Goal: Task Accomplishment & Management: Manage account settings

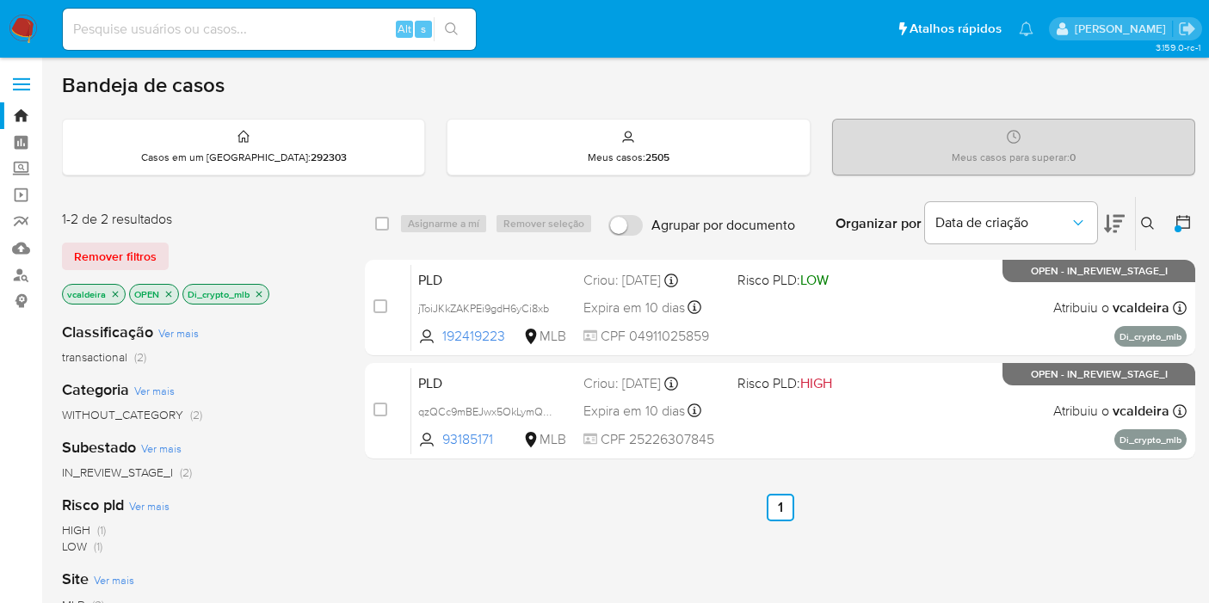
scroll to position [95, 0]
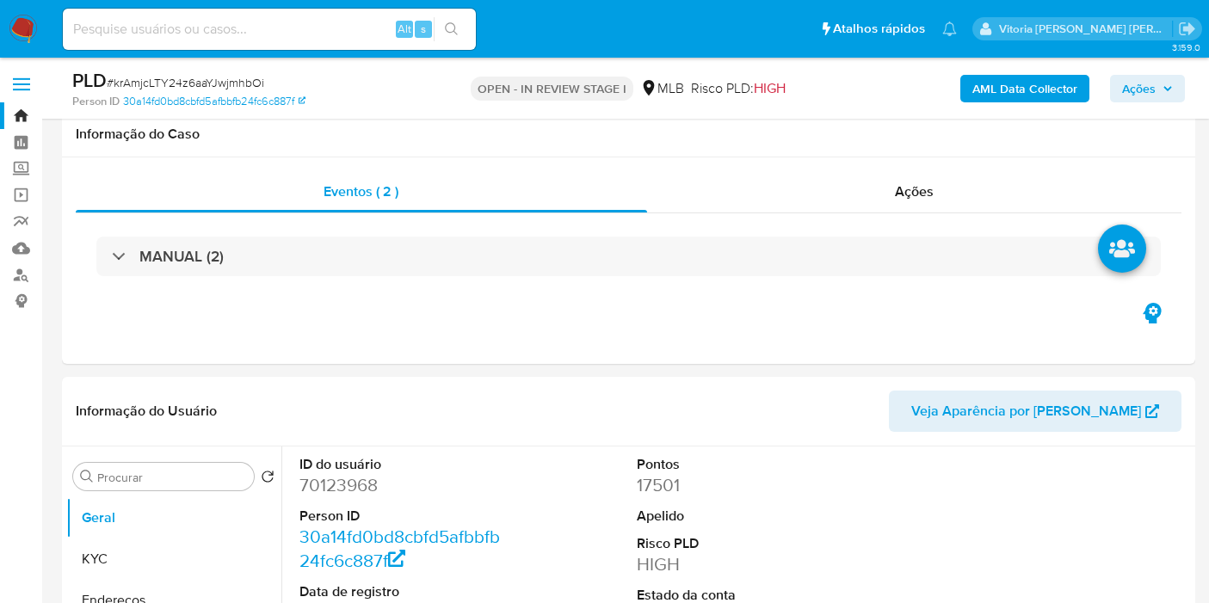
select select "10"
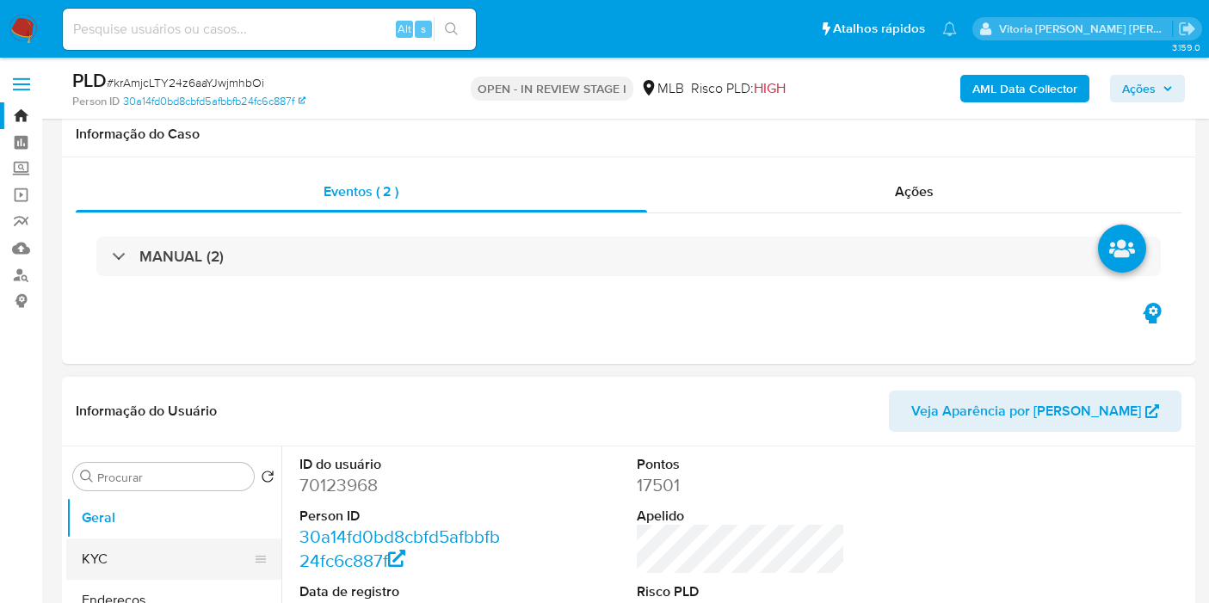
scroll to position [286, 0]
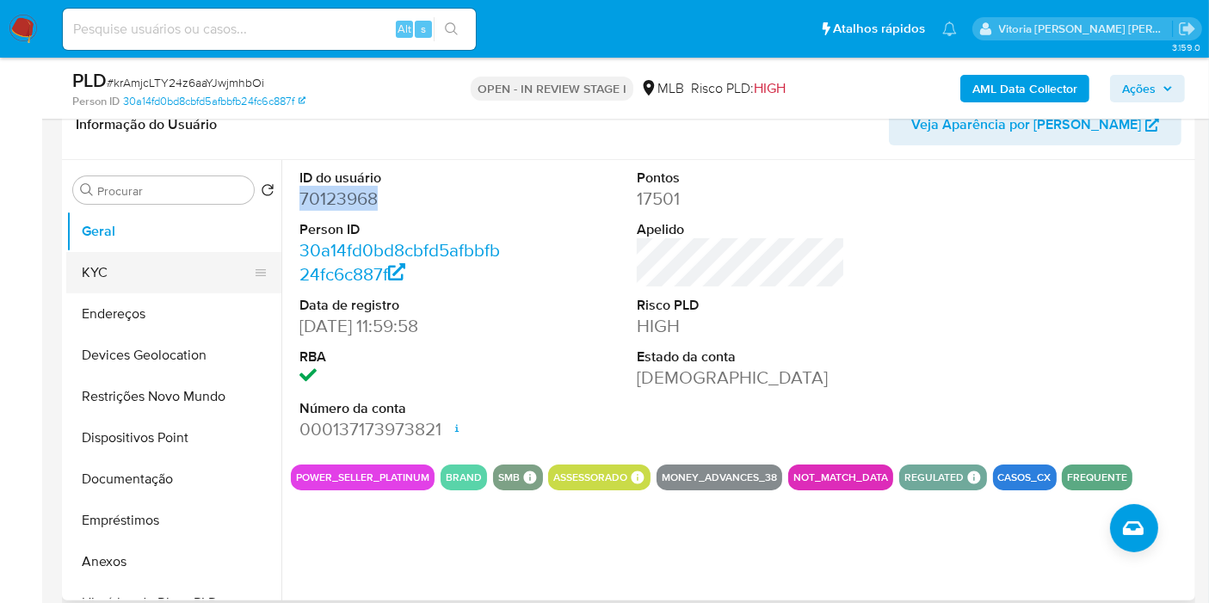
click at [159, 264] on button "KYC" at bounding box center [166, 272] width 201 height 41
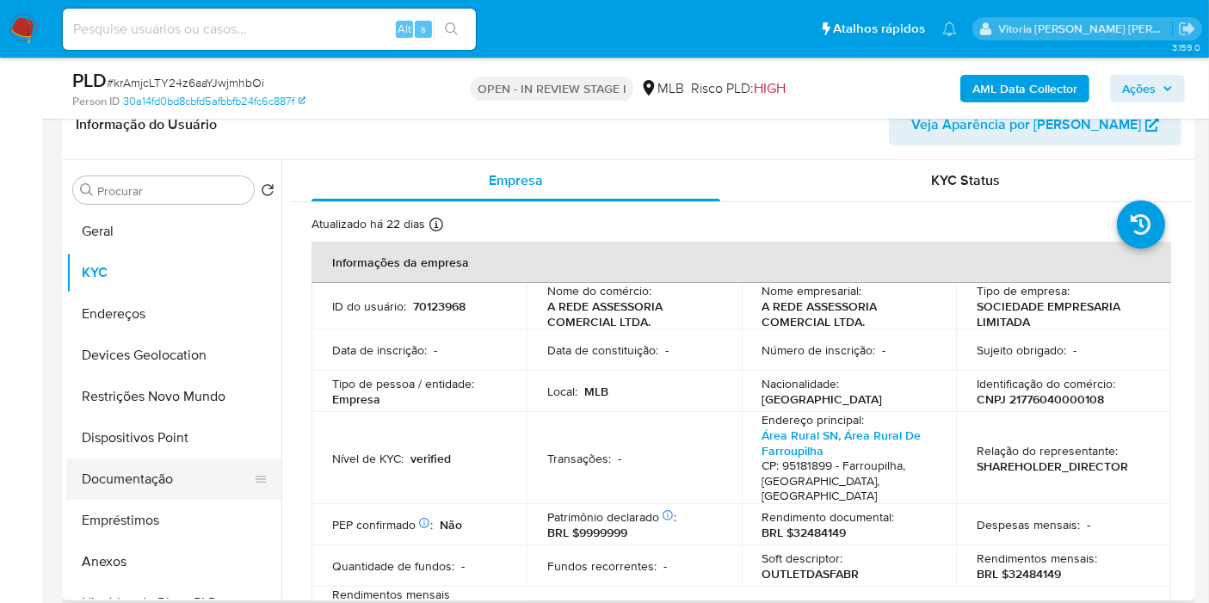
click at [147, 468] on button "Documentação" at bounding box center [166, 478] width 201 height 41
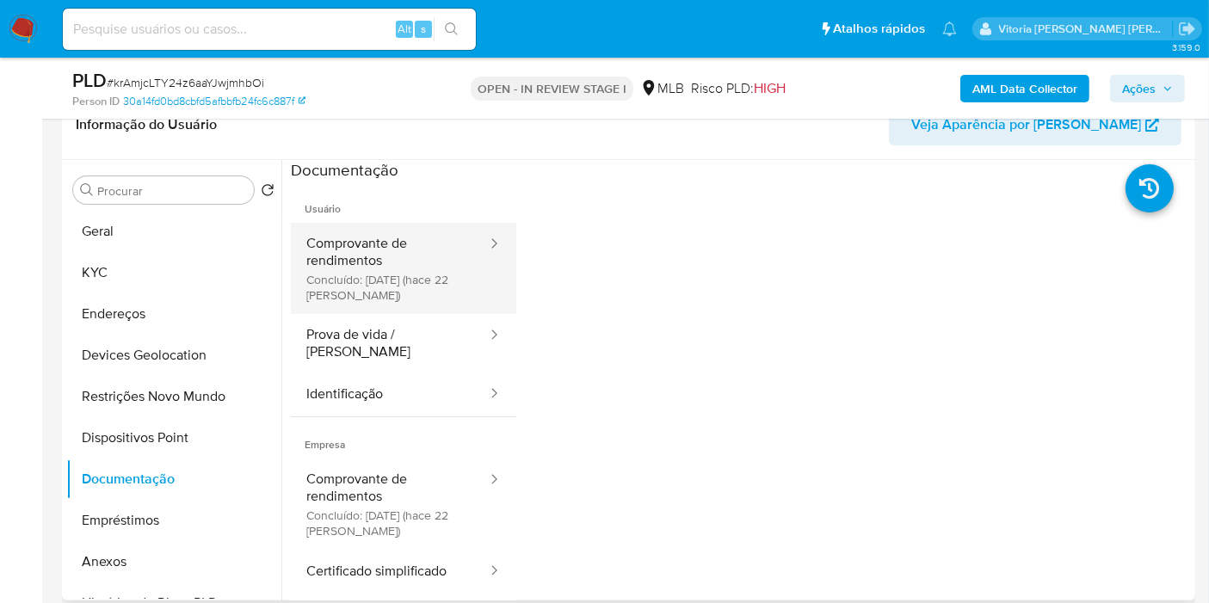
click at [393, 275] on button "Comprovante de rendimentos Concluído: 25/08/2025 (hace 22 días)" at bounding box center [390, 268] width 198 height 91
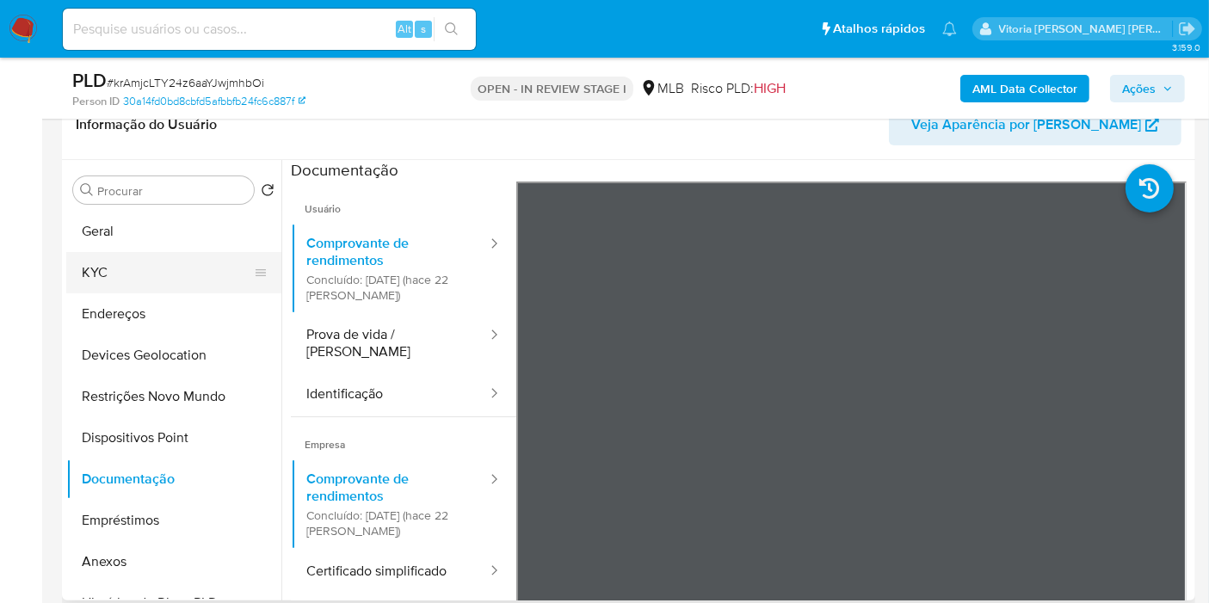
click at [108, 267] on button "KYC" at bounding box center [166, 272] width 201 height 41
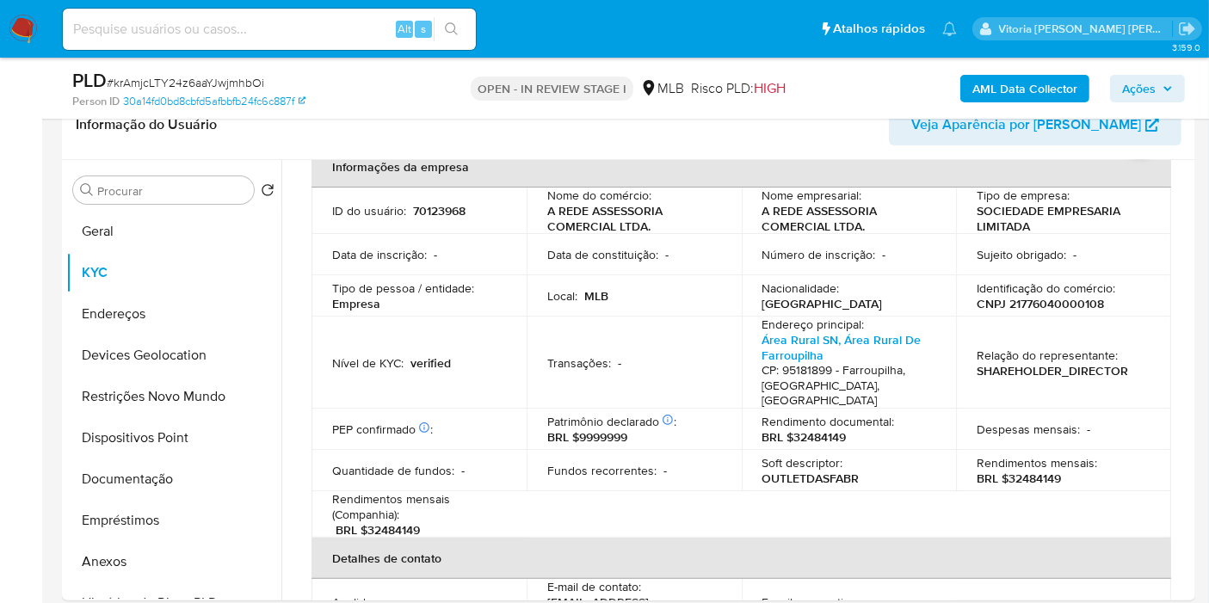
scroll to position [95, 0]
click at [801, 429] on p "BRL $32484149" at bounding box center [804, 436] width 84 height 15
copy p "32484149"
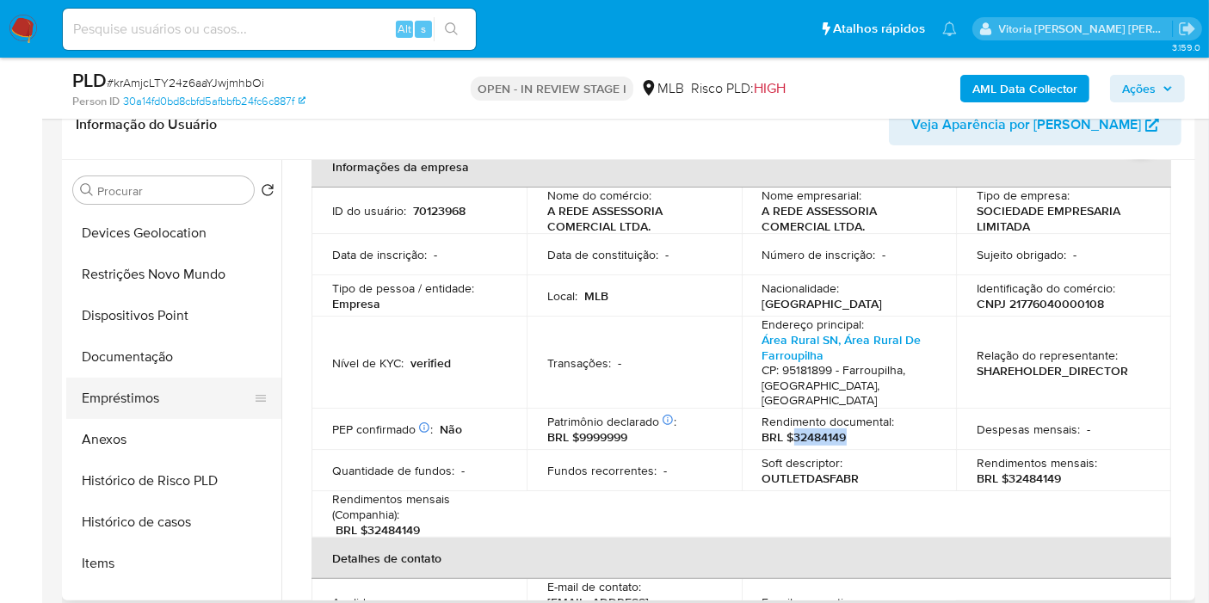
scroll to position [191, 0]
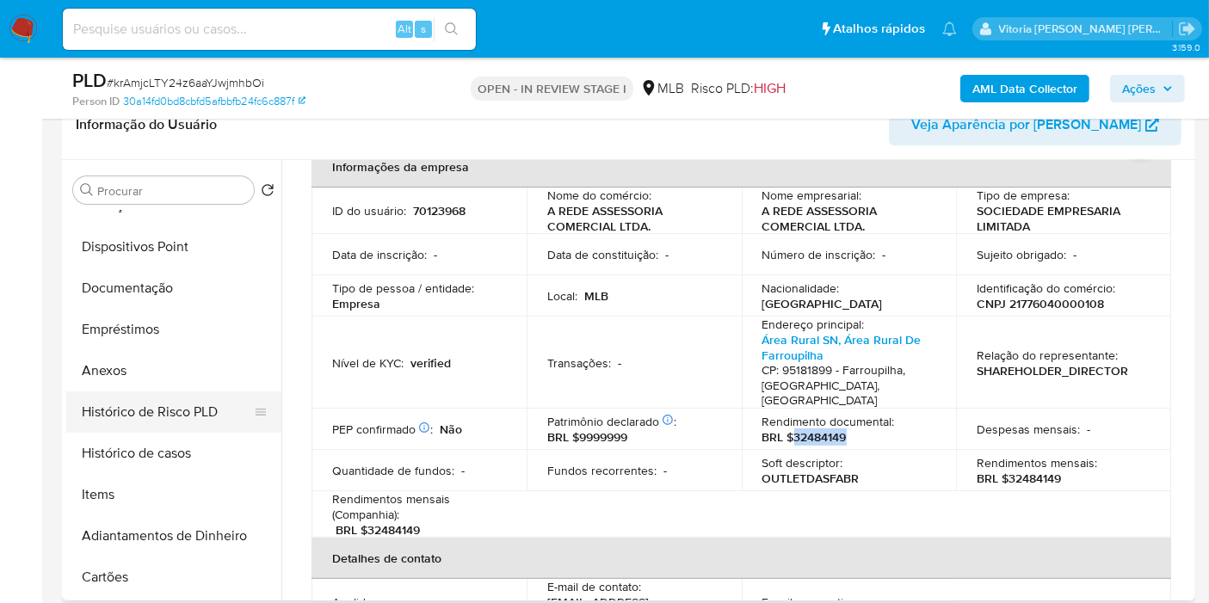
click at [115, 453] on button "Histórico de casos" at bounding box center [173, 453] width 215 height 41
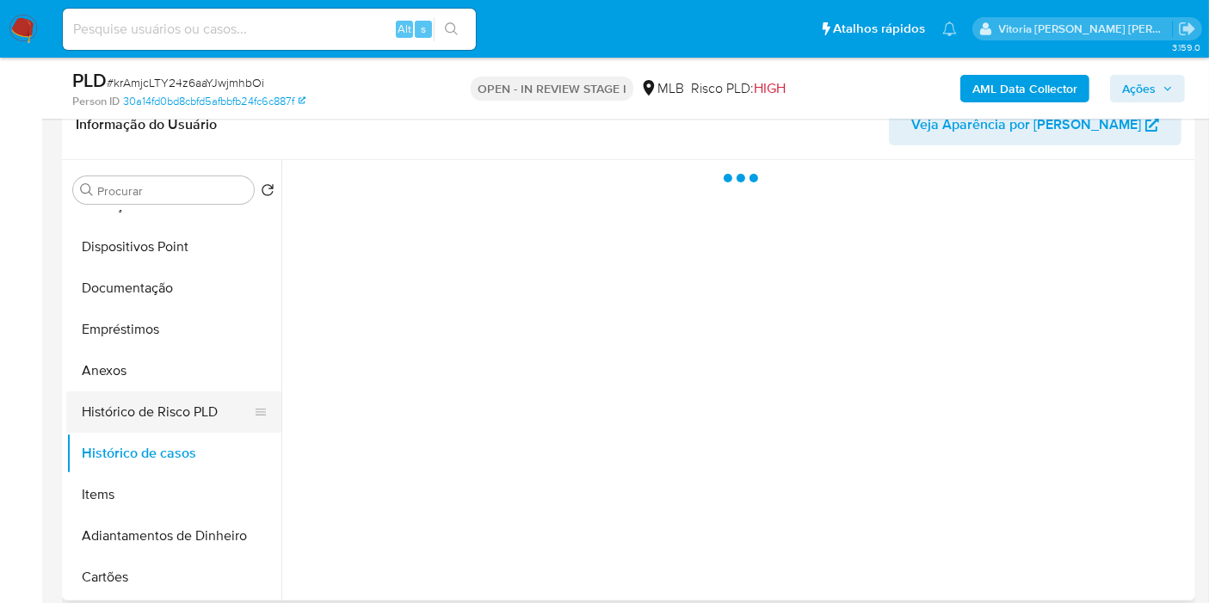
scroll to position [0, 0]
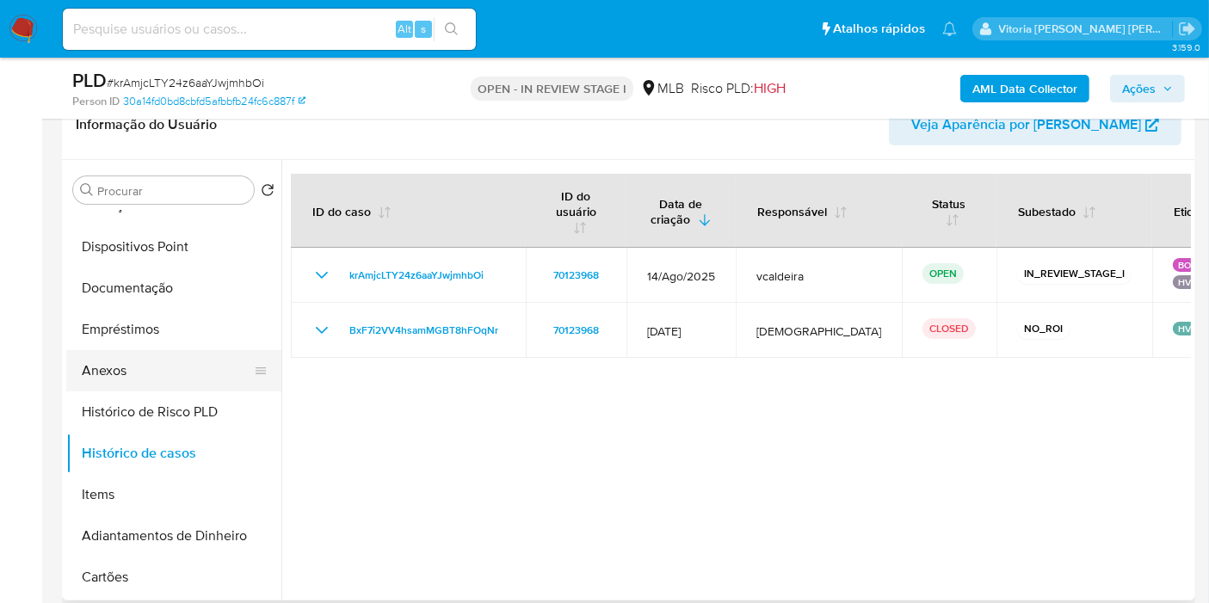
click at [83, 380] on button "Anexos" at bounding box center [166, 370] width 201 height 41
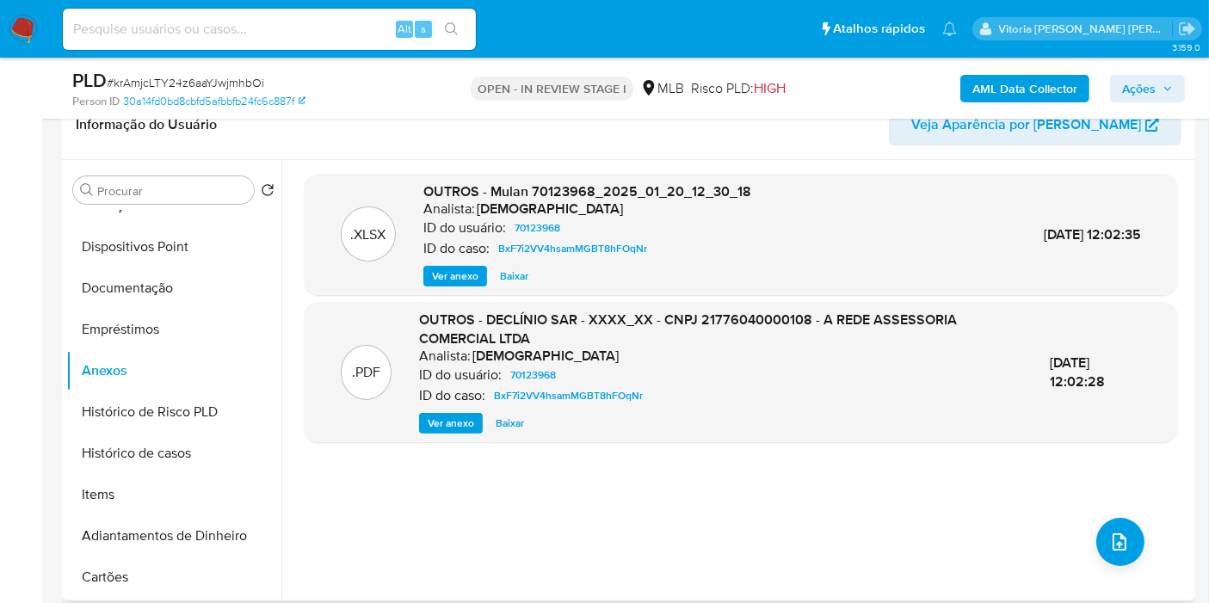
click at [436, 422] on span "Ver anexo" at bounding box center [451, 423] width 46 height 17
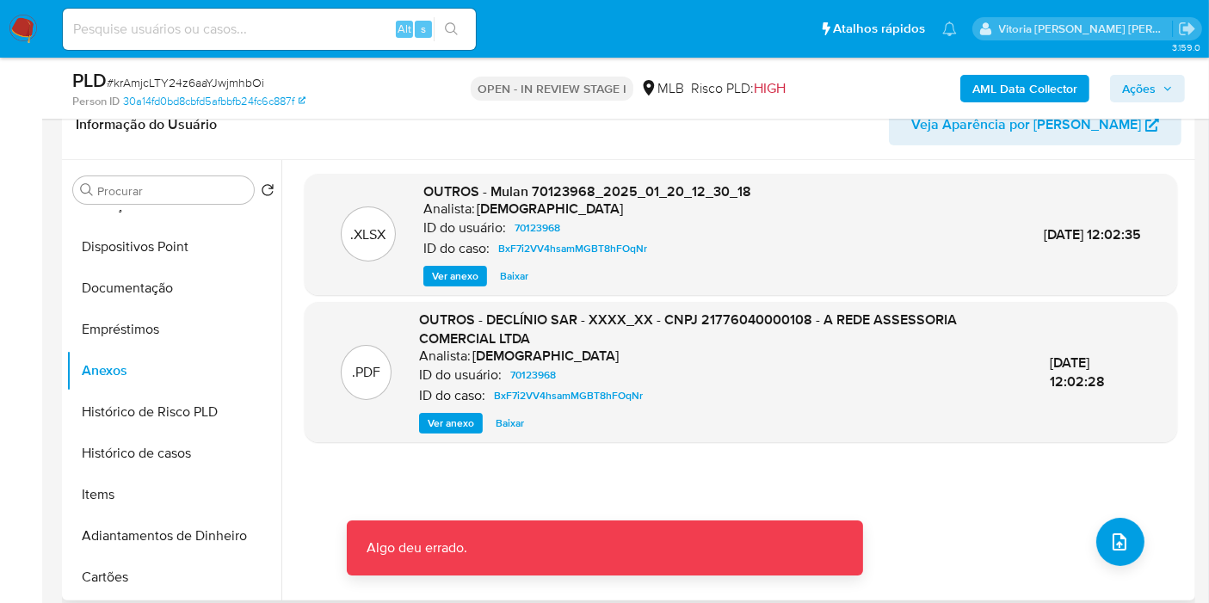
click at [439, 423] on span "Ver anexo" at bounding box center [451, 423] width 46 height 17
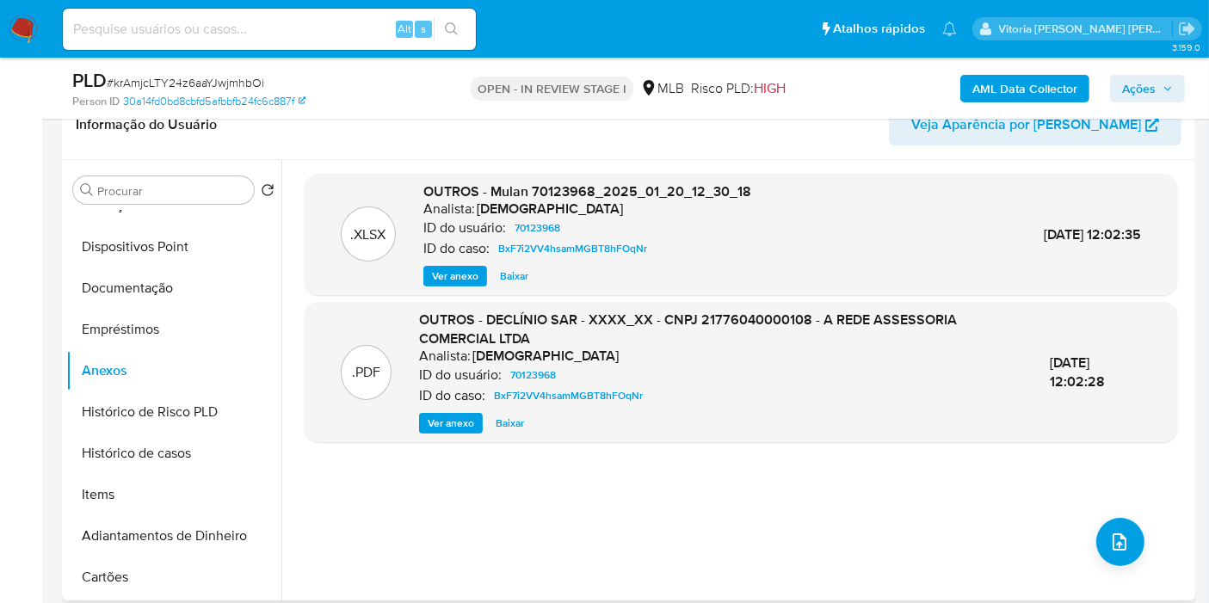
click at [508, 416] on span "Baixar" at bounding box center [509, 423] width 28 height 17
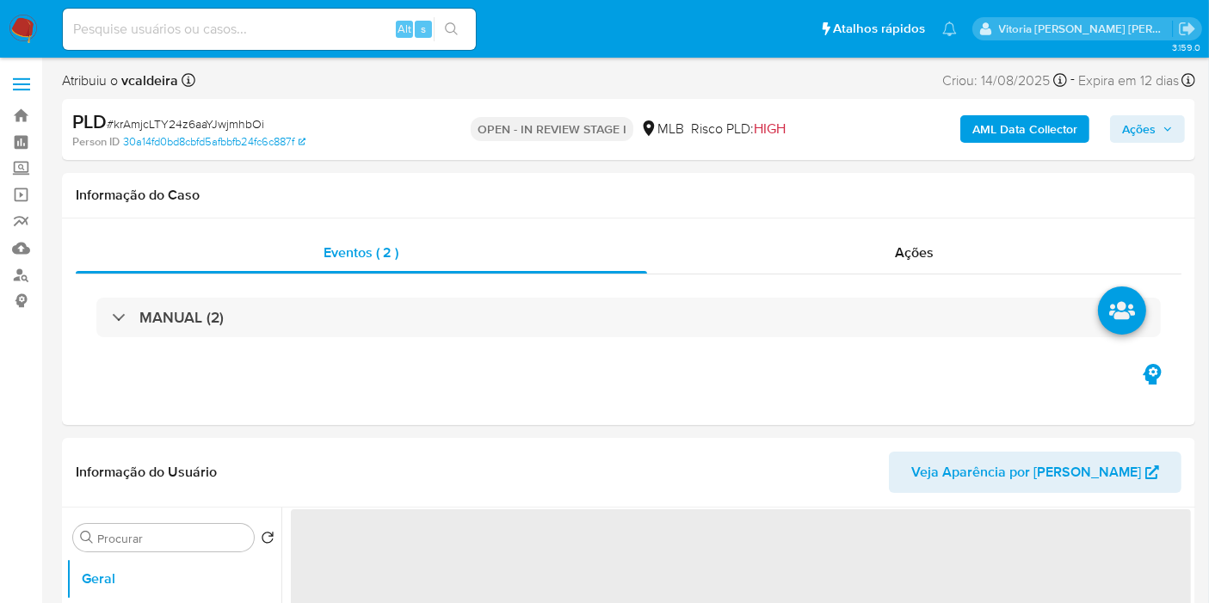
select select "10"
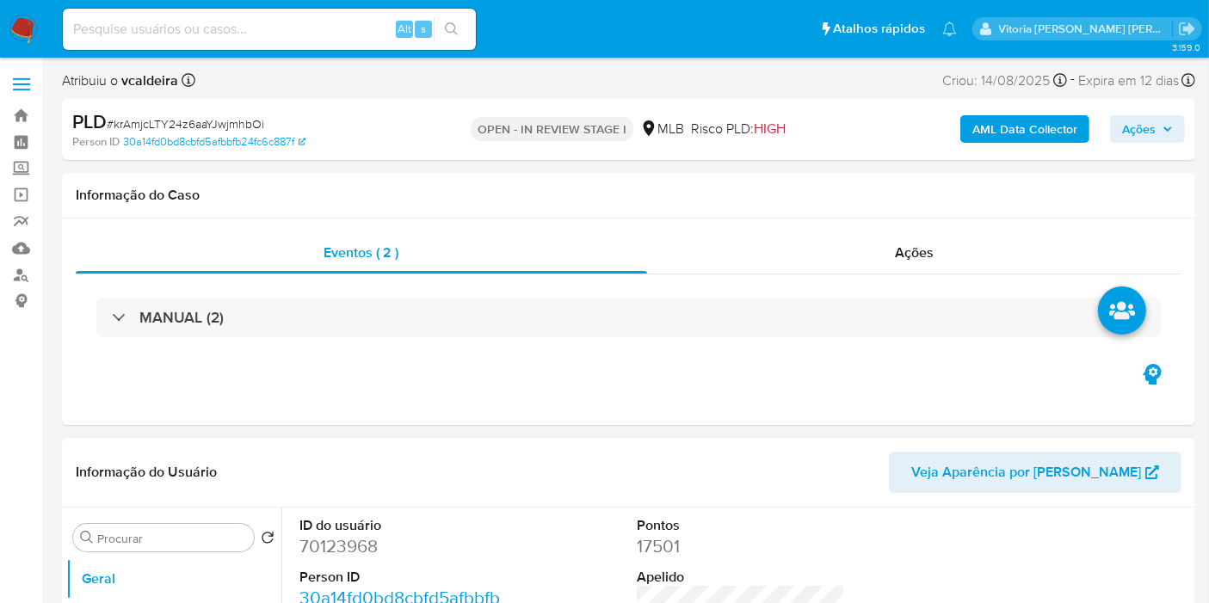
click at [368, 540] on dd "70123968" at bounding box center [403, 546] width 208 height 24
copy dd "70123968"
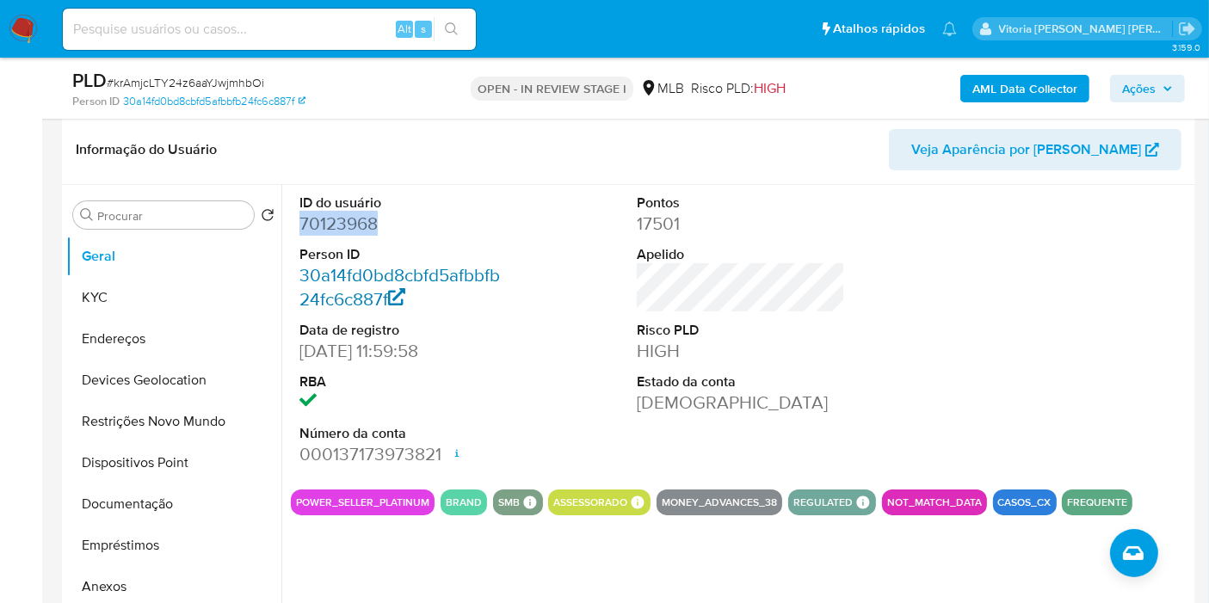
scroll to position [286, 0]
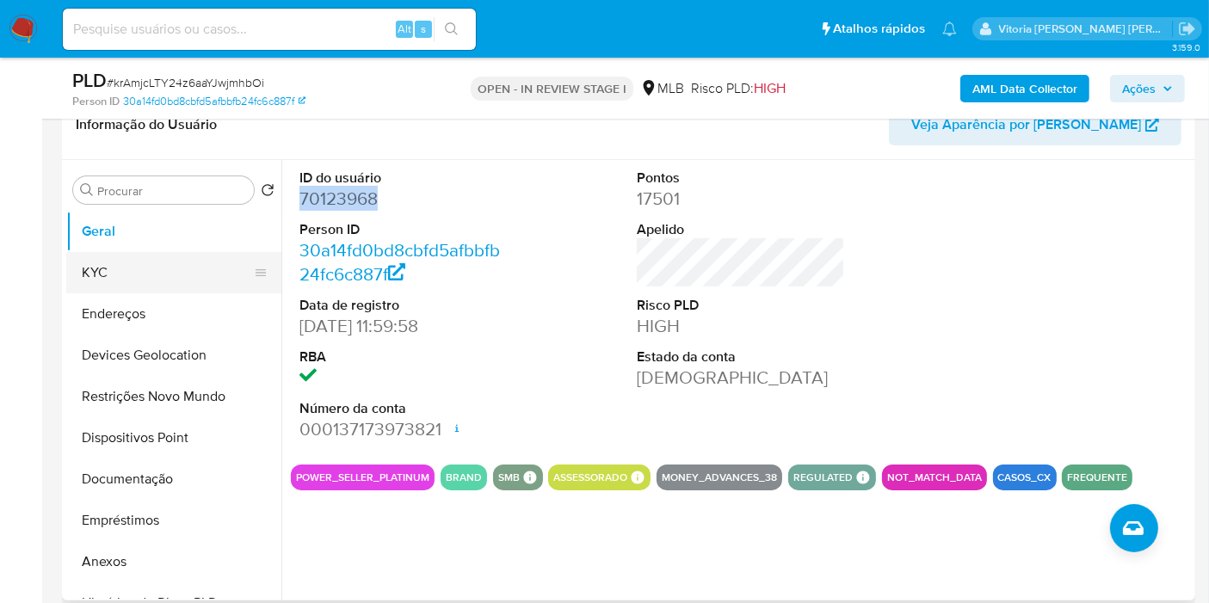
click at [151, 275] on button "KYC" at bounding box center [166, 272] width 201 height 41
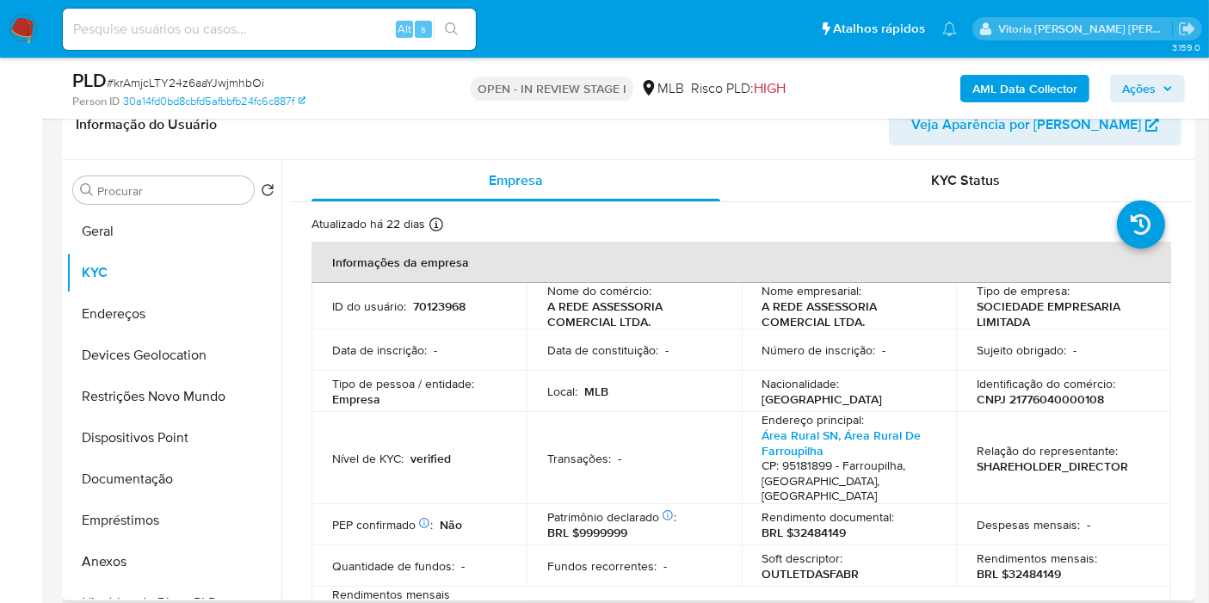
click at [434, 303] on p "70123968" at bounding box center [439, 305] width 52 height 15
copy p "70123968"
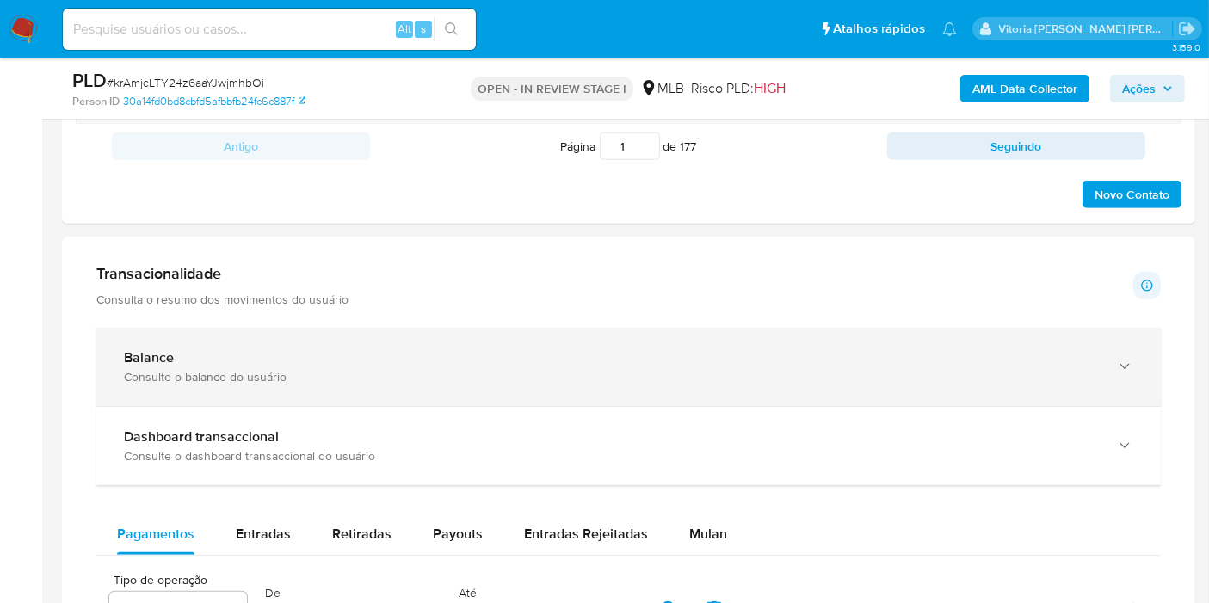
scroll to position [1051, 0]
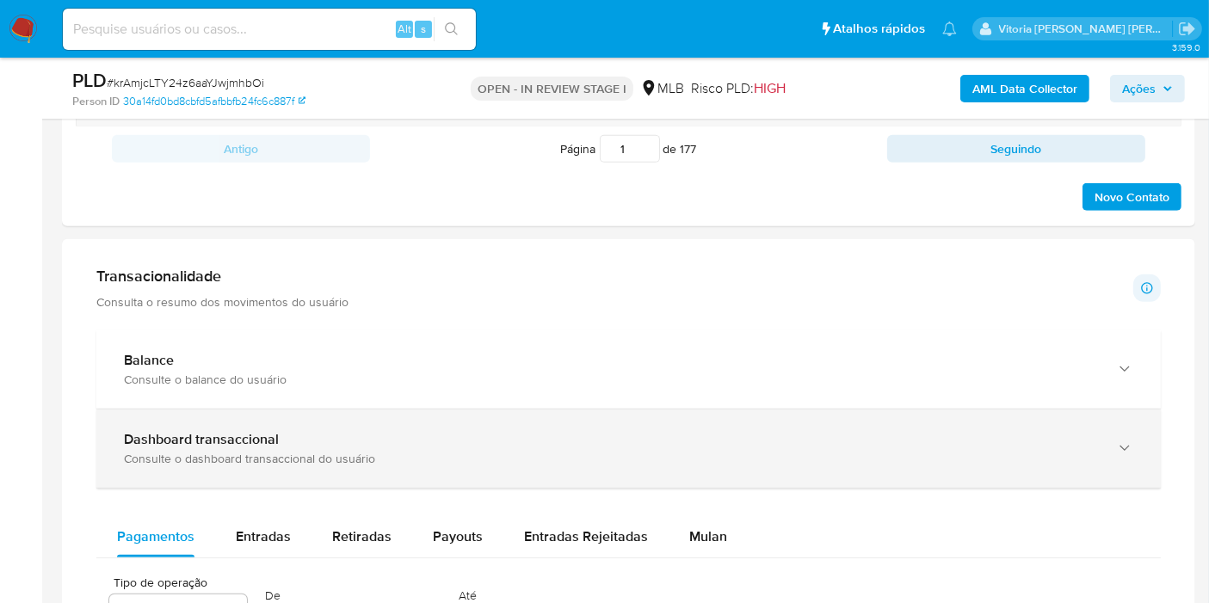
click at [400, 451] on div "Consulte o dashboard transaccional do usuário" at bounding box center [611, 458] width 975 height 15
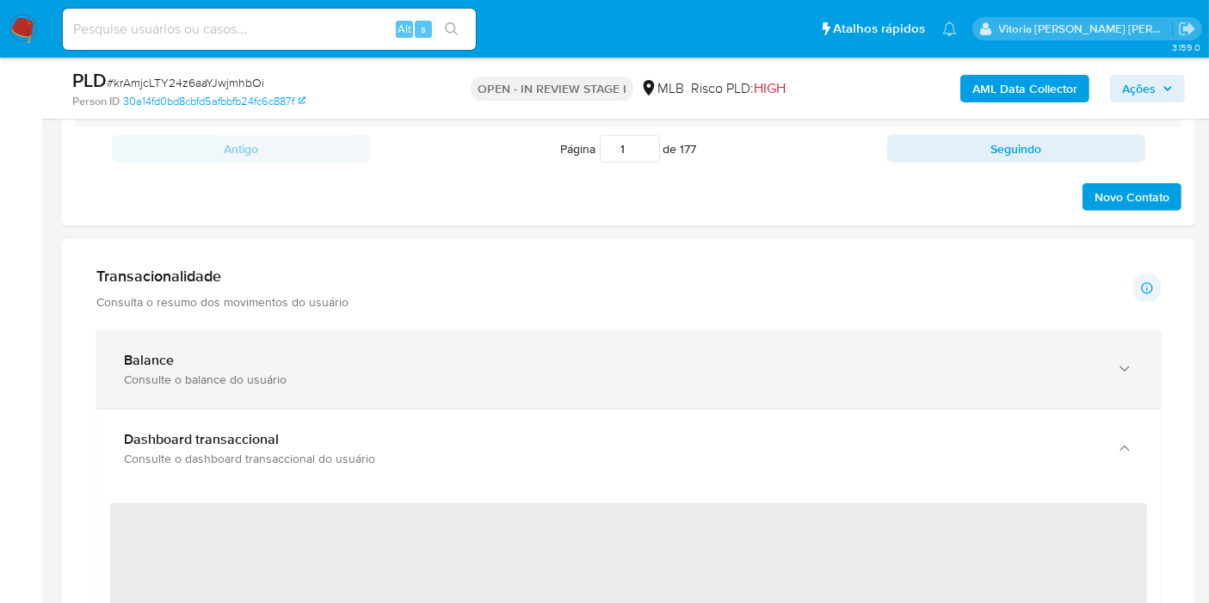
click at [369, 372] on div "Consulte o balance do usuário" at bounding box center [611, 379] width 975 height 15
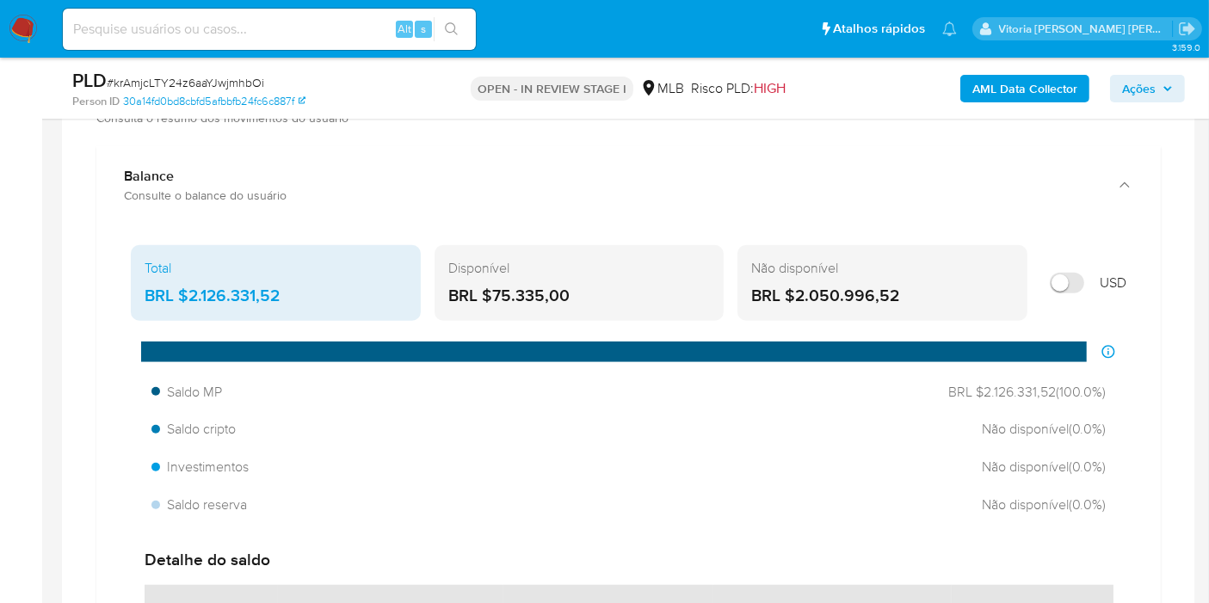
scroll to position [1242, 0]
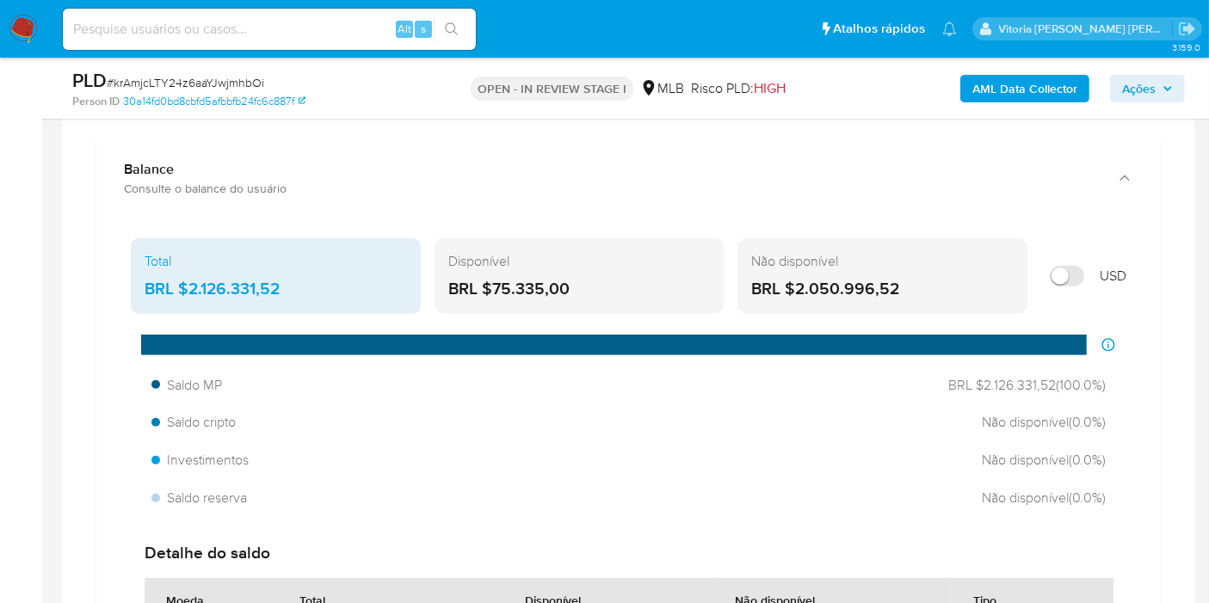
drag, startPoint x: 575, startPoint y: 280, endPoint x: 488, endPoint y: 268, distance: 87.6
click at [488, 268] on div "Disponível BRL $75.335,00" at bounding box center [579, 276] width 290 height 76
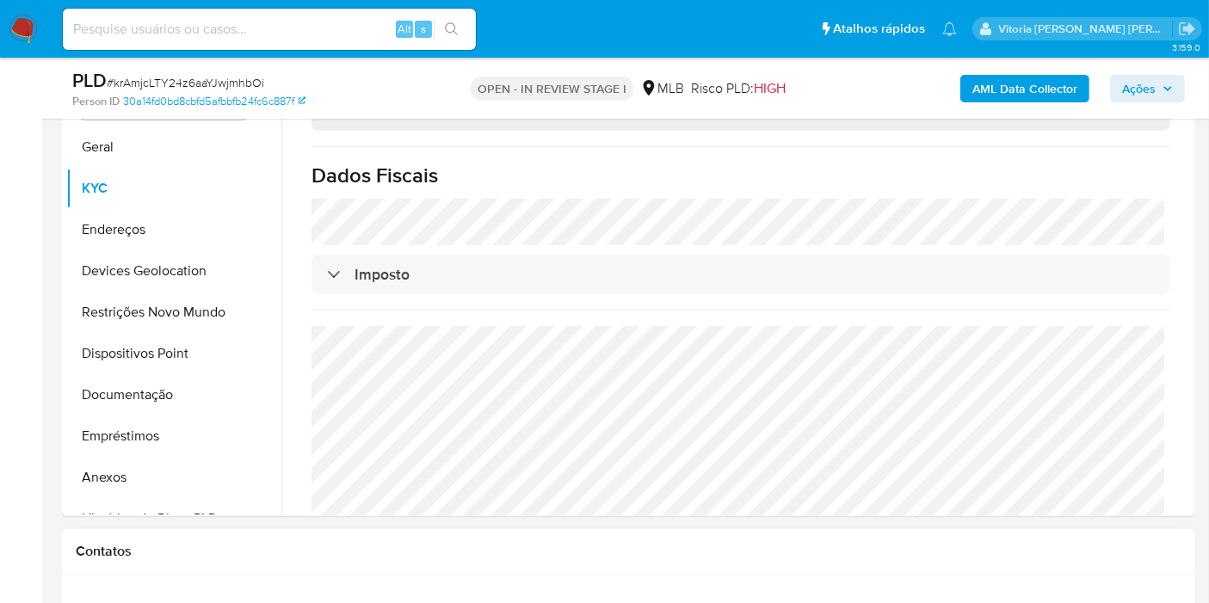
scroll to position [191, 0]
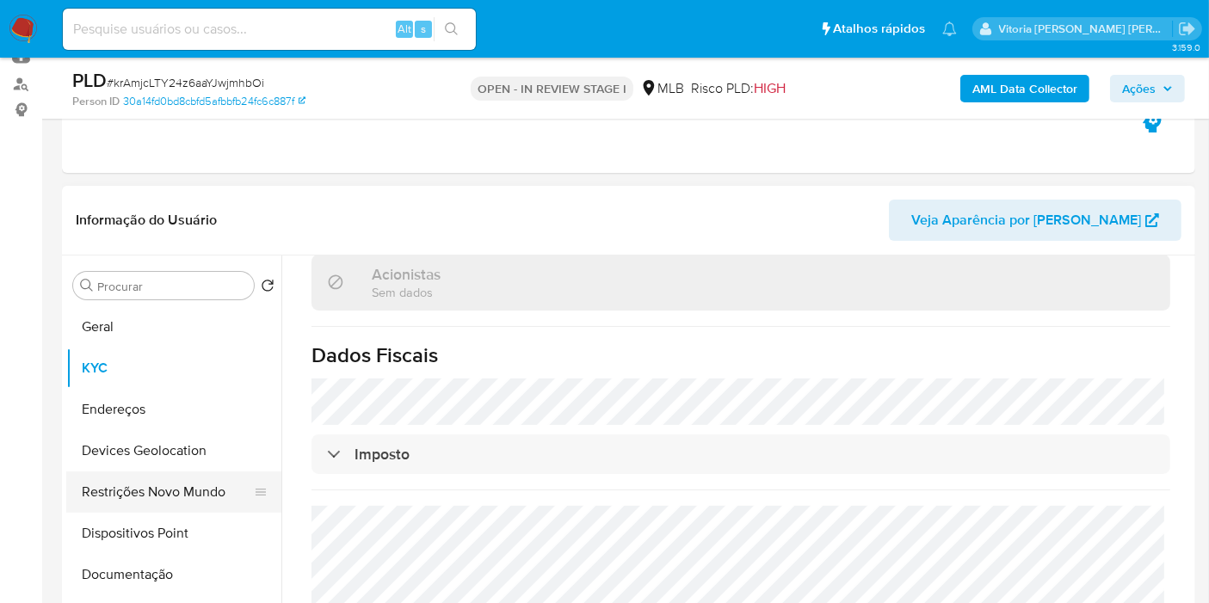
click at [140, 508] on ul "Geral KYC Endereços Devices Geolocation Restrições Novo Mundo Dispositivos Poin…" at bounding box center [173, 500] width 215 height 388
drag, startPoint x: 114, startPoint y: 497, endPoint x: 136, endPoint y: 488, distance: 24.3
click at [114, 497] on button "Restrições Novo Mundo" at bounding box center [166, 491] width 201 height 41
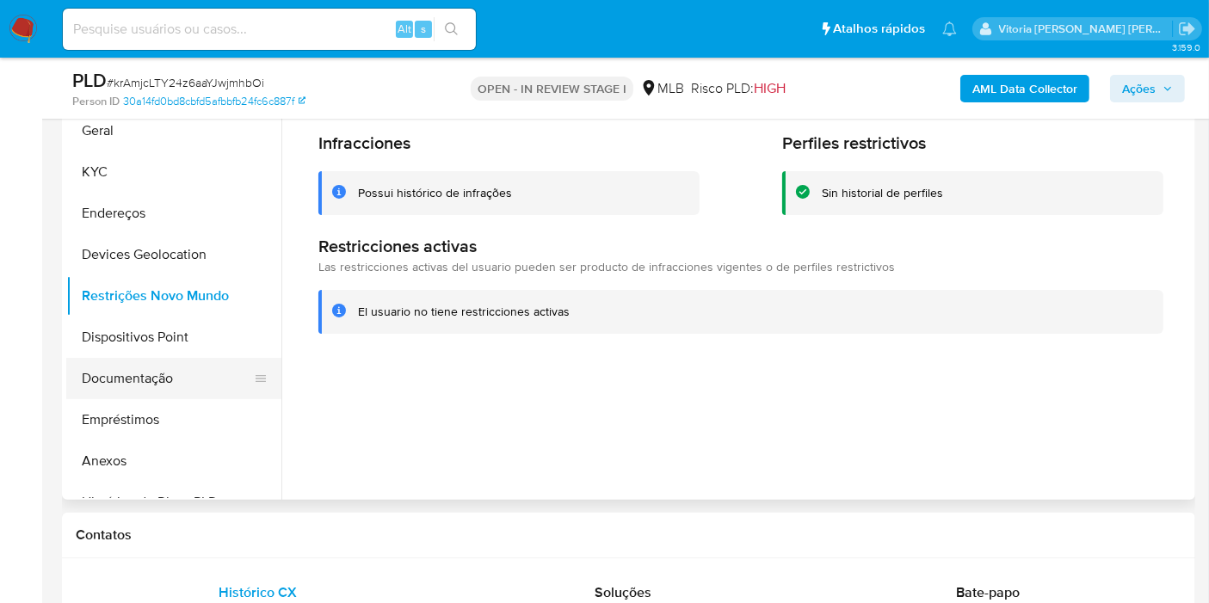
scroll to position [286, 0]
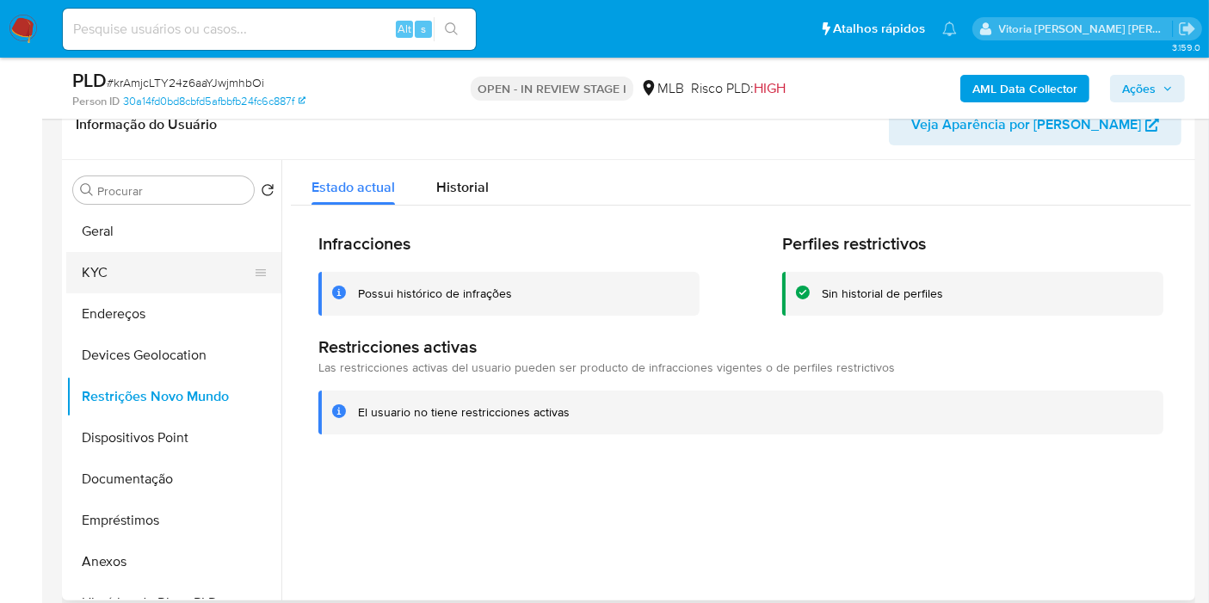
click at [153, 266] on button "KYC" at bounding box center [166, 272] width 201 height 41
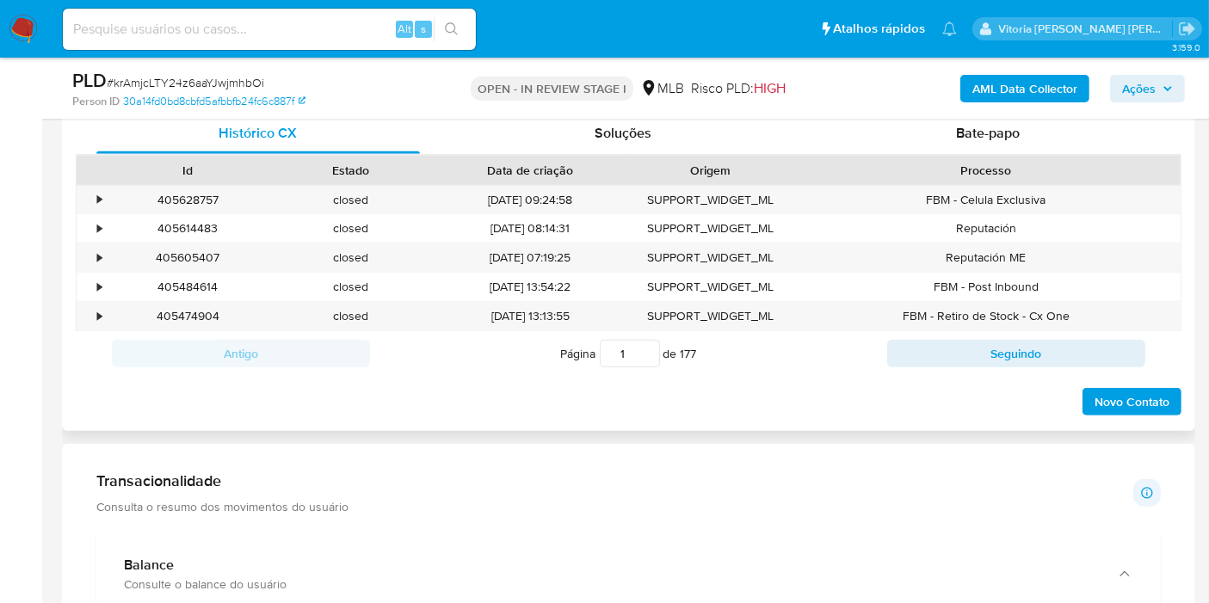
scroll to position [477, 0]
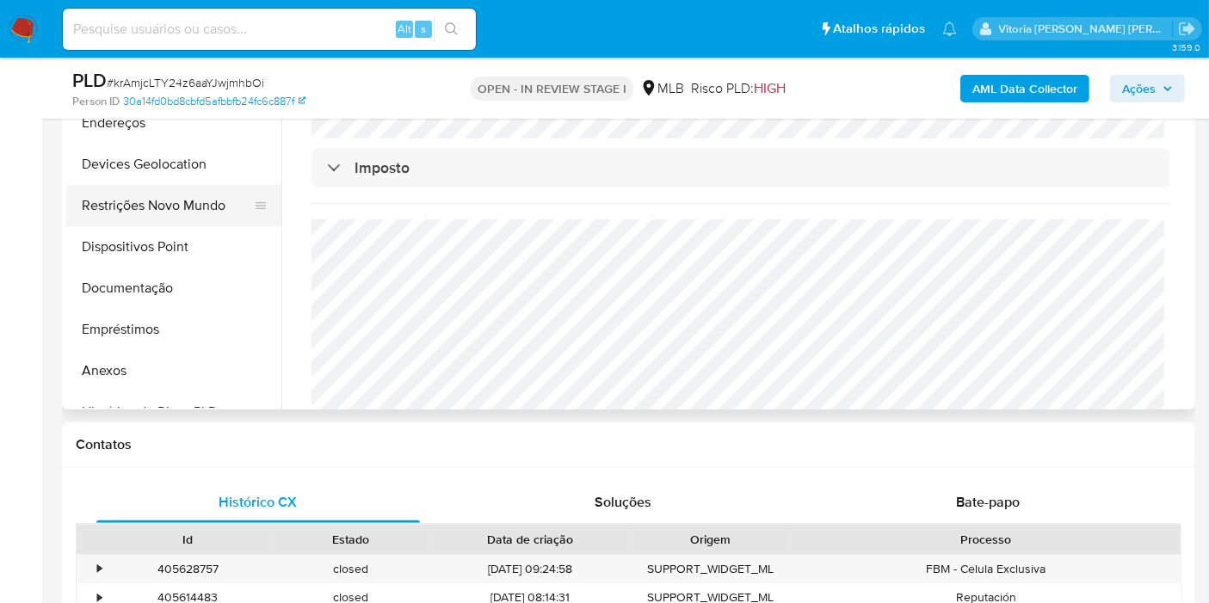
click at [196, 205] on button "Restrições Novo Mundo" at bounding box center [166, 205] width 201 height 41
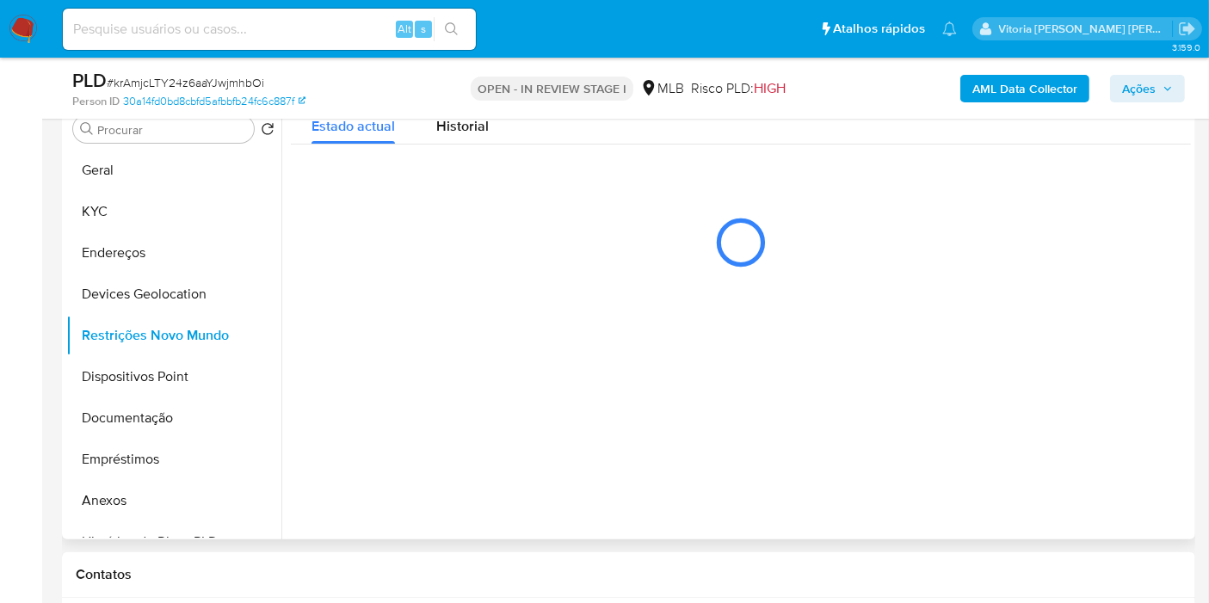
scroll to position [286, 0]
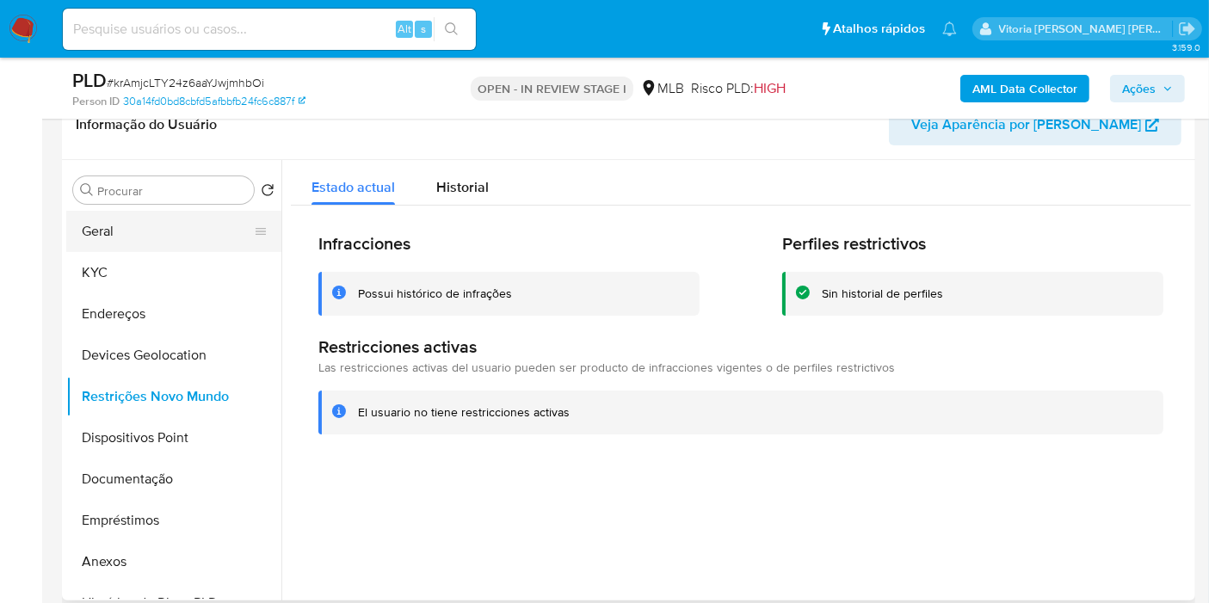
click at [104, 211] on button "Geral" at bounding box center [166, 231] width 201 height 41
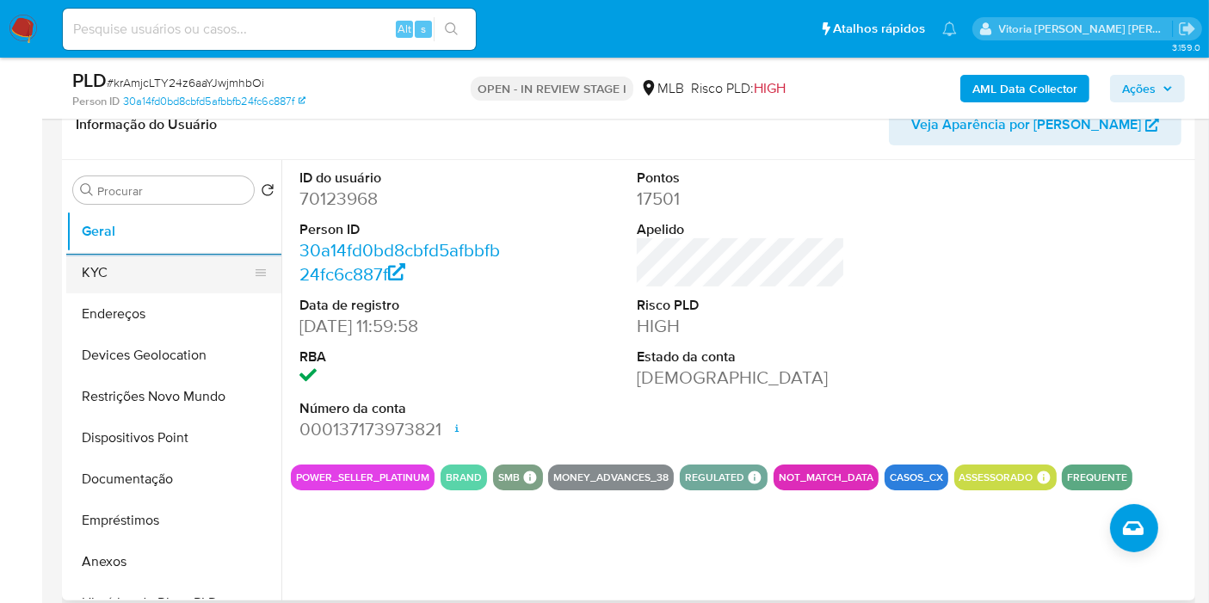
click at [94, 268] on button "KYC" at bounding box center [166, 272] width 201 height 41
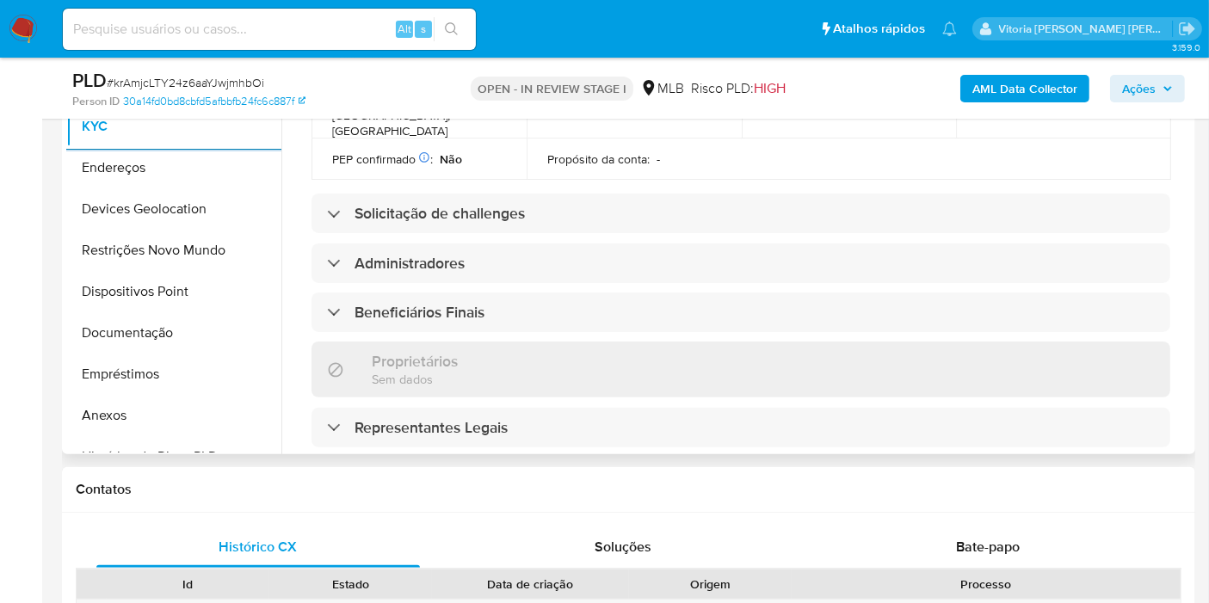
scroll to position [703, 0]
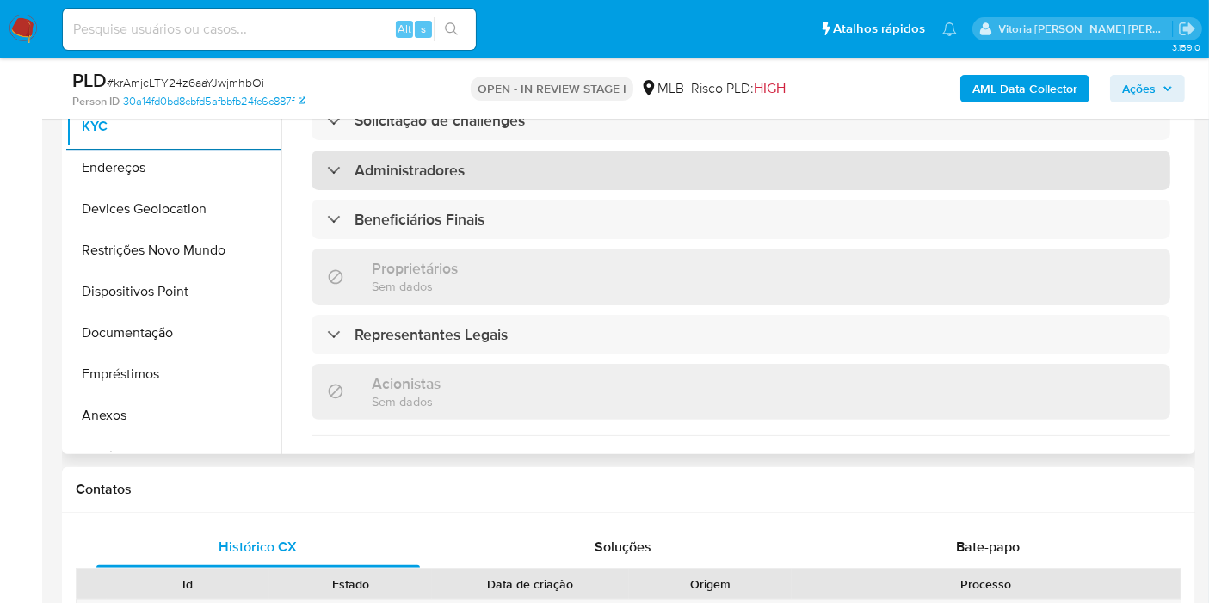
click at [456, 161] on h3 "Administradores" at bounding box center [409, 170] width 110 height 19
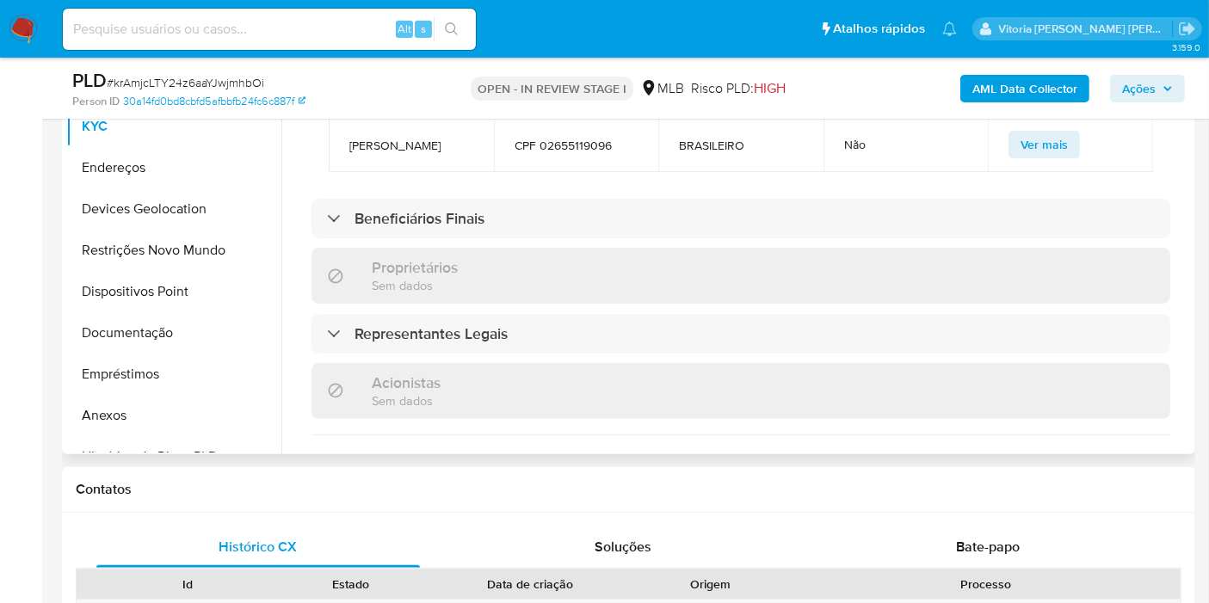
scroll to position [989, 0]
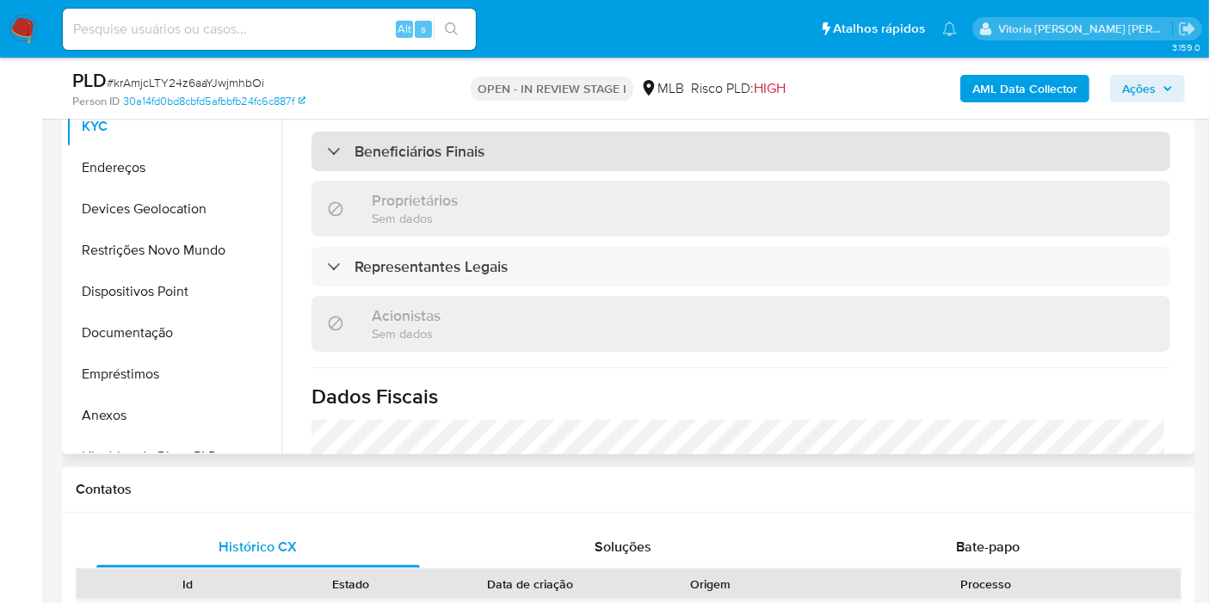
click at [470, 142] on h3 "Beneficiários Finais" at bounding box center [419, 151] width 130 height 19
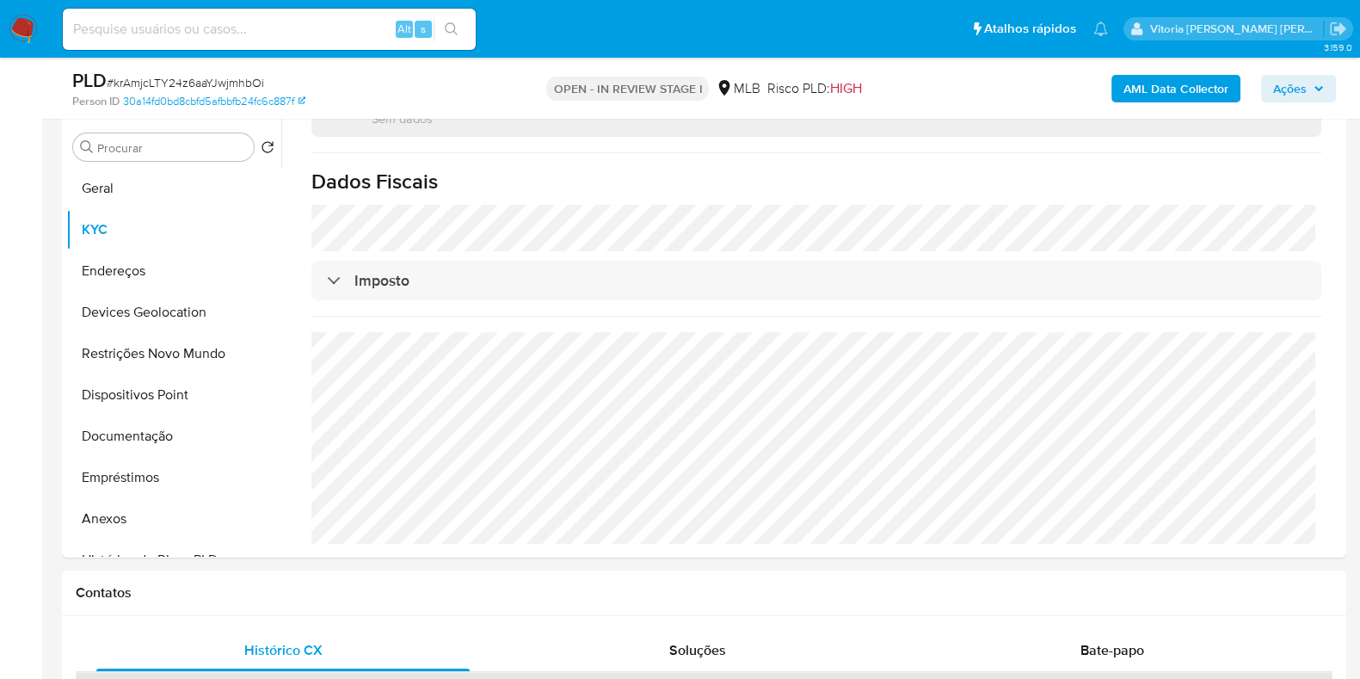
scroll to position [340, 0]
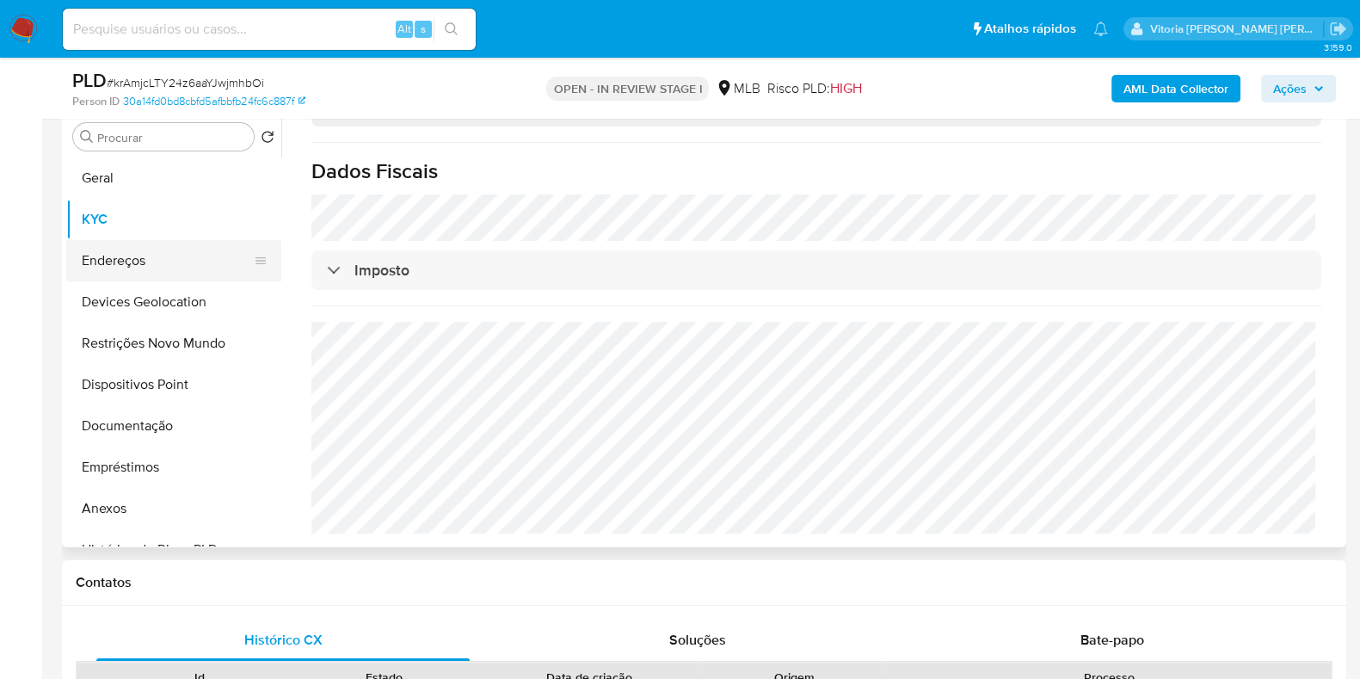
drag, startPoint x: 145, startPoint y: 253, endPoint x: 138, endPoint y: 257, distance: 8.9
click at [145, 253] on button "Endereços" at bounding box center [166, 260] width 201 height 41
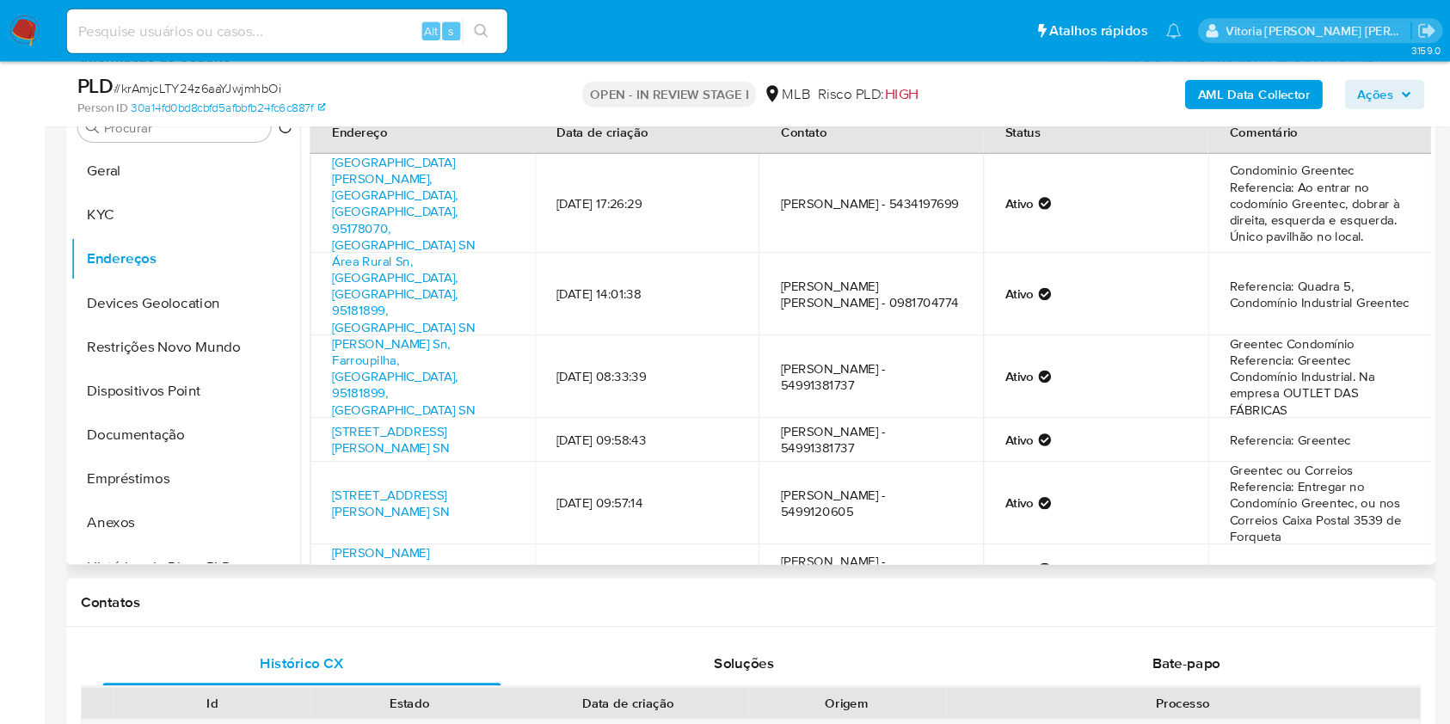
scroll to position [358, 0]
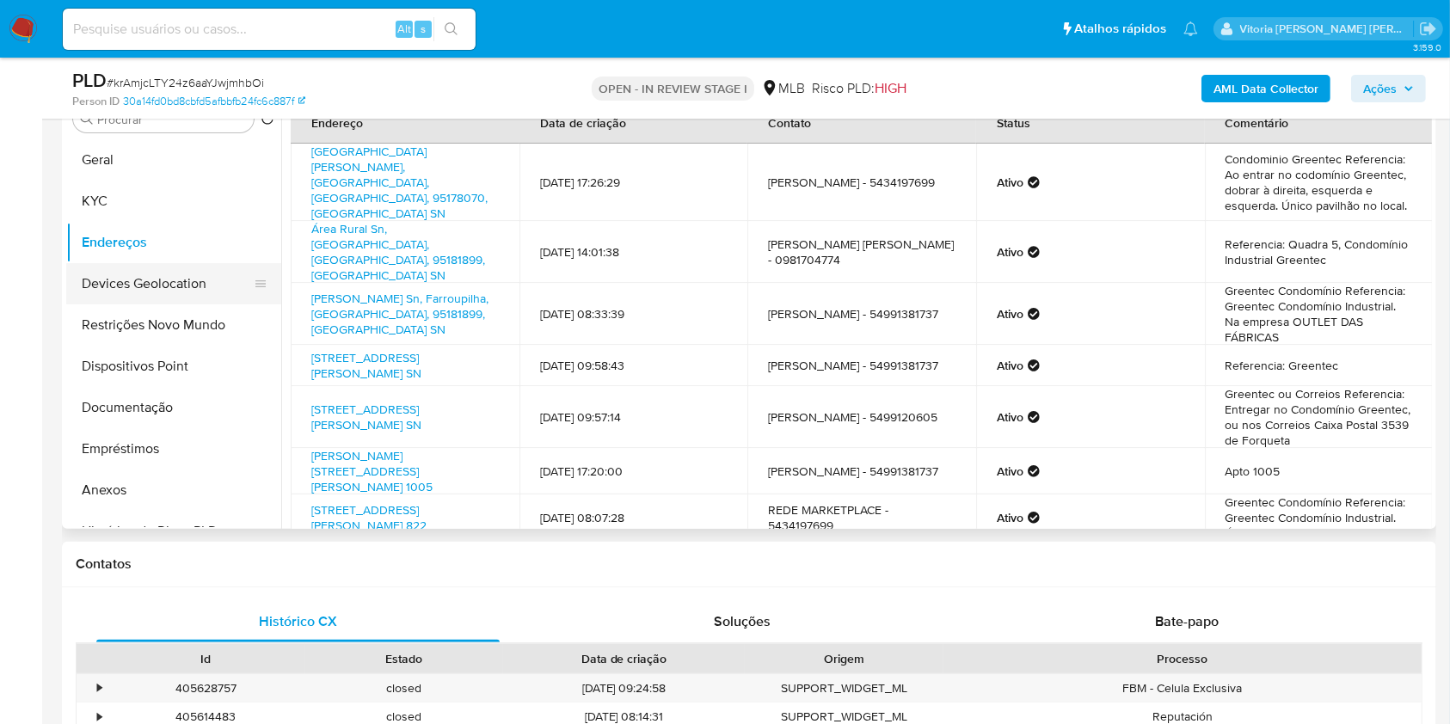
click at [198, 274] on button "Devices Geolocation" at bounding box center [166, 283] width 201 height 41
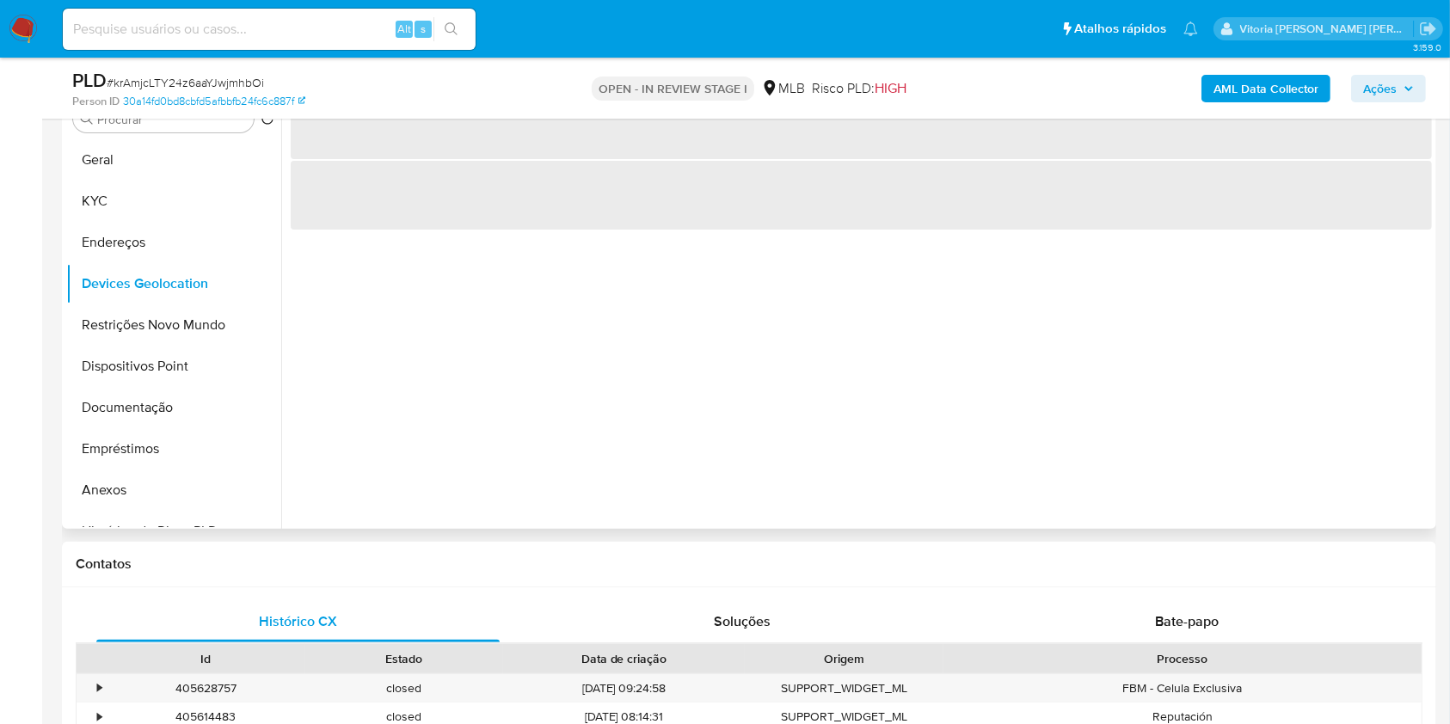
scroll to position [243, 0]
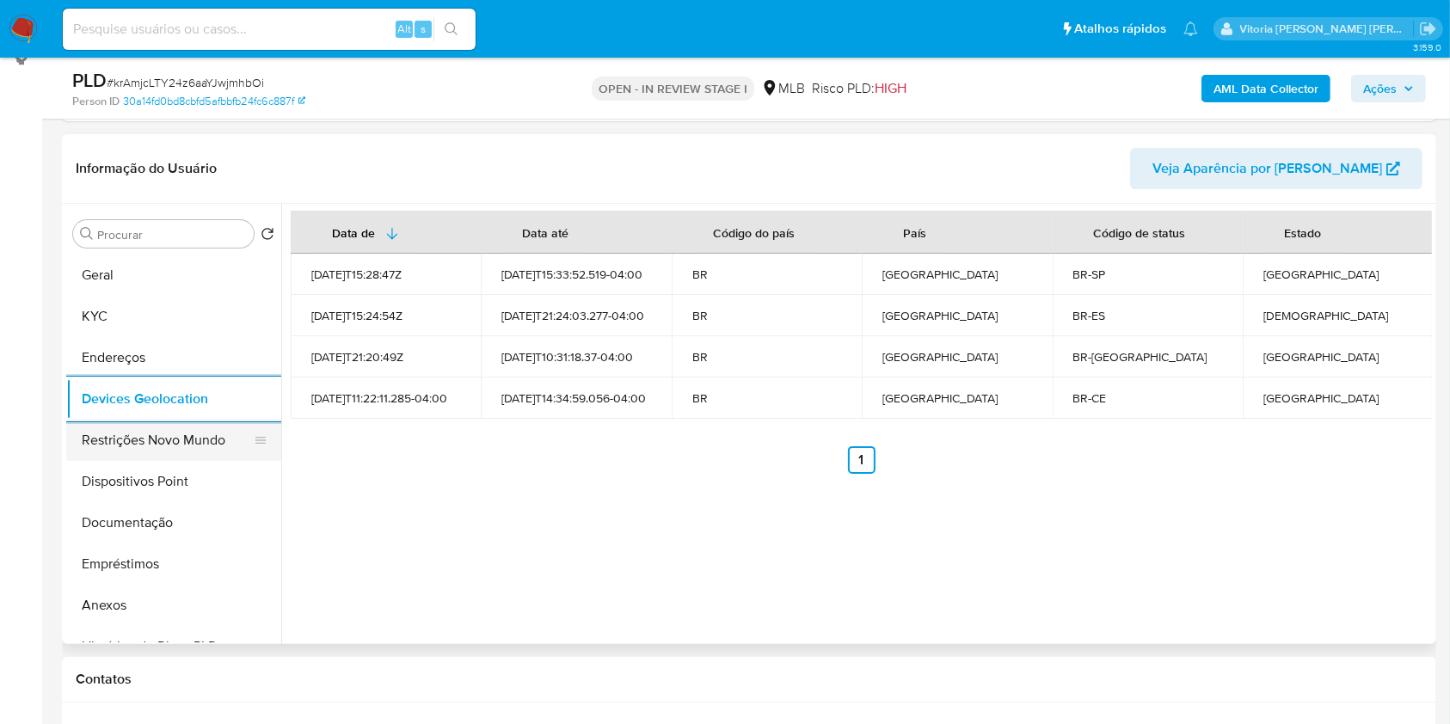
click at [143, 429] on button "Restrições Novo Mundo" at bounding box center [166, 440] width 201 height 41
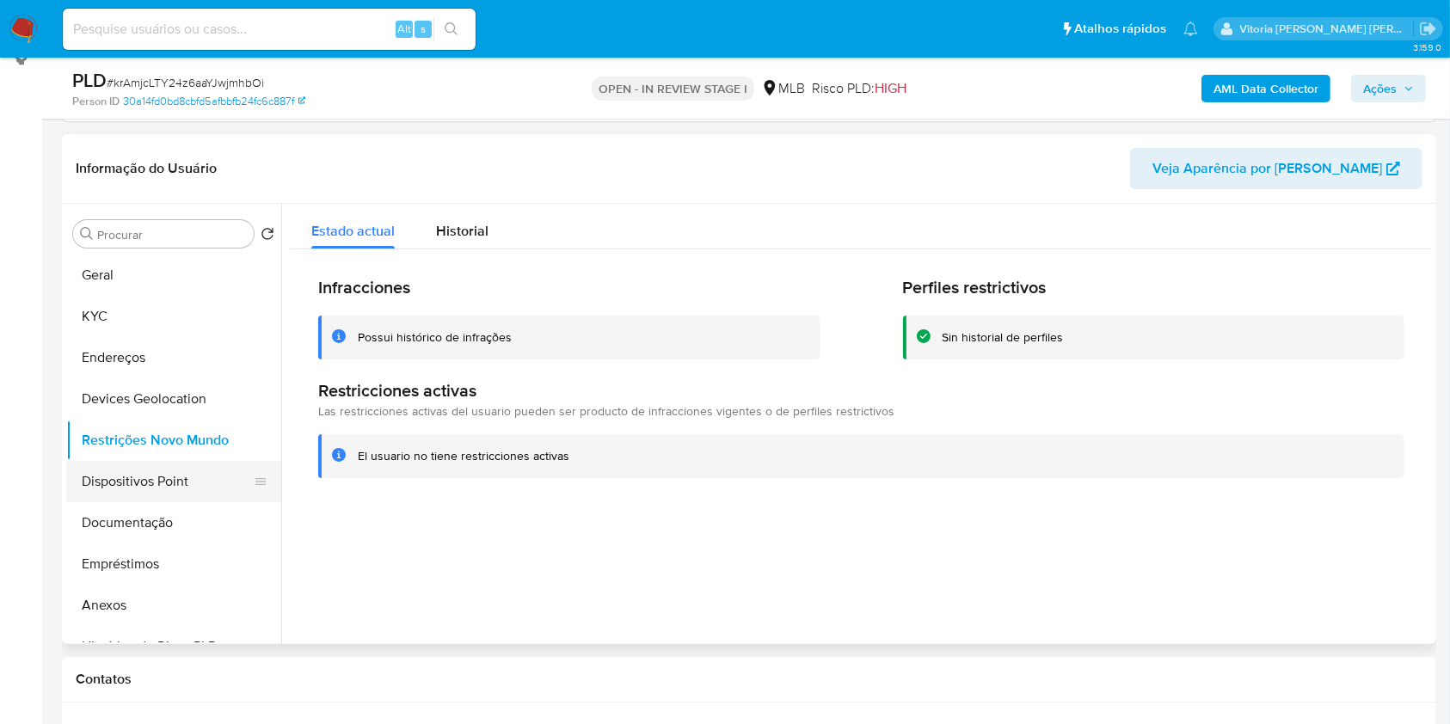
click at [179, 482] on button "Dispositivos Point" at bounding box center [166, 481] width 201 height 41
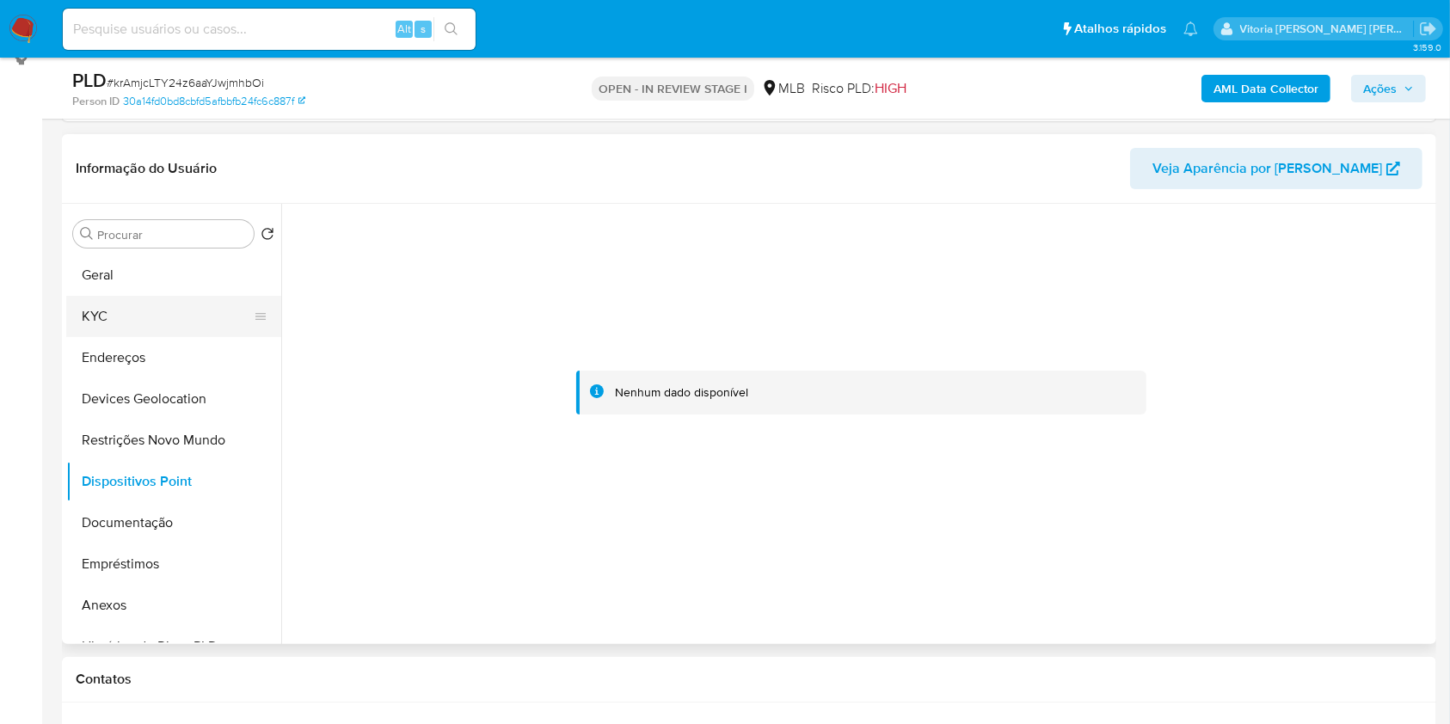
click at [155, 327] on button "KYC" at bounding box center [166, 316] width 201 height 41
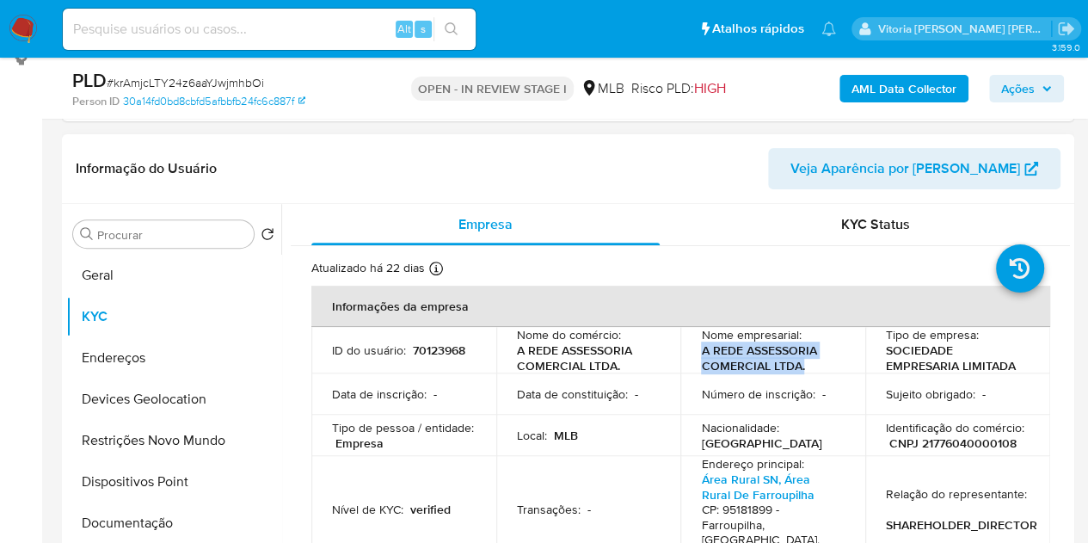
drag, startPoint x: 803, startPoint y: 364, endPoint x: 692, endPoint y: 357, distance: 112.0
click at [692, 357] on td "Nome empresarial : A REDE ASSESSORIA COMERCIAL LTDA." at bounding box center [772, 350] width 185 height 46
copy p "A REDE ASSESSORIA COMERCIAL LTDA."
click at [941, 429] on p "Identificação do comércio :" at bounding box center [955, 427] width 138 height 15
click at [931, 443] on p "CNPJ 21776040000108" at bounding box center [952, 442] width 127 height 15
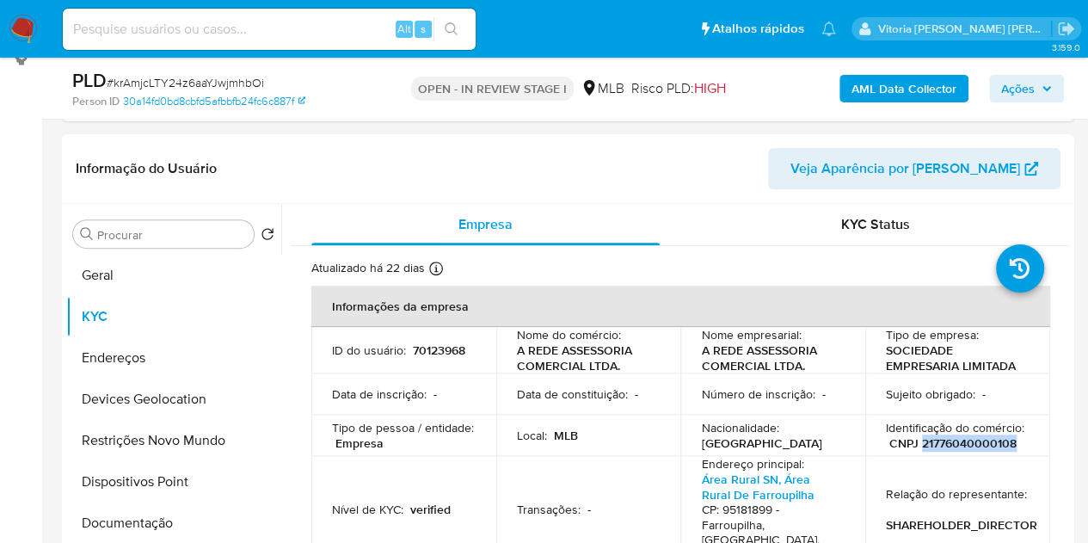
click at [931, 443] on p "CNPJ 21776040000108" at bounding box center [952, 442] width 127 height 15
copy p "21776040000108"
click at [895, 78] on b "AML Data Collector" at bounding box center [904, 89] width 105 height 28
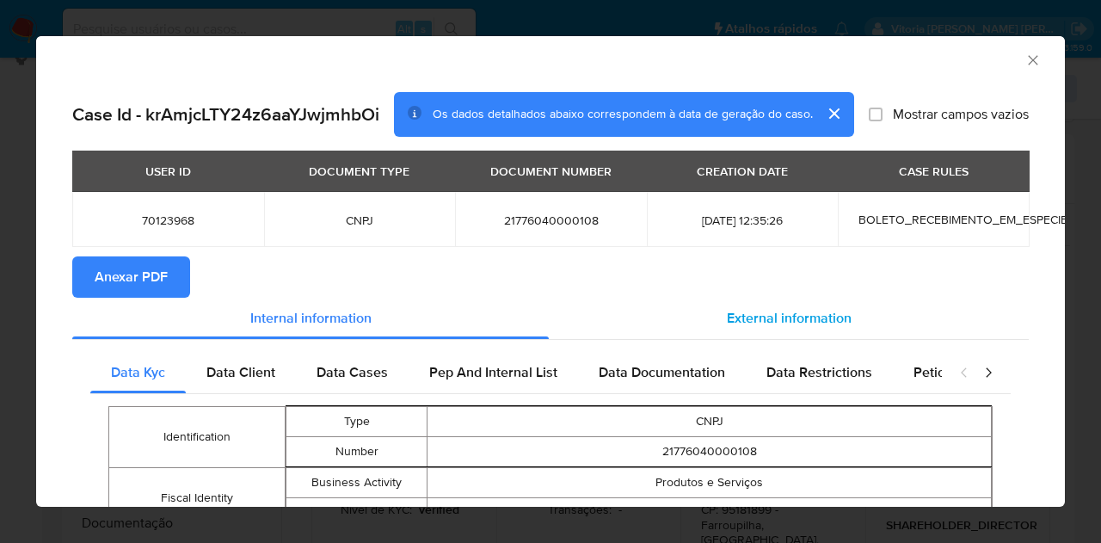
click at [771, 326] on span "External information" at bounding box center [789, 318] width 125 height 20
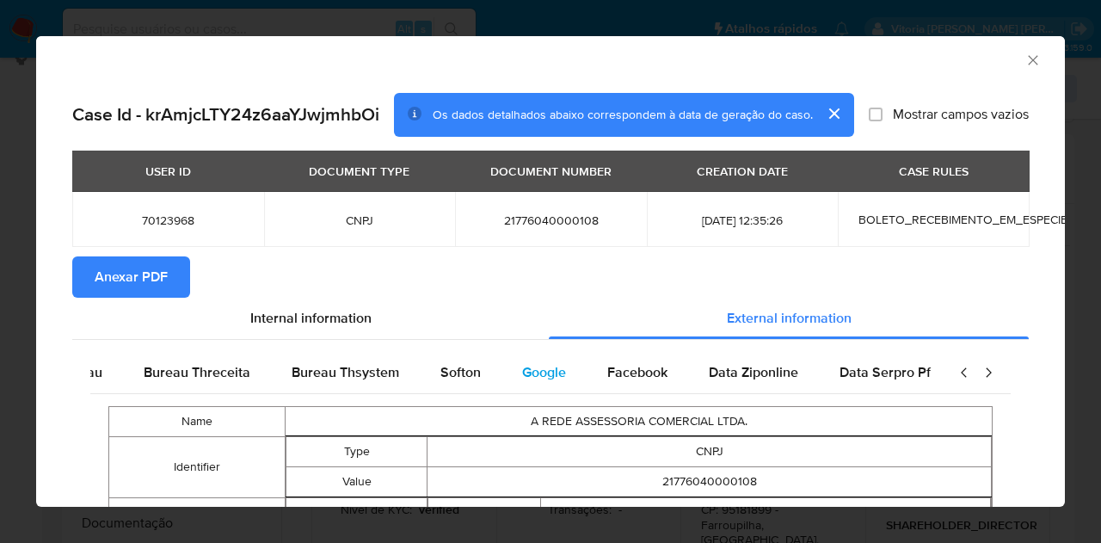
scroll to position [0, 582]
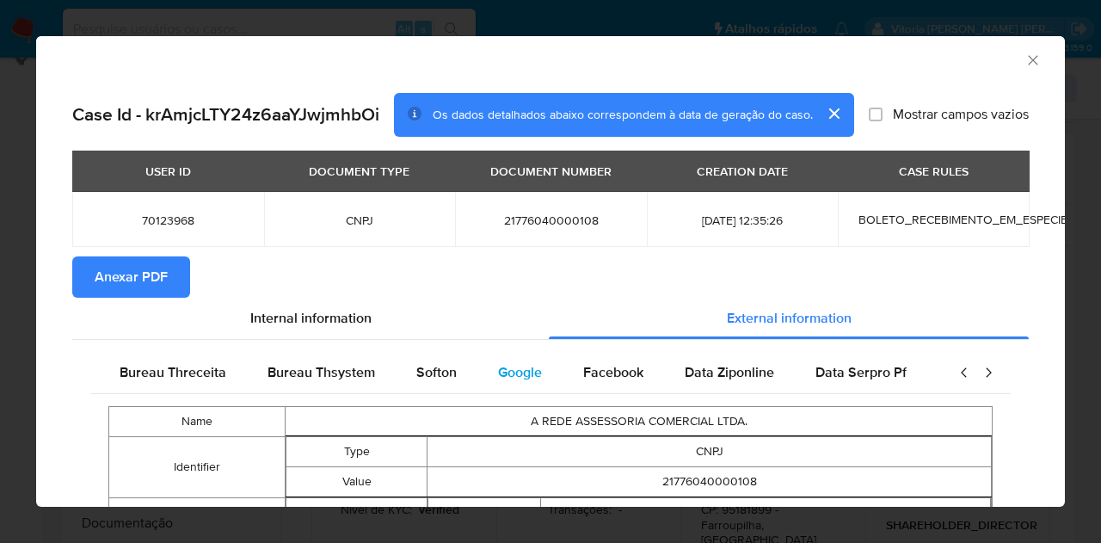
click at [514, 369] on span "Google" at bounding box center [520, 372] width 44 height 20
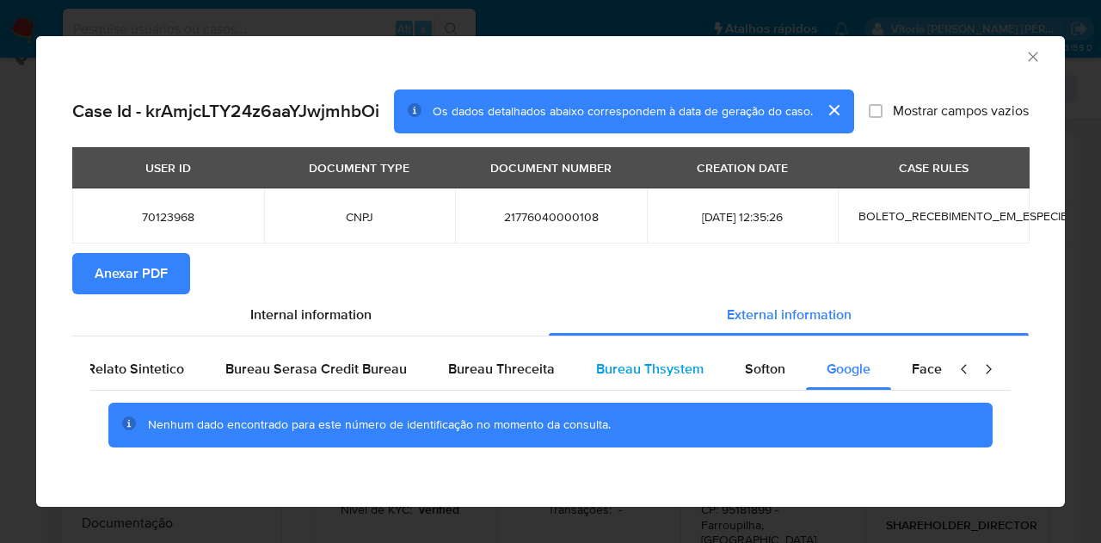
scroll to position [0, 0]
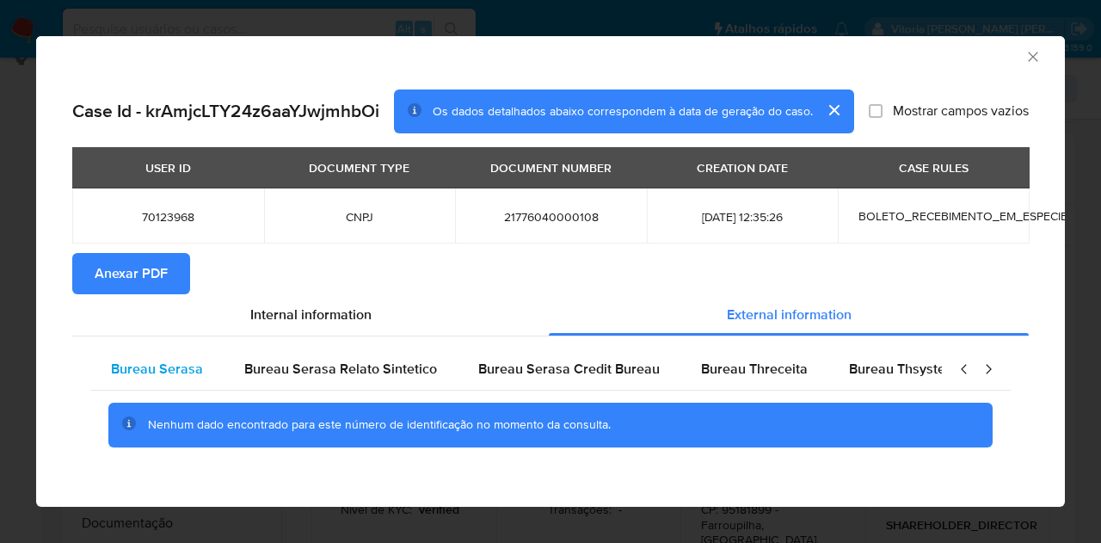
click at [202, 371] on div "Bureau Serasa" at bounding box center [156, 368] width 133 height 41
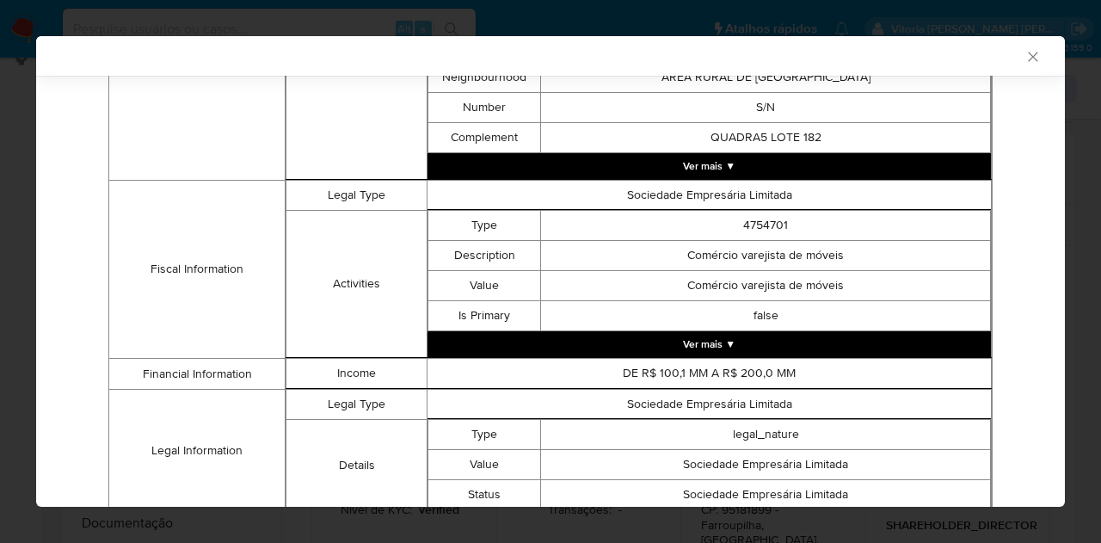
scroll to position [826, 0]
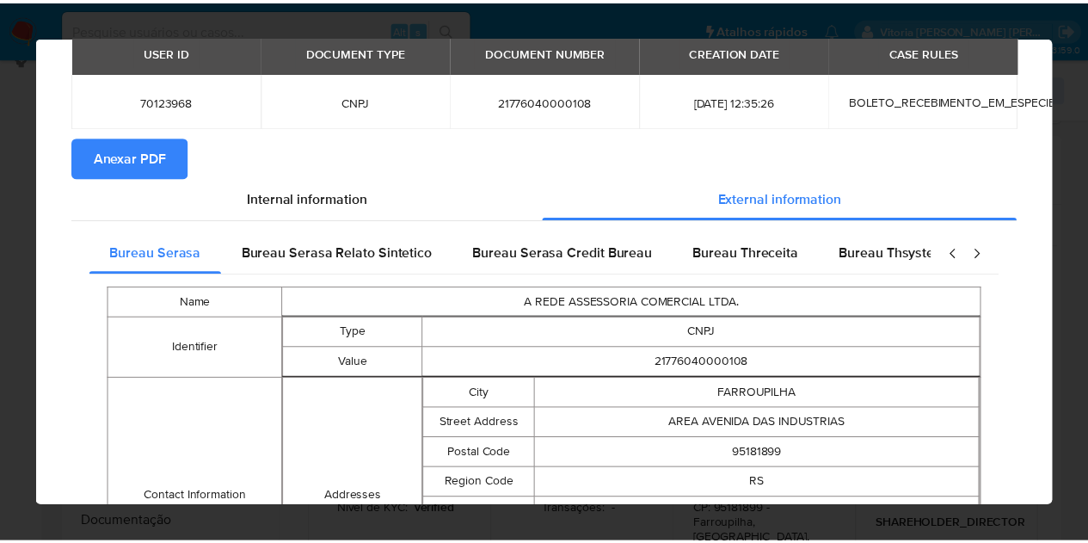
scroll to position [0, 0]
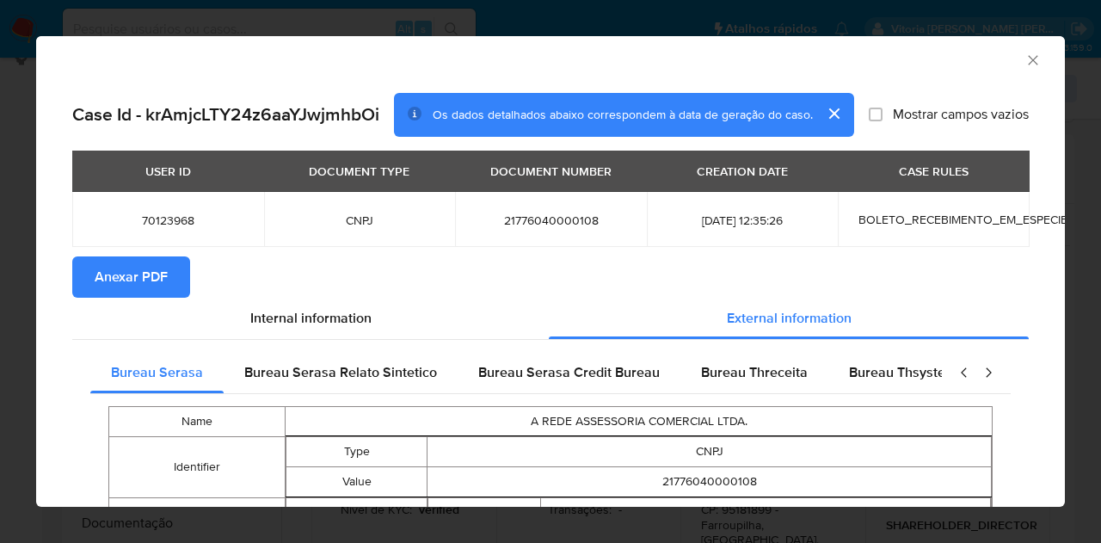
click at [124, 270] on span "Anexar PDF" at bounding box center [131, 277] width 73 height 38
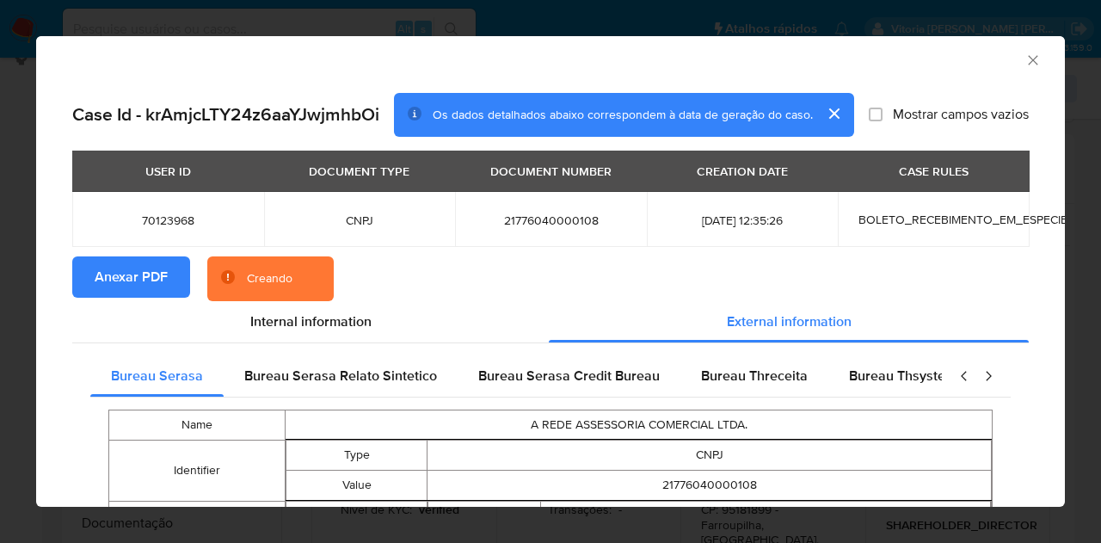
click at [1025, 65] on icon "Fechar a janela" at bounding box center [1033, 60] width 17 height 17
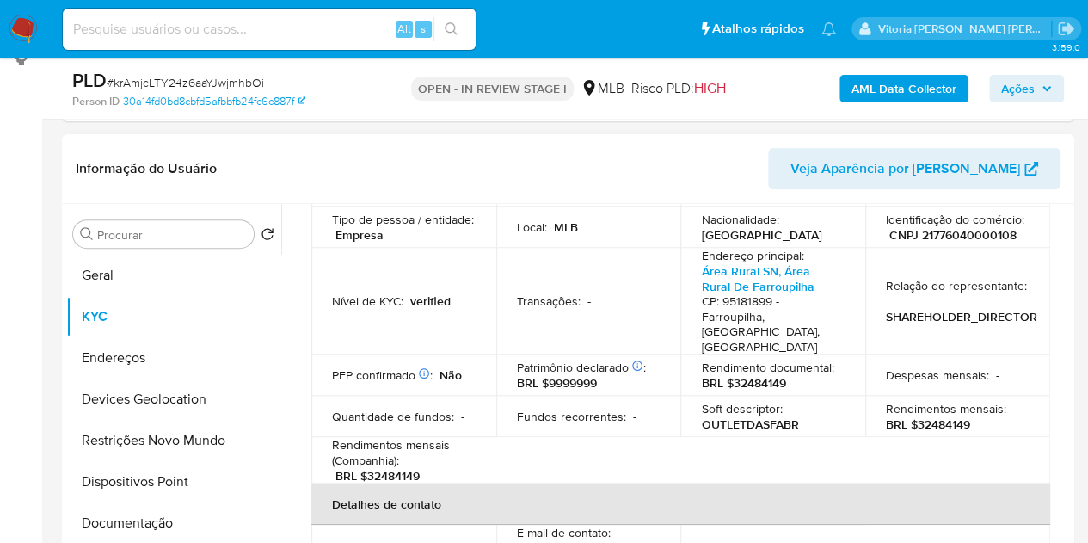
scroll to position [86, 0]
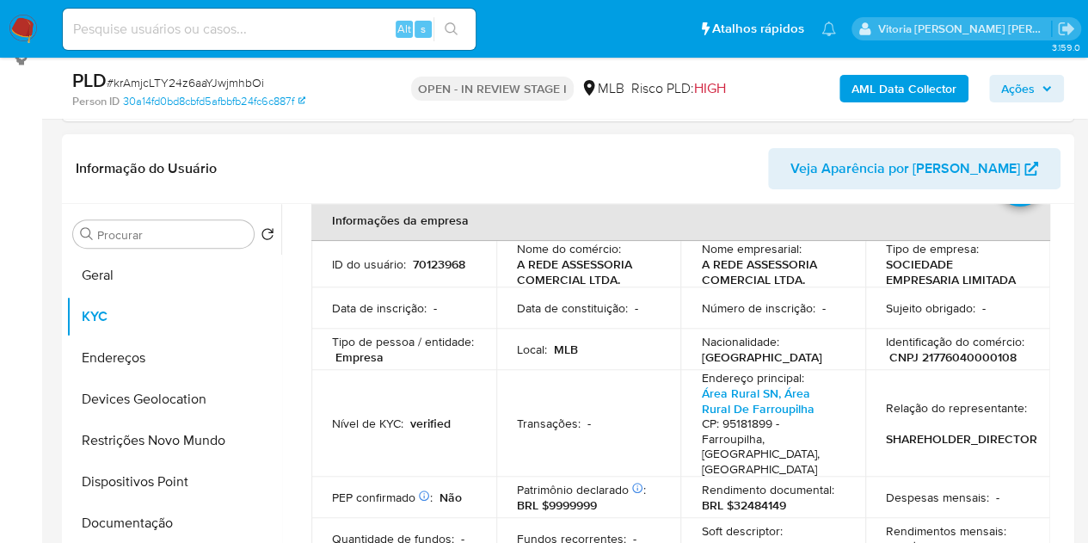
click at [442, 275] on td "ID do usuário : 70123968" at bounding box center [403, 264] width 185 height 46
click at [440, 268] on p "70123968" at bounding box center [439, 263] width 52 height 15
copy p "70123968"
click at [946, 355] on p "CNPJ 21776040000108" at bounding box center [952, 356] width 127 height 15
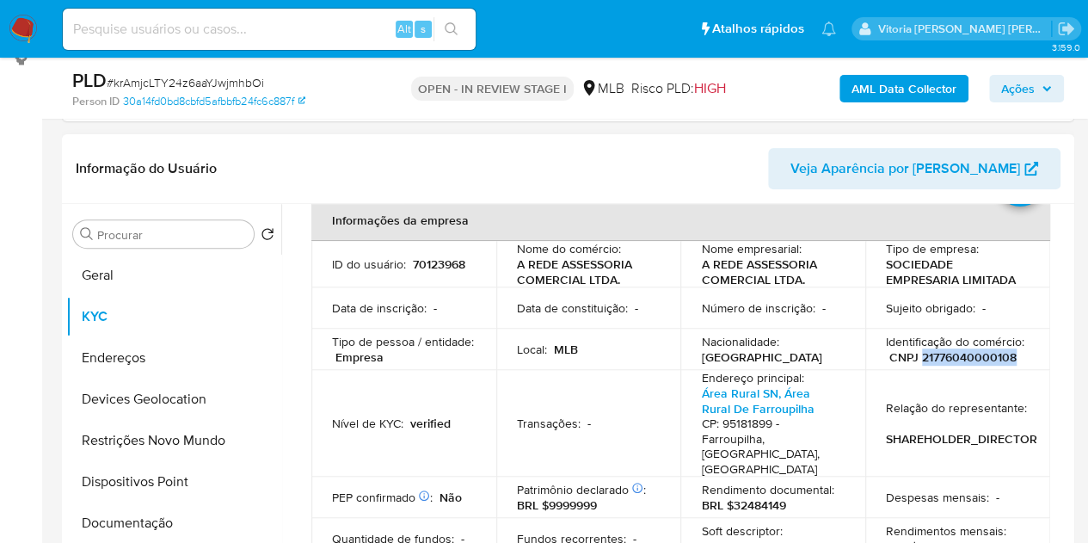
click at [946, 355] on p "CNPJ 21776040000108" at bounding box center [952, 356] width 127 height 15
copy p "21776040000108"
click at [749, 283] on p "A REDE ASSESSORIA COMERCIAL LTDA." at bounding box center [769, 271] width 137 height 31
click at [748, 283] on p "A REDE ASSESSORIA COMERCIAL LTDA." at bounding box center [769, 271] width 137 height 31
click at [748, 281] on p "A REDE ASSESSORIA COMERCIAL LTDA." at bounding box center [769, 271] width 137 height 31
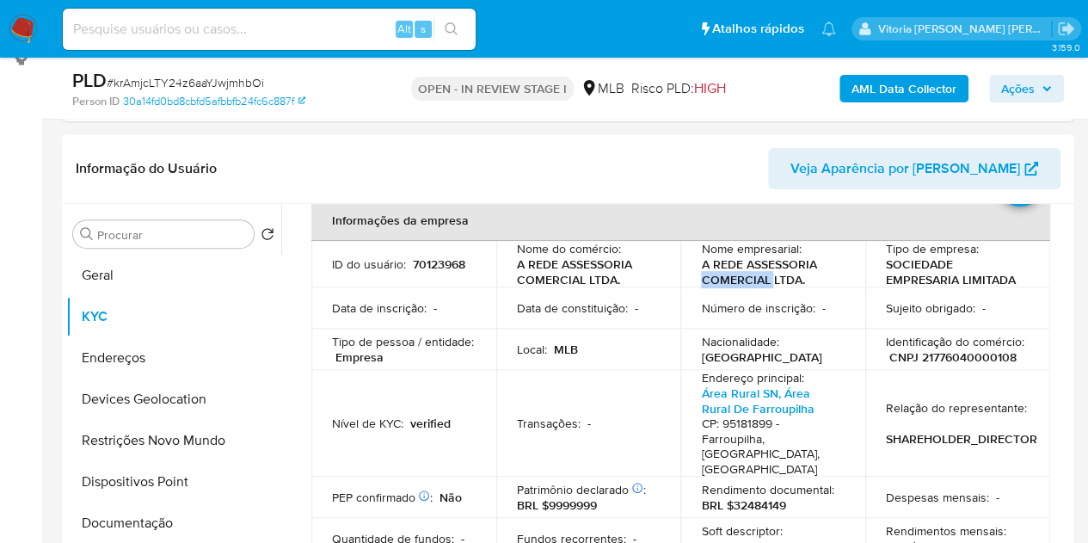
click at [759, 274] on p "A REDE ASSESSORIA COMERCIAL LTDA." at bounding box center [769, 271] width 137 height 31
click at [784, 249] on p "Nome empresarial :" at bounding box center [751, 248] width 100 height 15
click at [799, 280] on p "A REDE ASSESSORIA COMERCIAL LTDA." at bounding box center [769, 271] width 137 height 31
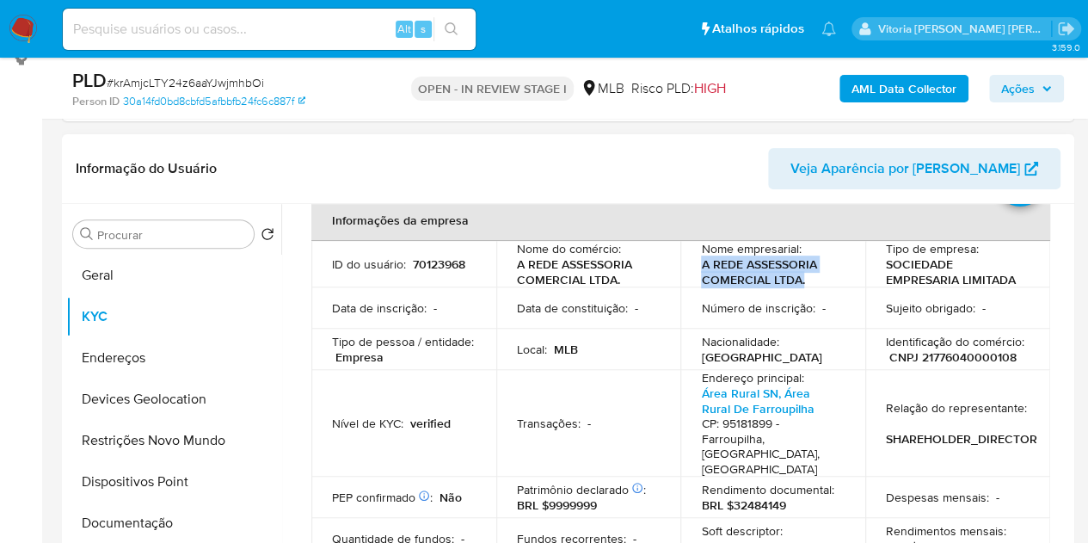
drag, startPoint x: 806, startPoint y: 283, endPoint x: 698, endPoint y: 269, distance: 109.3
click at [701, 269] on p "A REDE ASSESSORIA COMERCIAL LTDA." at bounding box center [769, 271] width 137 height 31
copy p "A REDE ASSESSORIA COMERCIAL LTDA."
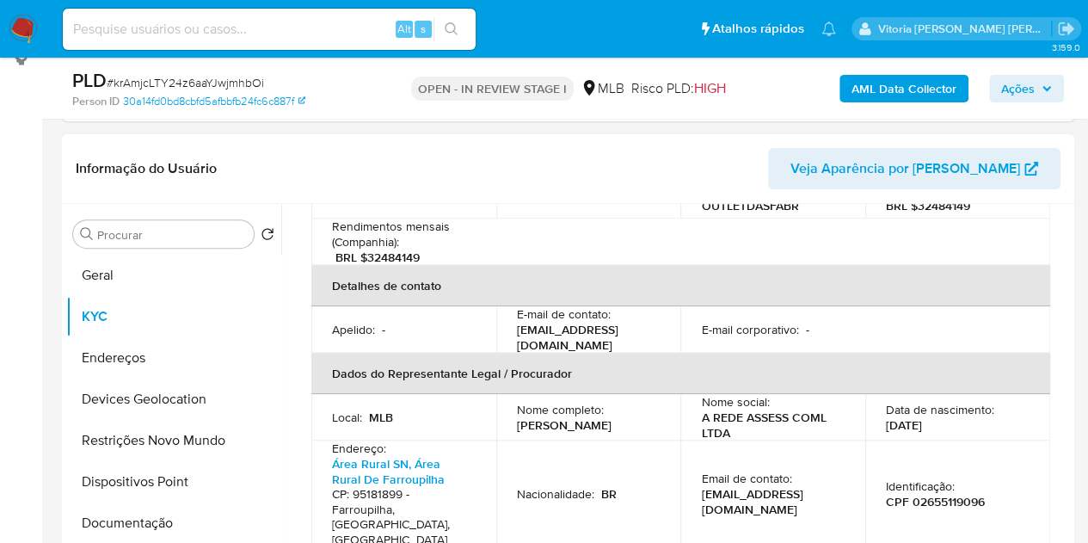
scroll to position [430, 0]
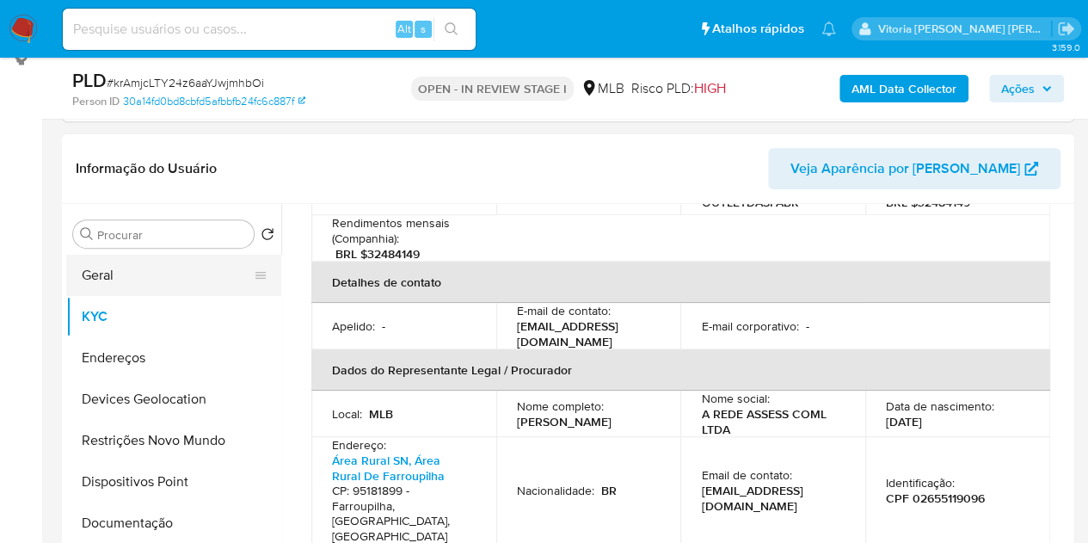
click at [170, 285] on button "Geral" at bounding box center [166, 275] width 201 height 41
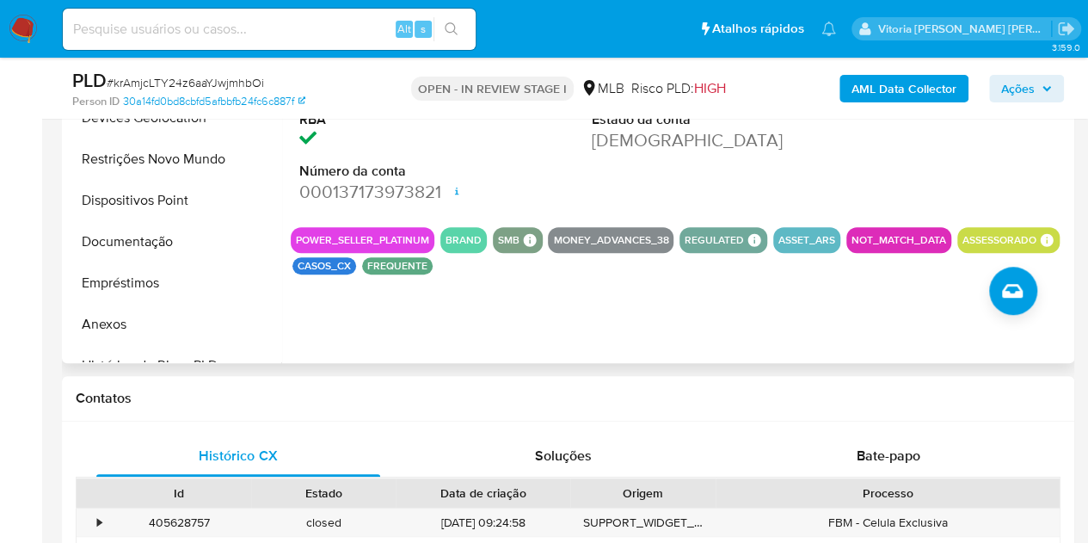
scroll to position [587, 0]
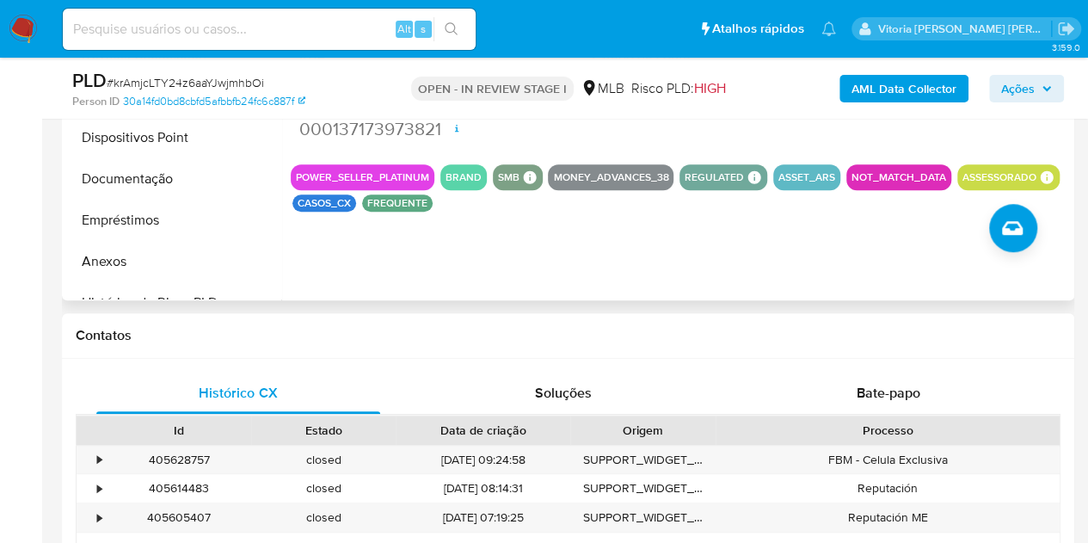
drag, startPoint x: 420, startPoint y: 174, endPoint x: 329, endPoint y: 175, distance: 91.2
click at [332, 175] on div "POWER_SELLER_PLATINUM" at bounding box center [363, 177] width 144 height 26
drag, startPoint x: 292, startPoint y: 174, endPoint x: 428, endPoint y: 178, distance: 136.0
click at [428, 178] on div "POWER_SELLER_PLATINUM" at bounding box center [363, 177] width 144 height 26
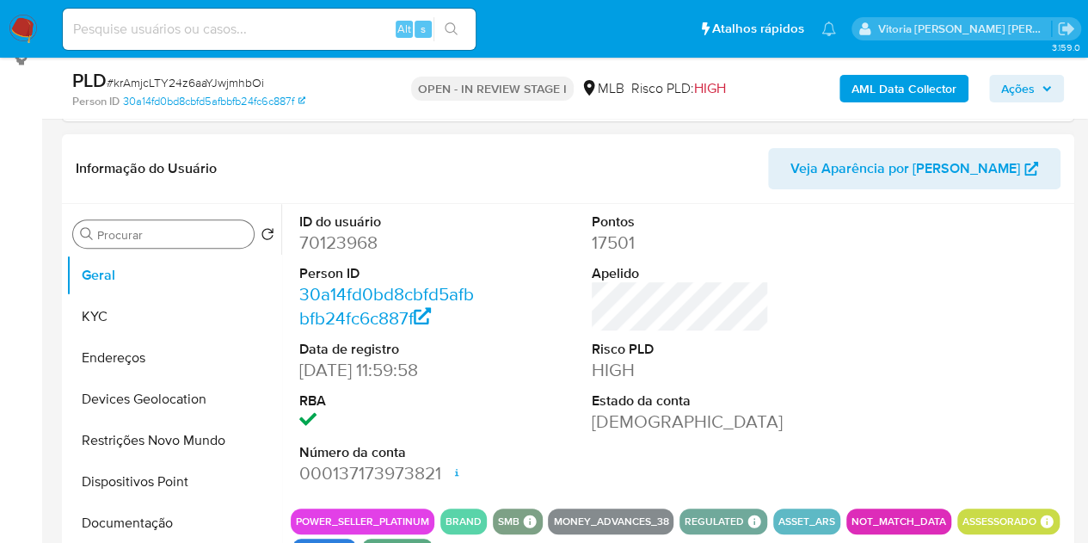
scroll to position [243, 0]
click at [134, 302] on button "KYC" at bounding box center [166, 316] width 201 height 41
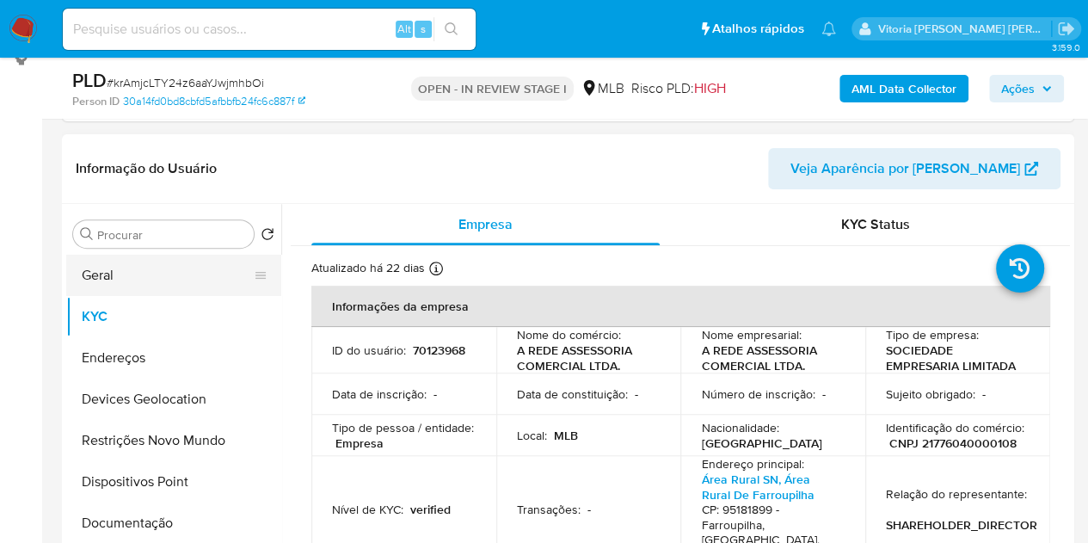
click at [133, 262] on button "Geral" at bounding box center [166, 275] width 201 height 41
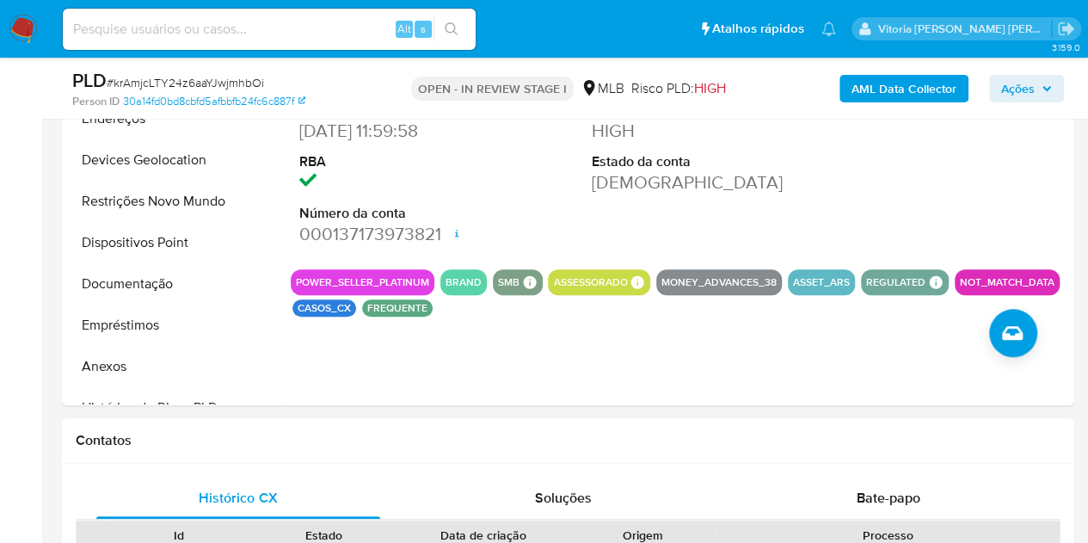
scroll to position [415, 0]
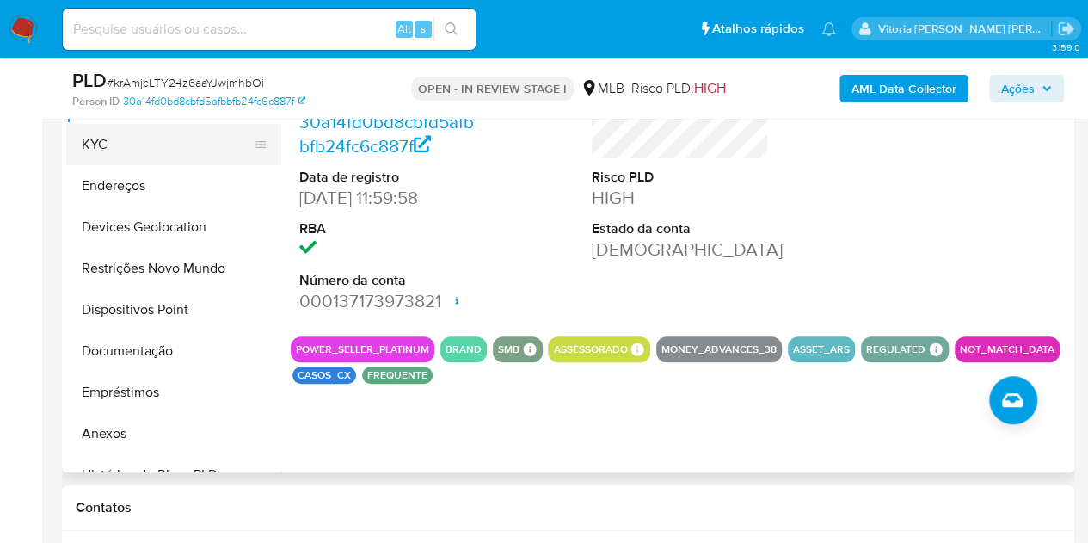
click at [105, 140] on button "KYC" at bounding box center [166, 144] width 201 height 41
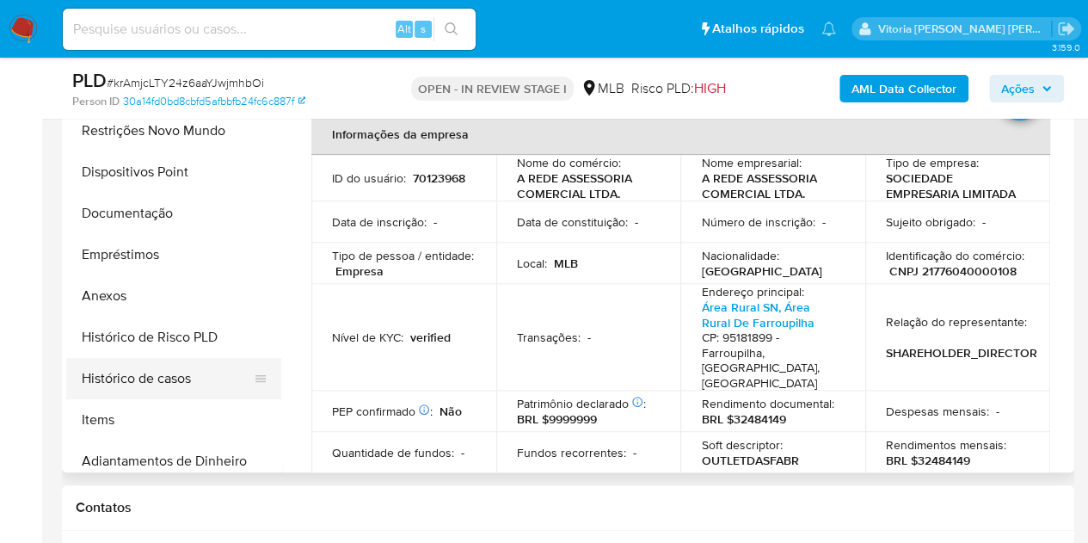
scroll to position [172, 0]
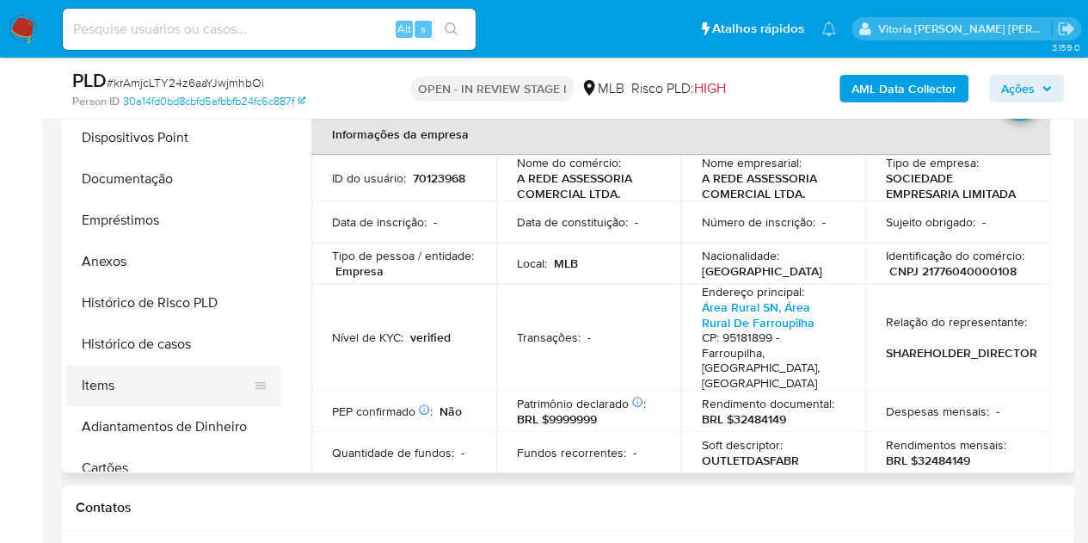
click at [95, 372] on button "Items" at bounding box center [166, 385] width 201 height 41
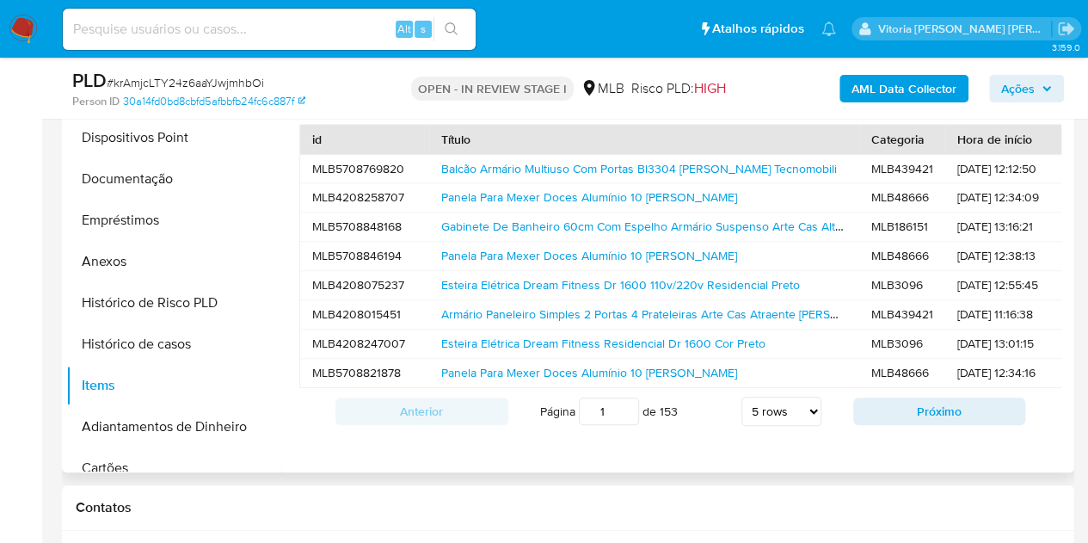
scroll to position [0, 86]
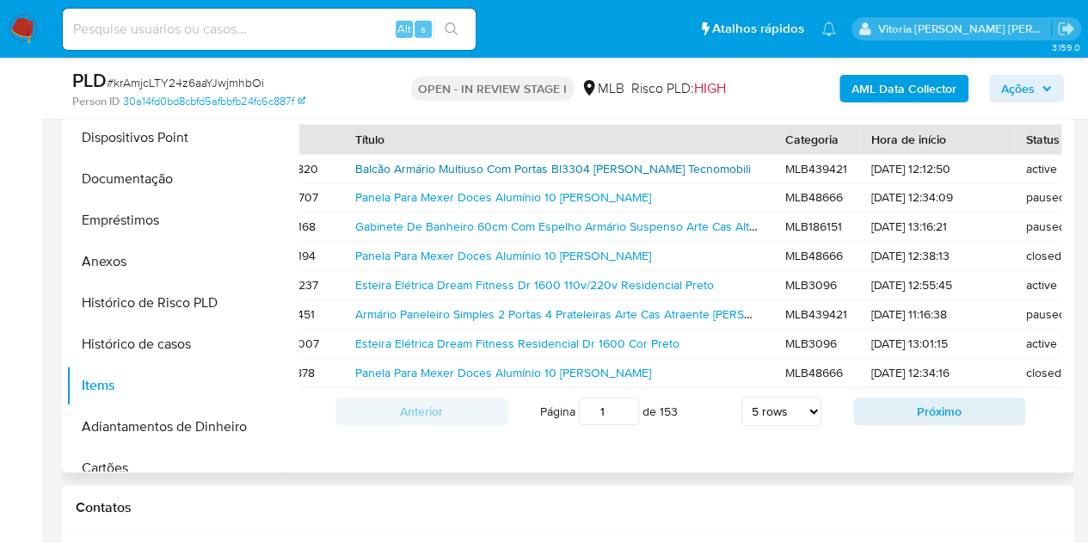
click at [428, 171] on link "Balcão Armário Multiuso Com Portas Bl3304 Branco Tecnomobili" at bounding box center [553, 168] width 396 height 17
click at [582, 281] on link "Esteira Elétrica Dream Fitness Dr 1600 110v/220v Residencial Preto" at bounding box center [534, 284] width 359 height 17
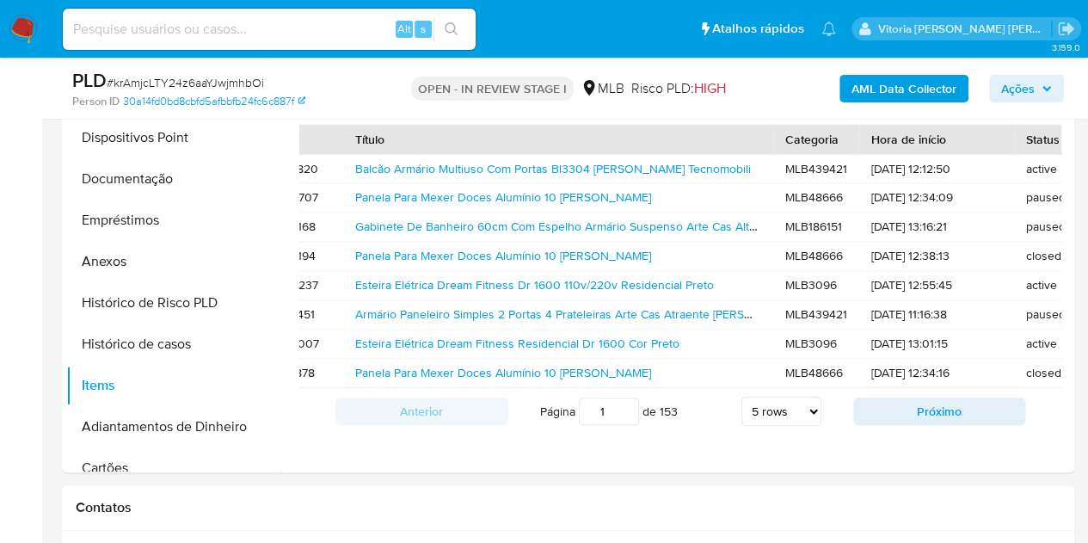
click at [1024, 72] on div "AML Data Collector Ações" at bounding box center [901, 88] width 326 height 40
click at [1013, 75] on span "Ações" at bounding box center [1018, 89] width 34 height 28
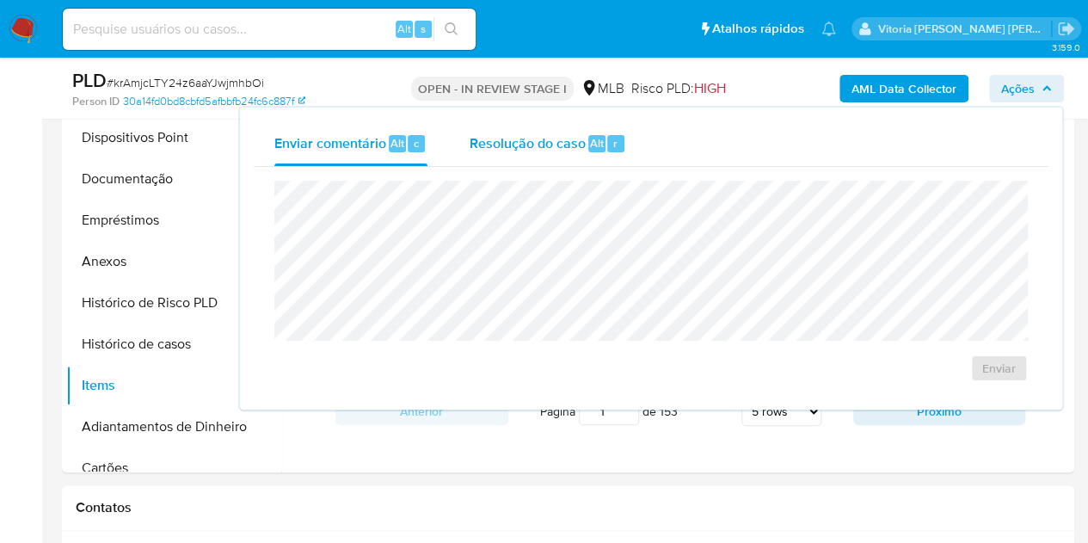
click at [607, 145] on div "r" at bounding box center [615, 143] width 17 height 17
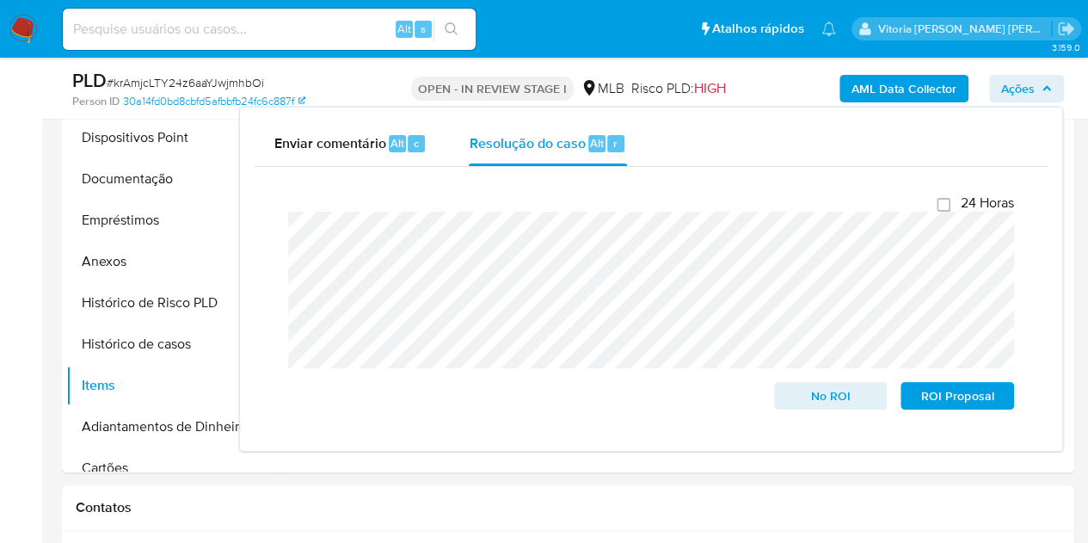
click at [248, 238] on div "Enviar comentário Alt c Resolução do caso Alt r Fechamento do caso 24 Horas No …" at bounding box center [651, 279] width 822 height 343
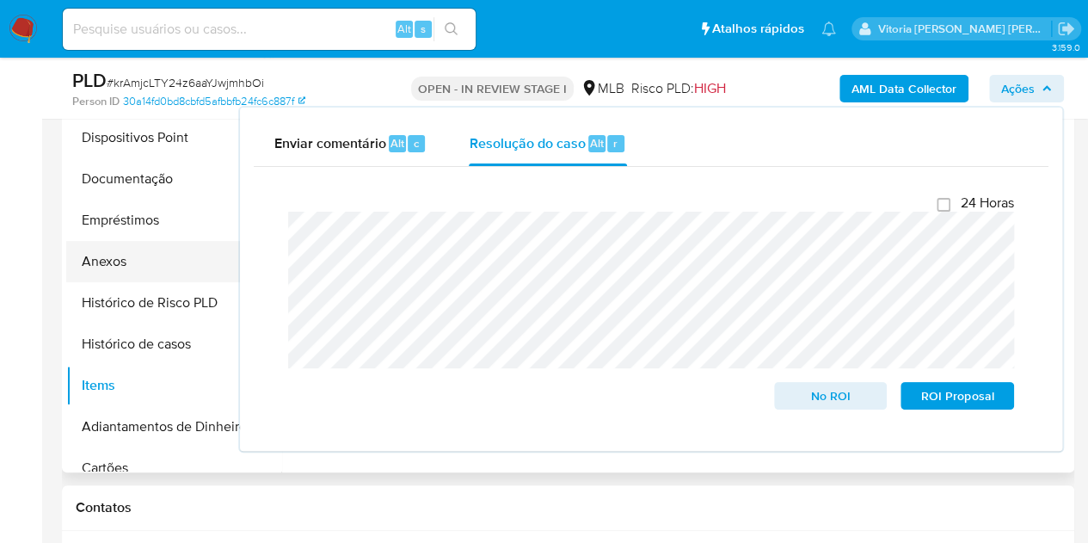
click at [114, 264] on button "Anexos" at bounding box center [166, 261] width 201 height 41
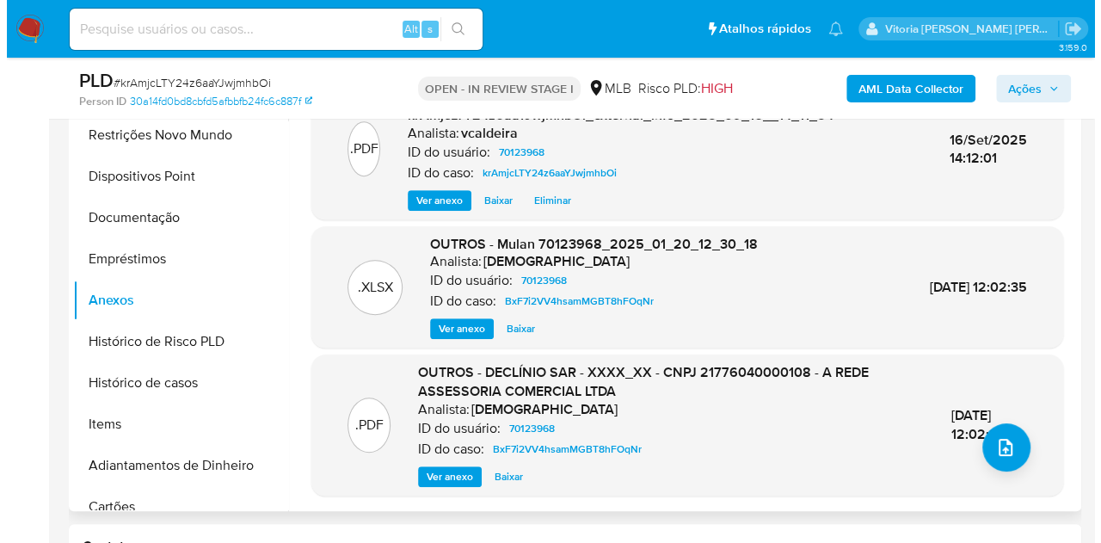
scroll to position [415, 0]
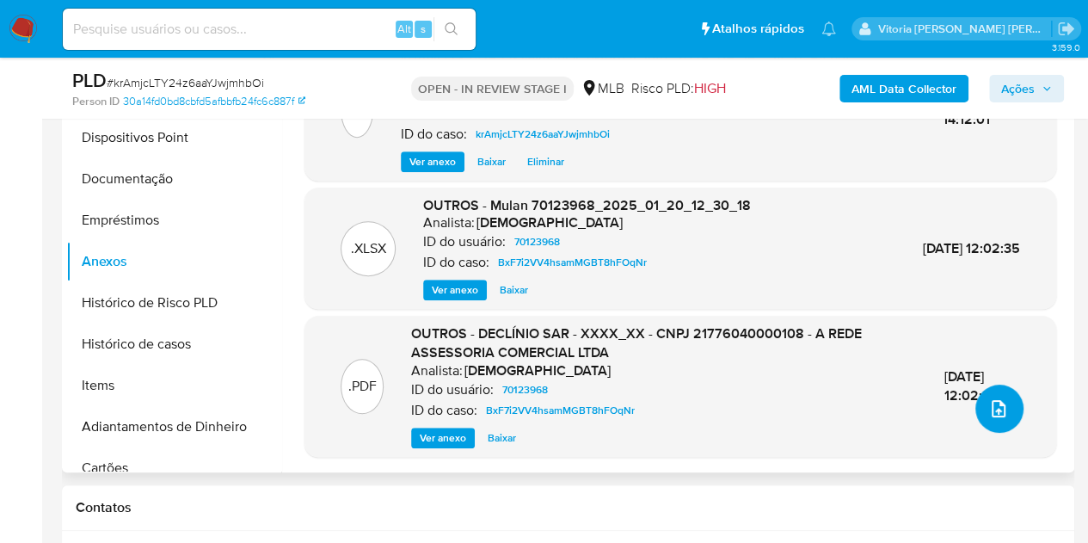
click at [989, 400] on icon "upload-file" at bounding box center [998, 408] width 21 height 21
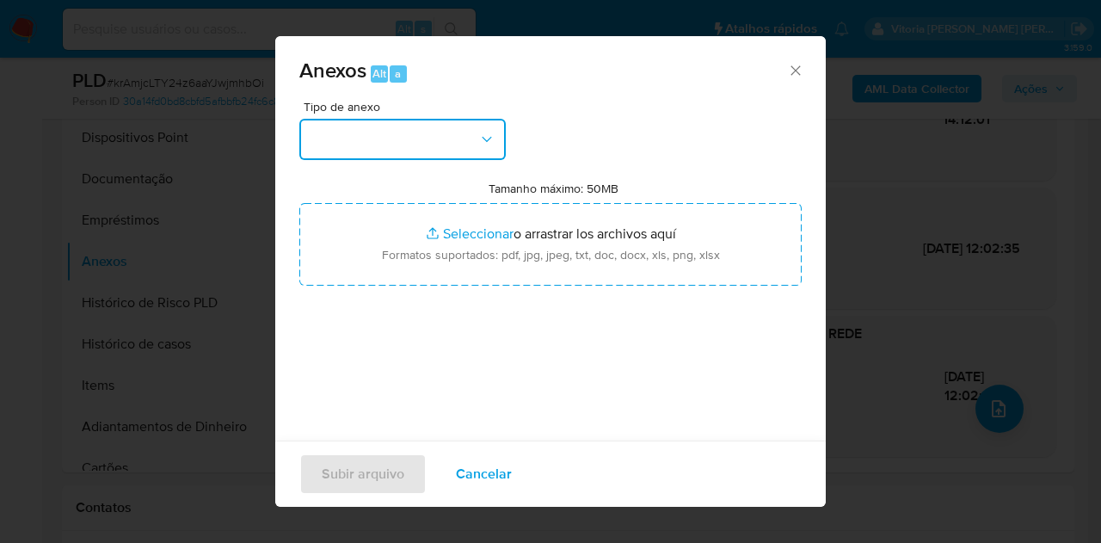
click at [435, 123] on button "button" at bounding box center [402, 139] width 206 height 41
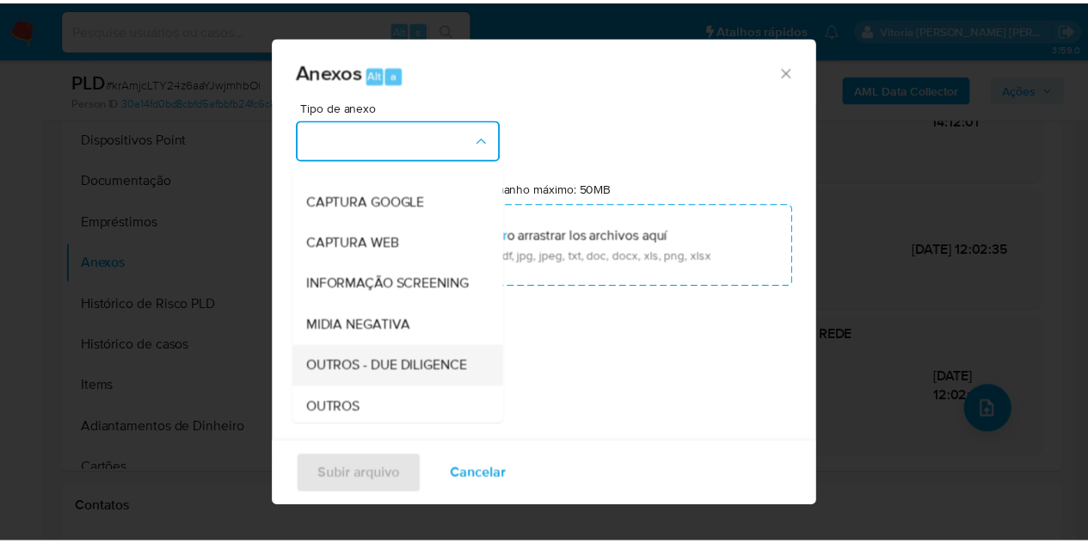
scroll to position [172, 0]
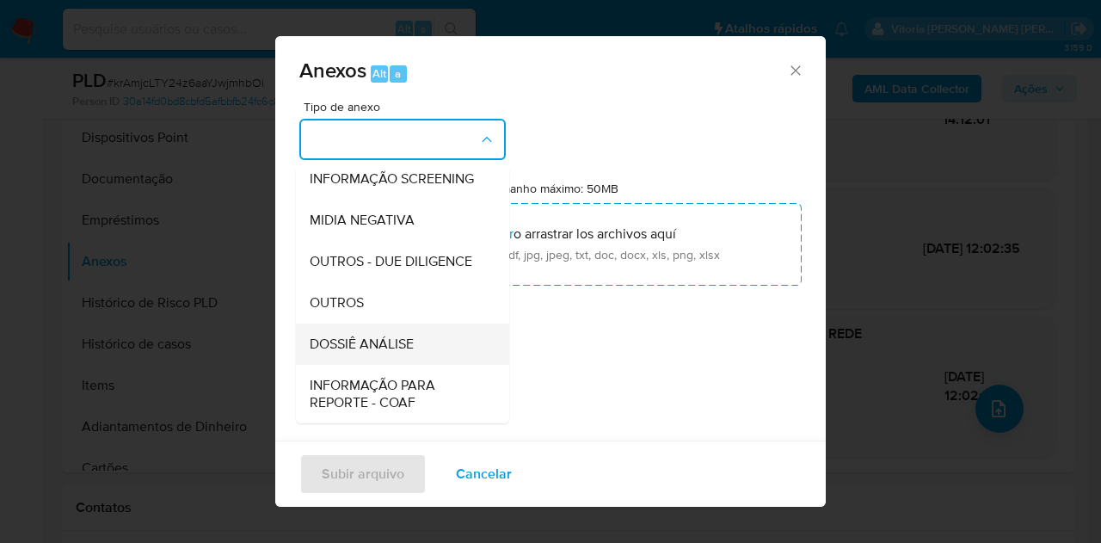
click at [353, 353] on span "DOSSIÊ ANÁLISE" at bounding box center [362, 343] width 104 height 17
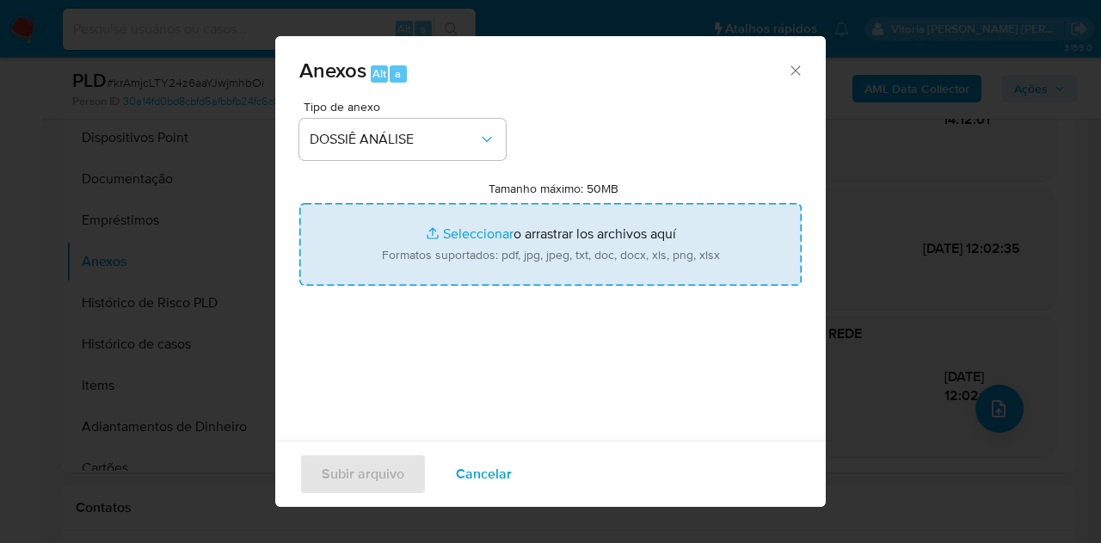
type input "C:\fakepath\Caselog krAmjcLTY24z6aaYJwjmhbOi_2025_09_15_18_35_07.pdf"
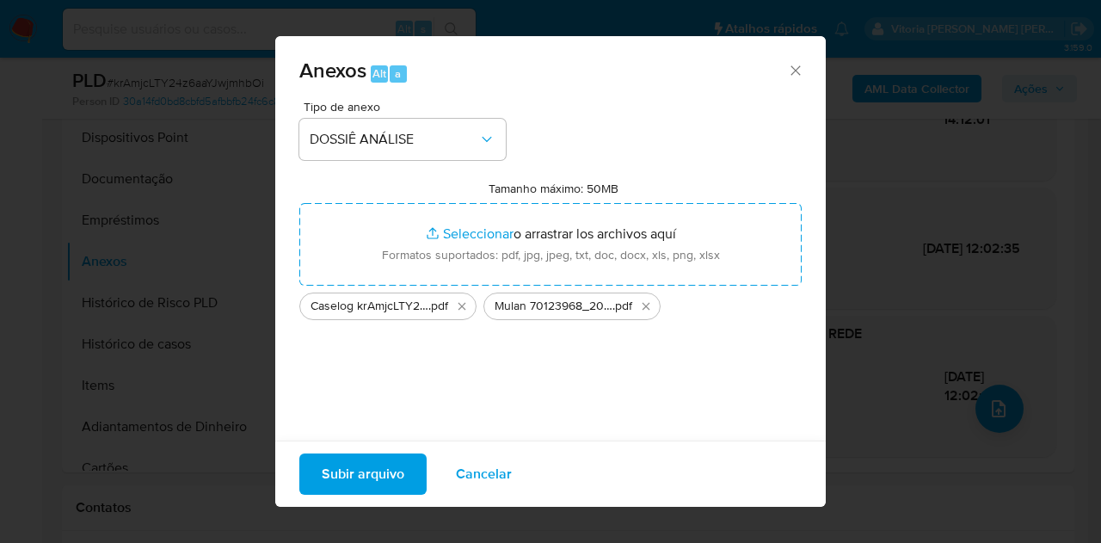
click at [392, 481] on span "Subir arquivo" at bounding box center [363, 474] width 83 height 38
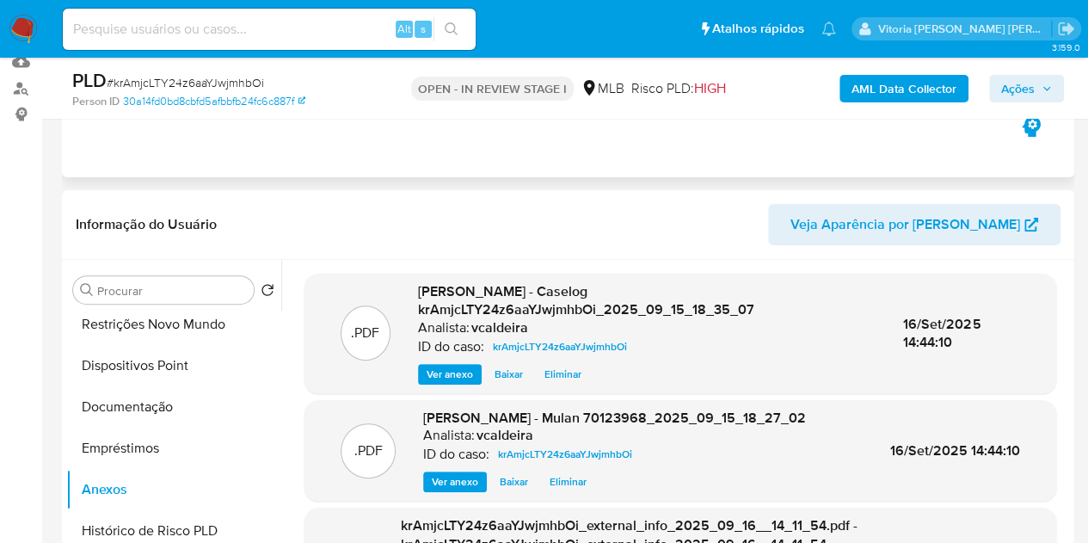
scroll to position [157, 0]
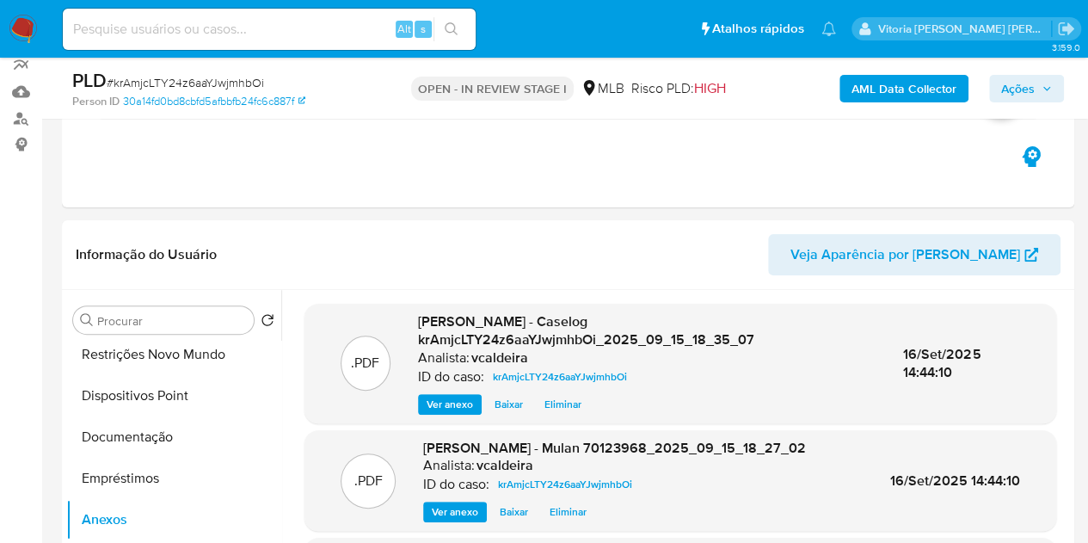
click at [1059, 83] on button "Ações" at bounding box center [1026, 89] width 75 height 28
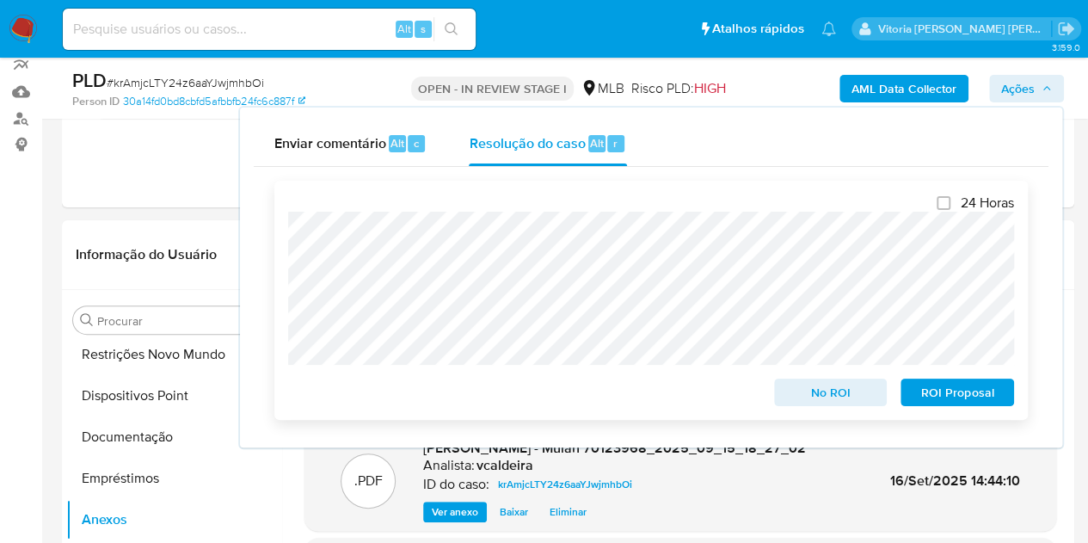
click at [787, 388] on span "No ROI" at bounding box center [830, 392] width 89 height 24
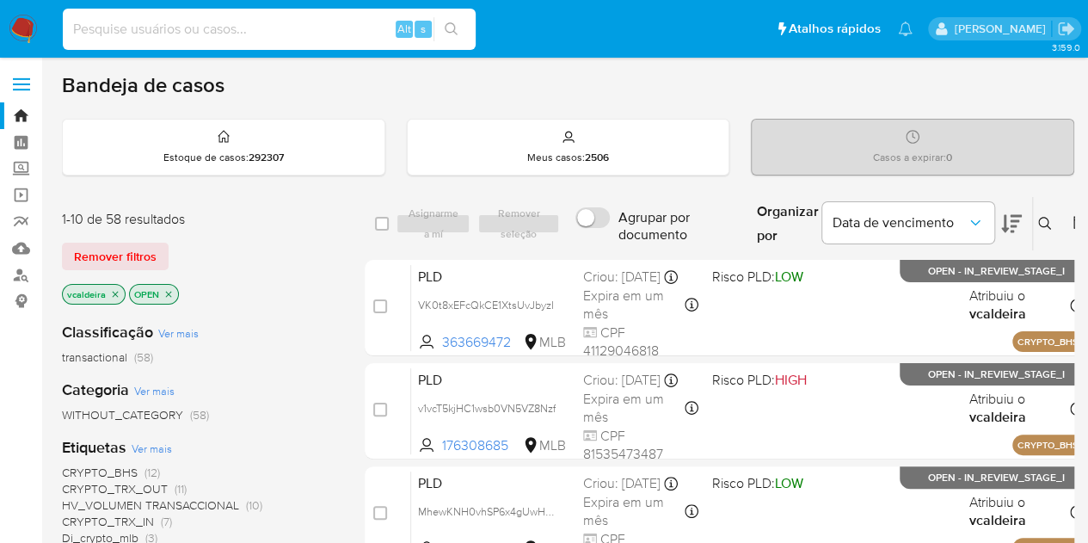
click at [243, 28] on input at bounding box center [269, 29] width 413 height 22
paste input "OkoQEiq93Dn79v188PV1fwFQ"
type input "OkoQEiq93Dn79v188PV1fwFQ"
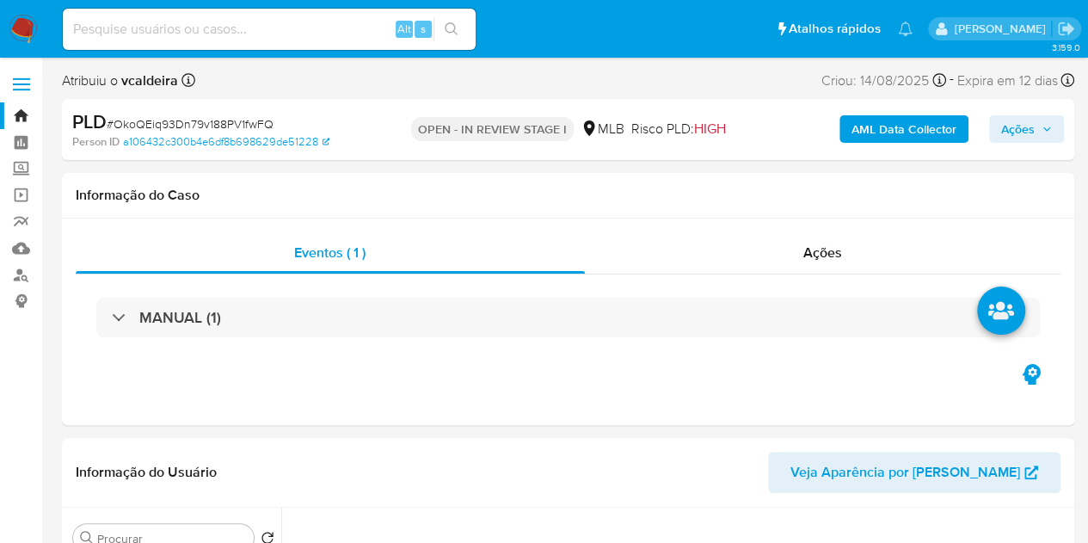
select select "10"
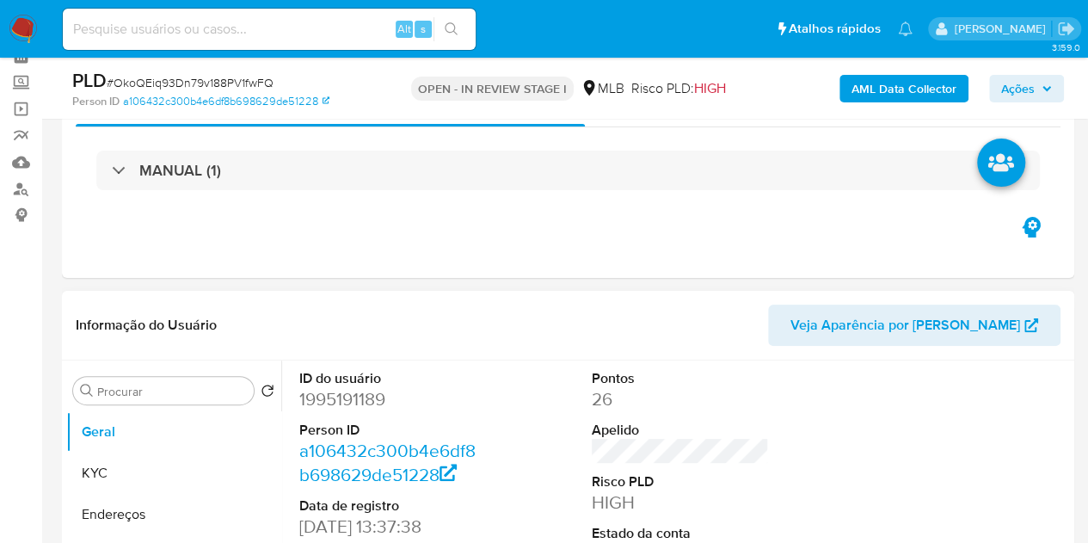
scroll to position [172, 0]
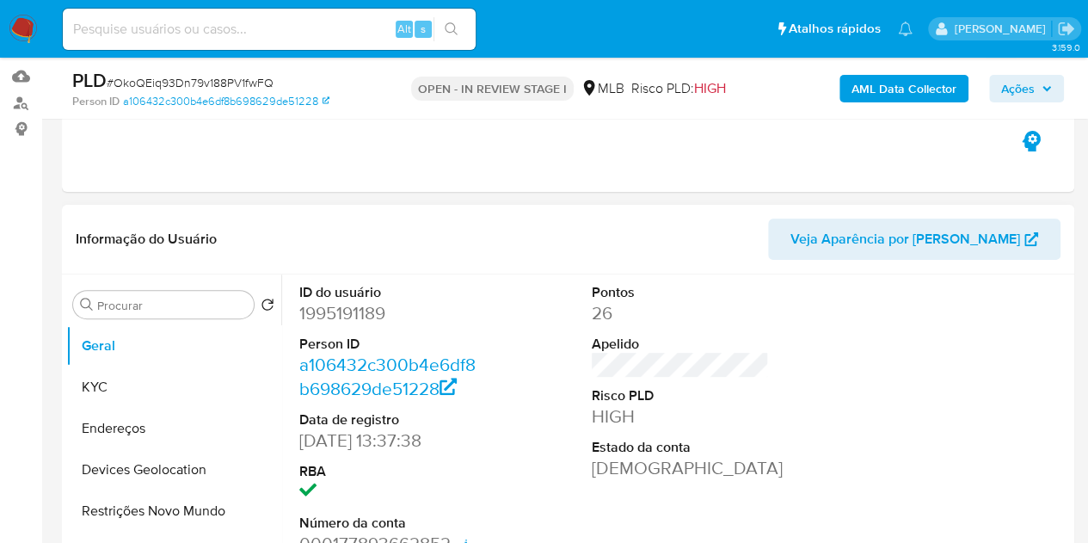
click at [377, 316] on dd "1995191189" at bounding box center [388, 313] width 178 height 24
copy dd "1995191189"
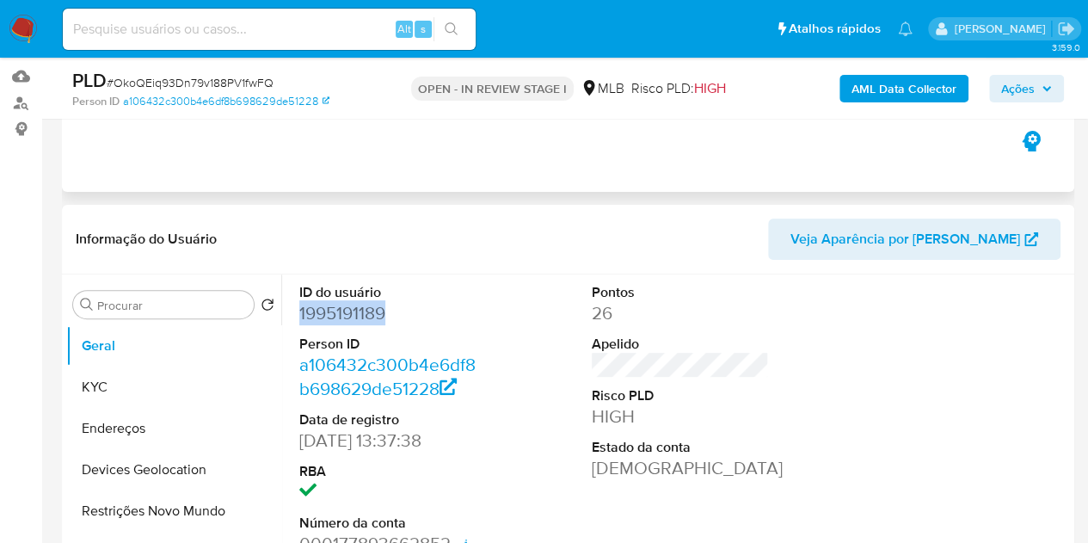
copy dd "1995191189"
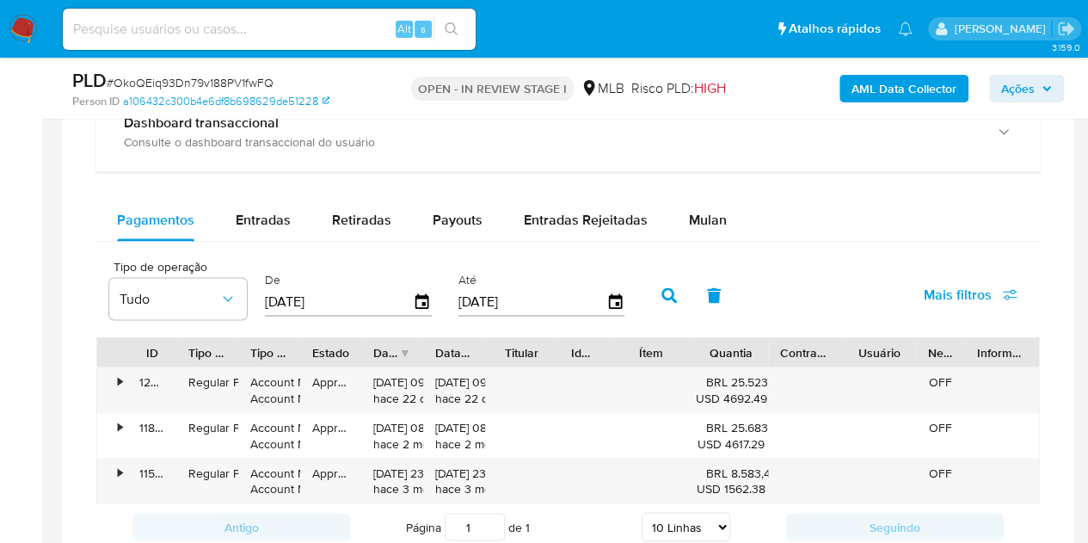
scroll to position [1032, 0]
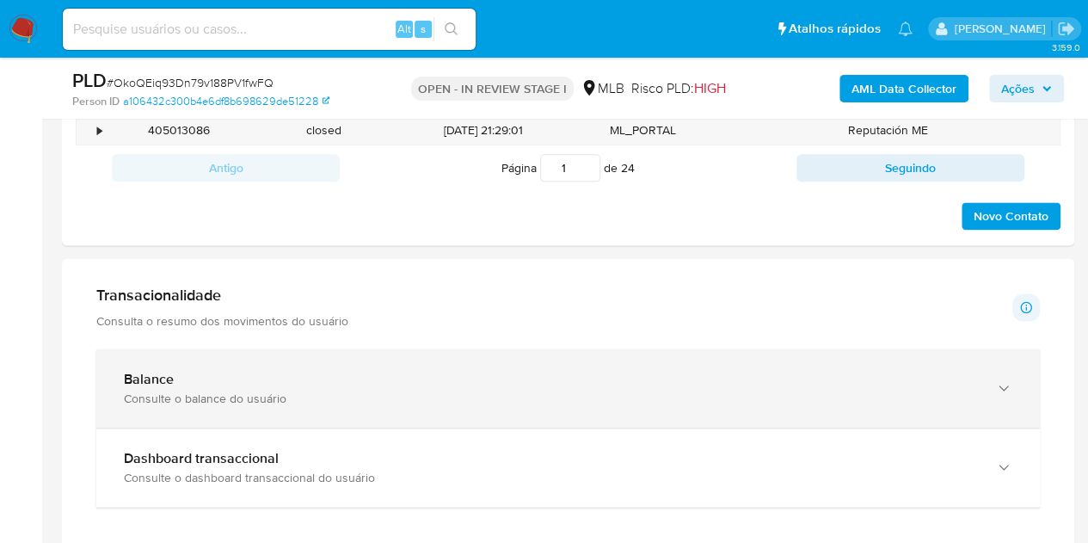
click at [183, 385] on div "Balance" at bounding box center [551, 379] width 854 height 17
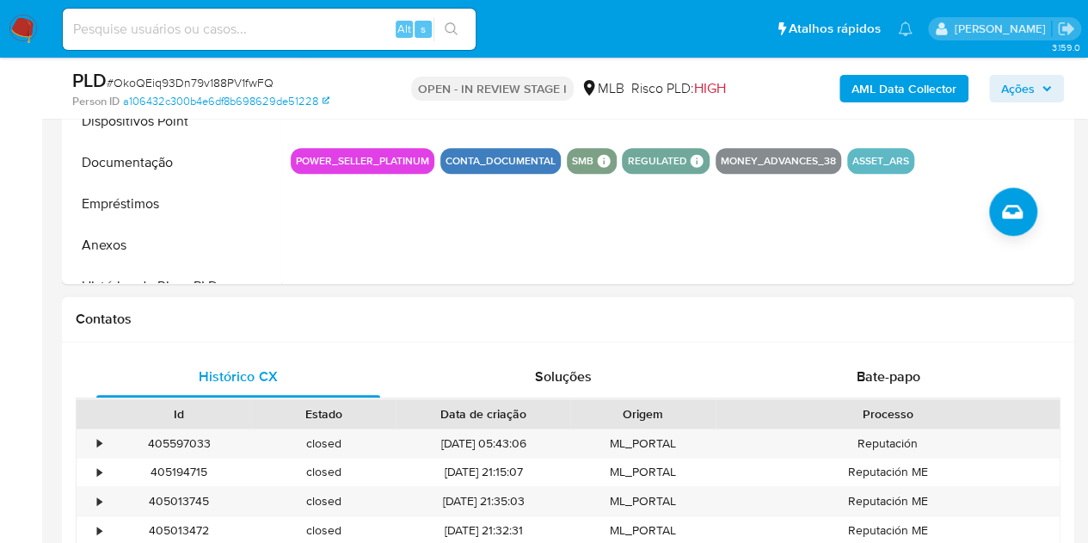
scroll to position [430, 0]
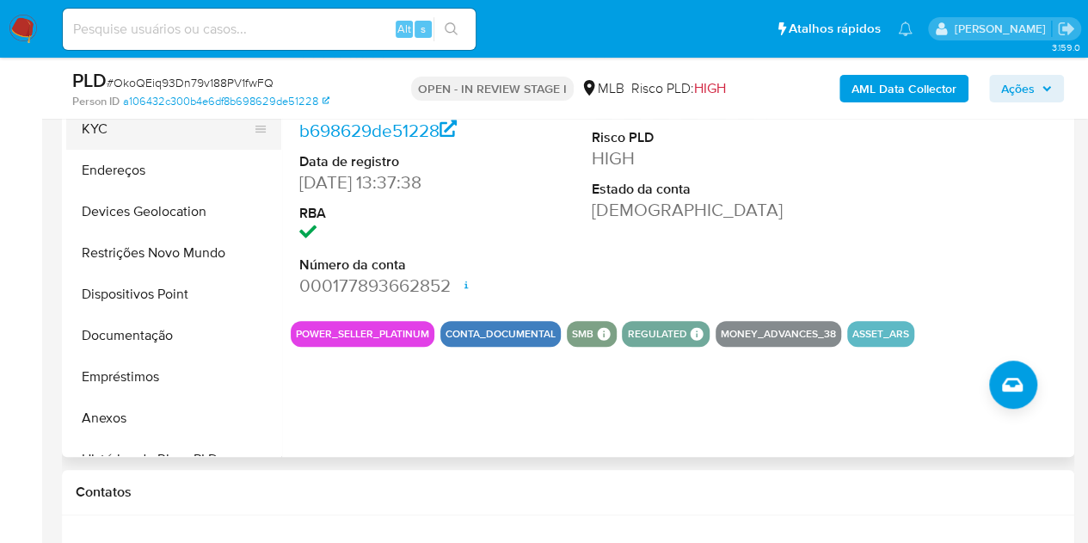
click at [164, 123] on button "KYC" at bounding box center [166, 128] width 201 height 41
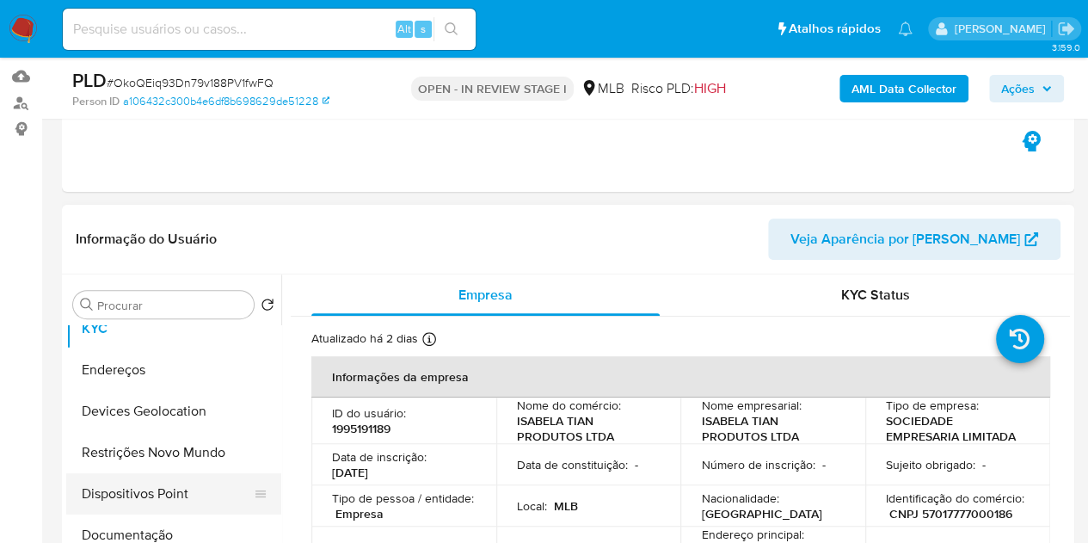
scroll to position [86, 0]
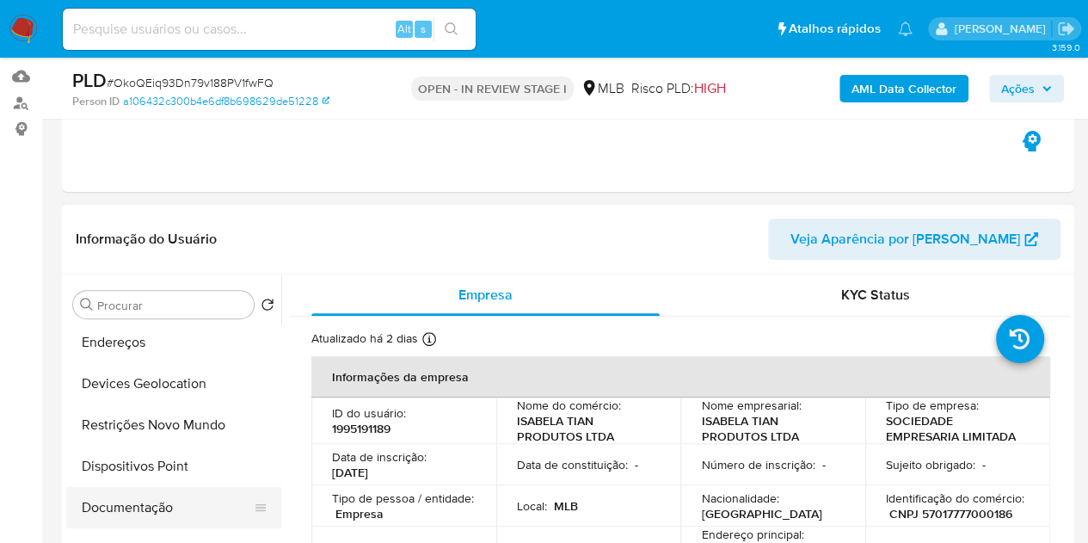
click at [87, 499] on button "Documentação" at bounding box center [166, 507] width 201 height 41
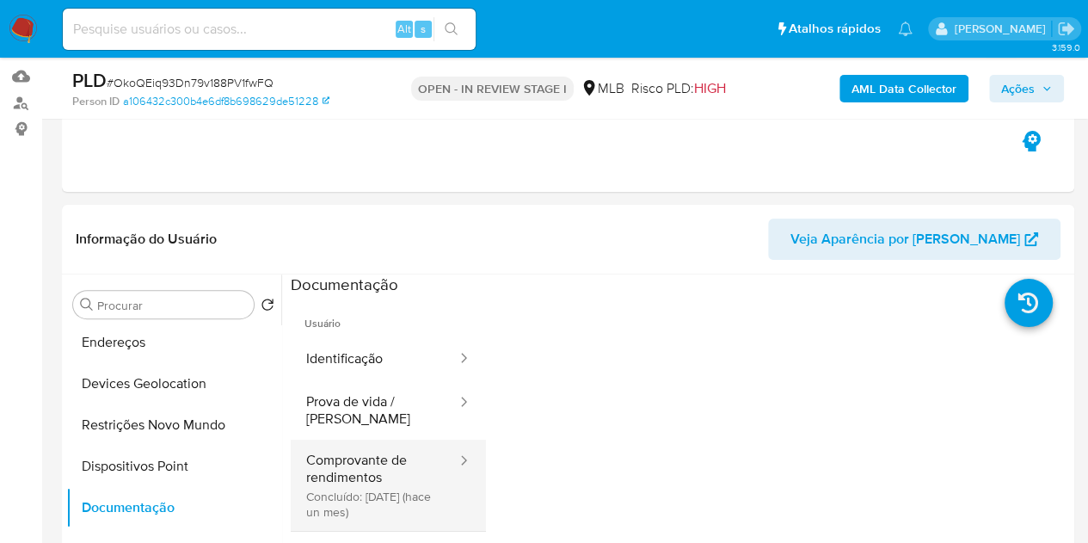
click at [391, 508] on button "Comprovante de rendimentos Concluído: 06/08/2025 (hace un mes)" at bounding box center [375, 485] width 168 height 91
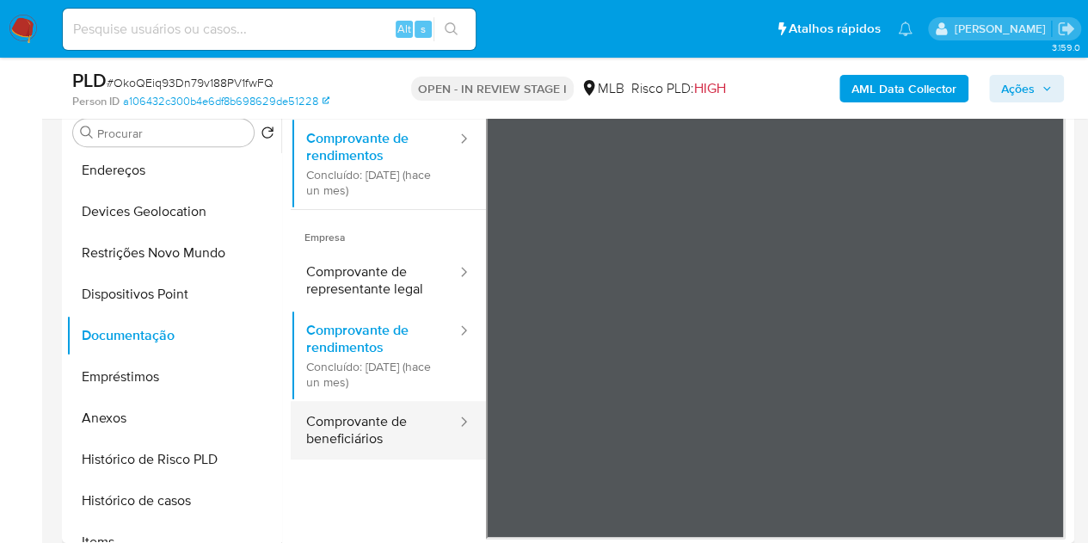
scroll to position [78, 0]
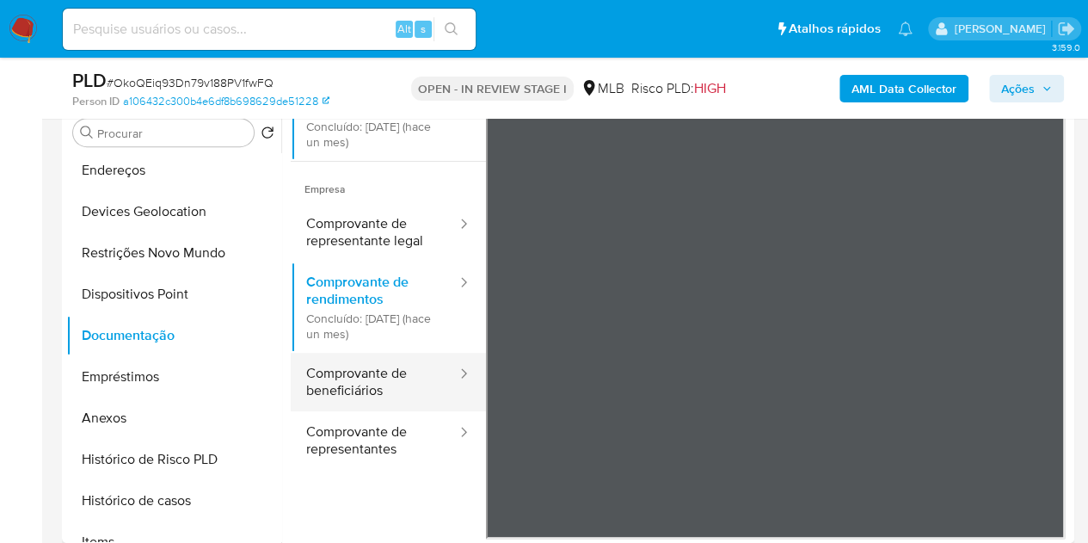
click at [376, 390] on button "Comprovante de beneficiários" at bounding box center [375, 382] width 168 height 58
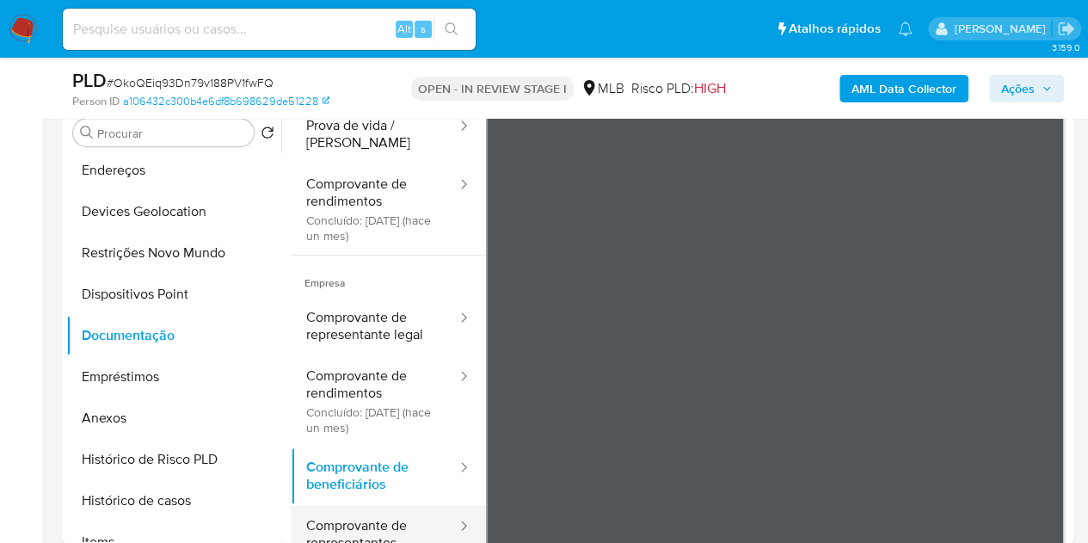
scroll to position [150, 0]
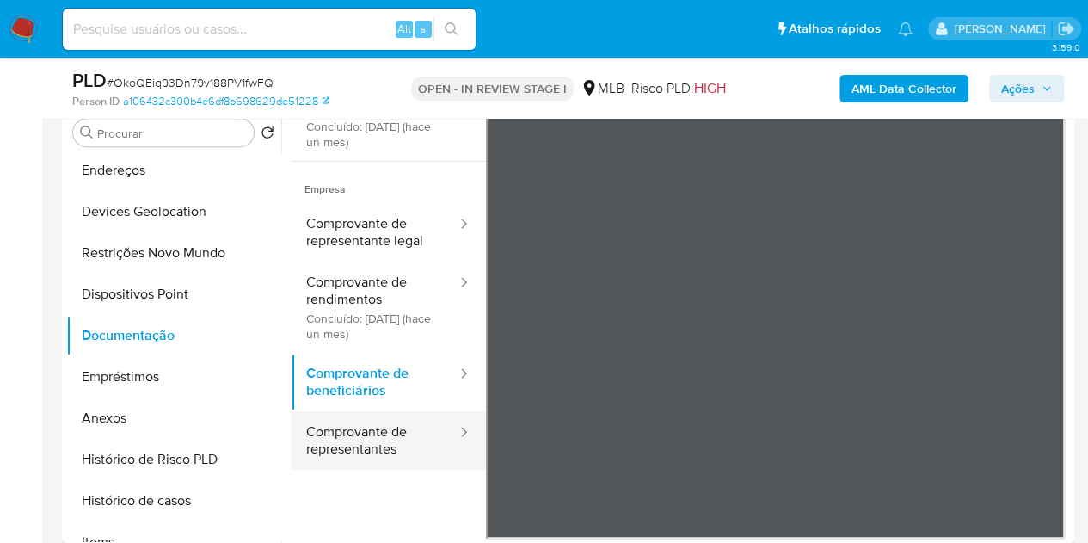
click at [353, 433] on button "Comprovante de representantes" at bounding box center [375, 440] width 168 height 58
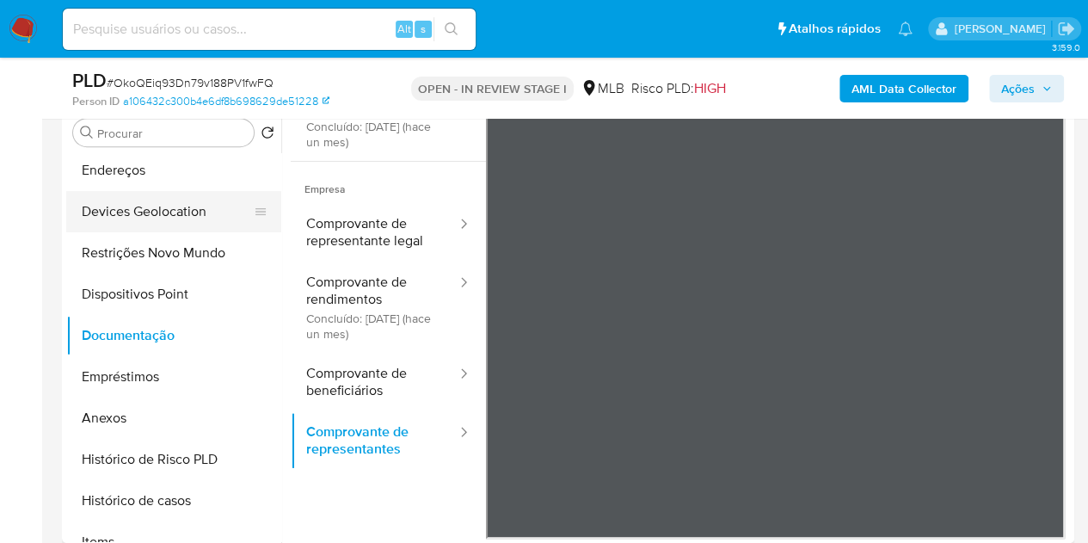
scroll to position [0, 0]
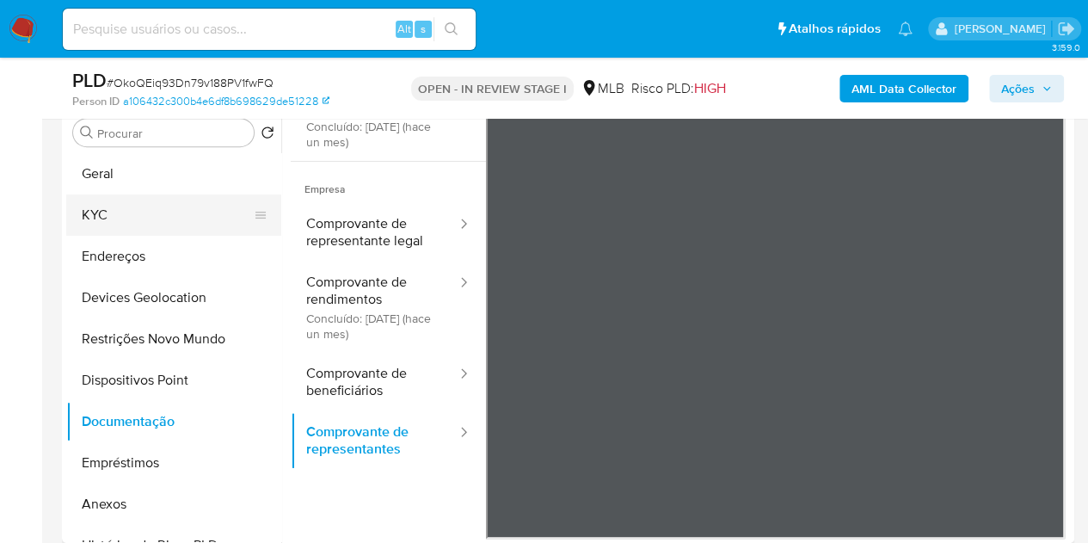
click at [163, 228] on button "KYC" at bounding box center [166, 214] width 201 height 41
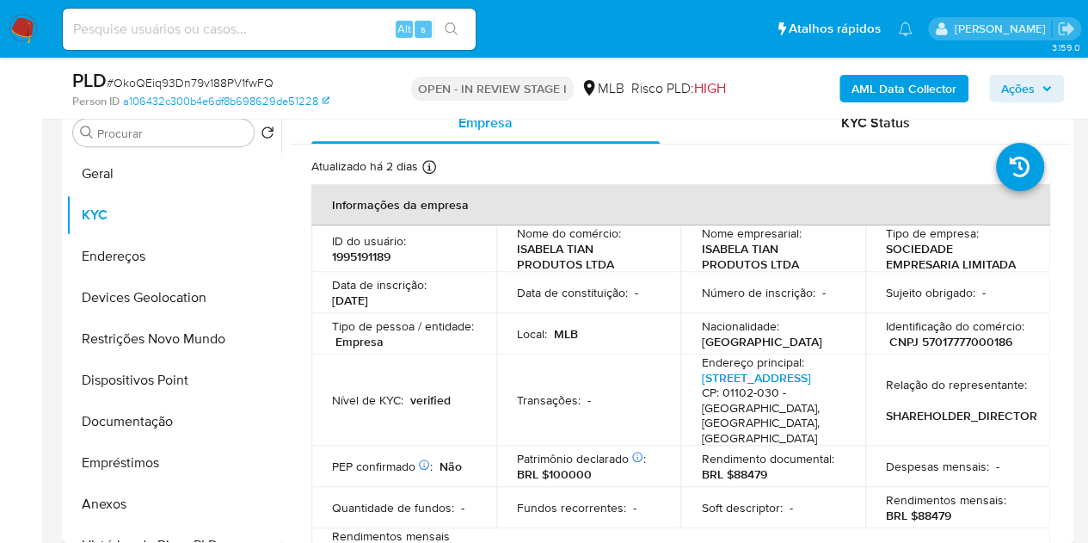
click at [383, 262] on p "1995191189" at bounding box center [361, 256] width 58 height 15
copy p "1995191189"
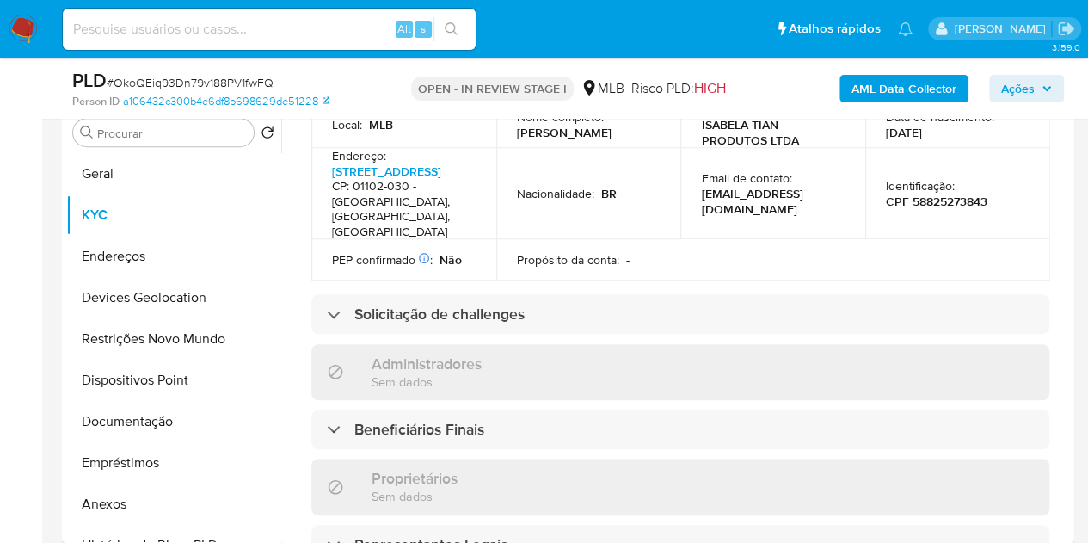
scroll to position [688, 0]
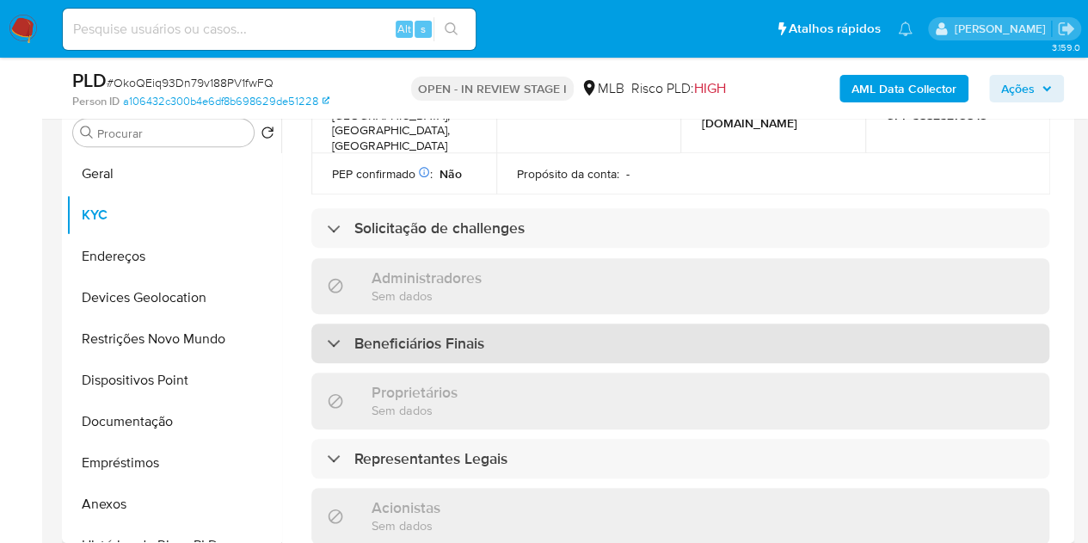
click at [397, 323] on div "Beneficiários Finais" at bounding box center [680, 343] width 738 height 40
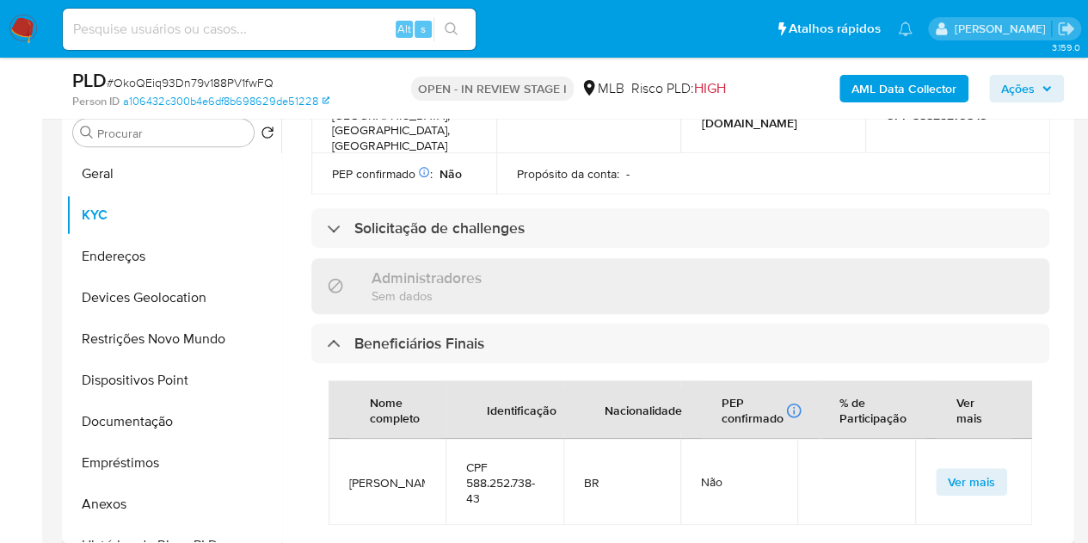
drag, startPoint x: 401, startPoint y: 456, endPoint x: 332, endPoint y: 444, distance: 69.9
click at [332, 445] on td "[PERSON_NAME]" at bounding box center [387, 482] width 117 height 86
copy span "[PERSON_NAME]"
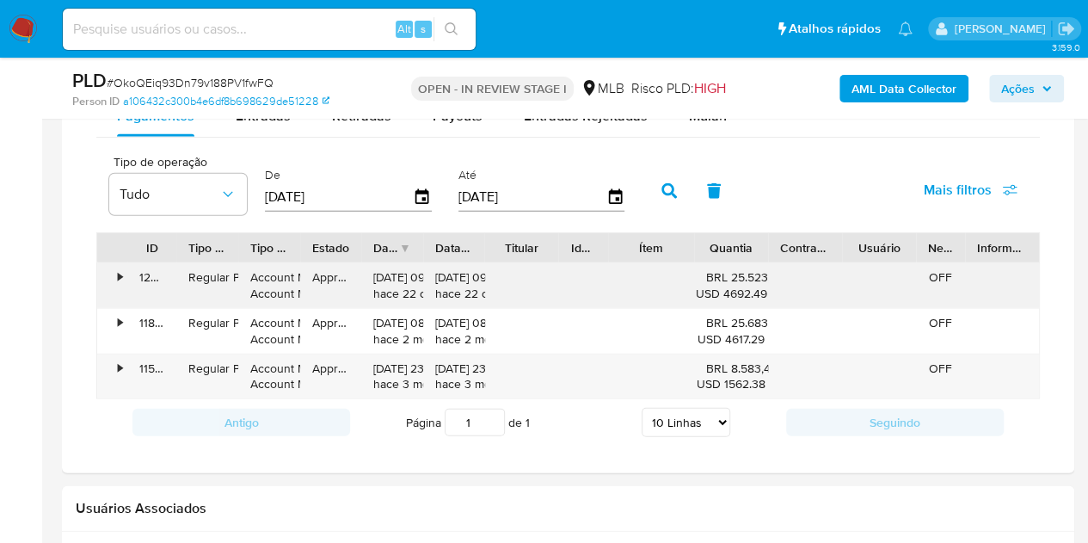
scroll to position [1979, 0]
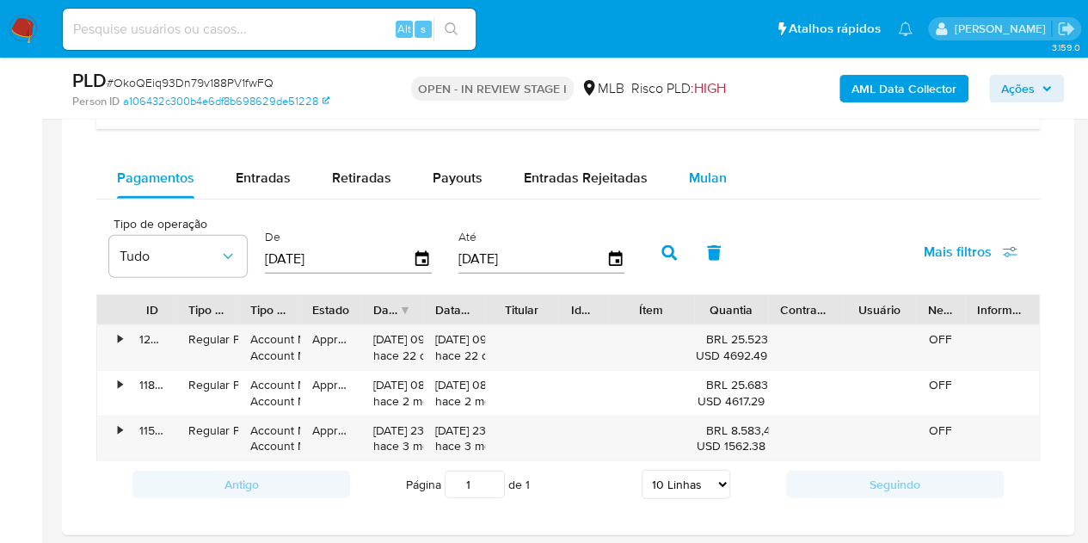
click at [695, 176] on span "Mulan" at bounding box center [708, 178] width 38 height 20
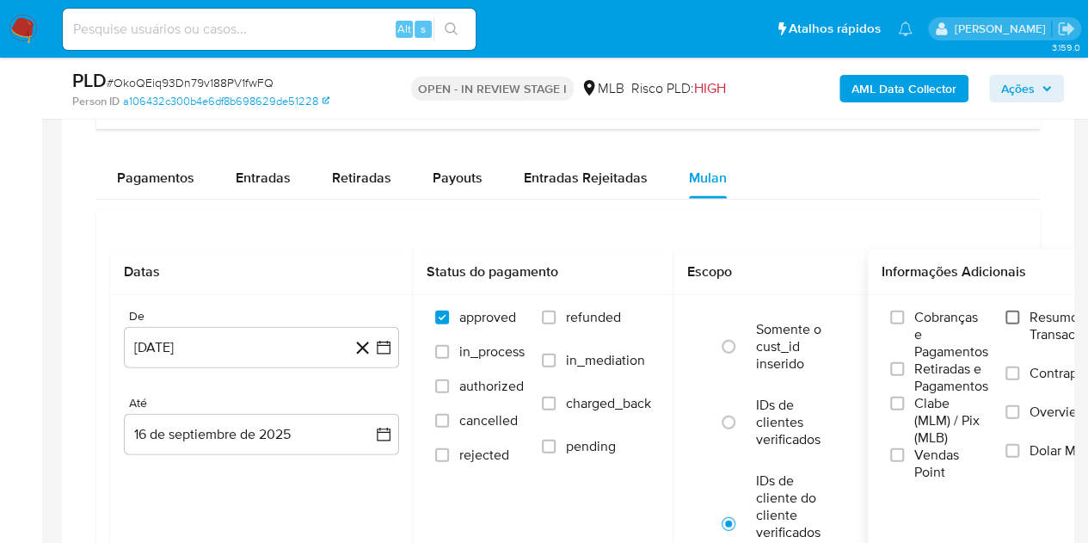
click at [1012, 311] on input "Resumo Transacionalidade" at bounding box center [1013, 318] width 14 height 14
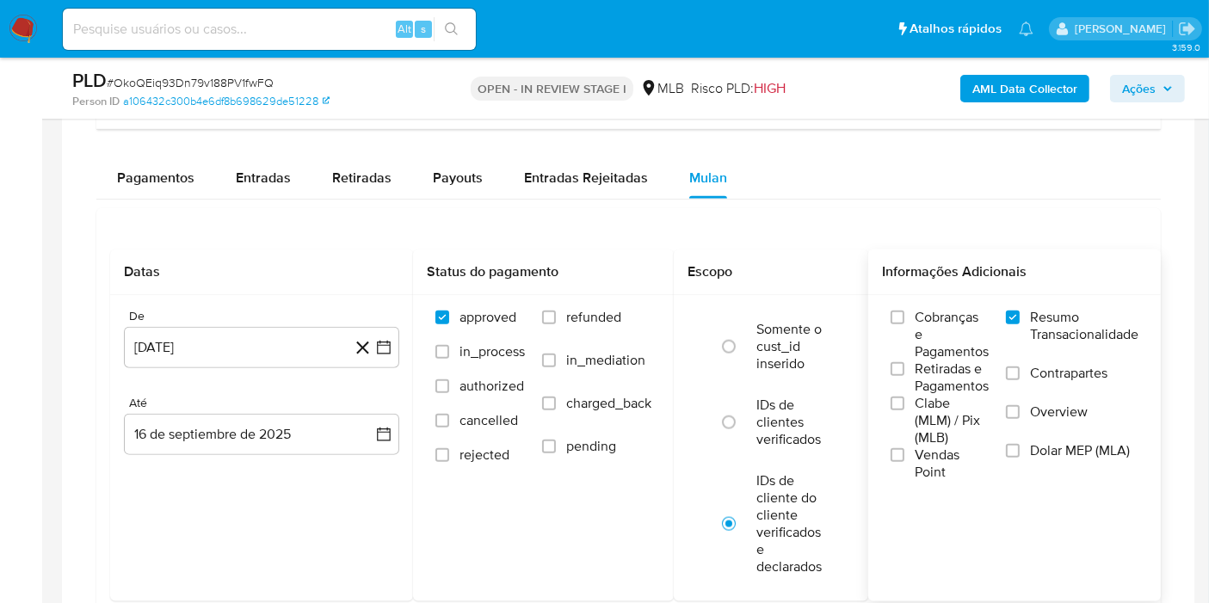
scroll to position [1209, 0]
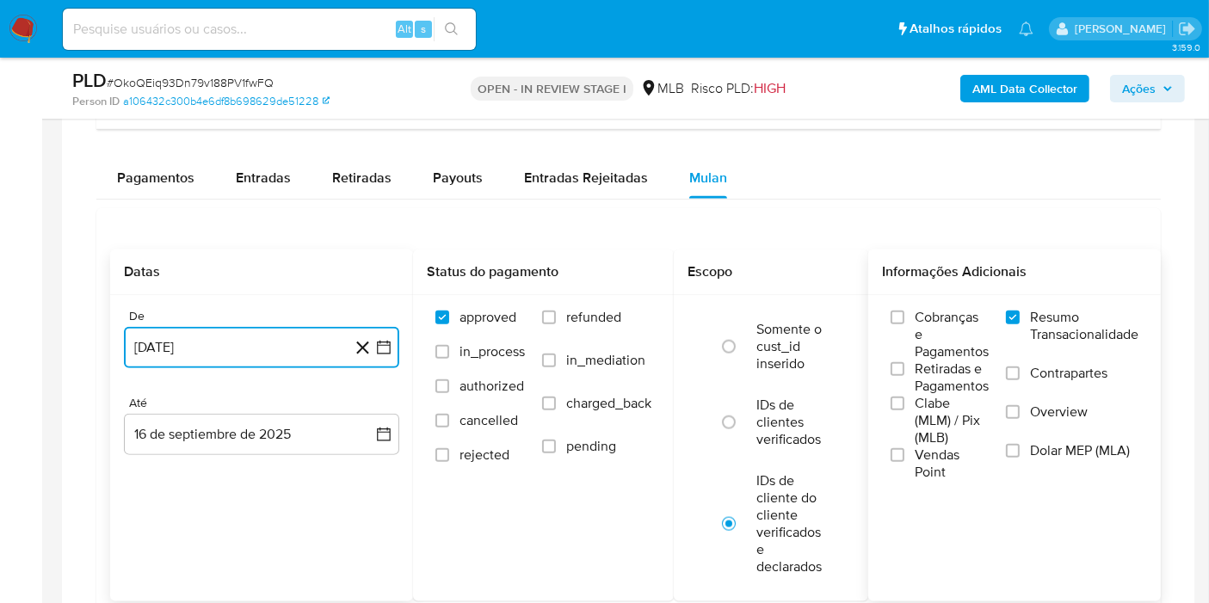
click at [264, 346] on button "16 de agosto de 2024" at bounding box center [261, 347] width 275 height 41
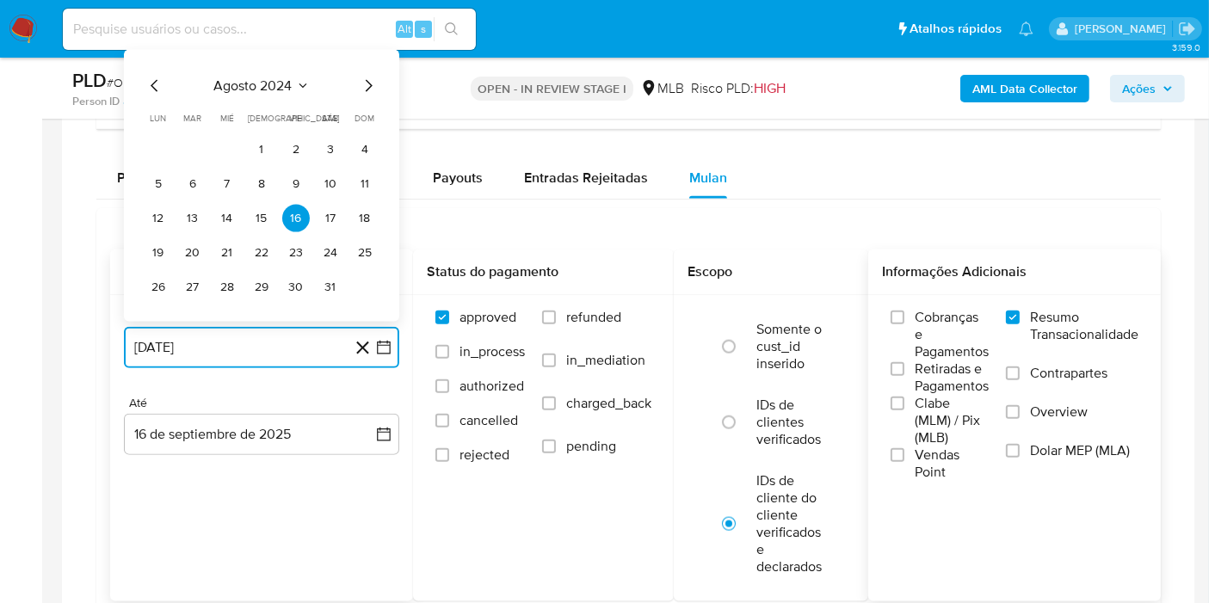
click at [275, 78] on span "agosto 2024" at bounding box center [253, 85] width 78 height 17
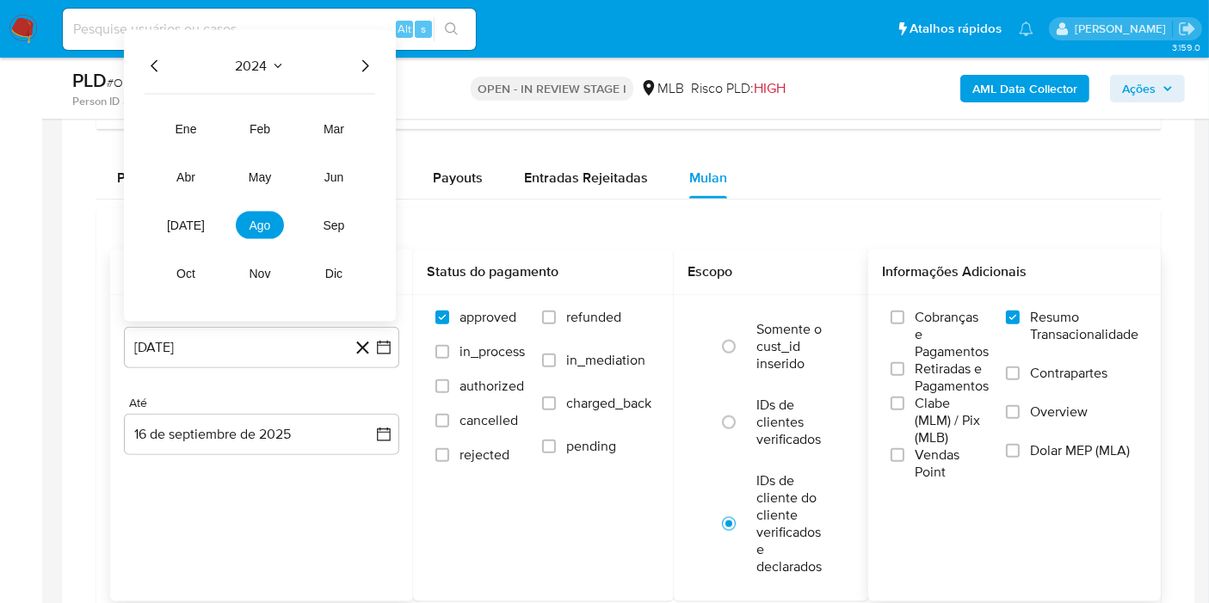
click at [359, 65] on icon "Año siguiente" at bounding box center [364, 66] width 21 height 21
click at [182, 130] on span "ene" at bounding box center [186, 129] width 22 height 14
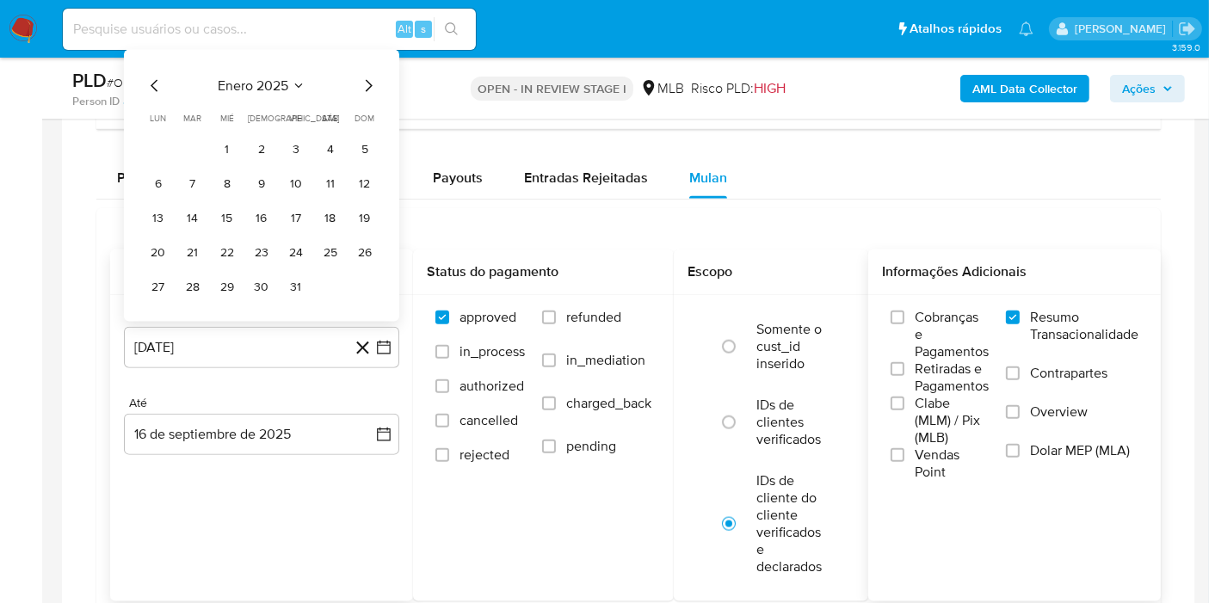
click at [257, 84] on span "enero 2025" at bounding box center [253, 85] width 71 height 17
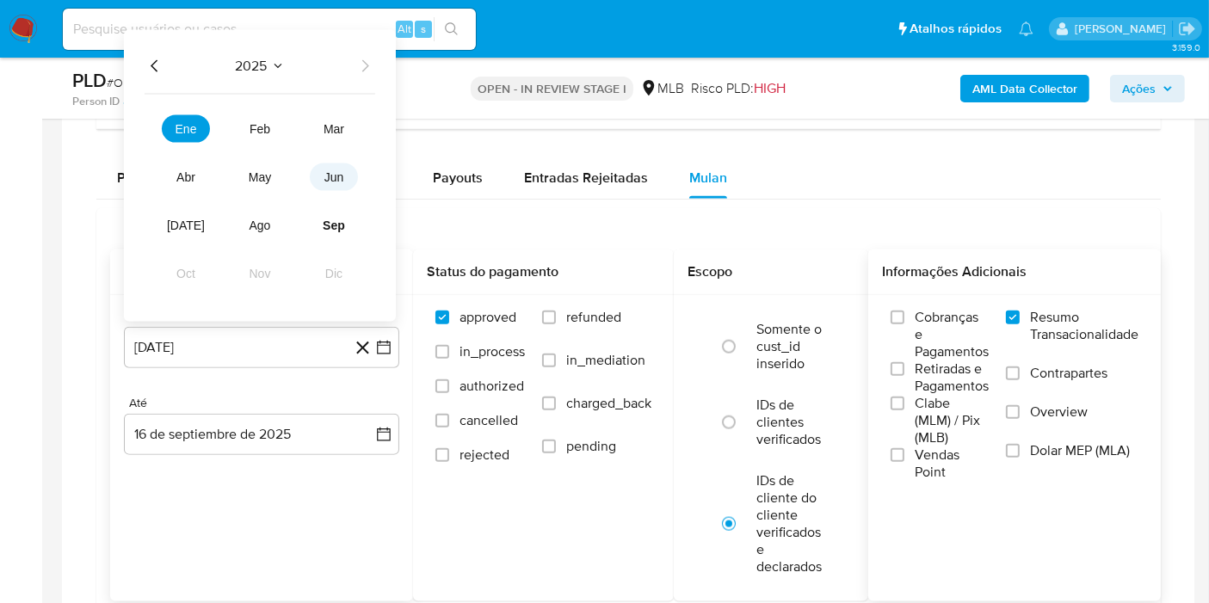
click at [329, 173] on span "jun" at bounding box center [334, 177] width 20 height 14
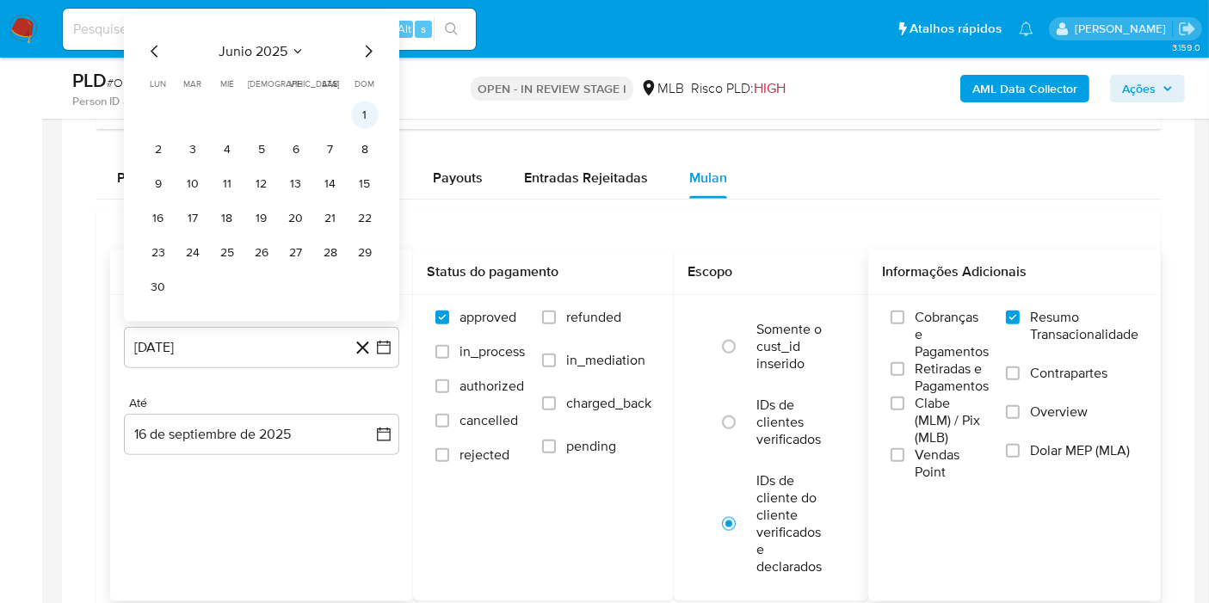
click at [360, 111] on button "1" at bounding box center [365, 116] width 28 height 28
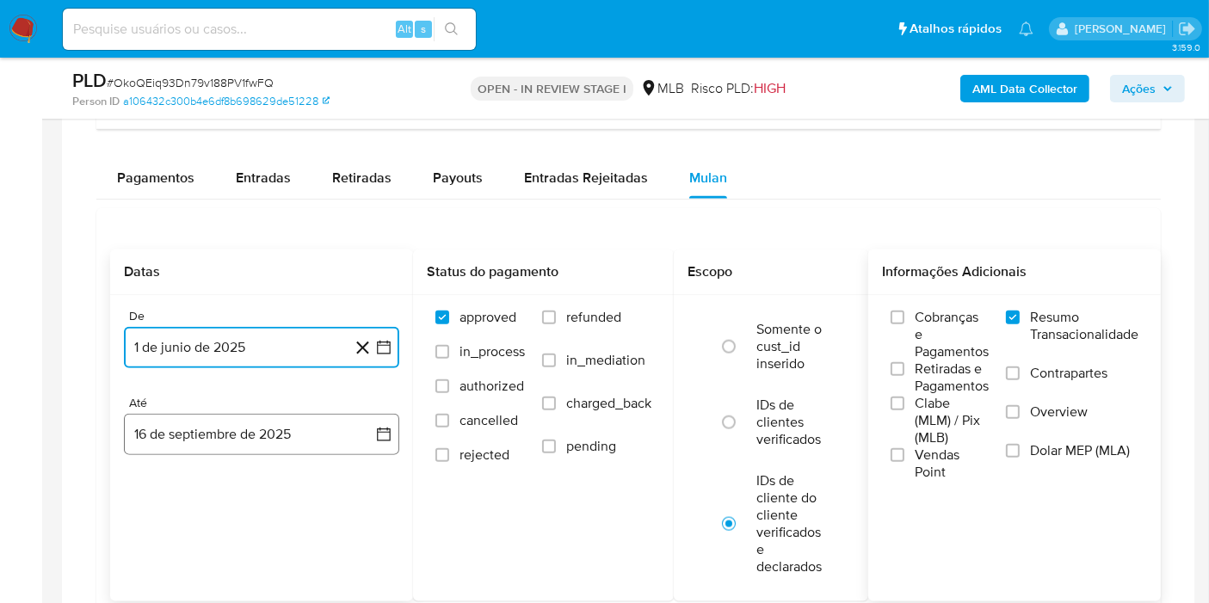
click at [233, 434] on button "16 de septiembre de 2025" at bounding box center [261, 434] width 275 height 41
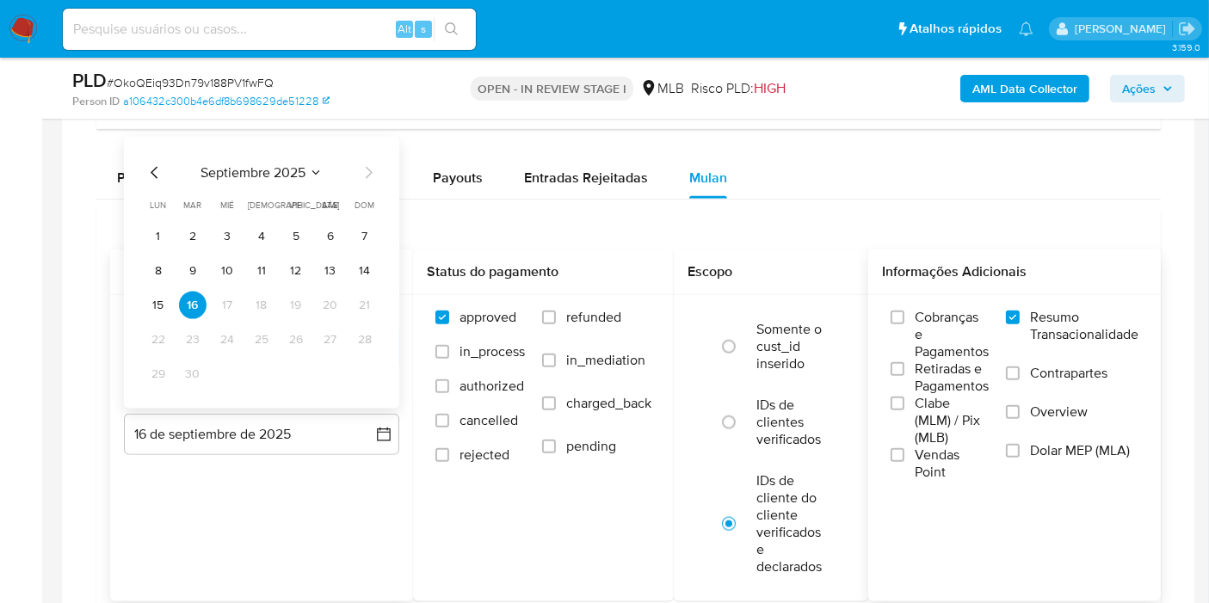
click at [231, 171] on span "septiembre 2025" at bounding box center [252, 172] width 105 height 17
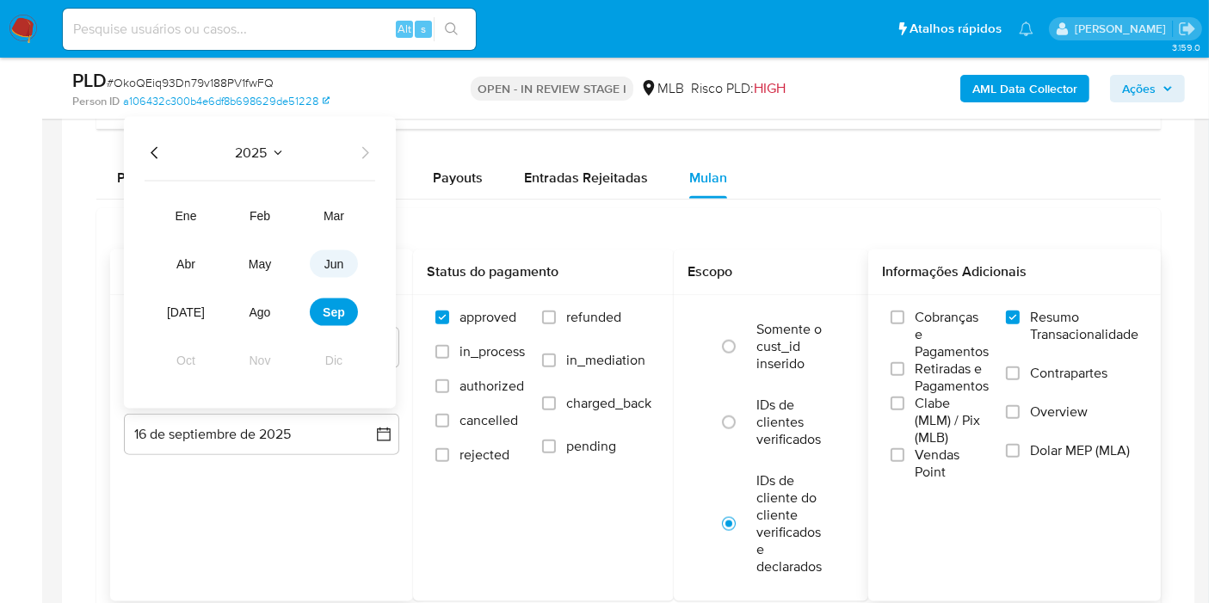
click at [324, 264] on span "jun" at bounding box center [334, 264] width 20 height 14
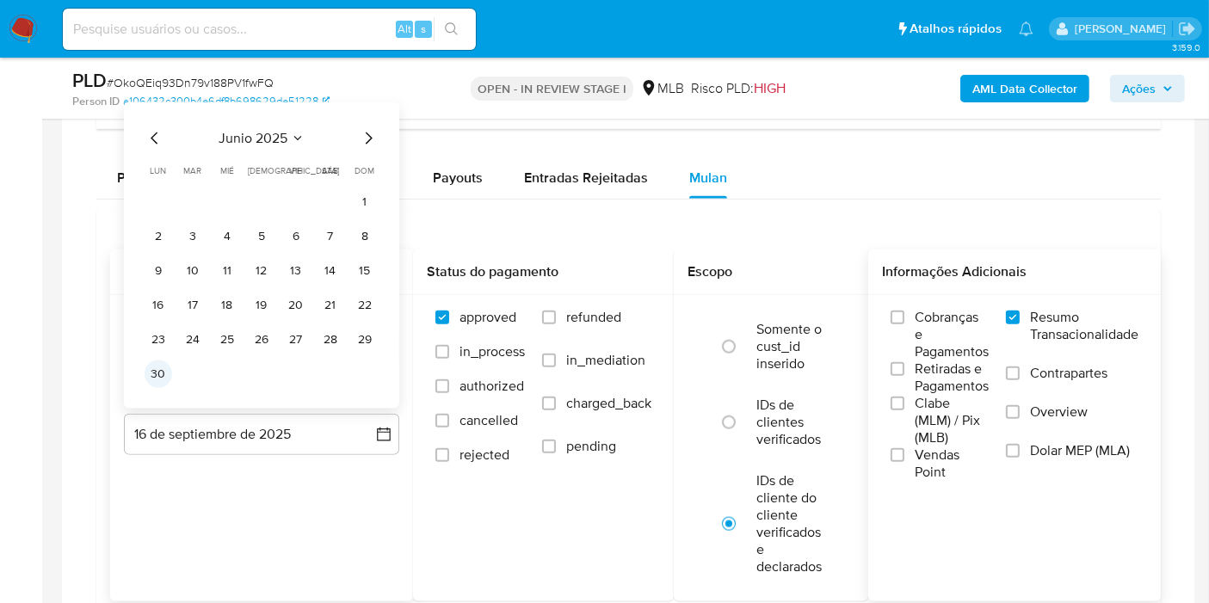
drag, startPoint x: 159, startPoint y: 360, endPoint x: 221, endPoint y: 367, distance: 62.4
click at [158, 360] on button "30" at bounding box center [159, 374] width 28 height 28
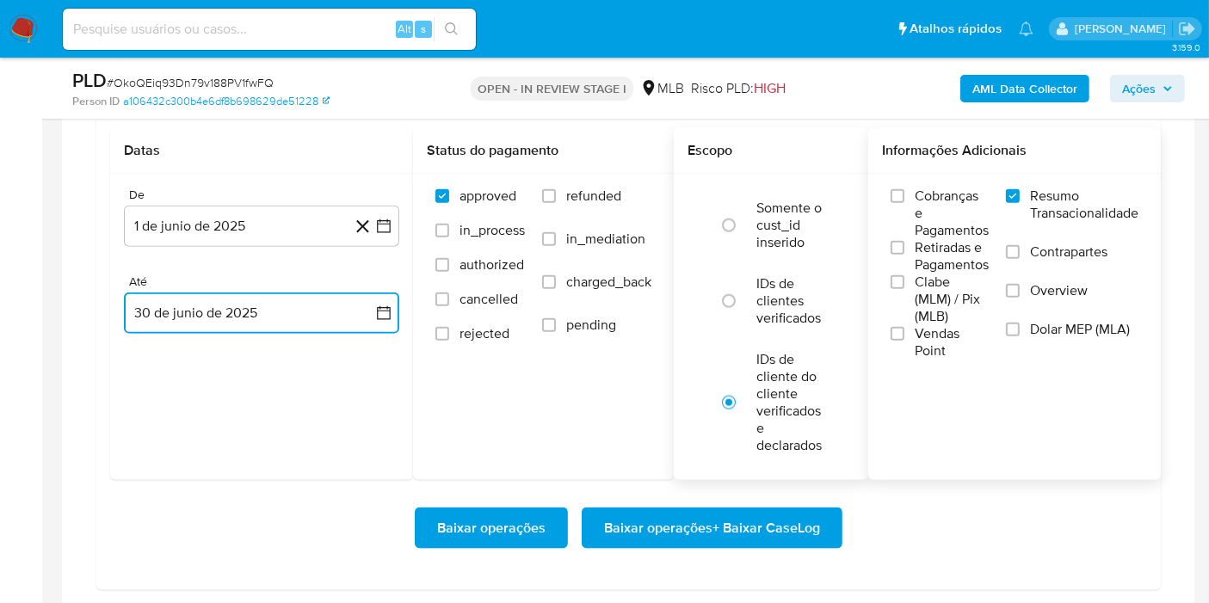
scroll to position [2169, 0]
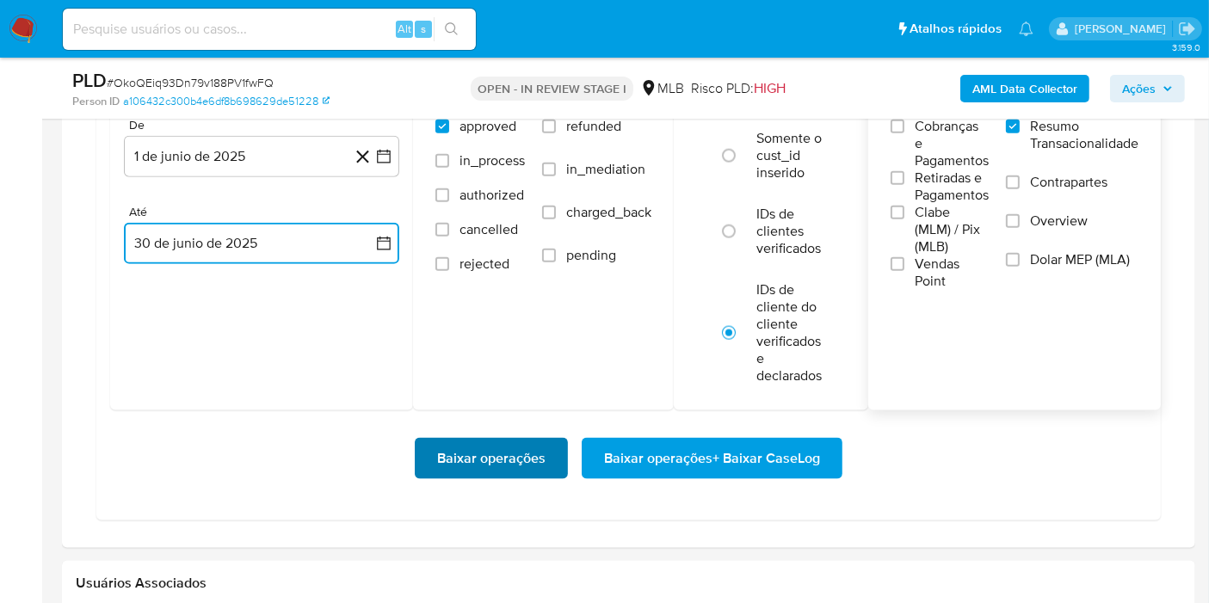
click at [526, 465] on span "Baixar operações" at bounding box center [491, 459] width 108 height 38
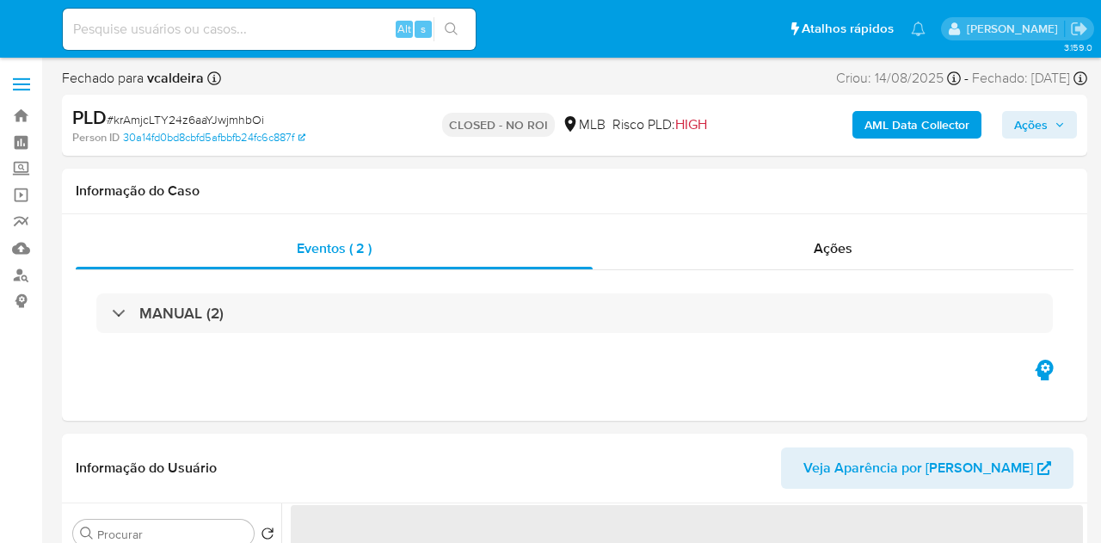
select select "10"
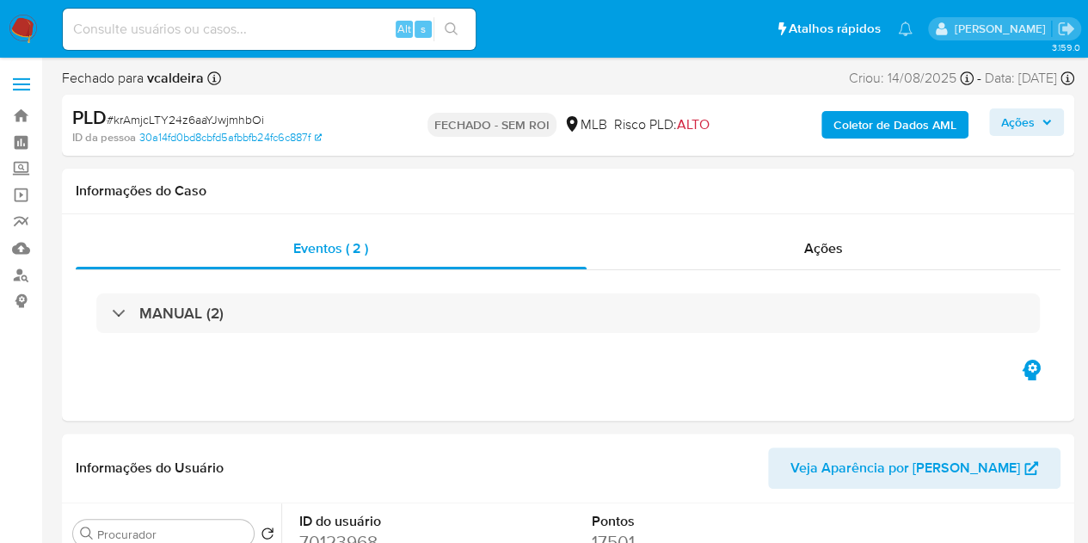
click at [306, 11] on div "Alt s" at bounding box center [269, 29] width 413 height 41
click at [255, 28] on input at bounding box center [269, 29] width 413 height 22
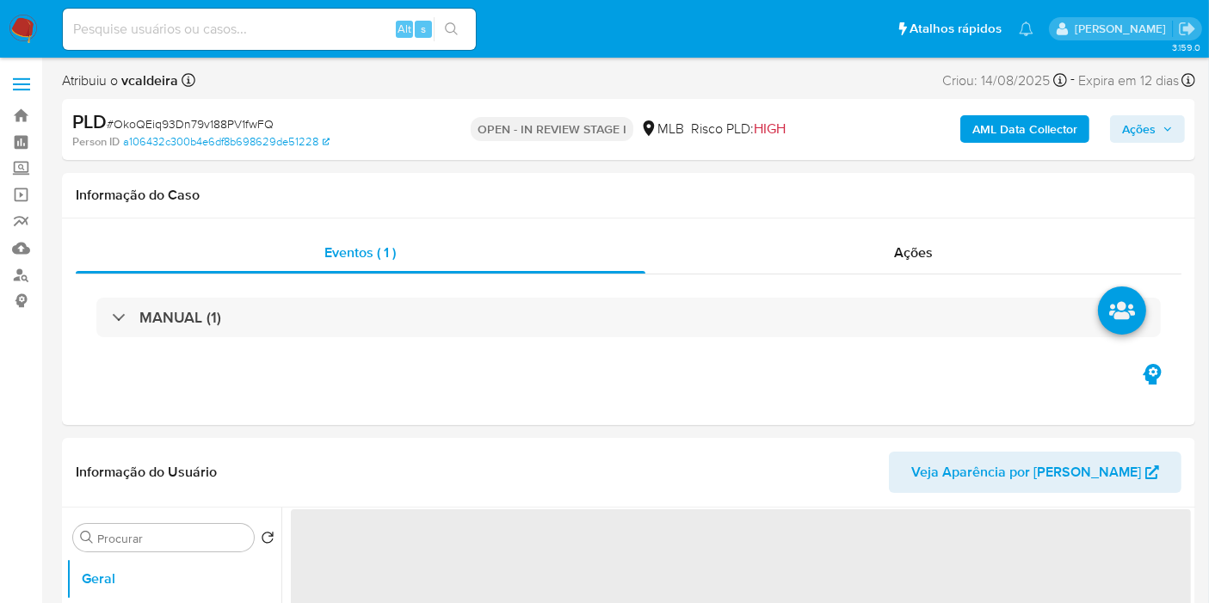
select select "10"
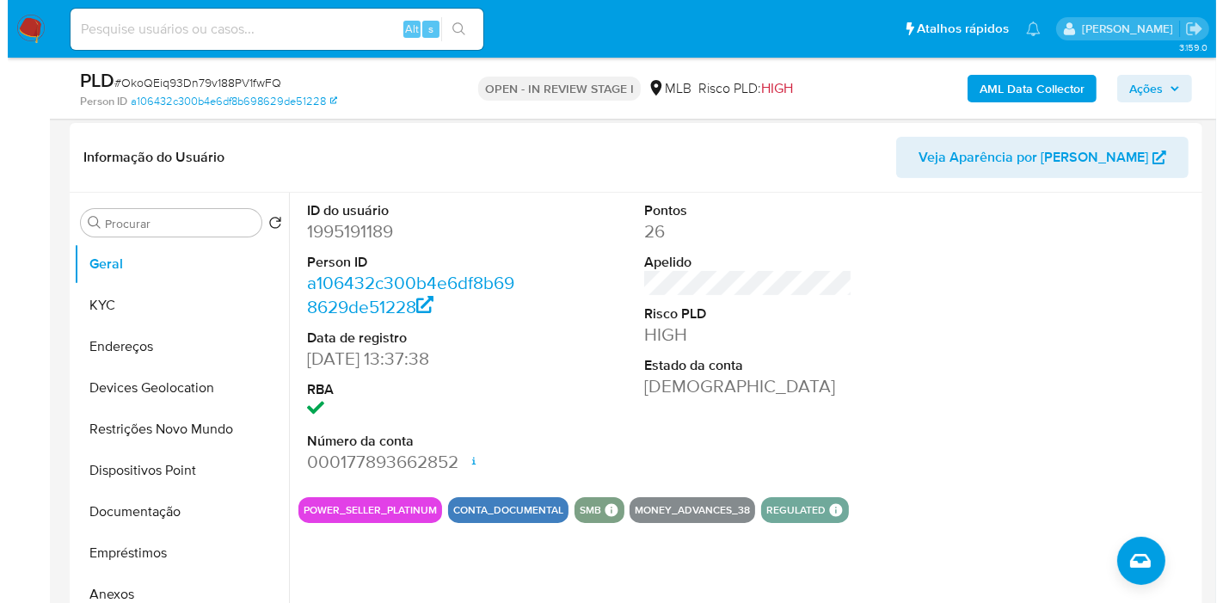
scroll to position [286, 0]
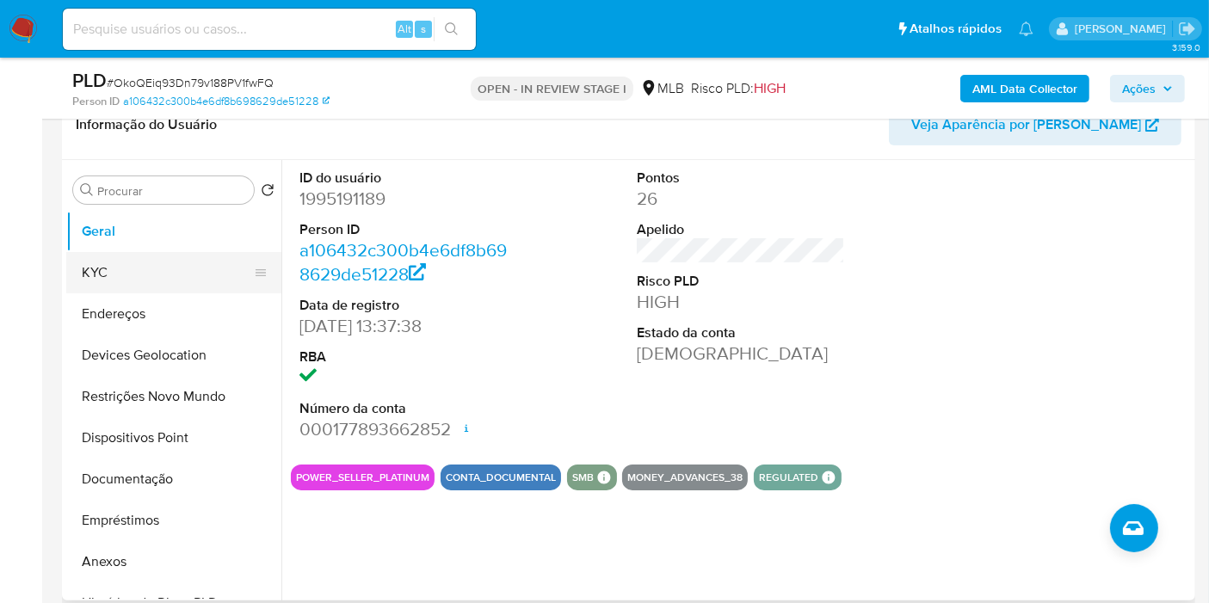
click at [139, 272] on button "KYC" at bounding box center [166, 272] width 201 height 41
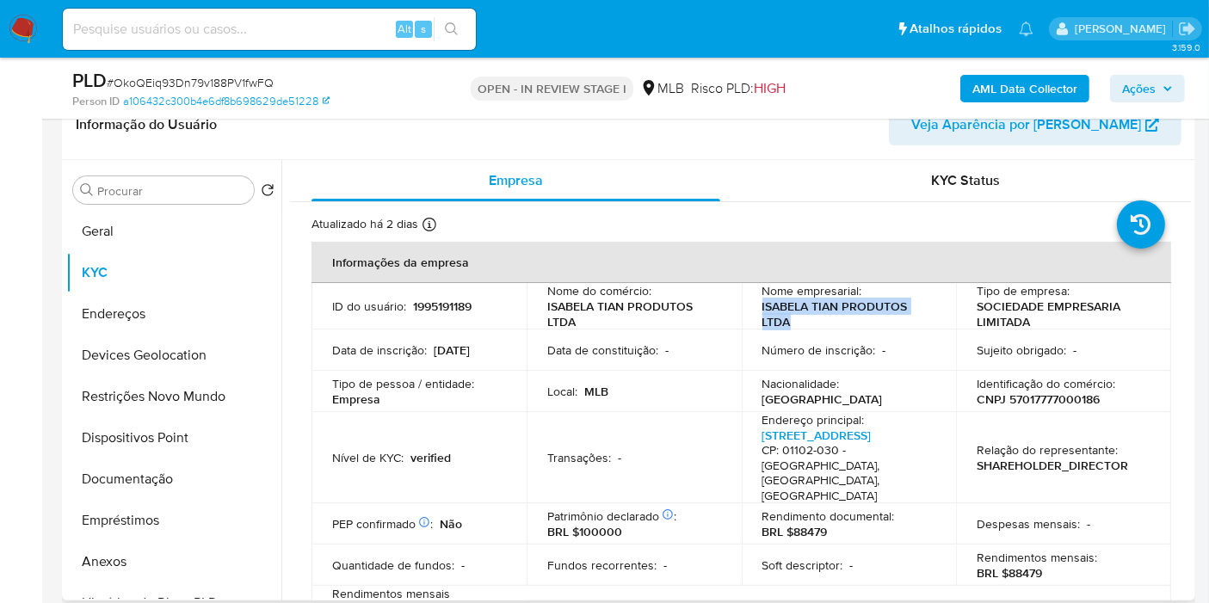
drag, startPoint x: 791, startPoint y: 323, endPoint x: 759, endPoint y: 308, distance: 35.8
click at [762, 308] on p "ISABELA TIAN PRODUTOS LTDA" at bounding box center [845, 313] width 167 height 31
copy p "ISABELA TIAN PRODUTOS LTDA"
click at [1035, 99] on b "AML Data Collector" at bounding box center [1024, 89] width 105 height 28
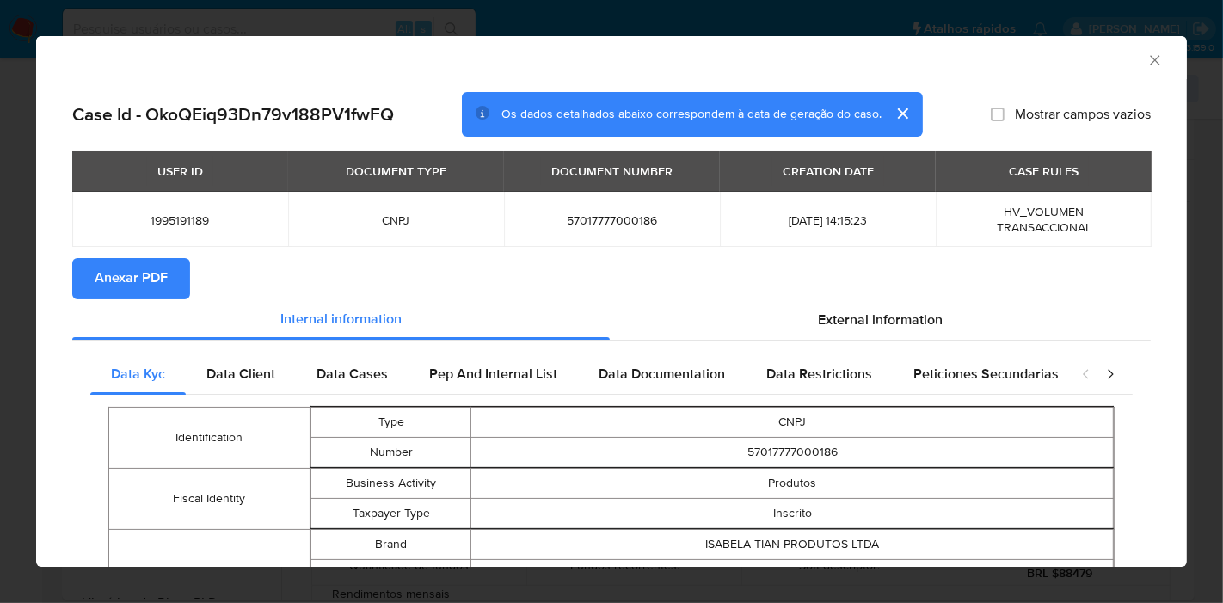
click at [821, 310] on span "External information" at bounding box center [880, 320] width 125 height 20
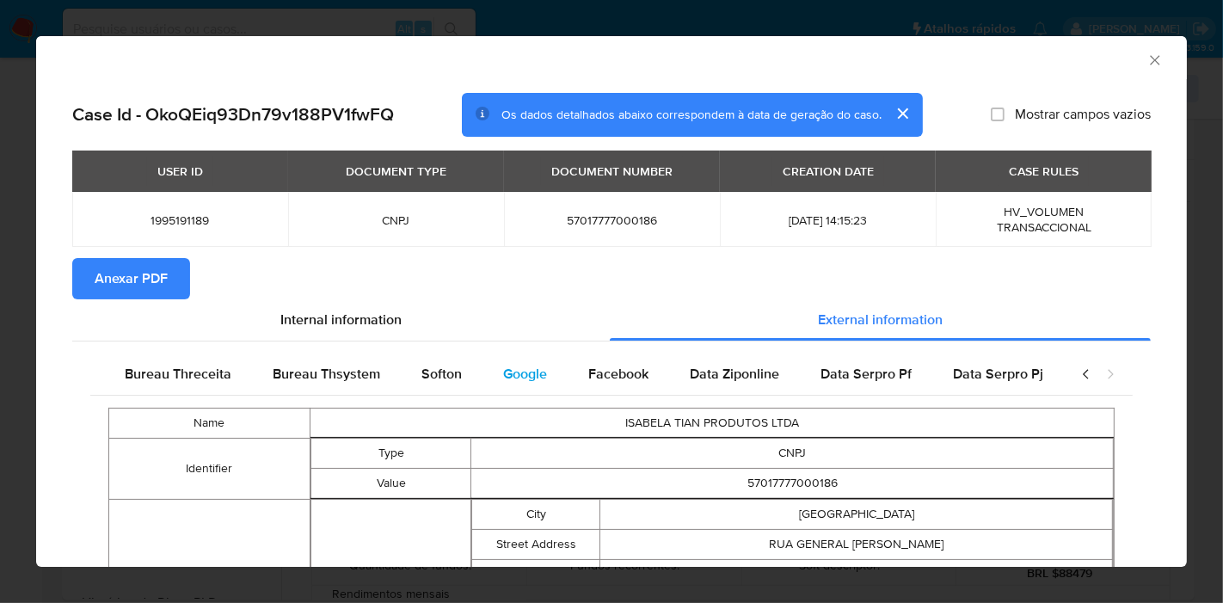
click at [515, 372] on span "Google" at bounding box center [525, 374] width 44 height 20
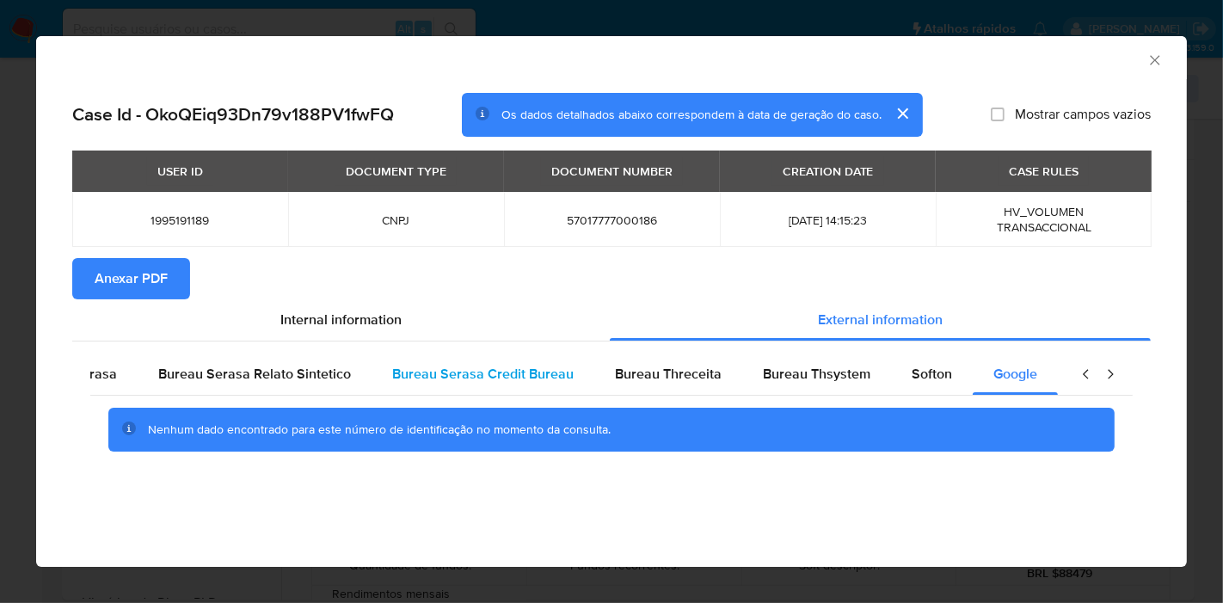
scroll to position [0, 0]
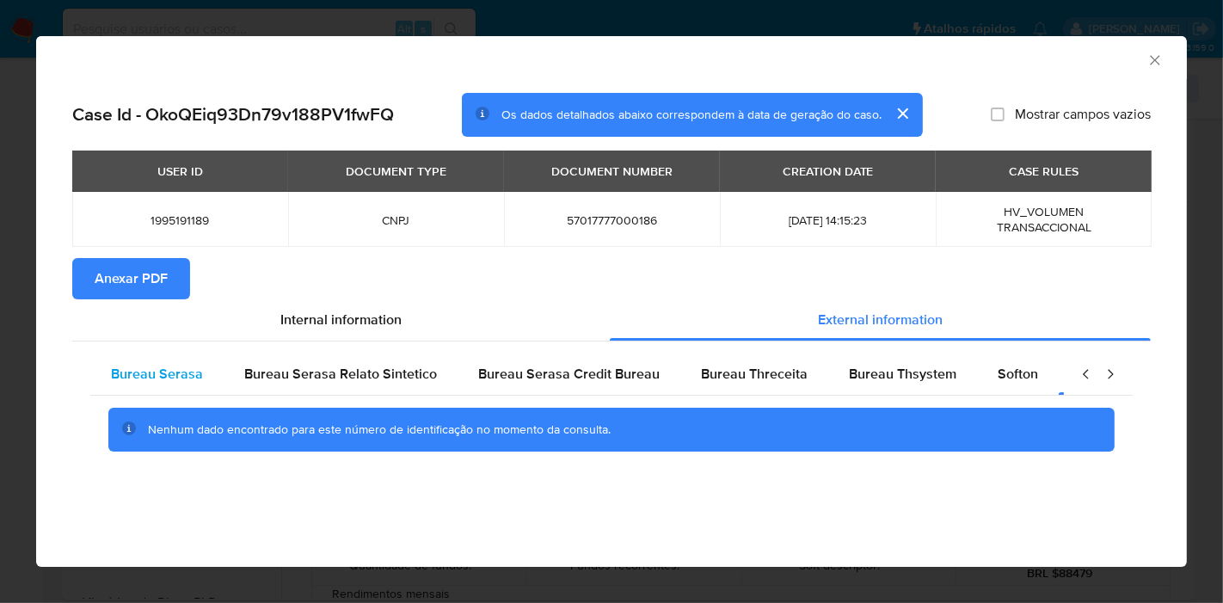
click at [166, 381] on span "Bureau Serasa" at bounding box center [157, 374] width 92 height 20
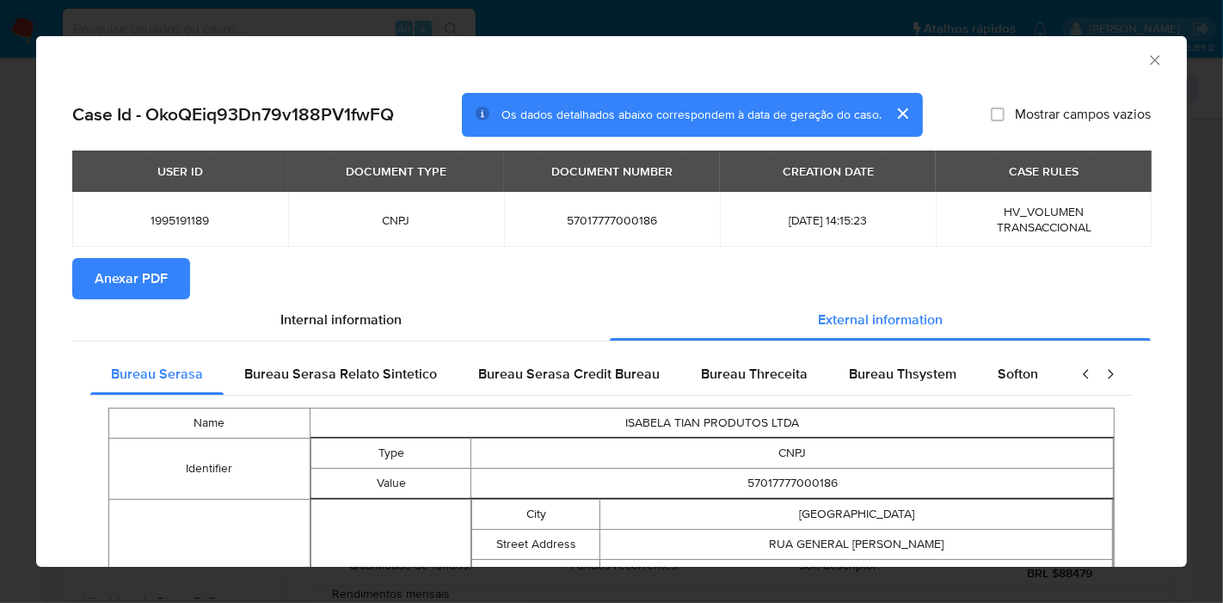
click at [147, 289] on span "Anexar PDF" at bounding box center [131, 279] width 73 height 38
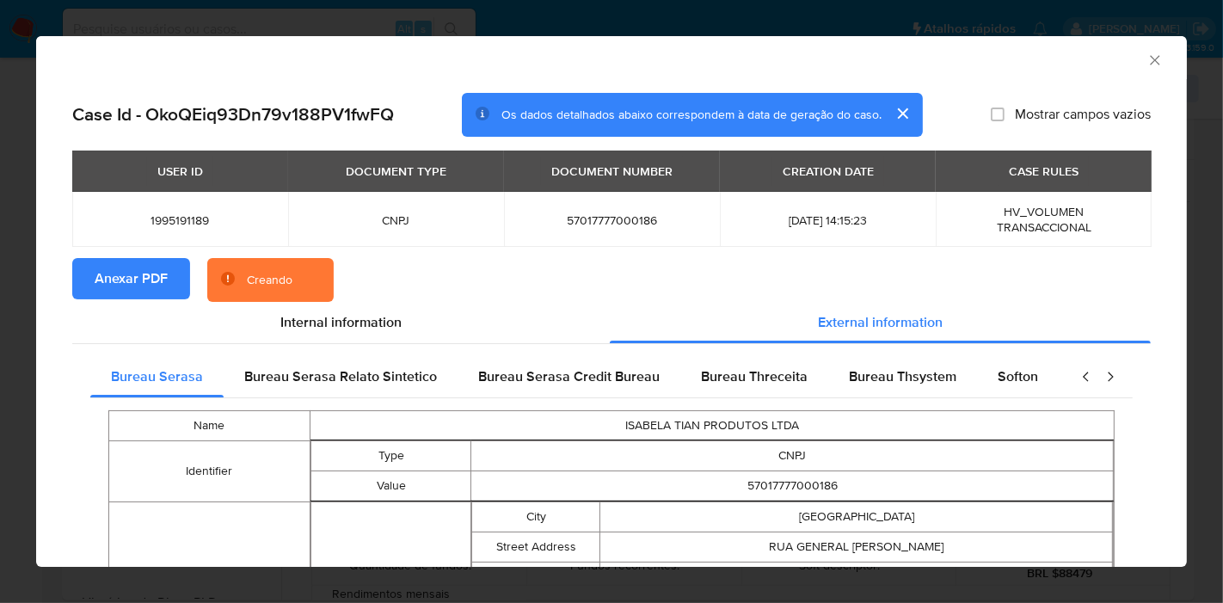
click at [608, 225] on span "57017777000186" at bounding box center [612, 219] width 175 height 15
copy span "57017777000186"
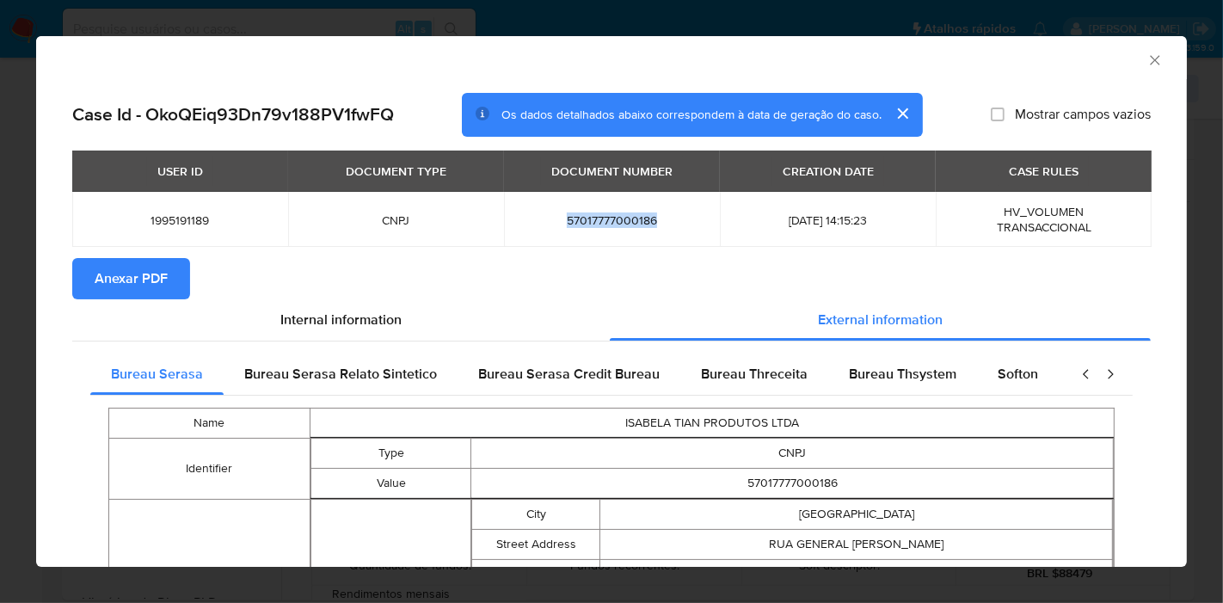
click at [1147, 63] on icon "Fechar a janela" at bounding box center [1155, 60] width 17 height 17
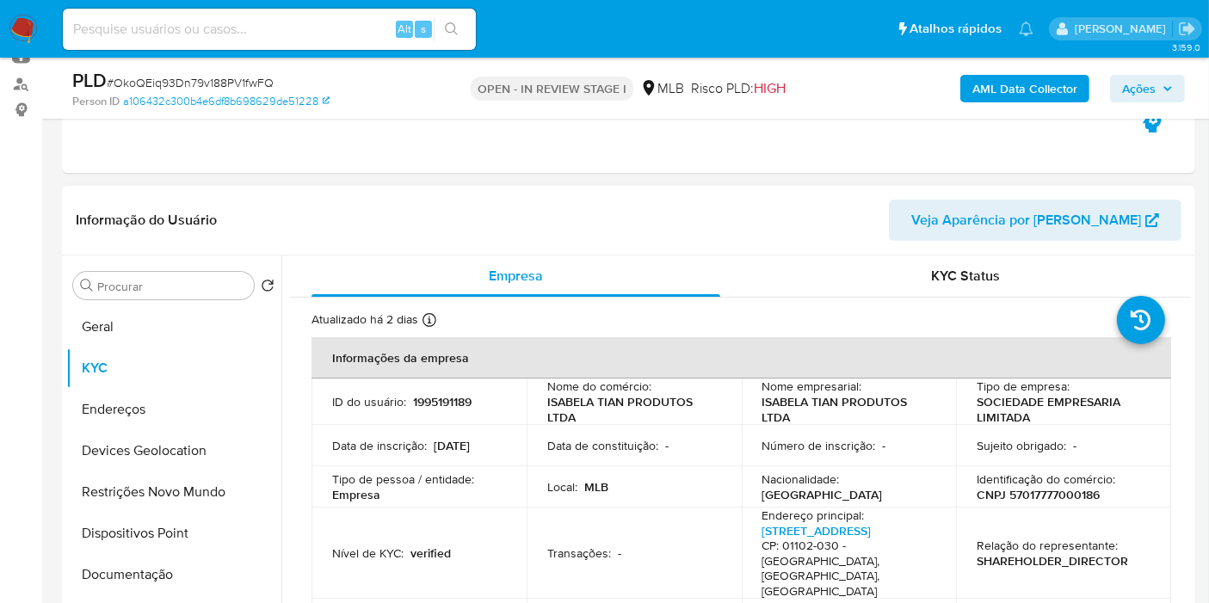
click at [1048, 495] on p "CNPJ 57017777000186" at bounding box center [1037, 494] width 123 height 15
copy p "57017777000186"
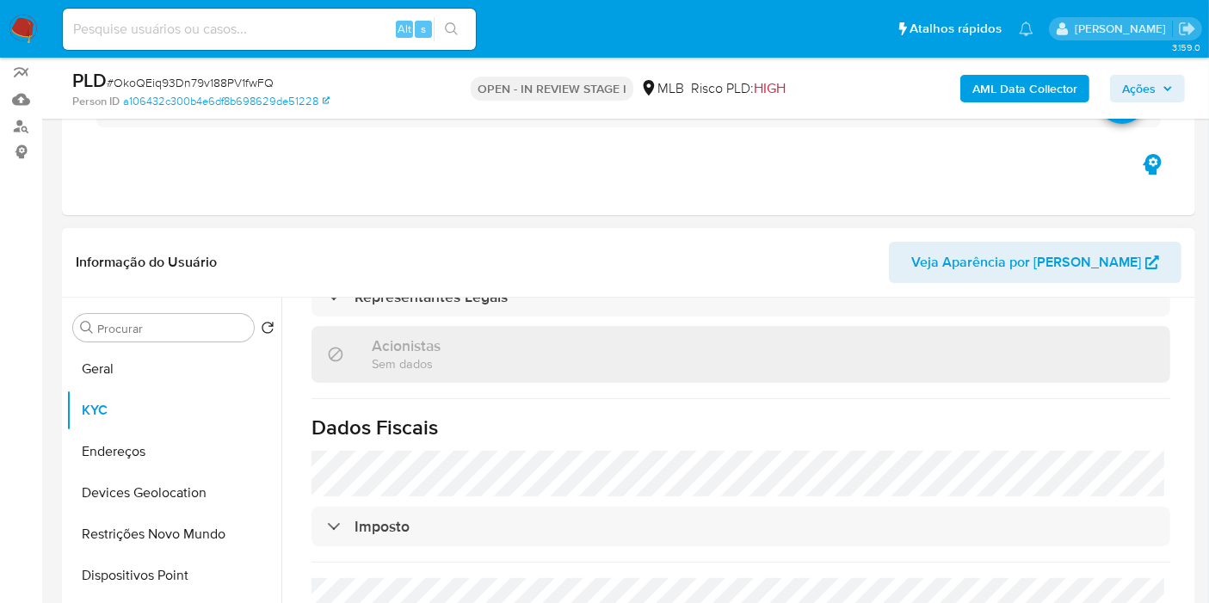
scroll to position [191, 0]
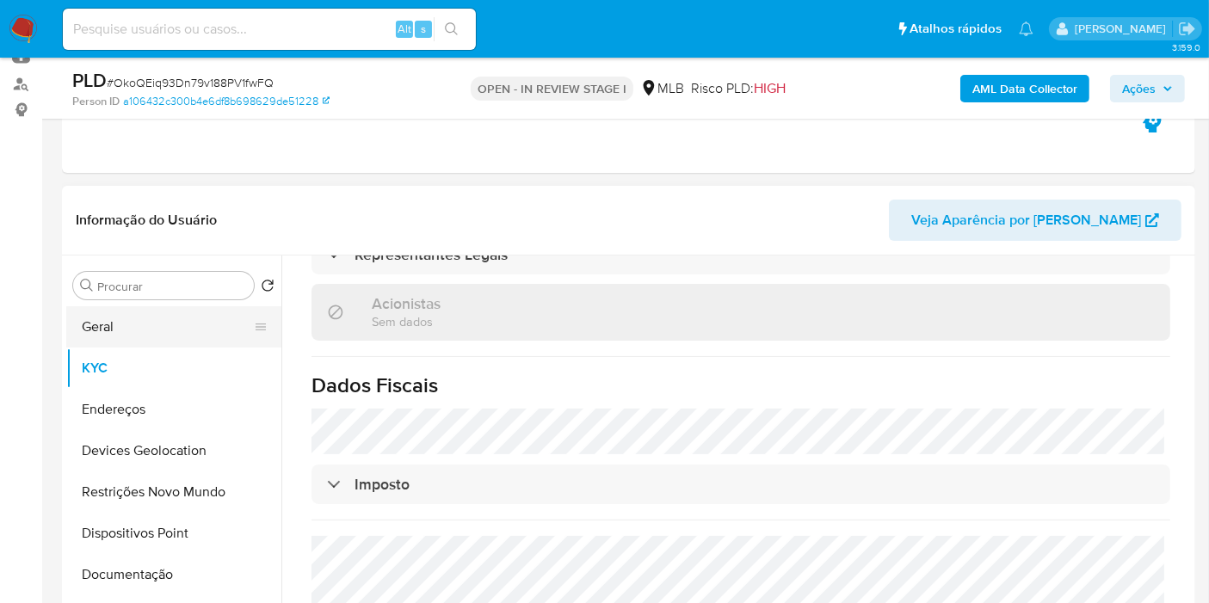
click at [186, 328] on button "Geral" at bounding box center [166, 326] width 201 height 41
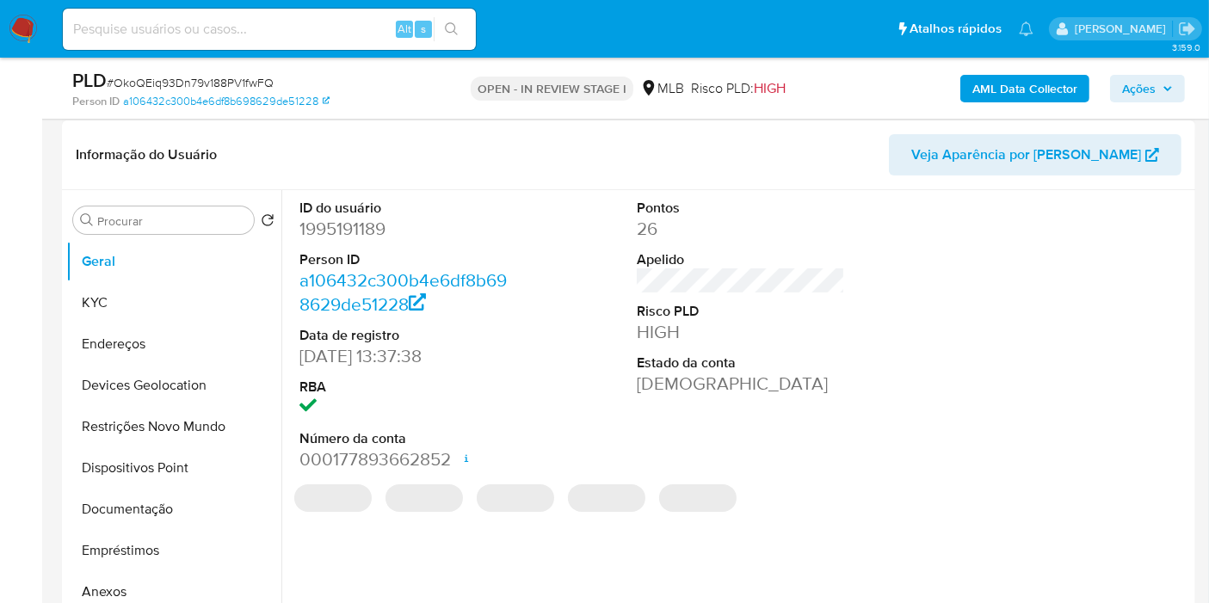
scroll to position [286, 0]
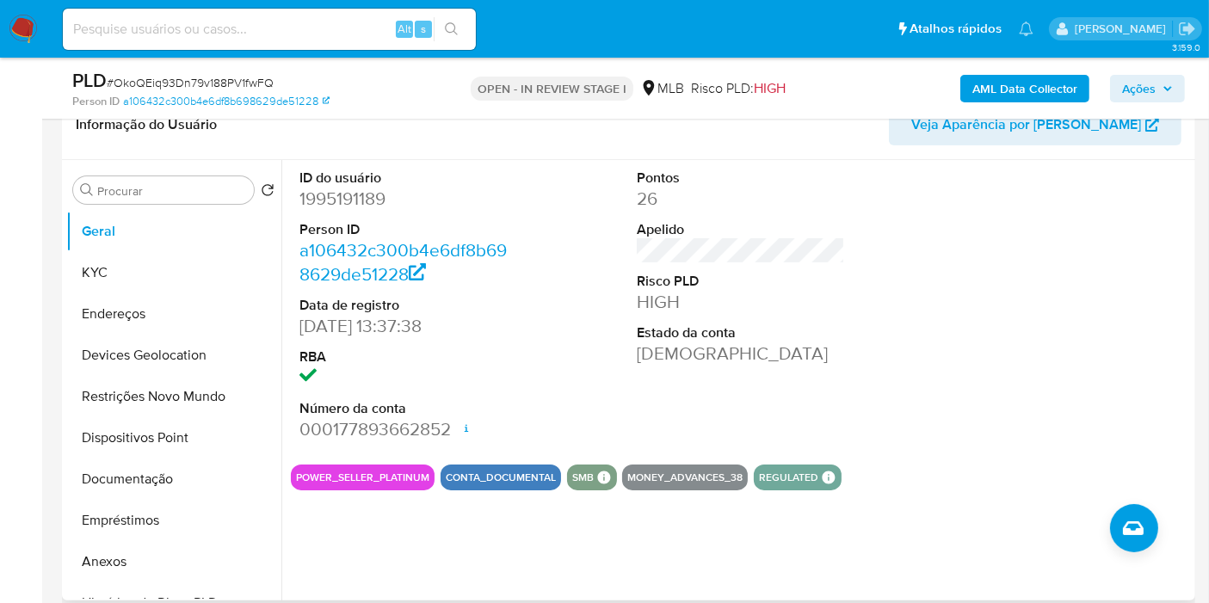
click at [1014, 404] on div at bounding box center [1078, 305] width 225 height 291
click at [128, 262] on button "KYC" at bounding box center [166, 272] width 201 height 41
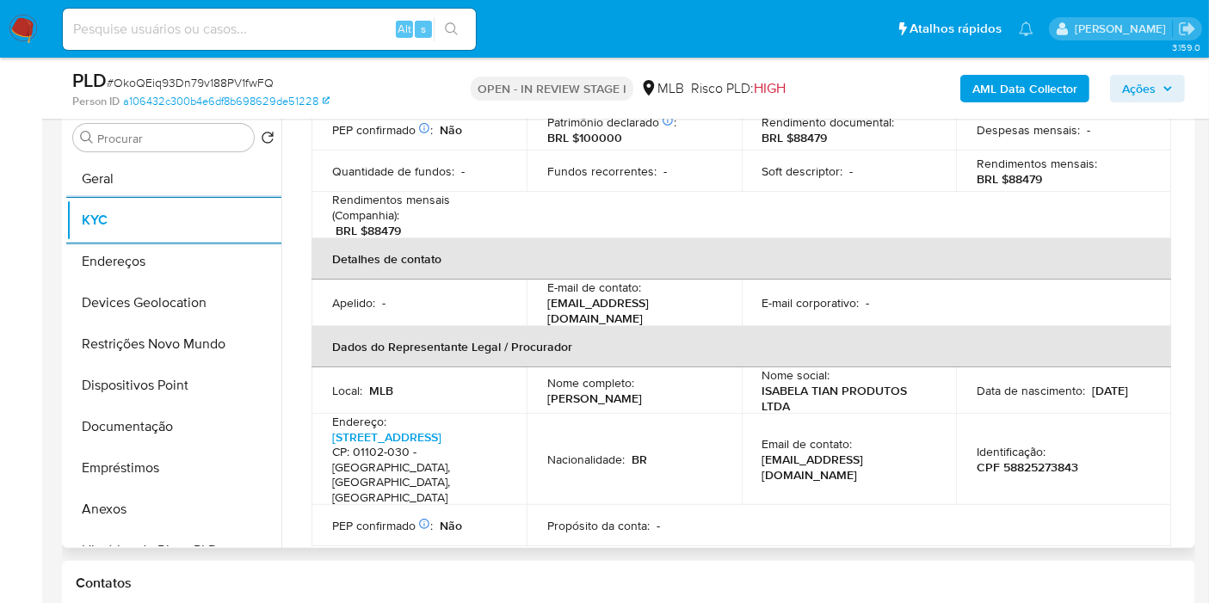
scroll to position [382, 0]
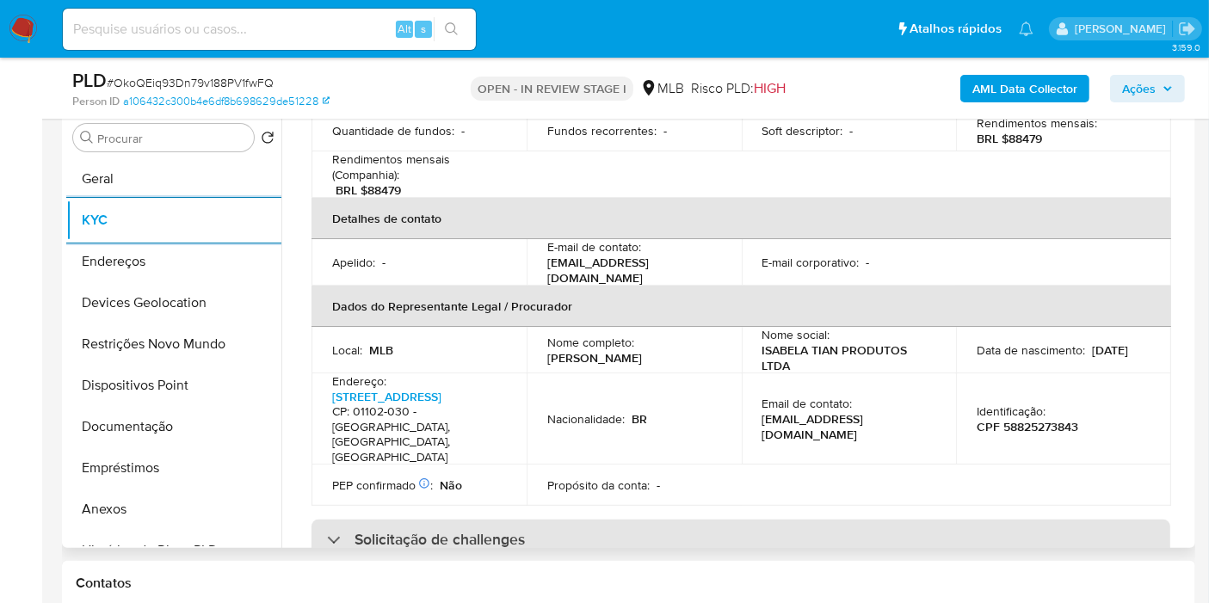
click at [506, 530] on h3 "Solicitação de challenges" at bounding box center [439, 539] width 170 height 19
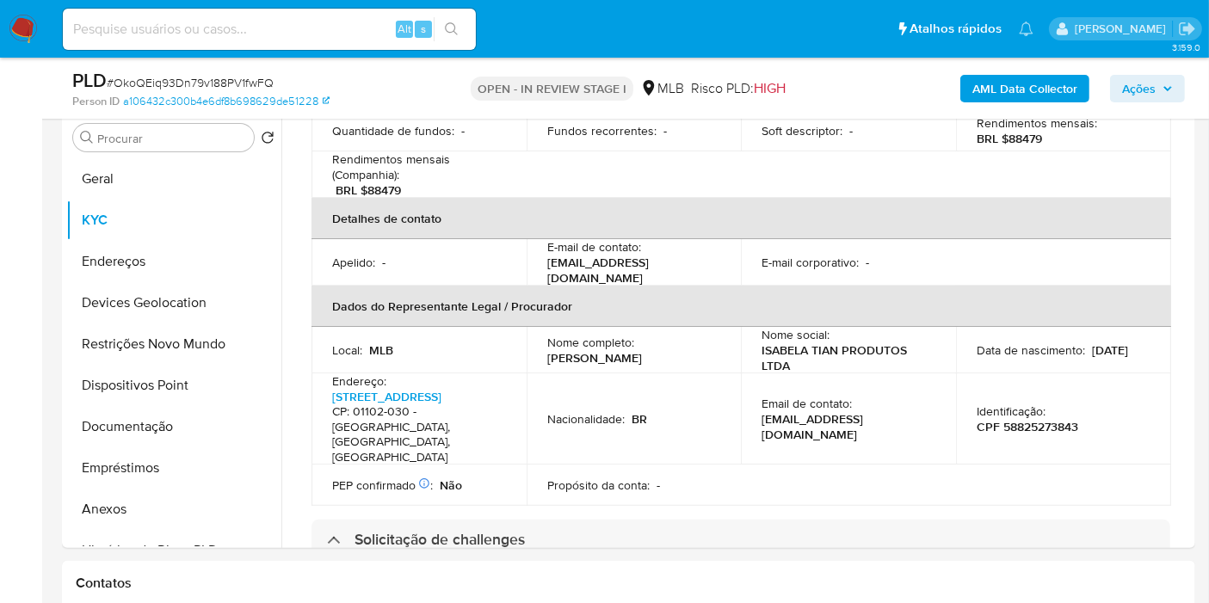
click at [584, 160] on table "Informações da empresa ID do usuário : 1995191189 Nome do comércio : ISABELA TI…" at bounding box center [740, 156] width 859 height 698
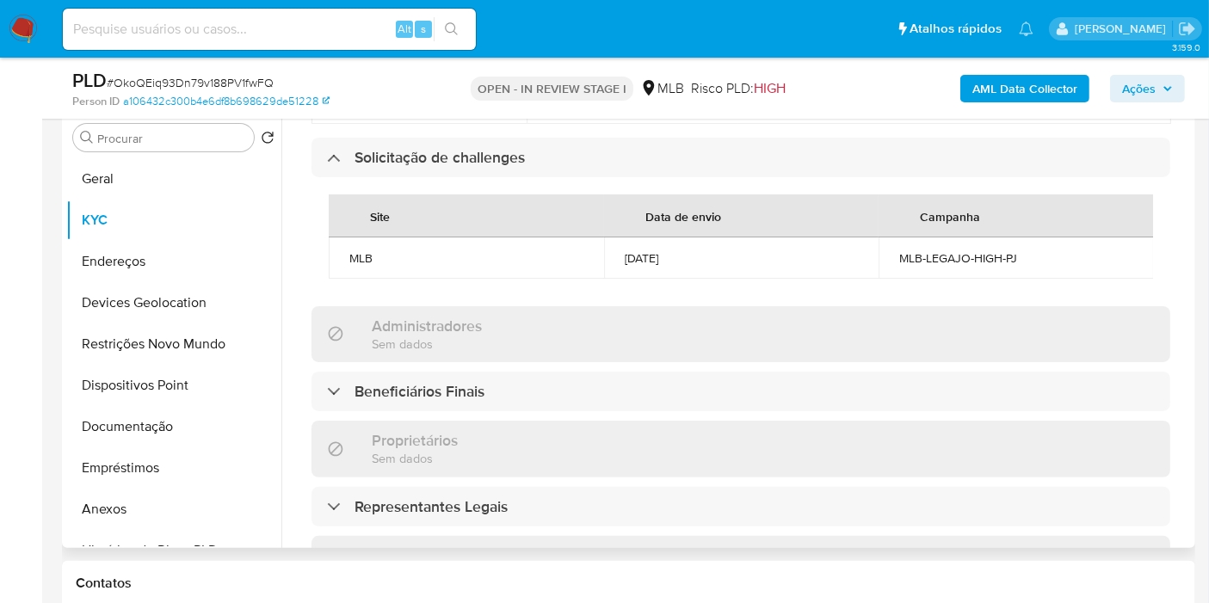
scroll to position [860, 0]
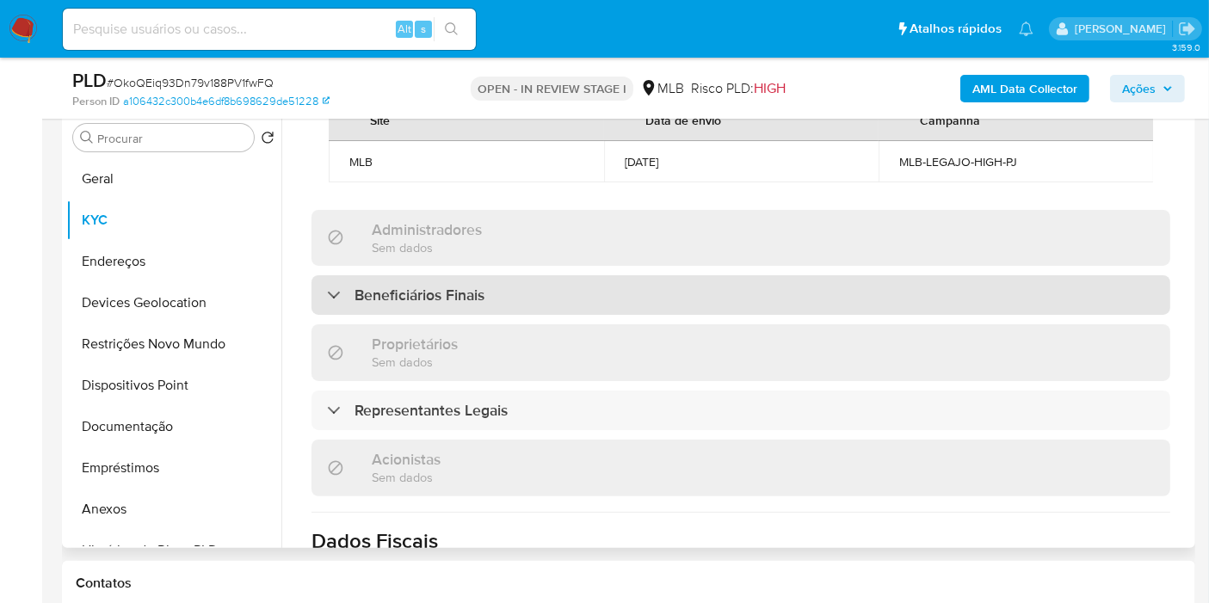
click at [405, 286] on h3 "Beneficiários Finais" at bounding box center [419, 295] width 130 height 19
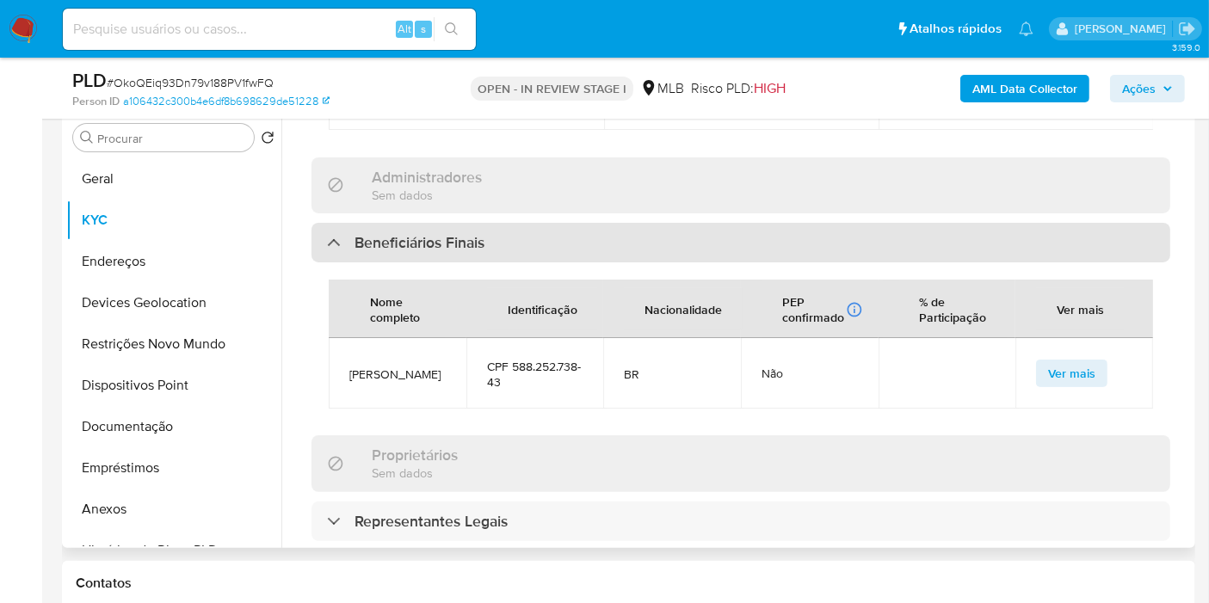
scroll to position [956, 0]
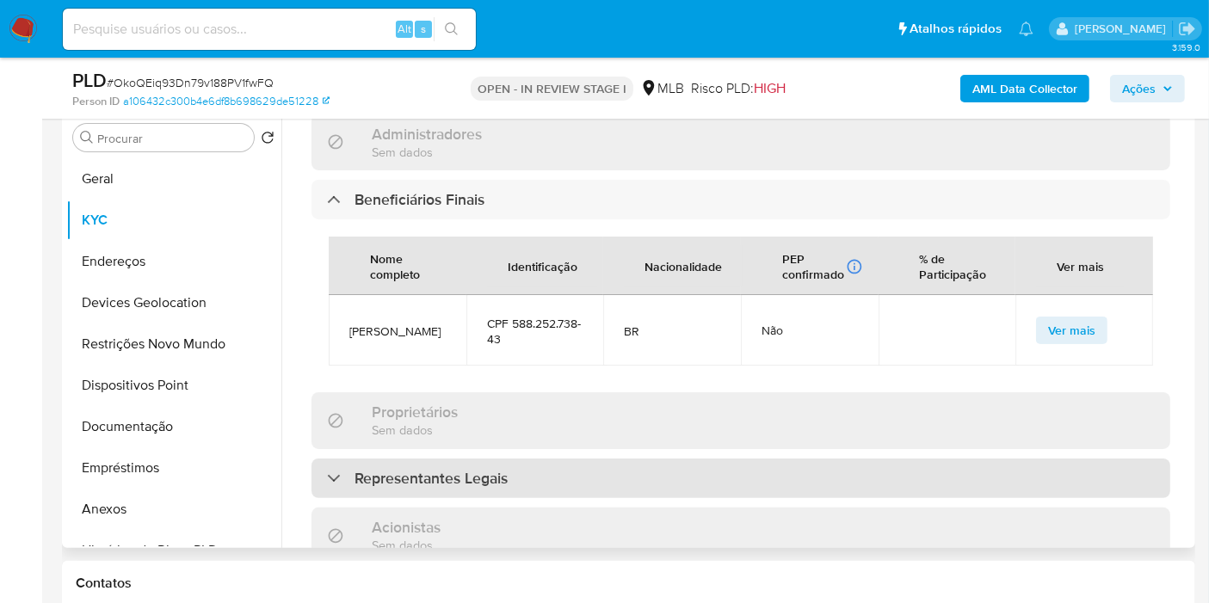
click at [408, 469] on h3 "Representantes Legais" at bounding box center [430, 478] width 153 height 19
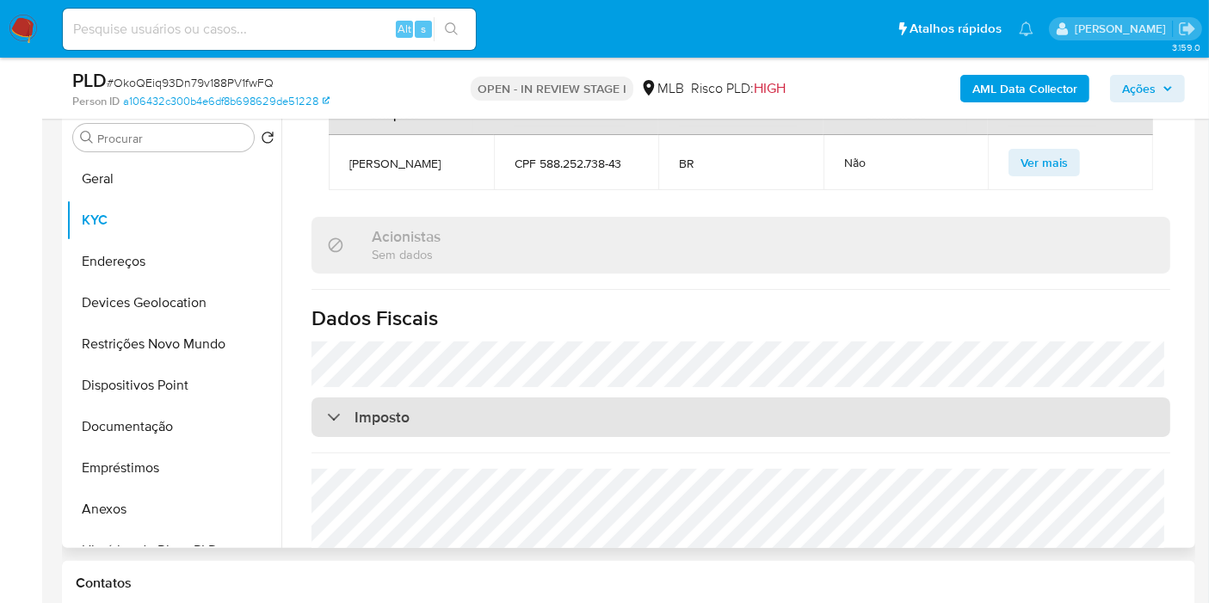
scroll to position [1489, 0]
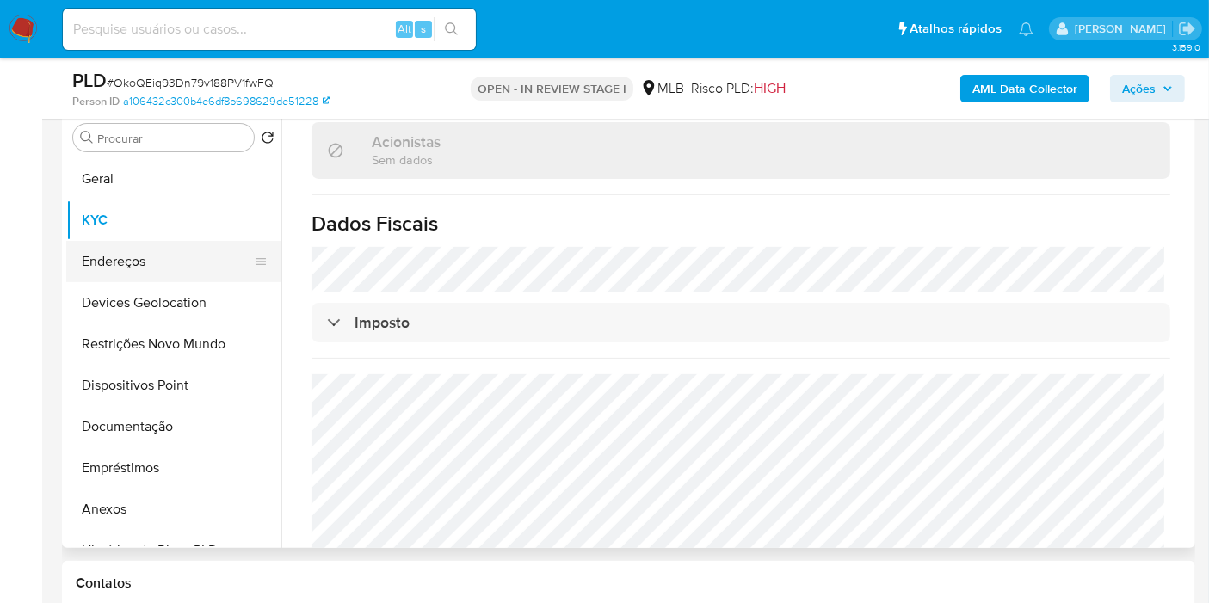
click at [113, 274] on button "Endereços" at bounding box center [166, 261] width 201 height 41
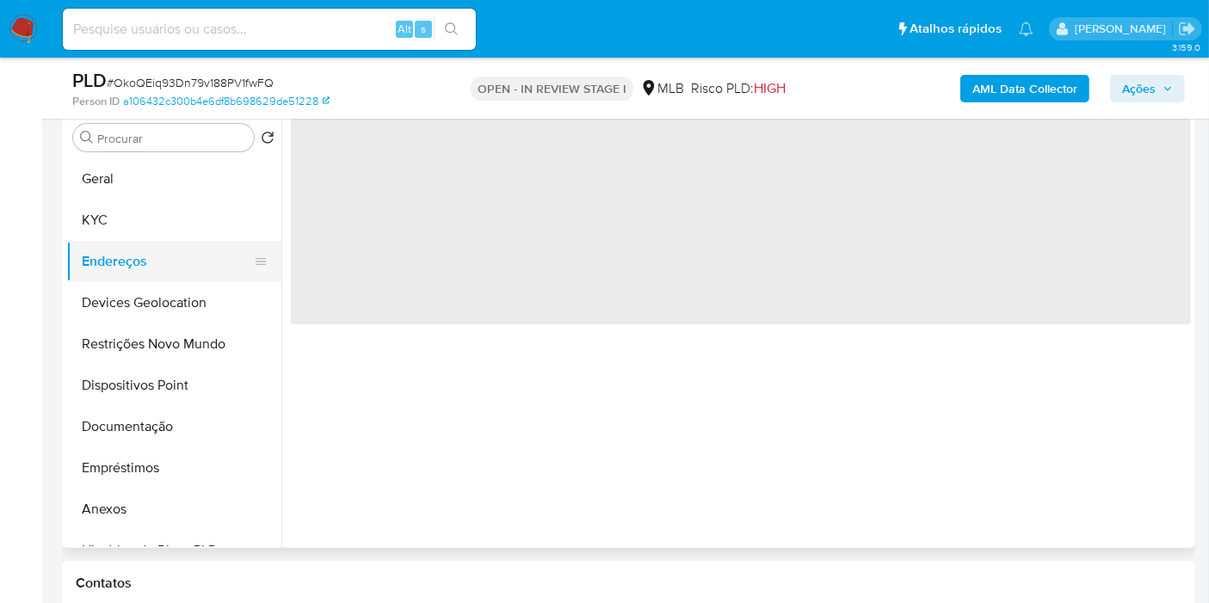
scroll to position [0, 0]
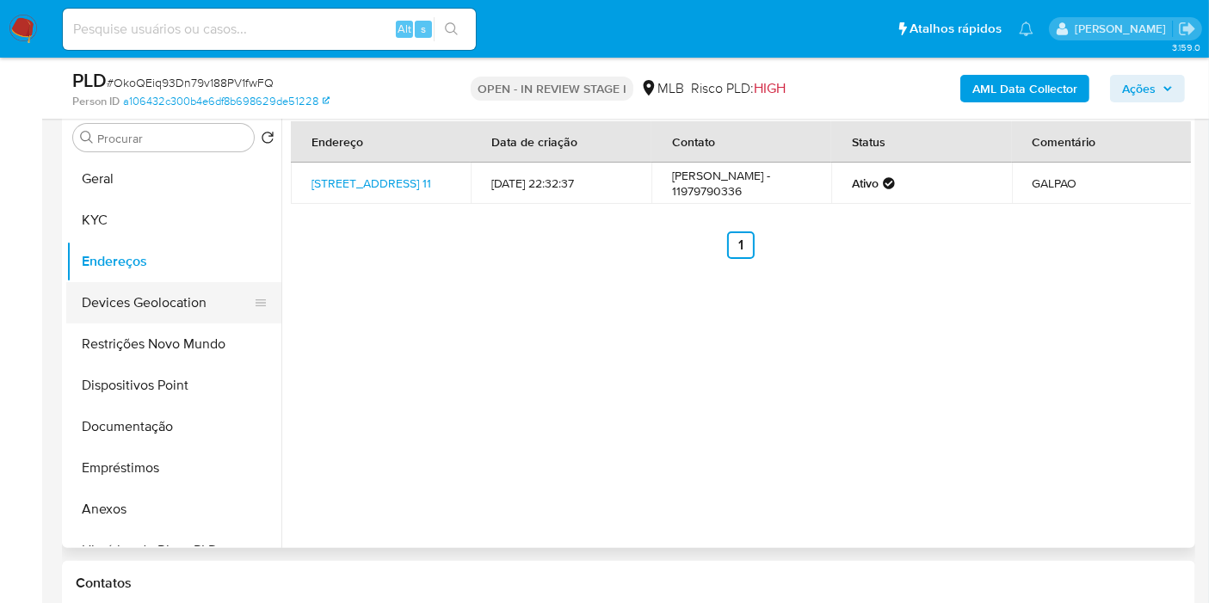
click at [185, 304] on button "Devices Geolocation" at bounding box center [166, 302] width 201 height 41
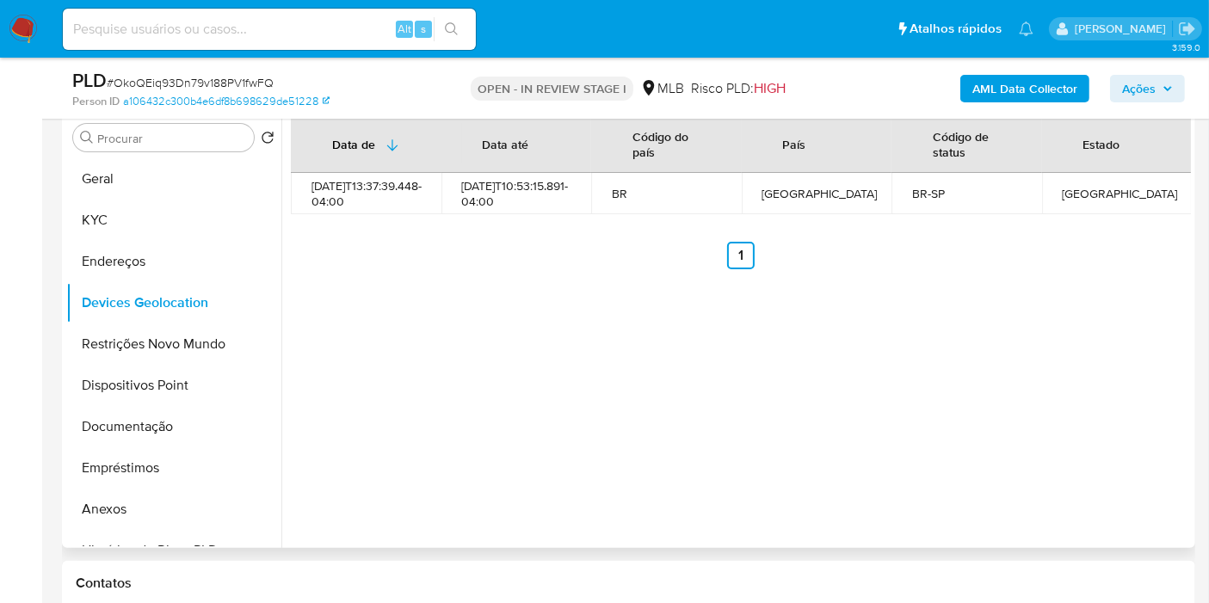
click at [867, 364] on div "Data de Data até Código do país País Código de status Estado 2024-09-18T13:37:3…" at bounding box center [735, 328] width 909 height 440
click at [135, 342] on button "Restrições Novo Mundo" at bounding box center [166, 343] width 201 height 41
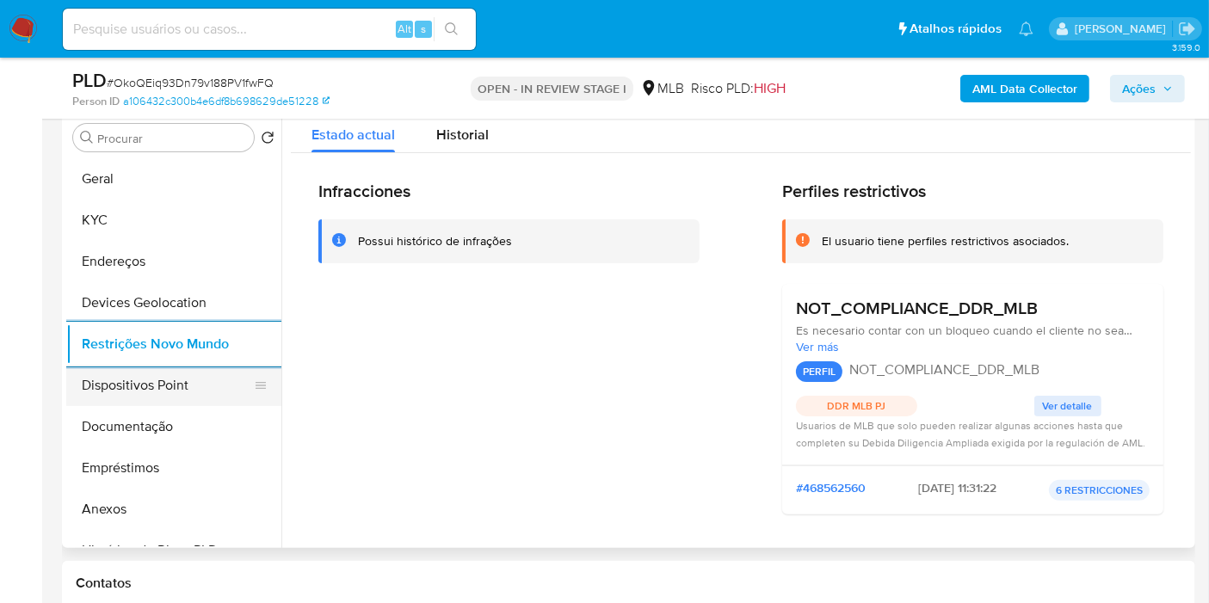
click at [66, 378] on button "Dispositivos Point" at bounding box center [166, 385] width 201 height 41
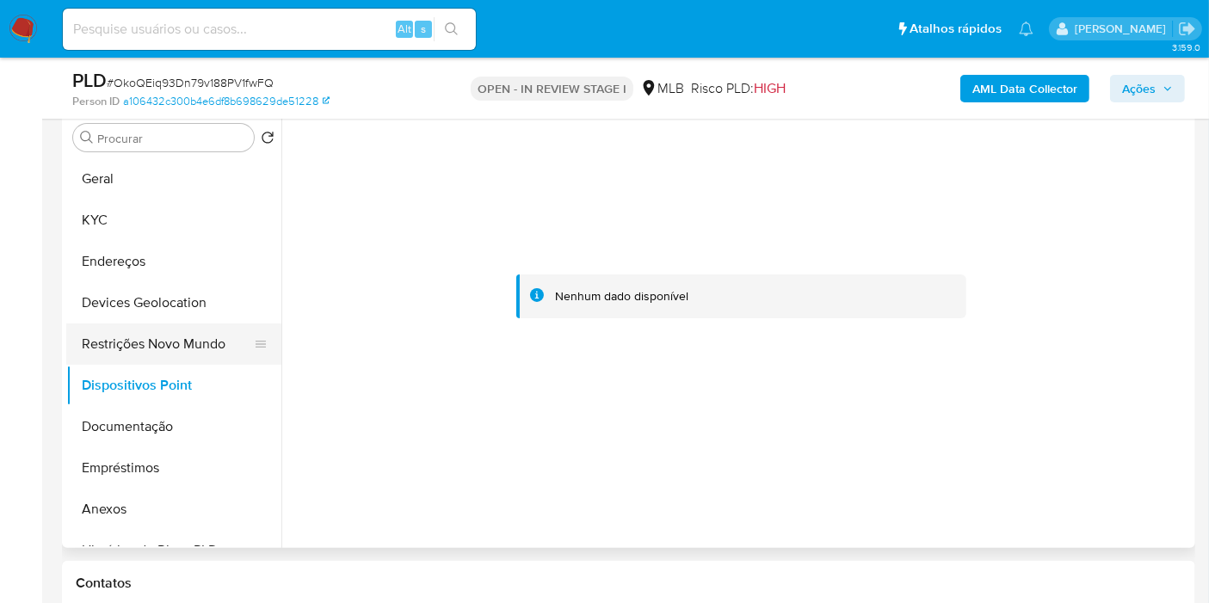
click at [119, 334] on button "Restrições Novo Mundo" at bounding box center [166, 343] width 201 height 41
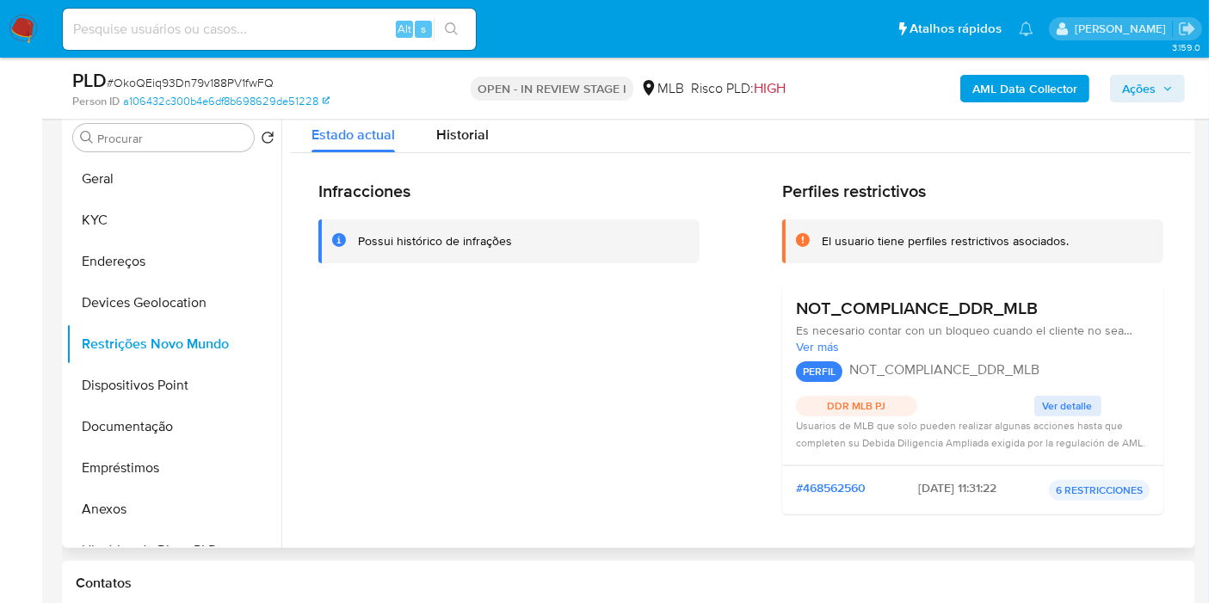
drag, startPoint x: 1051, startPoint y: 315, endPoint x: 797, endPoint y: 300, distance: 255.0
click at [797, 300] on div "NOT_COMPLIANCE_DDR_MLB" at bounding box center [973, 309] width 354 height 22
click at [102, 209] on button "KYC" at bounding box center [166, 220] width 201 height 41
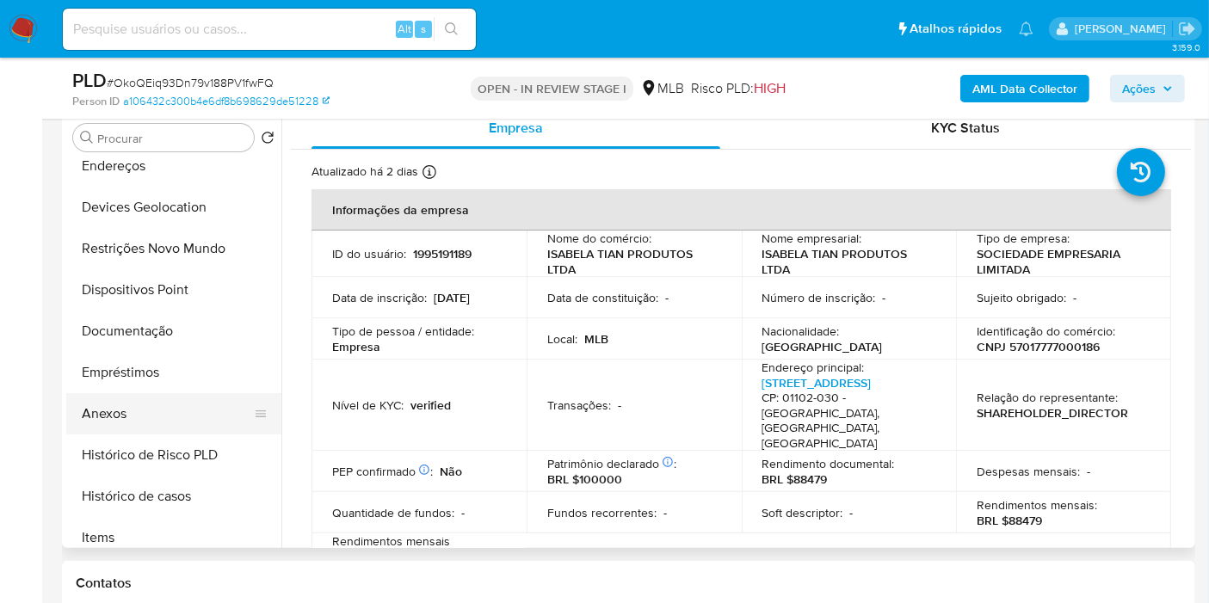
scroll to position [191, 0]
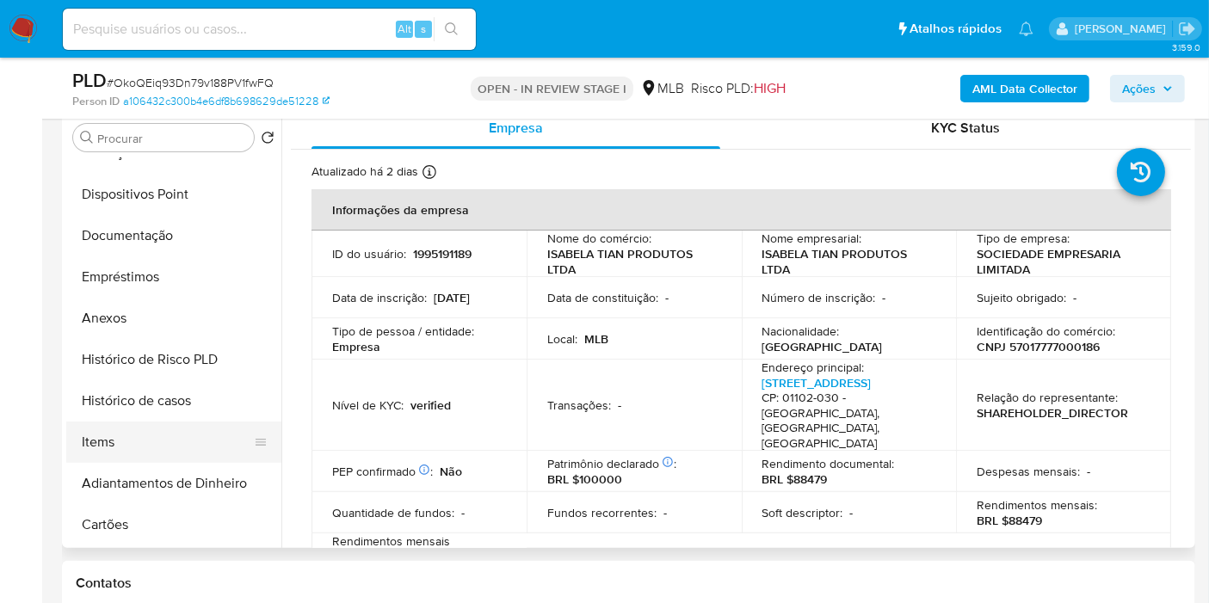
click at [110, 430] on button "Items" at bounding box center [166, 442] width 201 height 41
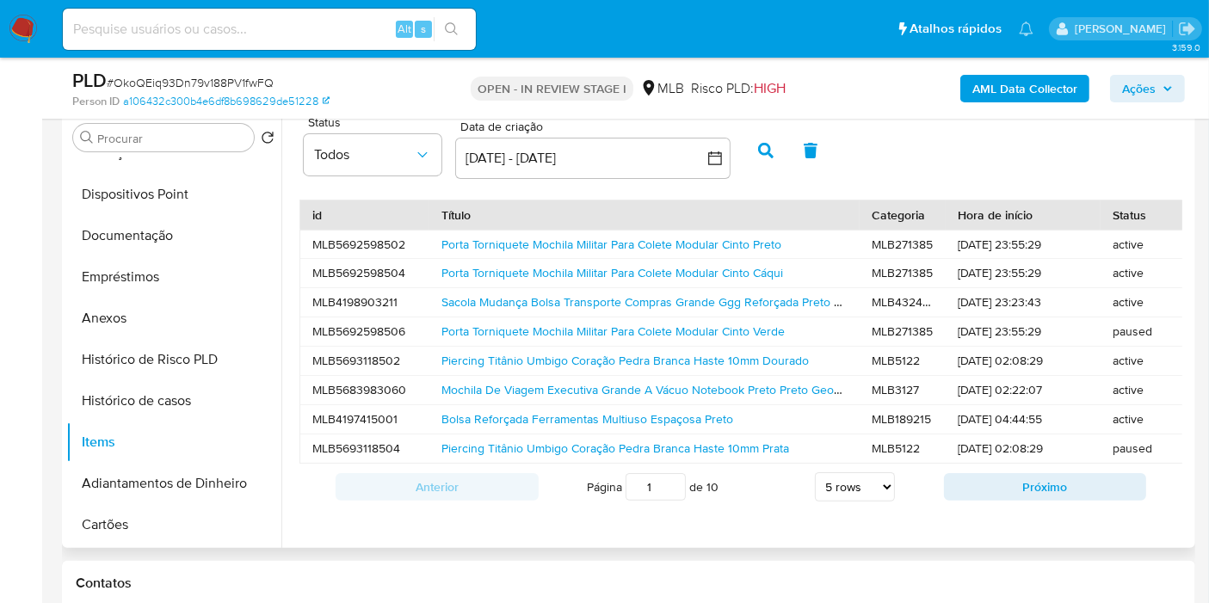
click at [715, 251] on div "Porta Torniquete Mochila Militar Para Colete Modular Cinto Preto" at bounding box center [644, 245] width 430 height 28
click at [710, 246] on link "Porta Torniquete Mochila Militar Para Colete Modular Cinto Preto" at bounding box center [611, 244] width 340 height 17
click at [523, 303] on link "Sacola Mudança Bolsa Transporte Compras Grande Ggg Reforçada Preto Lisa" at bounding box center [647, 301] width 413 height 17
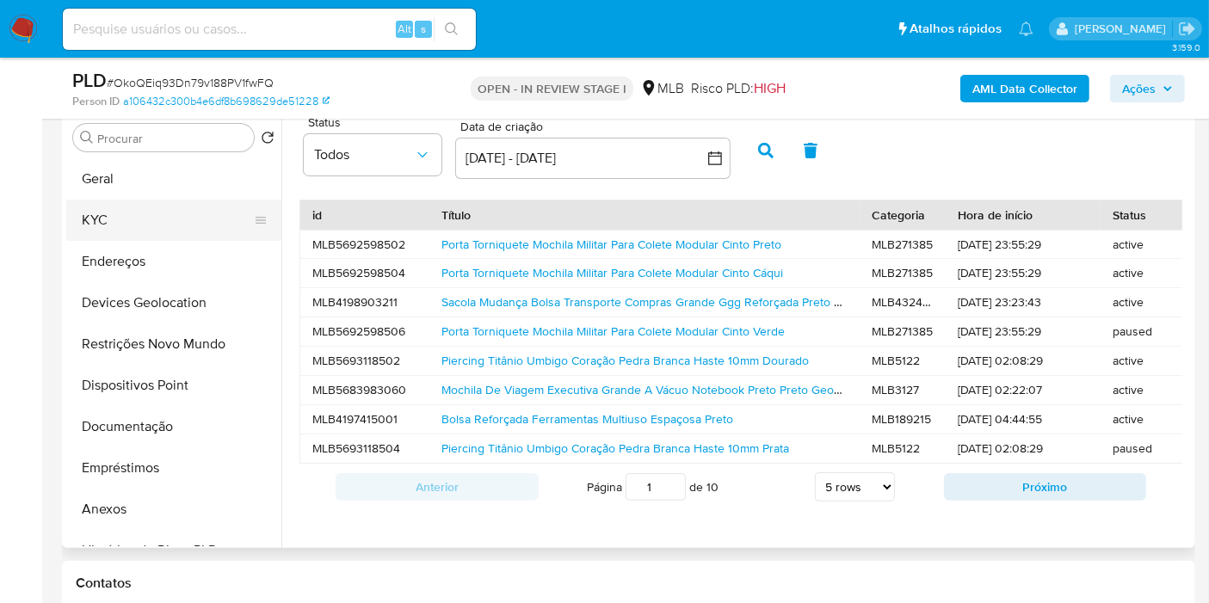
drag, startPoint x: 133, startPoint y: 208, endPoint x: 139, endPoint y: 220, distance: 13.5
click at [133, 207] on button "KYC" at bounding box center [166, 220] width 201 height 41
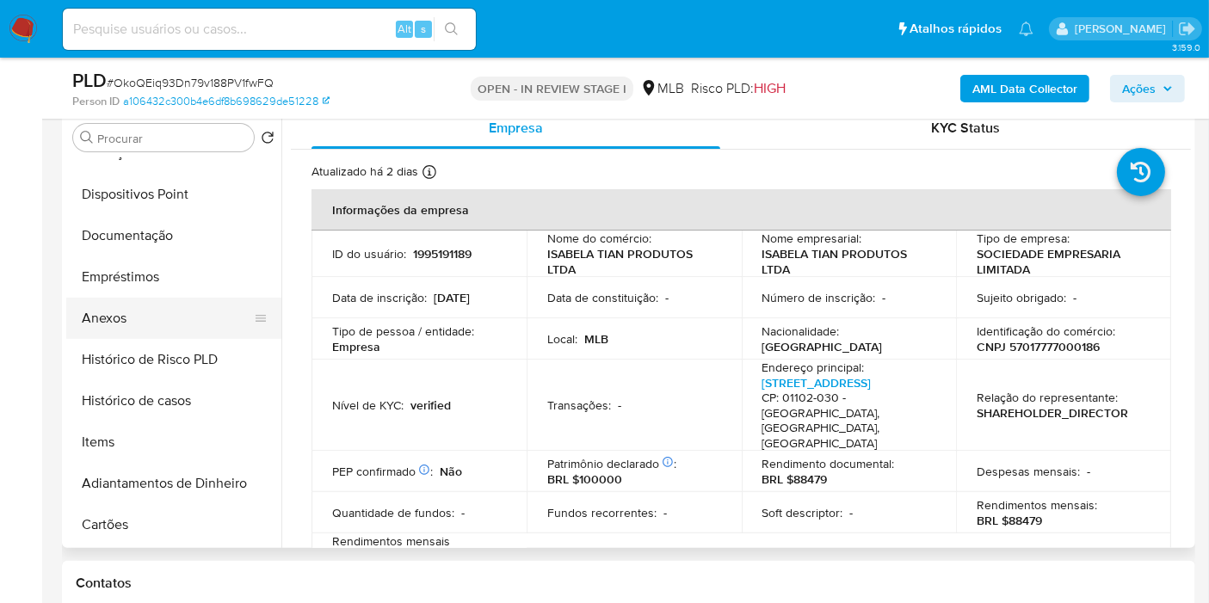
scroll to position [286, 0]
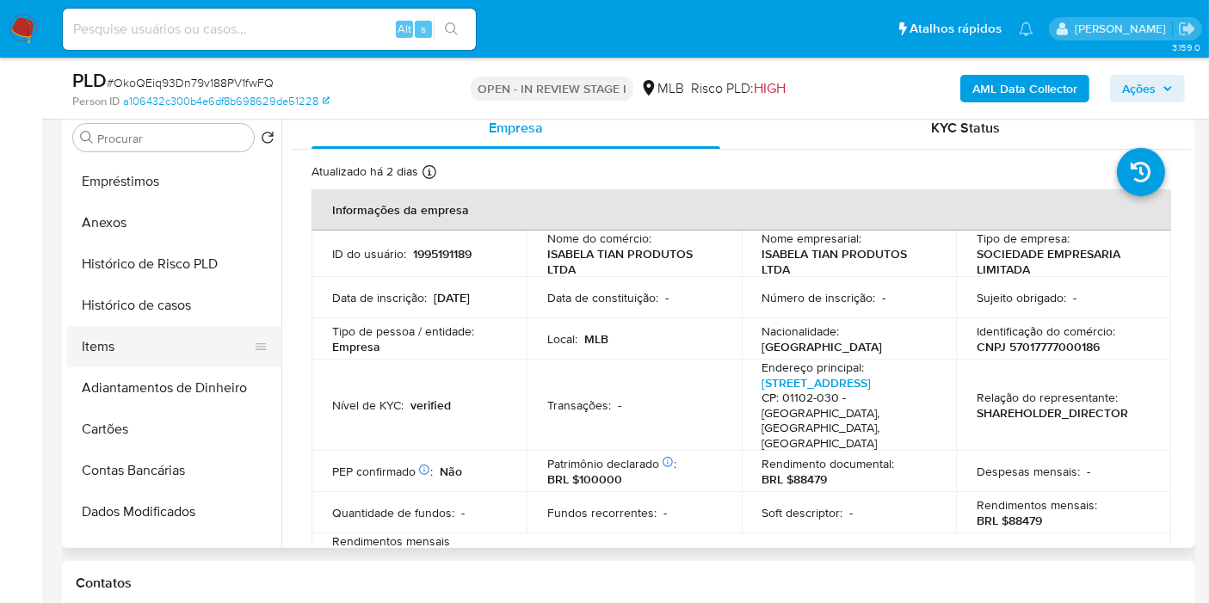
click at [91, 335] on button "Items" at bounding box center [166, 346] width 201 height 41
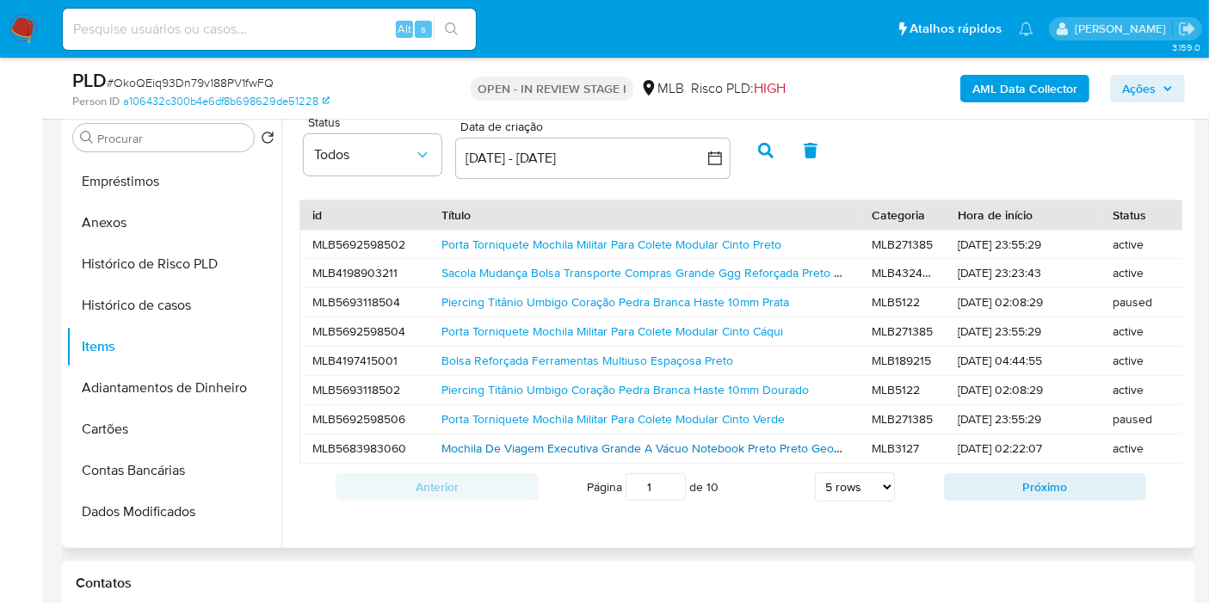
click at [639, 443] on link "Mochila De Viagem Executiva Grande A Vácuo Notebook Preto Preto Geométrico" at bounding box center [657, 448] width 432 height 17
click at [1000, 510] on div "Anterior Página 1 de 10 5 rows 10 rows 20 rows 25 rows 50 rows 100 rows Próximo" at bounding box center [740, 487] width 883 height 46
click at [1043, 497] on button "Próximo" at bounding box center [1045, 487] width 203 height 28
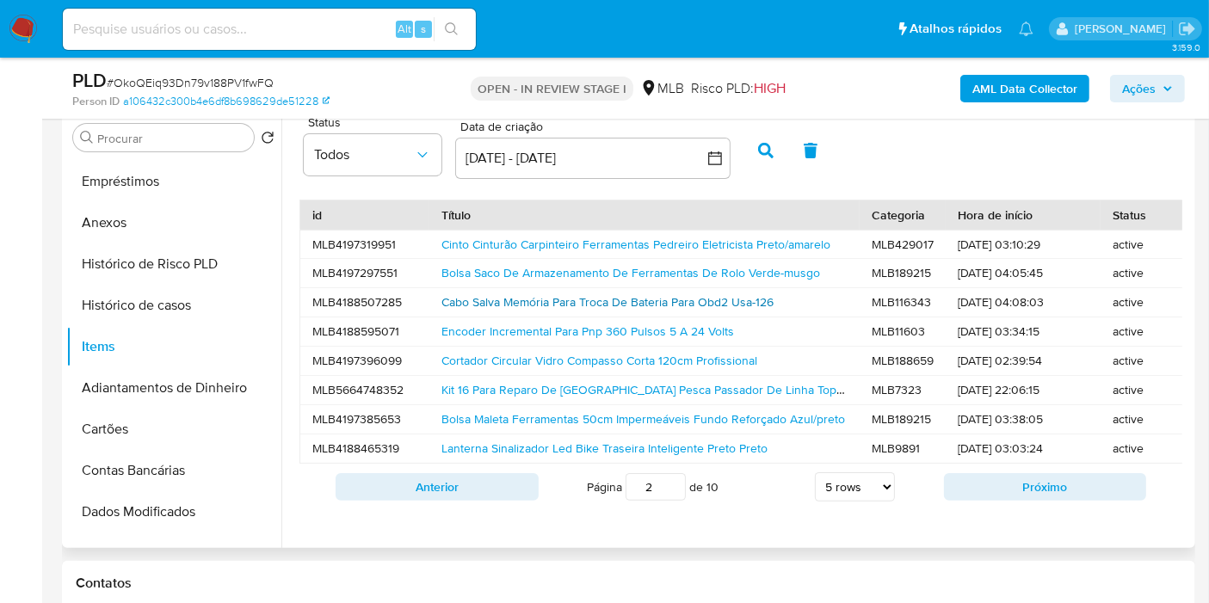
click at [612, 301] on link "Cabo Salva Memória Para Troca De Bateria Para Obd2 Usa-126" at bounding box center [607, 301] width 332 height 17
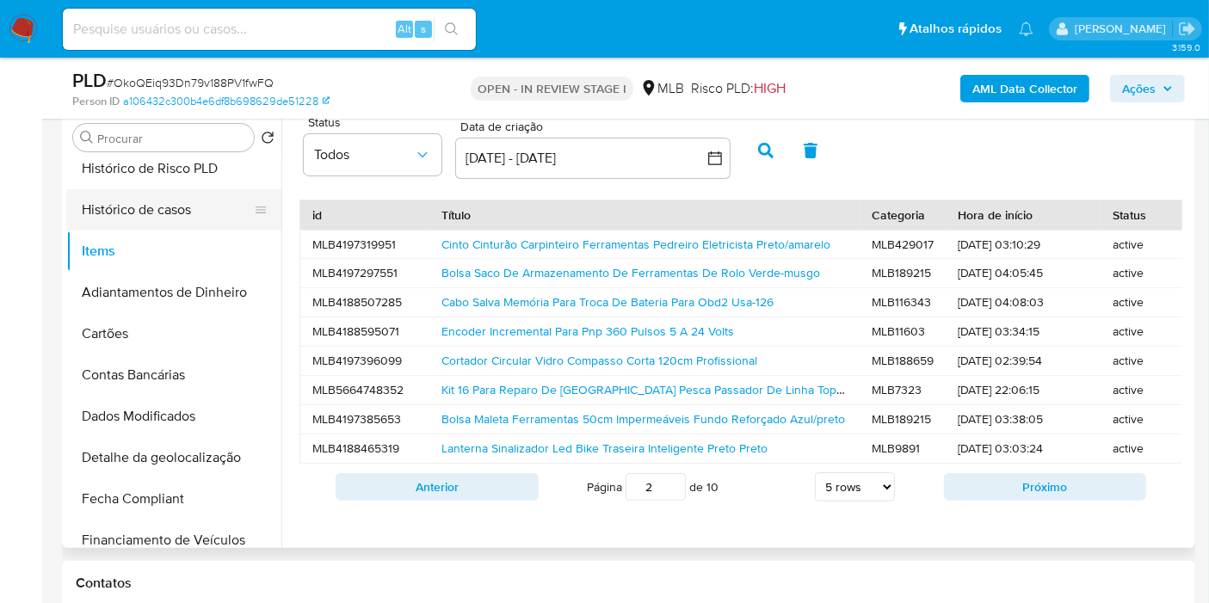
click at [174, 211] on button "Histórico de casos" at bounding box center [166, 209] width 201 height 41
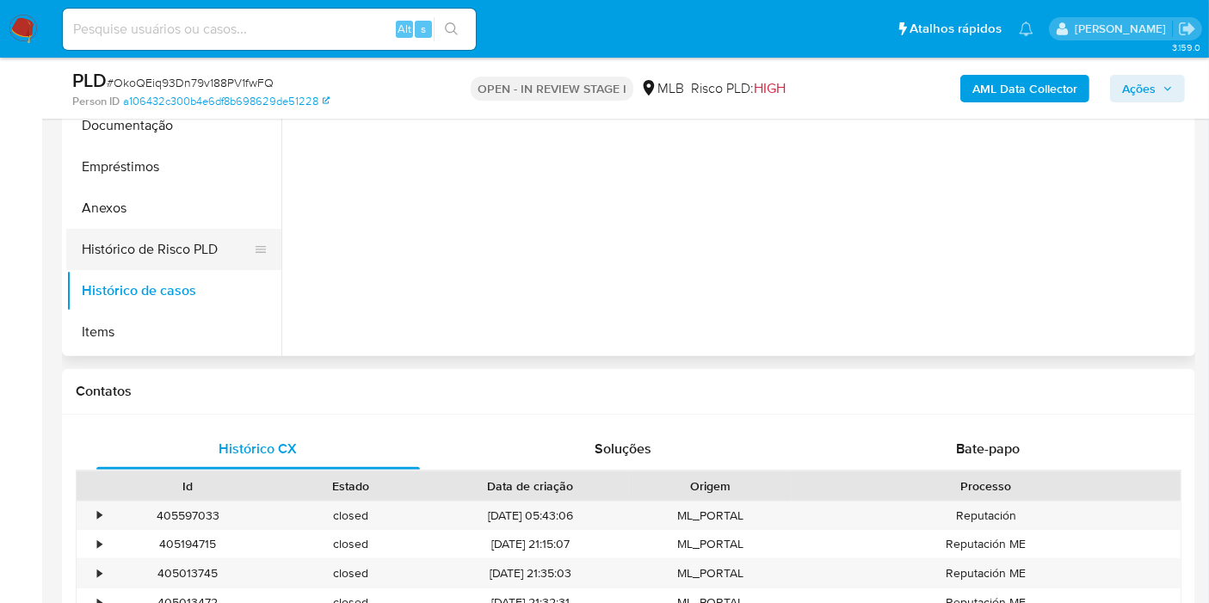
scroll to position [95, 0]
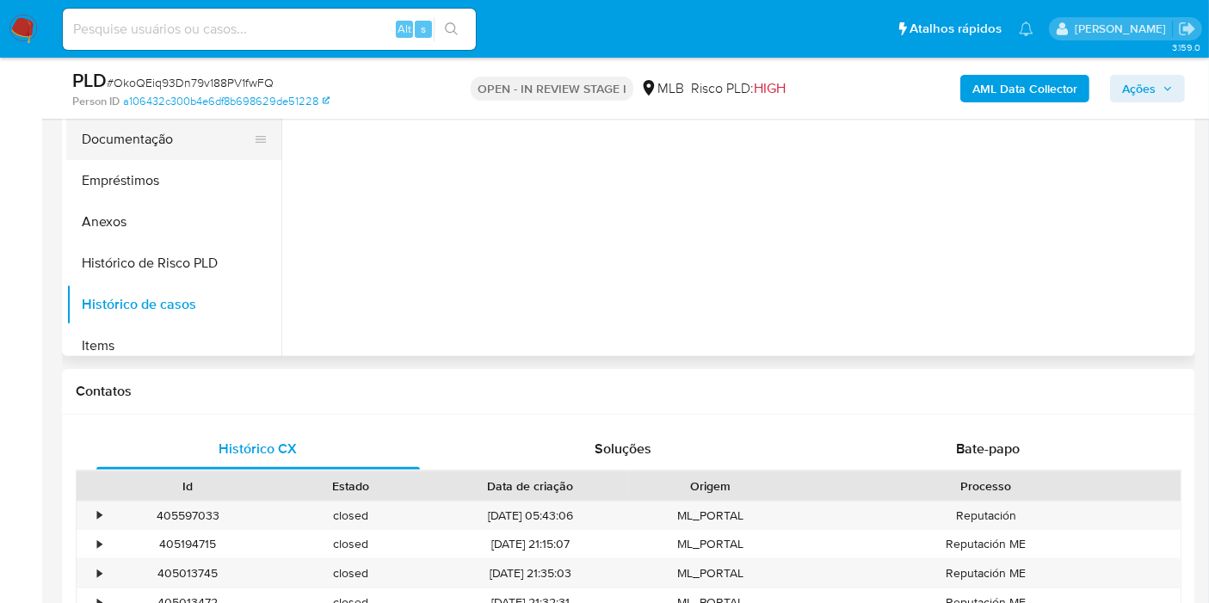
click at [153, 144] on button "Documentação" at bounding box center [166, 139] width 201 height 41
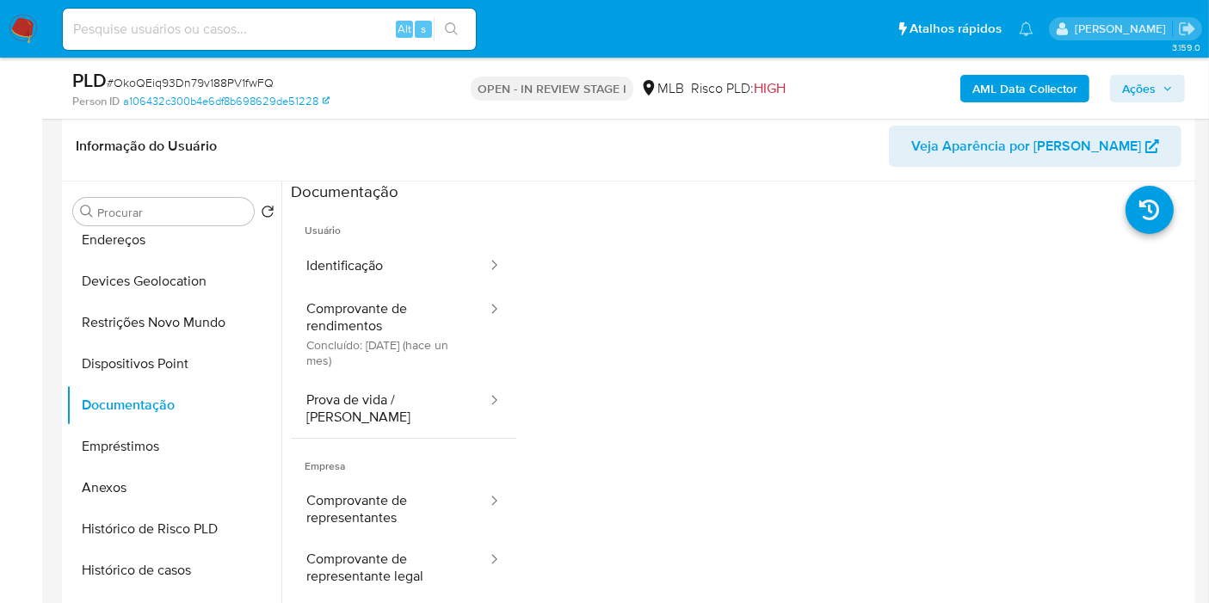
scroll to position [243, 0]
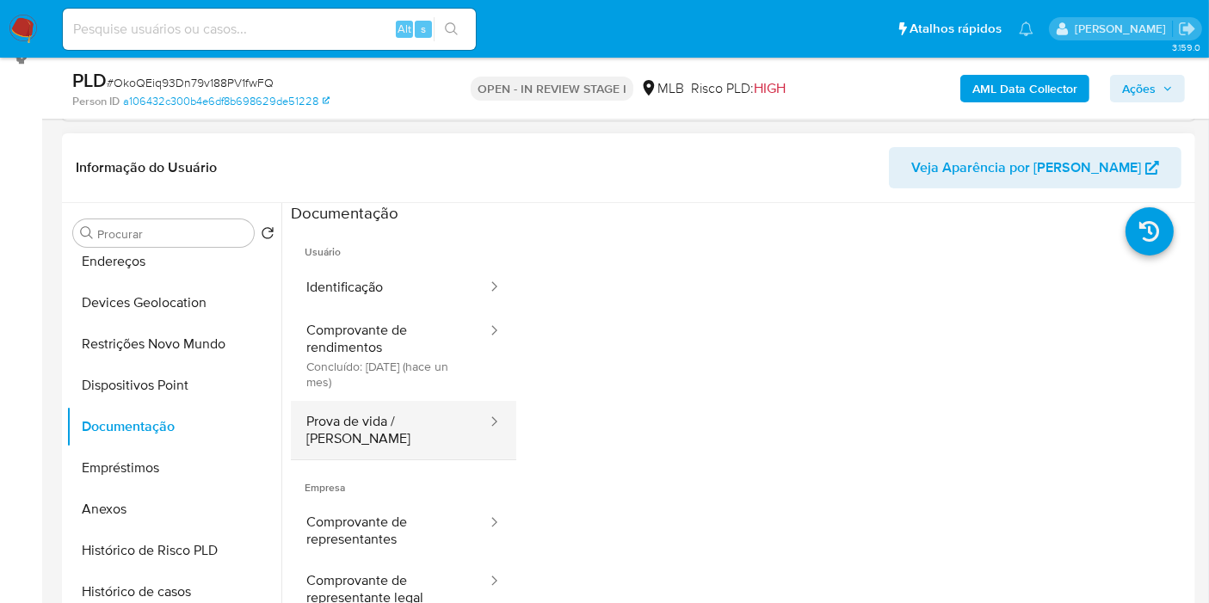
click at [419, 428] on button "Prova de vida / [PERSON_NAME]" at bounding box center [390, 430] width 198 height 58
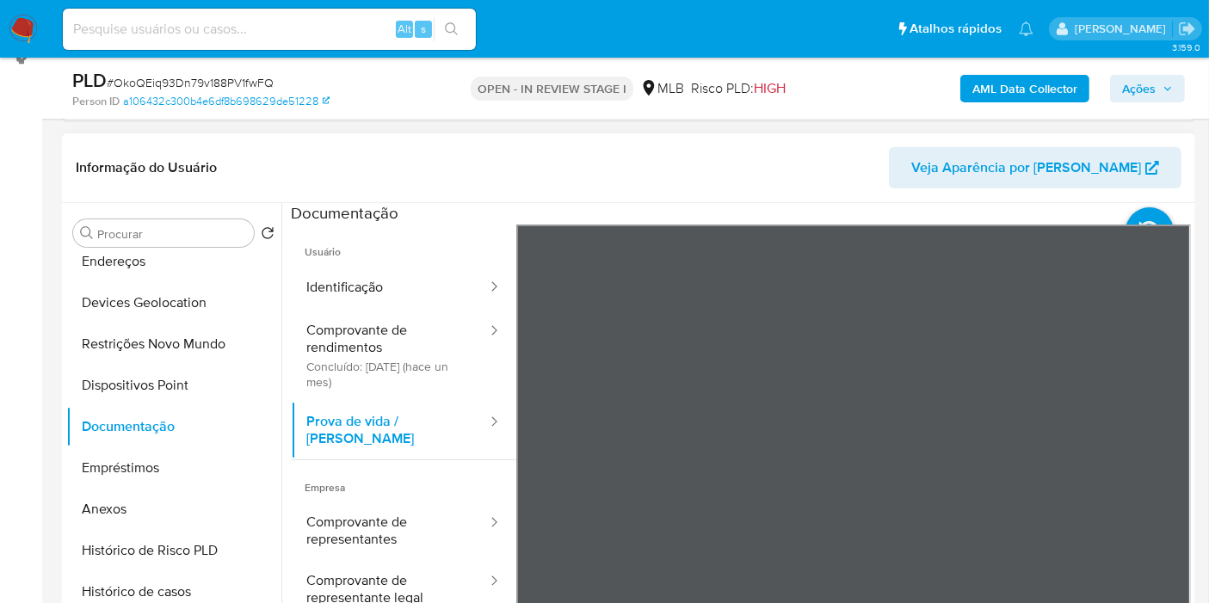
click at [1171, 464] on div at bounding box center [853, 507] width 675 height 564
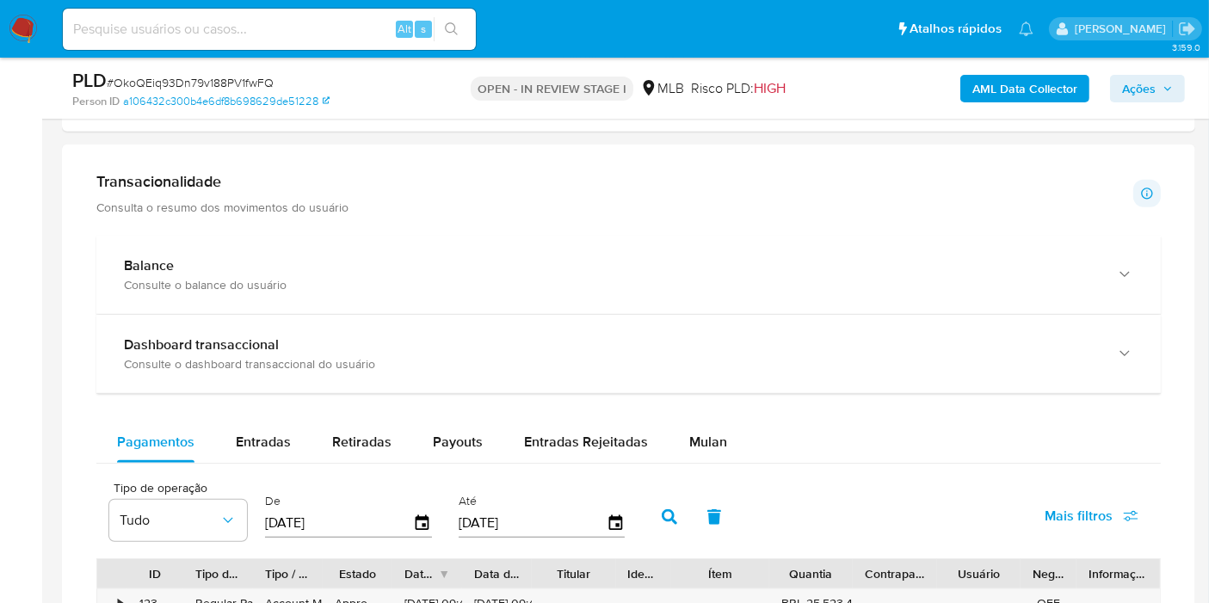
scroll to position [1104, 0]
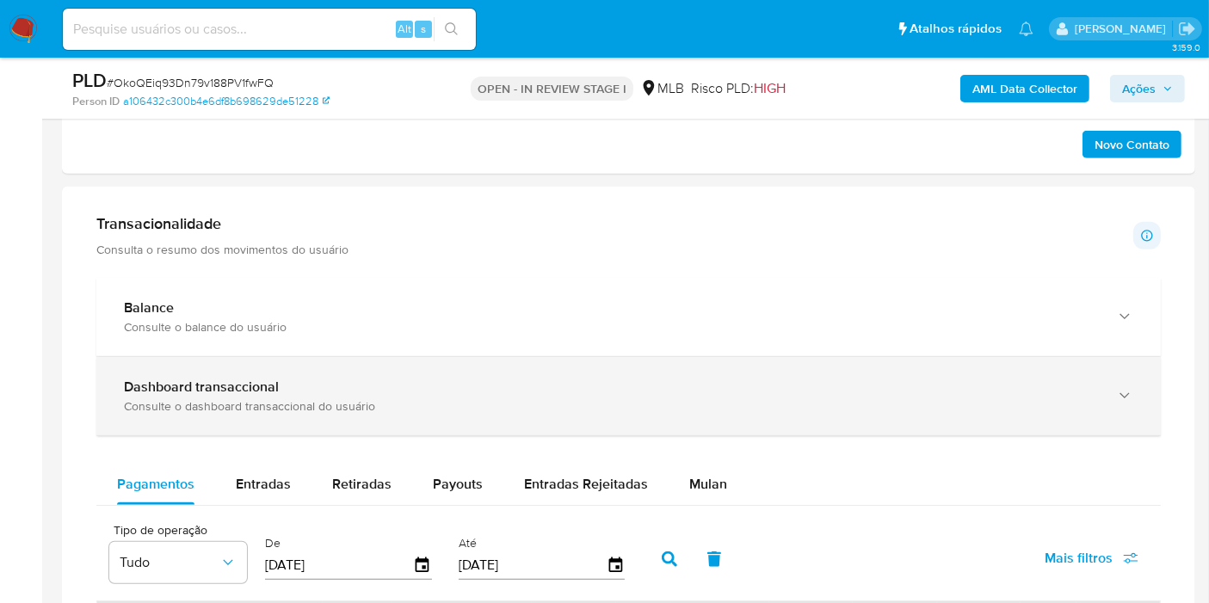
click at [458, 404] on div "Consulte o dashboard transaccional do usuário" at bounding box center [611, 405] width 975 height 15
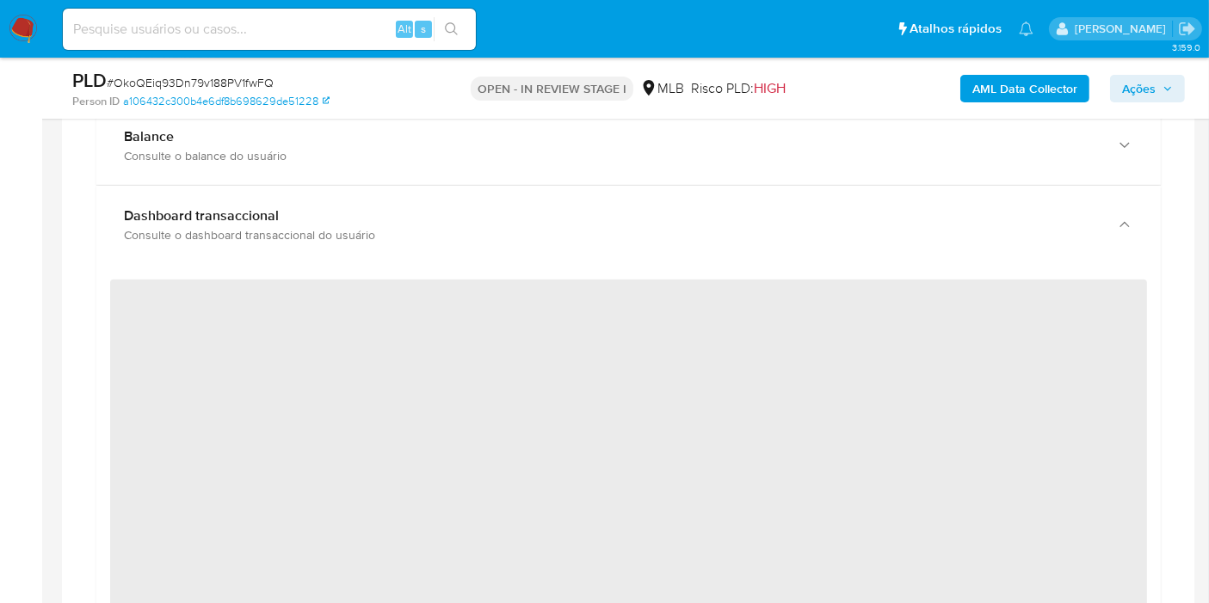
scroll to position [1391, 0]
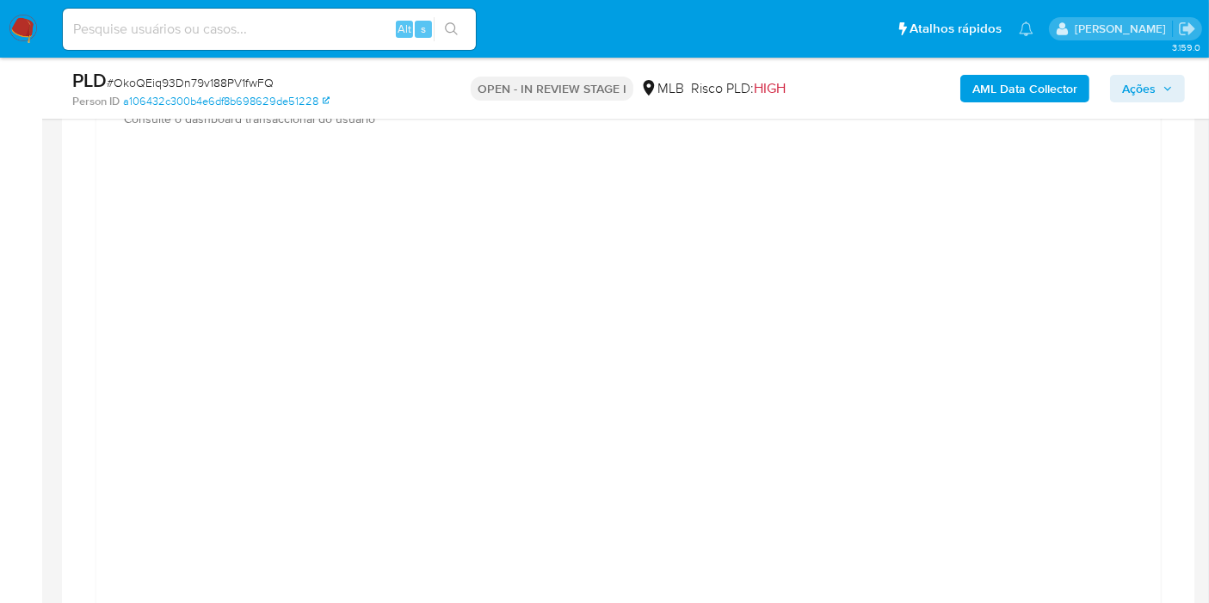
click at [1158, 81] on span "Ações" at bounding box center [1147, 89] width 51 height 24
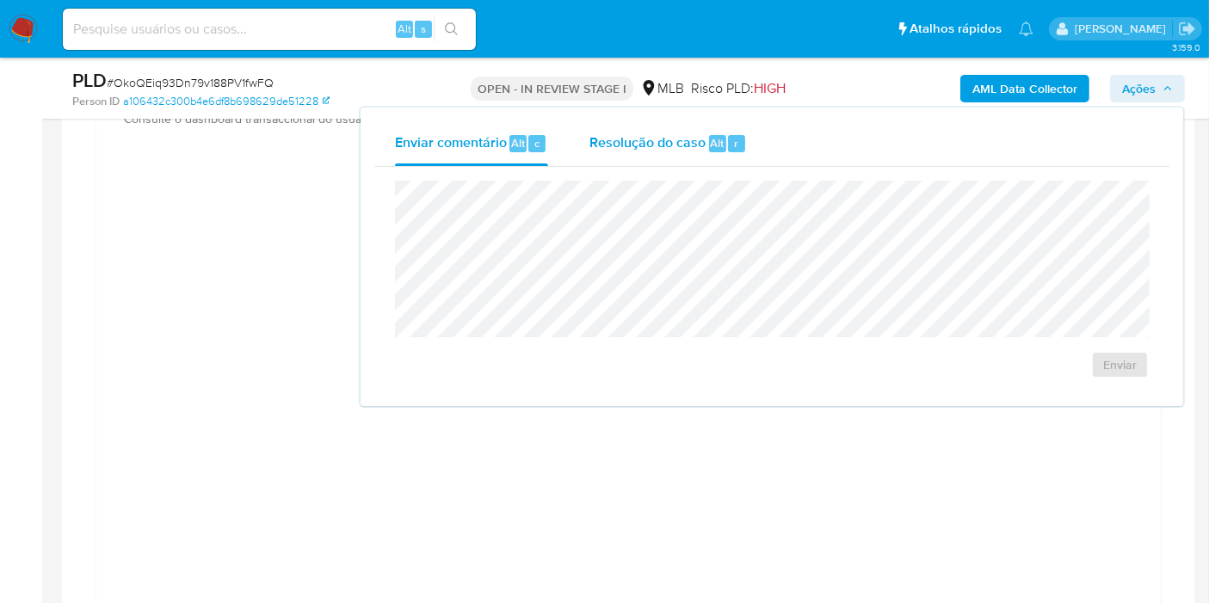
click at [686, 145] on span "Resolução do caso" at bounding box center [647, 142] width 116 height 20
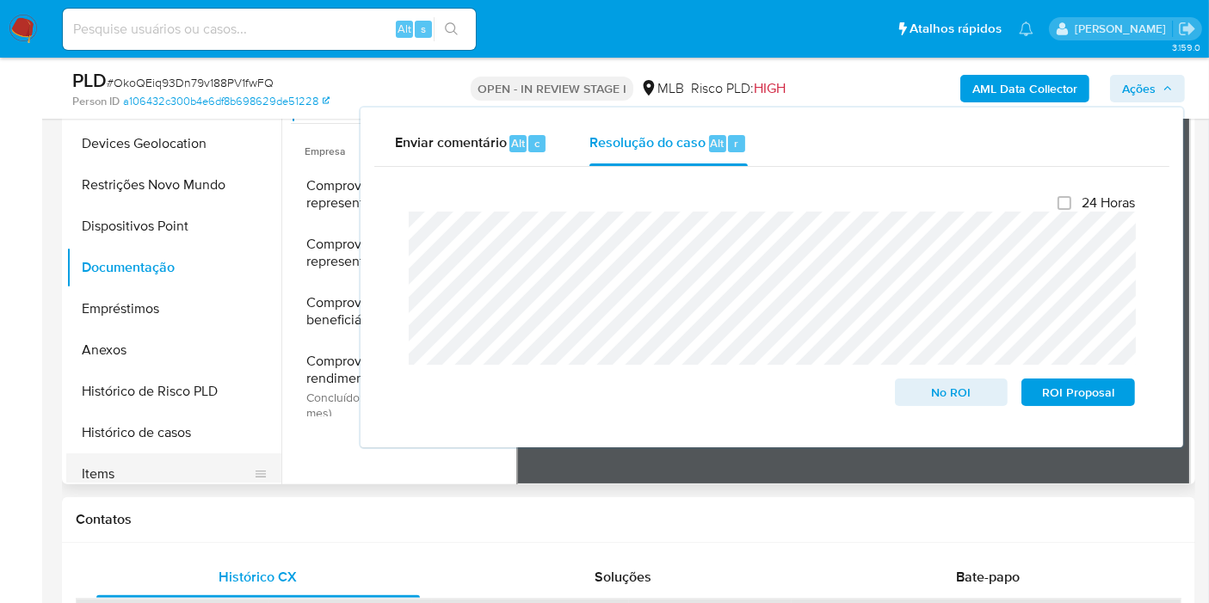
scroll to position [243, 0]
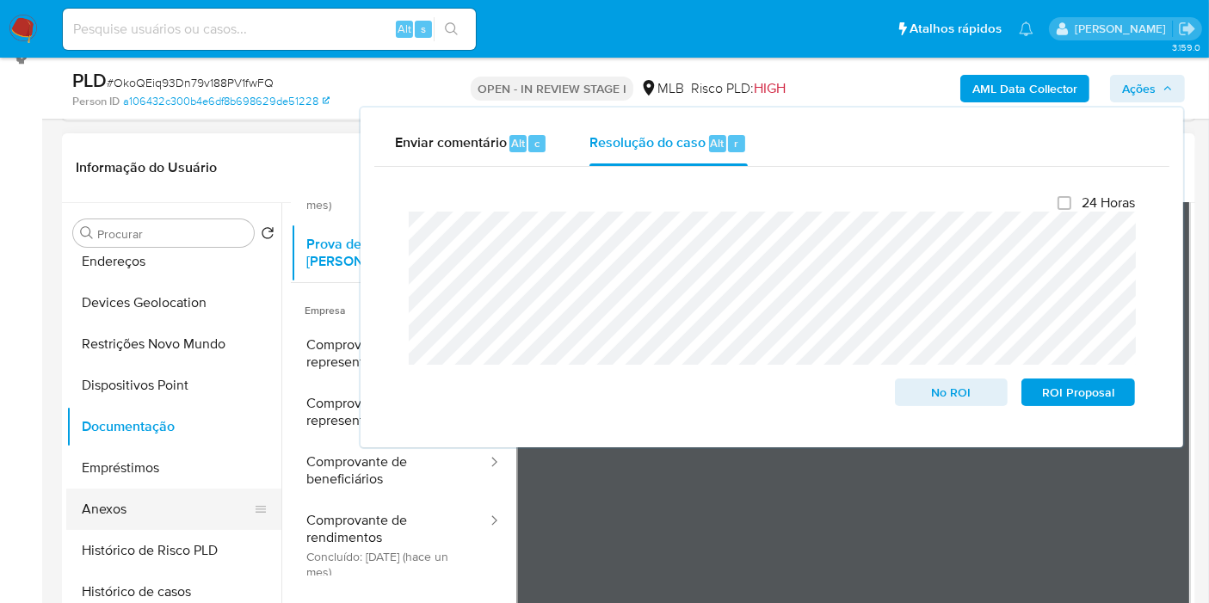
click at [120, 500] on button "Anexos" at bounding box center [166, 509] width 201 height 41
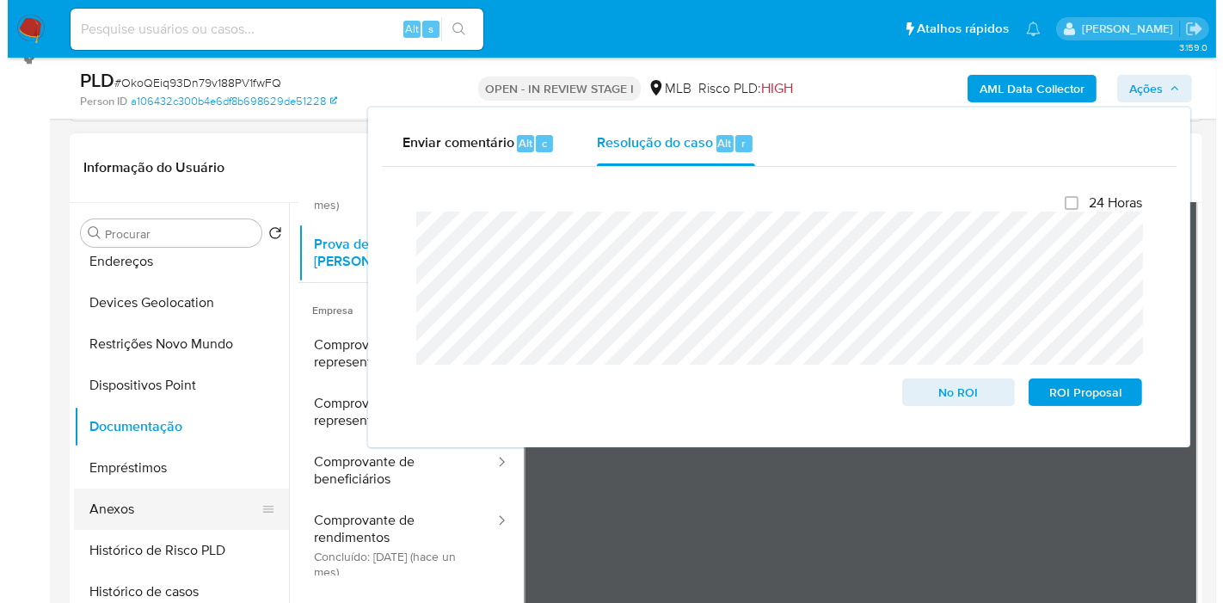
scroll to position [0, 0]
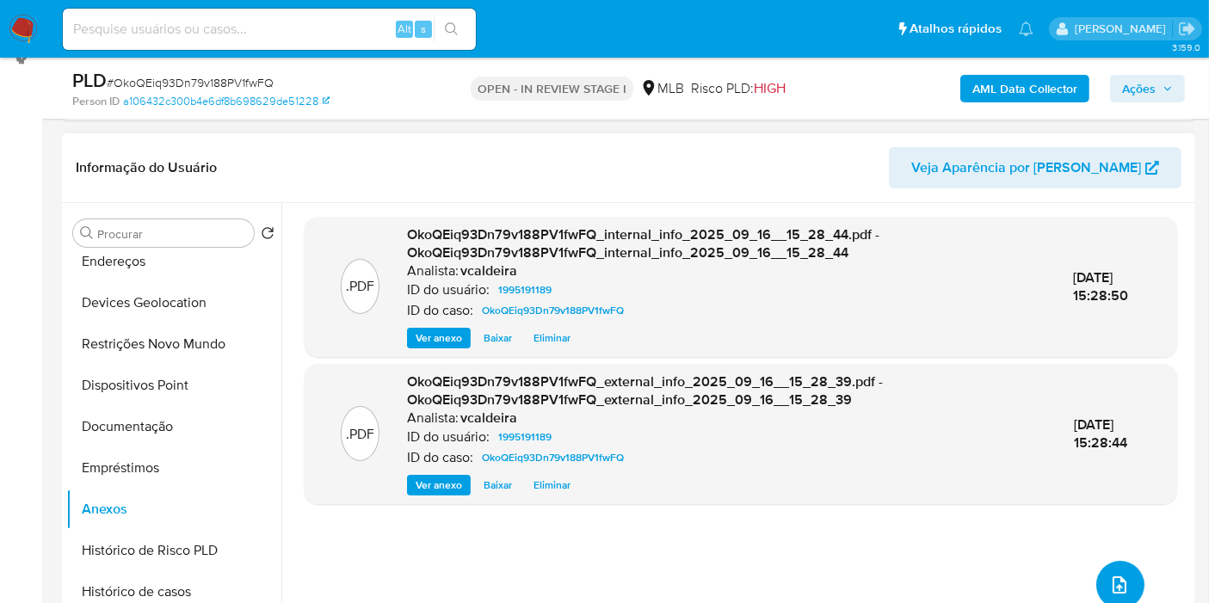
click at [1101, 576] on button "upload-file" at bounding box center [1120, 585] width 48 height 48
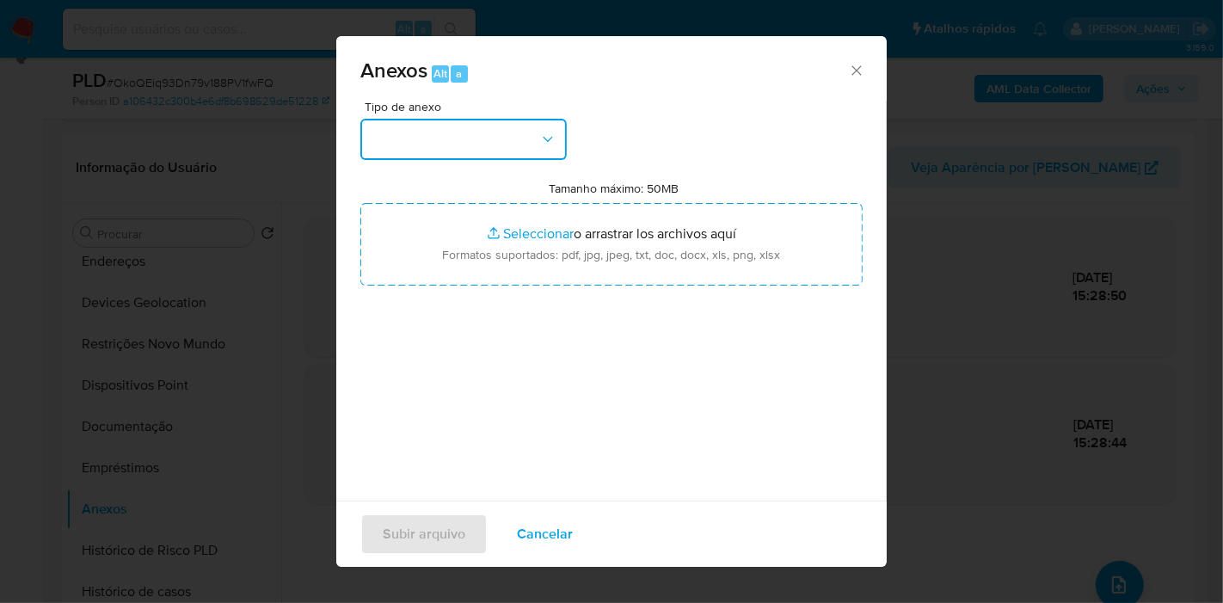
click at [527, 151] on button "button" at bounding box center [463, 139] width 206 height 41
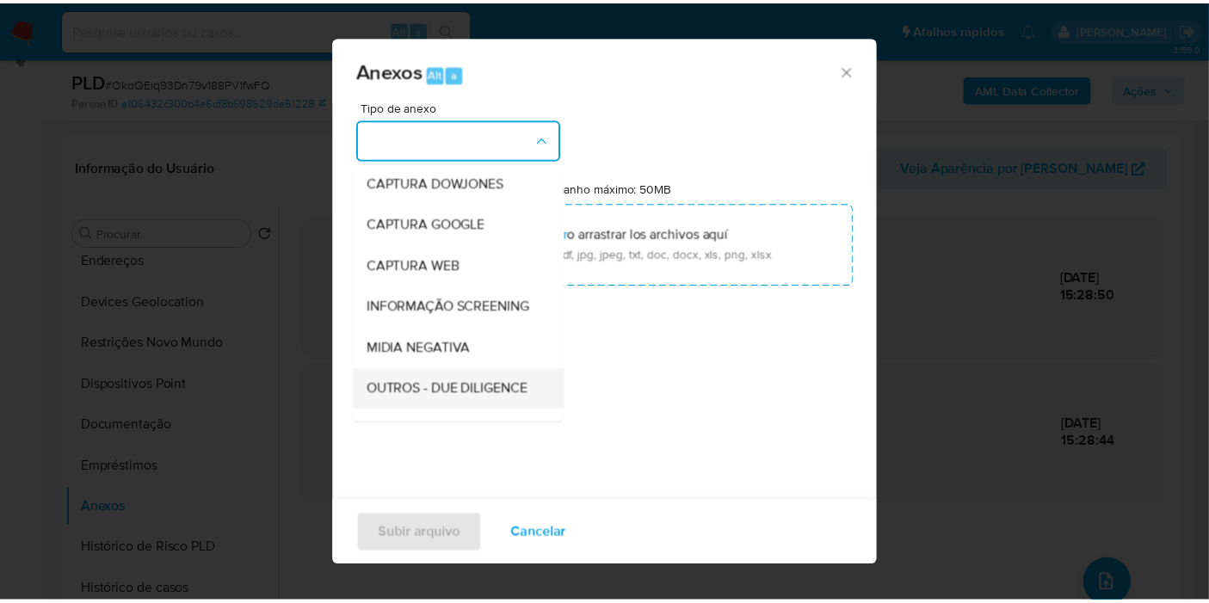
scroll to position [191, 0]
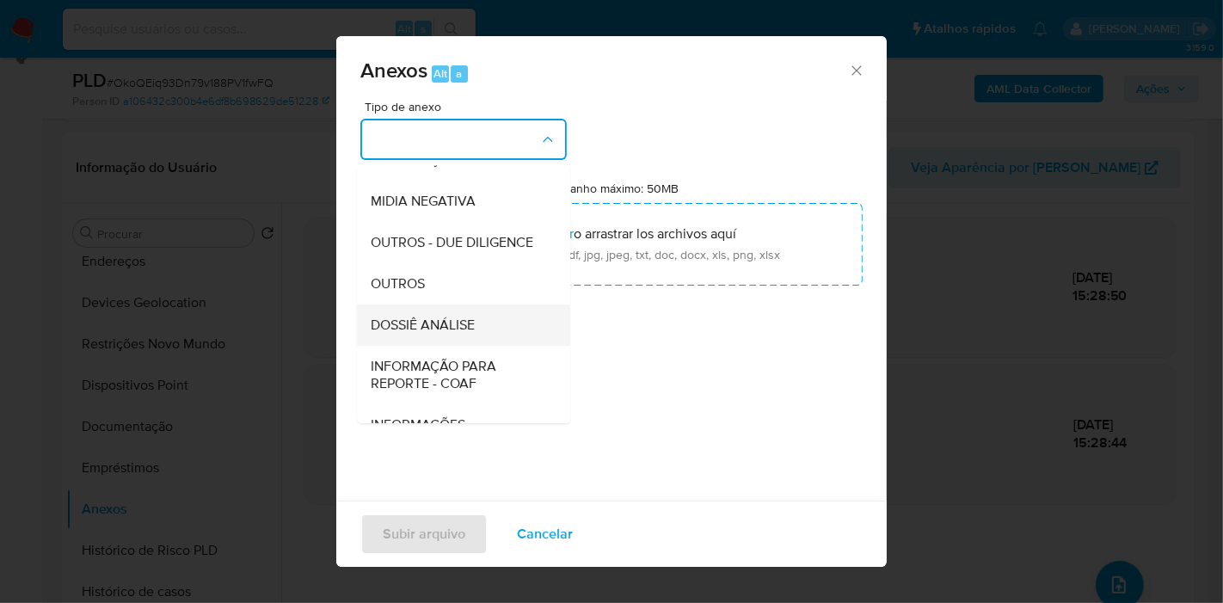
click at [420, 334] on span "DOSSIÊ ANÁLISE" at bounding box center [423, 325] width 104 height 17
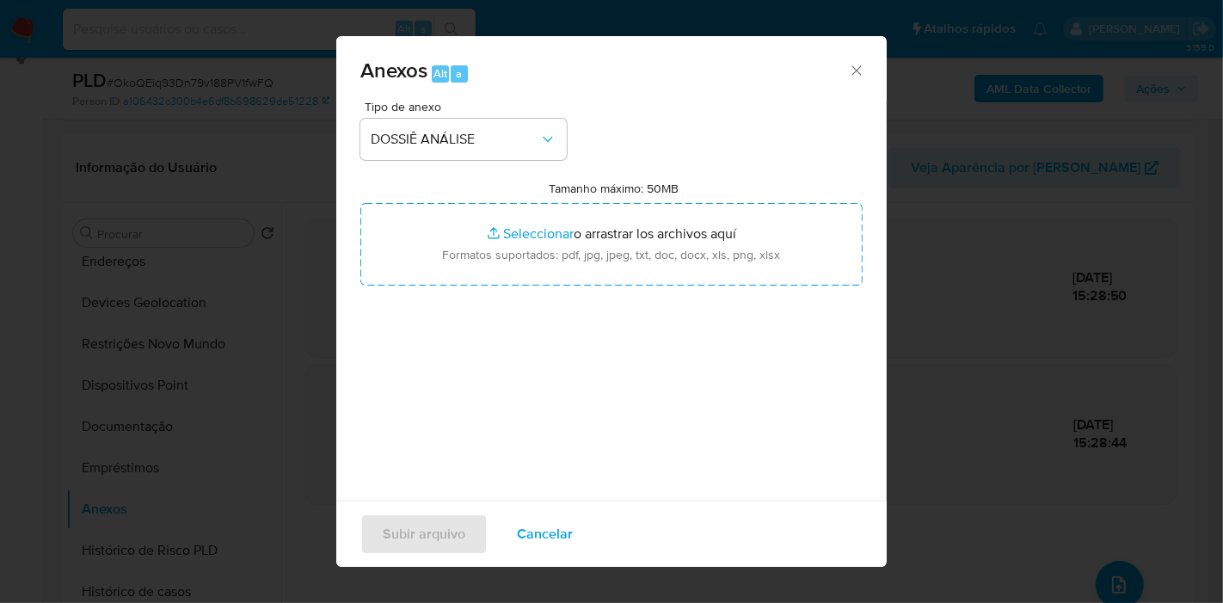
click at [848, 70] on icon "Cerrar" at bounding box center [856, 70] width 17 height 17
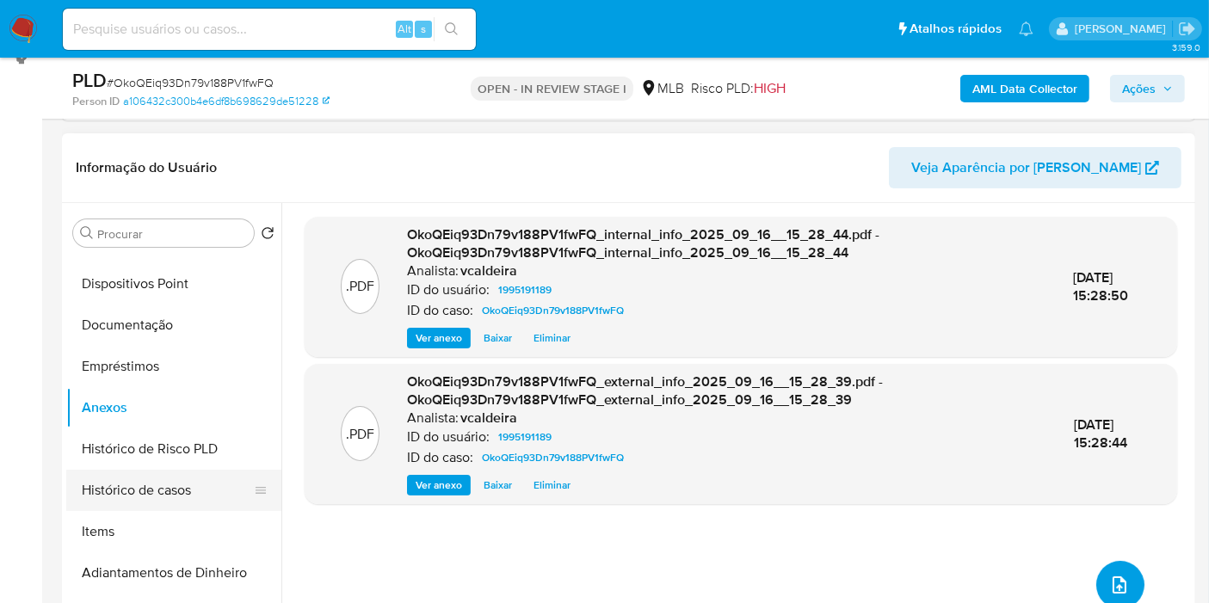
scroll to position [286, 0]
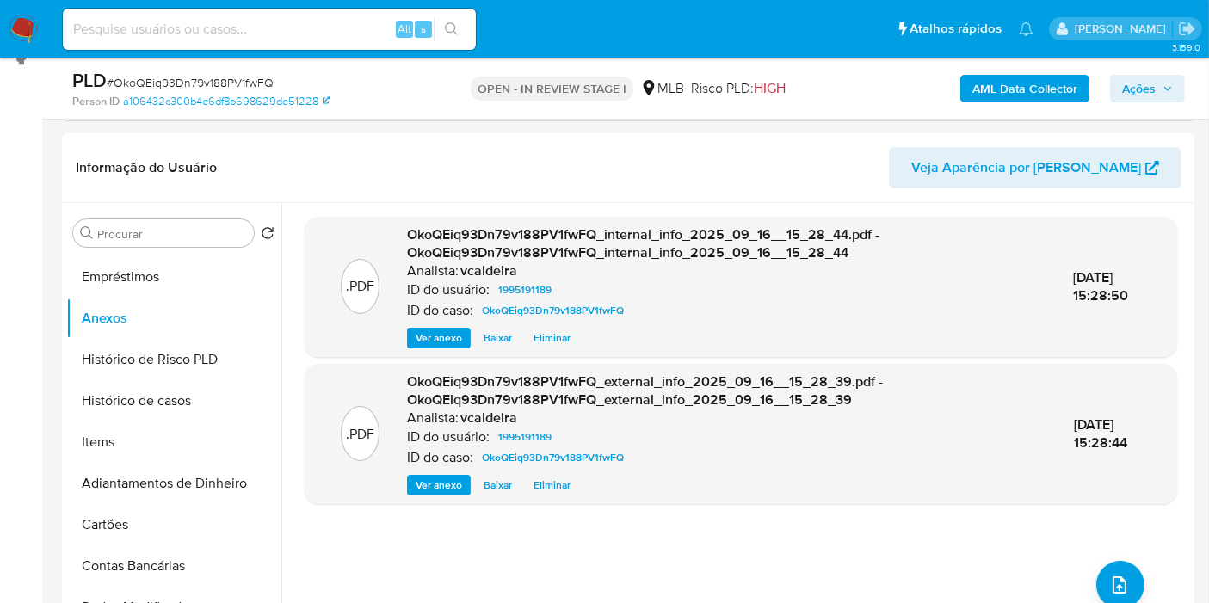
click at [1153, 91] on span "Ações" at bounding box center [1139, 89] width 34 height 28
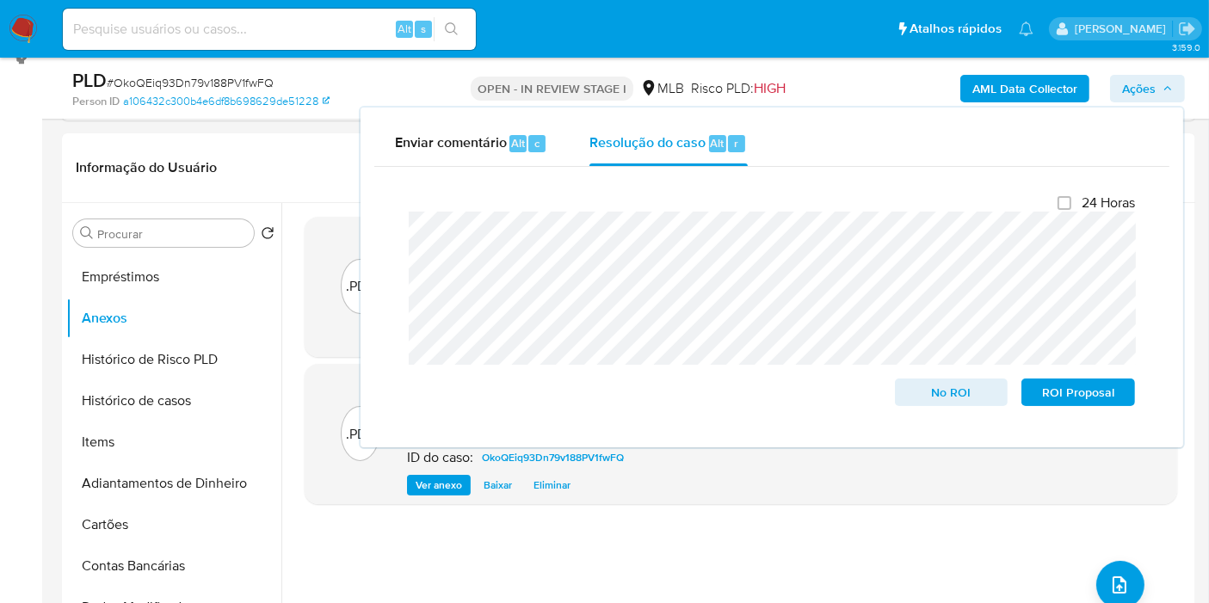
click at [1153, 90] on span "Ações" at bounding box center [1139, 89] width 34 height 28
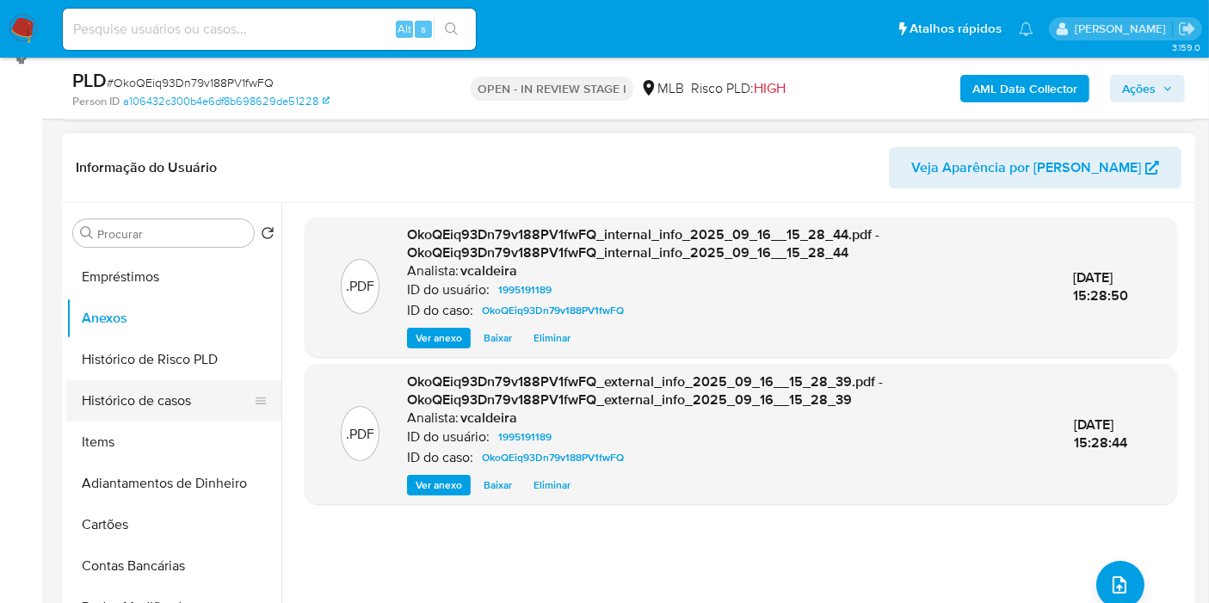
click at [151, 408] on button "Histórico de casos" at bounding box center [166, 400] width 201 height 41
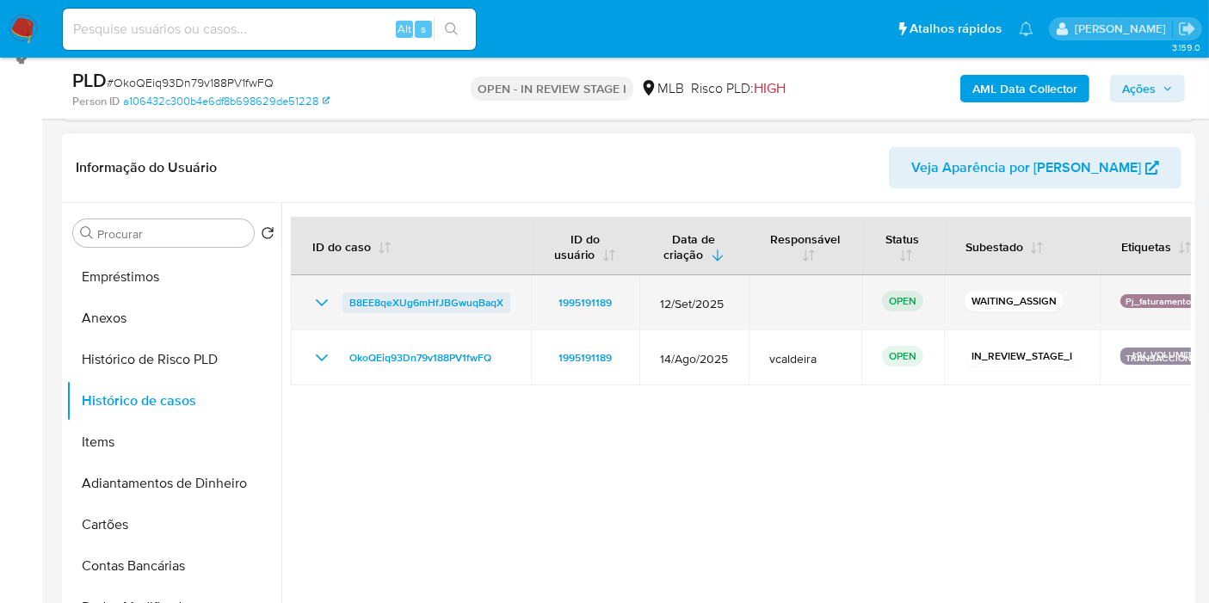
click at [373, 296] on span "B8EE8qeXUg6mHfJBGwuqBaqX" at bounding box center [426, 302] width 154 height 21
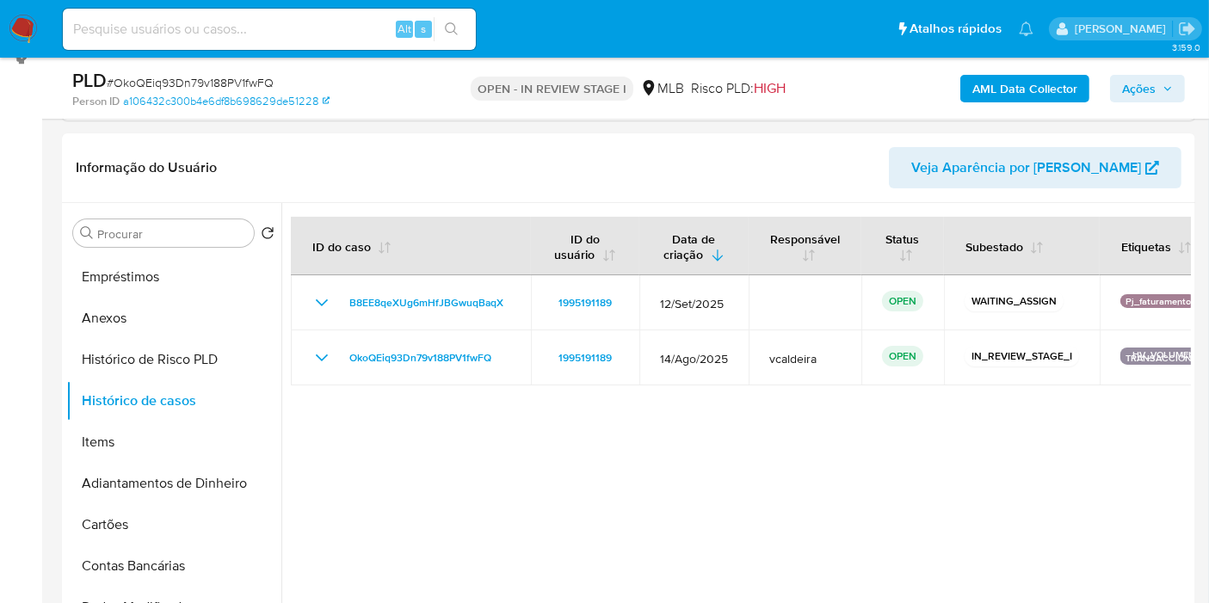
click at [1153, 87] on span "Ações" at bounding box center [1139, 89] width 34 height 28
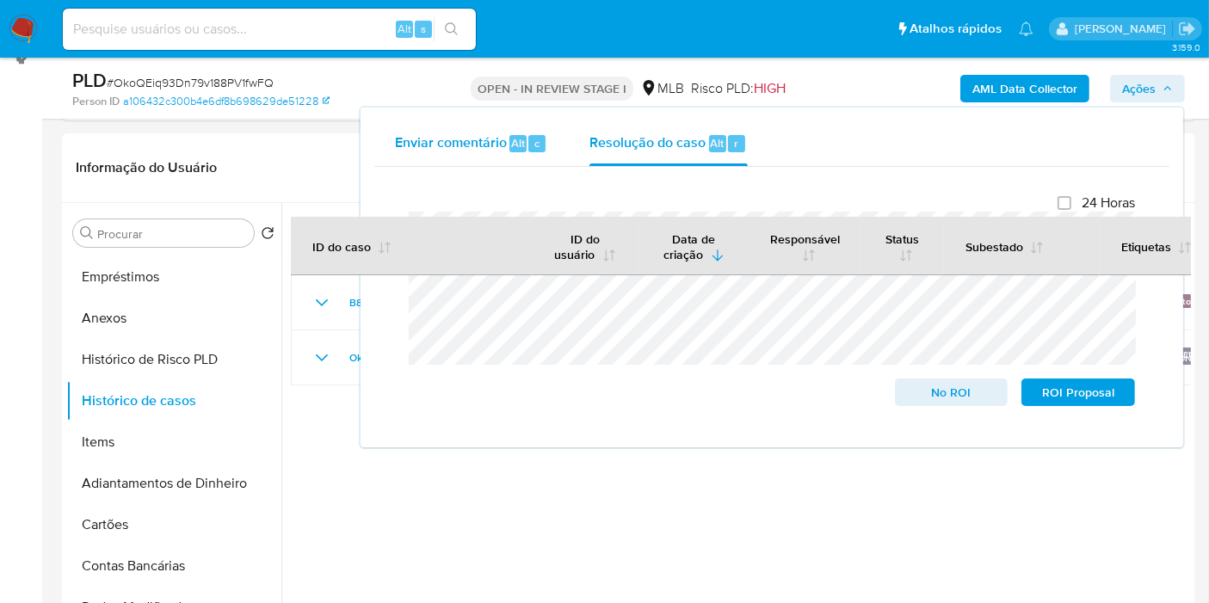
click at [494, 135] on span "Enviar comentário" at bounding box center [451, 142] width 112 height 20
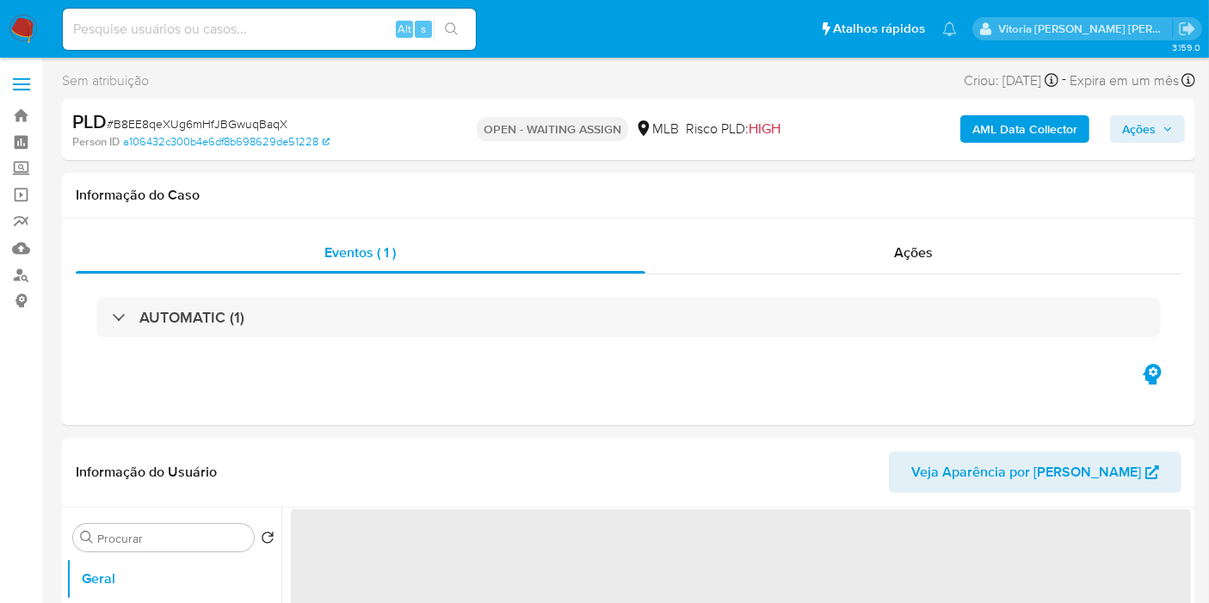
select select "10"
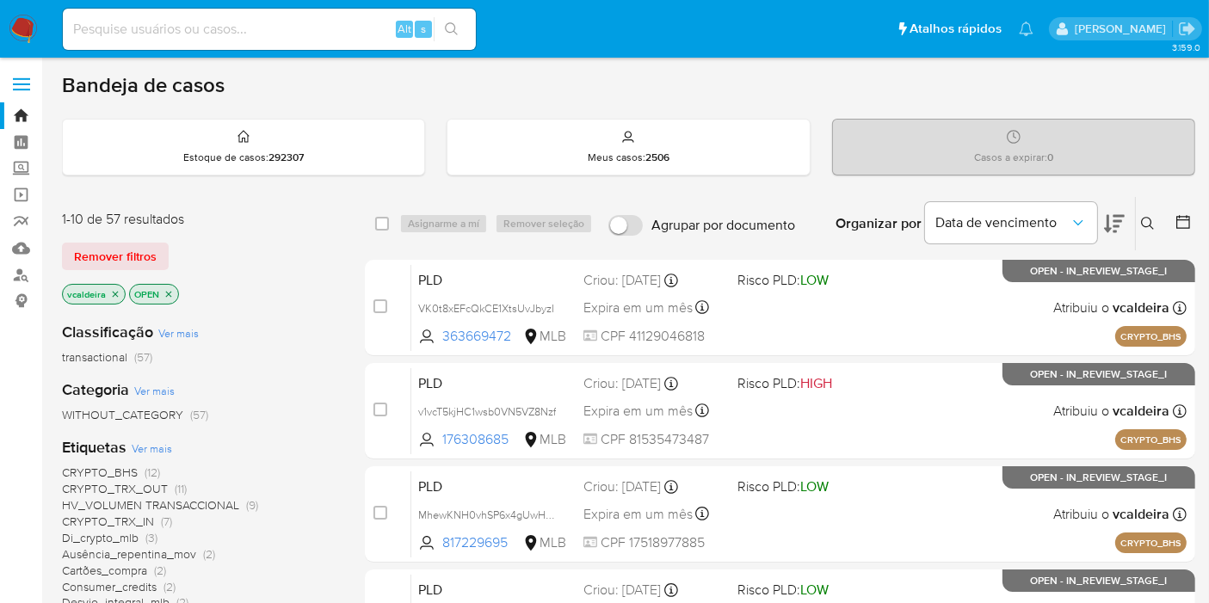
click at [1154, 219] on button at bounding box center [1149, 223] width 28 height 21
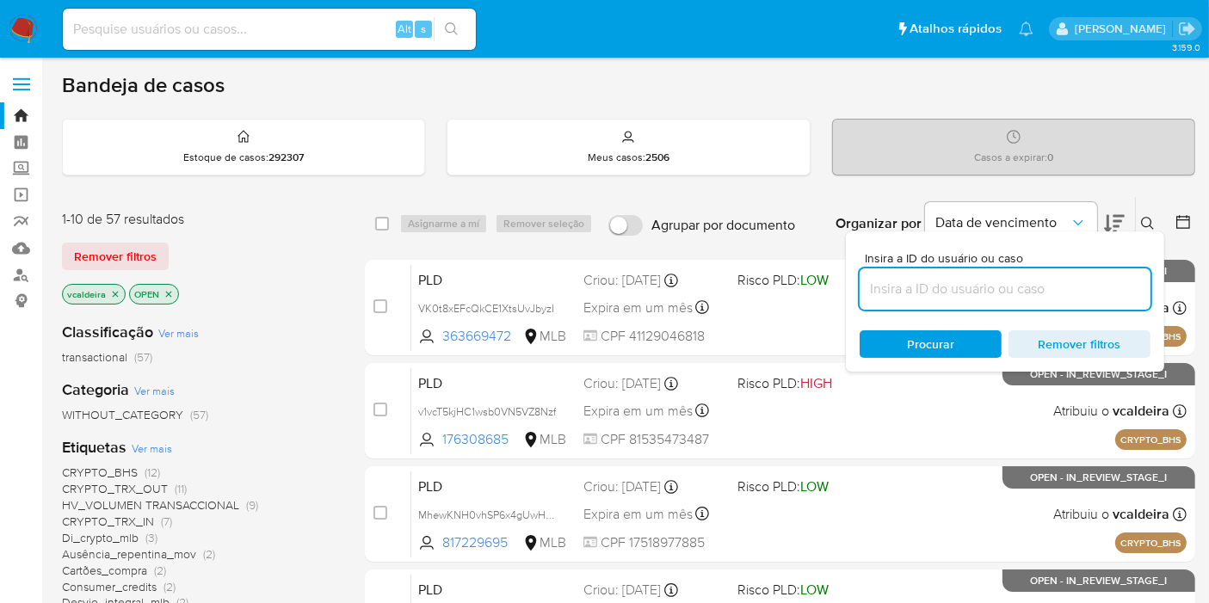
click at [930, 298] on input at bounding box center [1004, 289] width 291 height 22
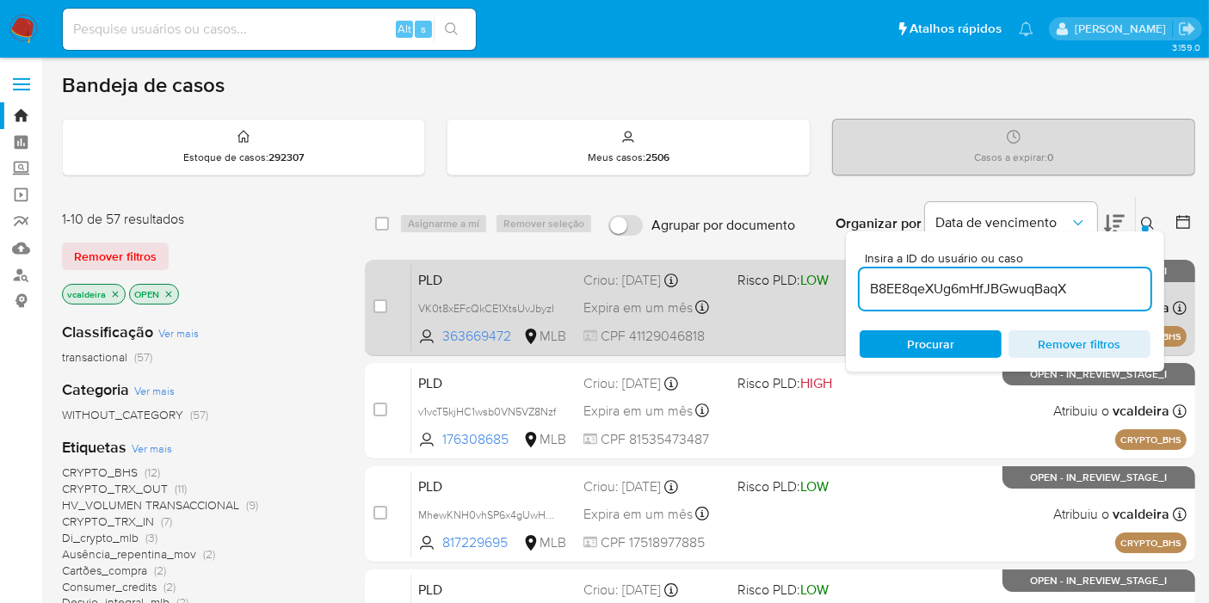
type input "B8EE8qeXUg6mHfJBGwuqBaqX"
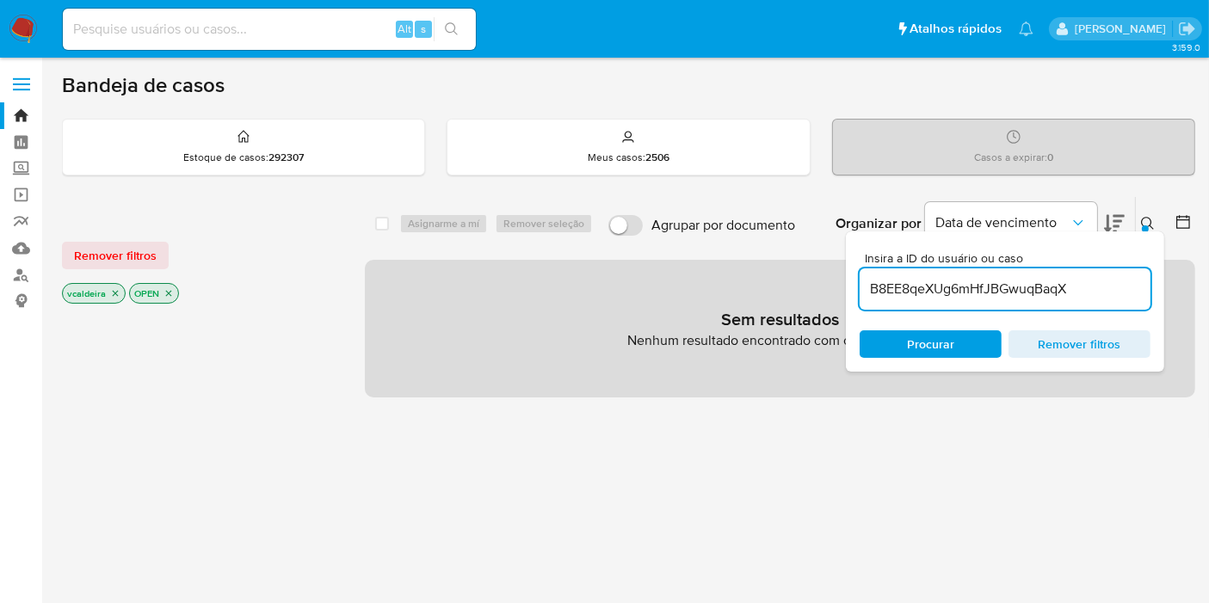
click at [116, 289] on icon "close-filter" at bounding box center [115, 293] width 10 height 10
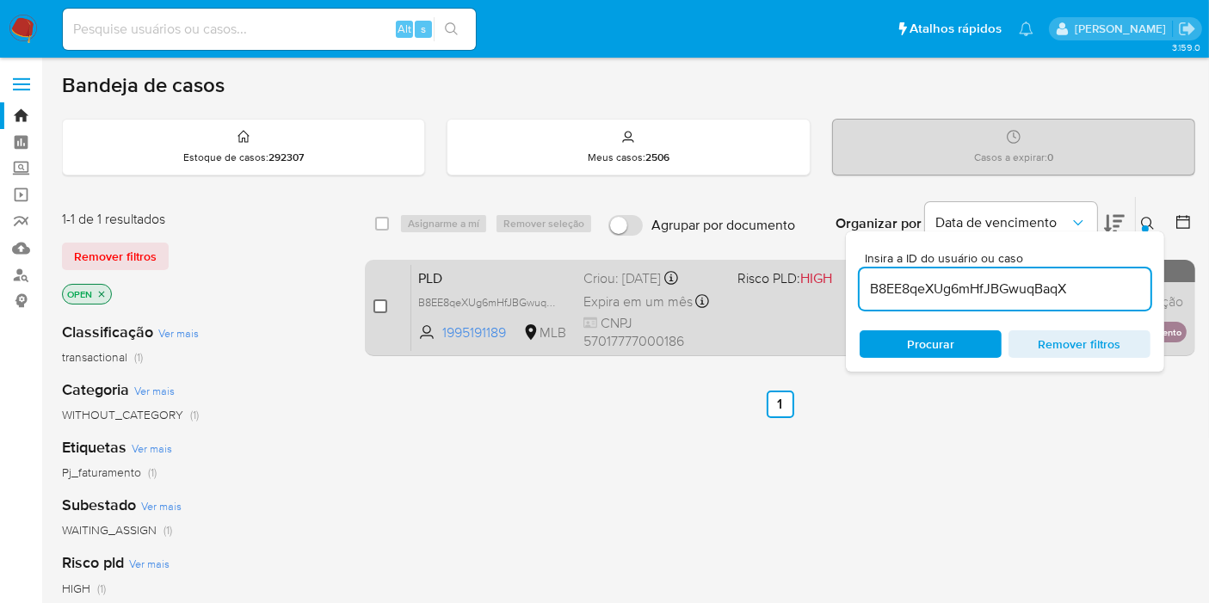
click at [378, 307] on input "checkbox" at bounding box center [380, 306] width 14 height 14
checkbox input "true"
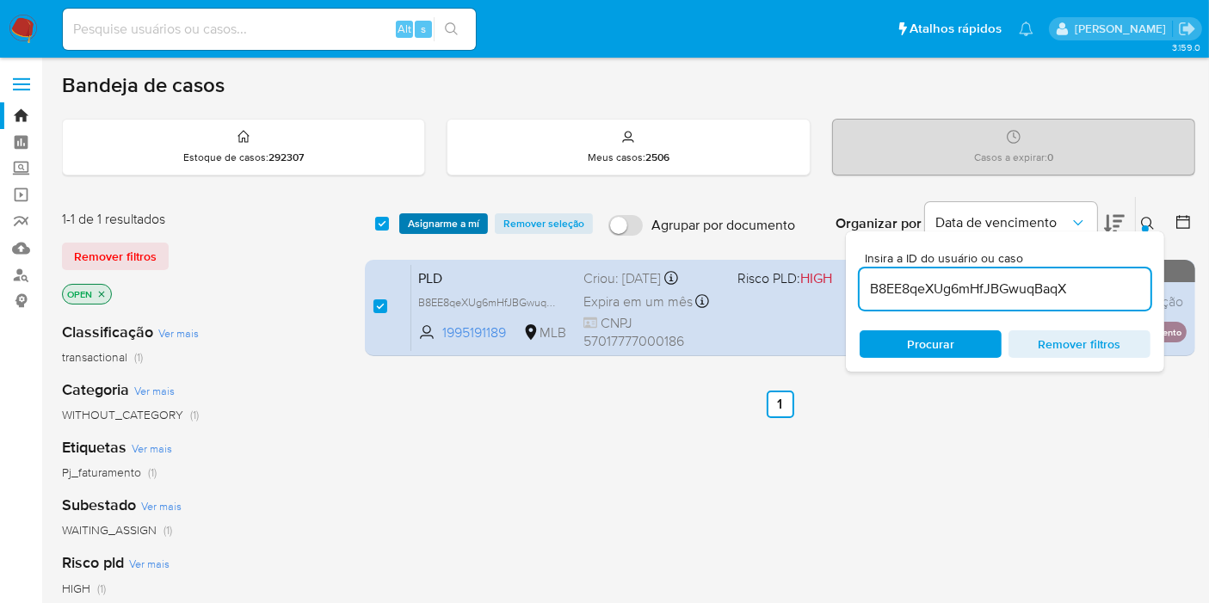
click at [437, 211] on div "select-all-cases-checkbox Asignarme a mí Remover seleção Agrupar por documento …" at bounding box center [780, 223] width 830 height 53
click at [446, 225] on span "Asignarme a mí" at bounding box center [443, 223] width 71 height 17
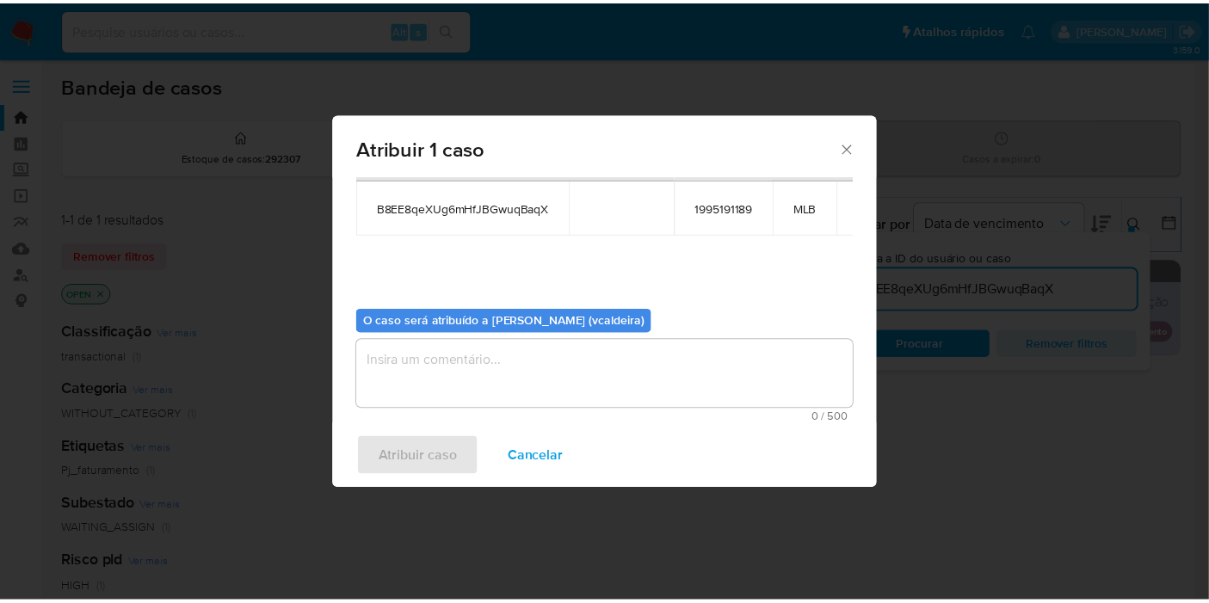
scroll to position [88, 0]
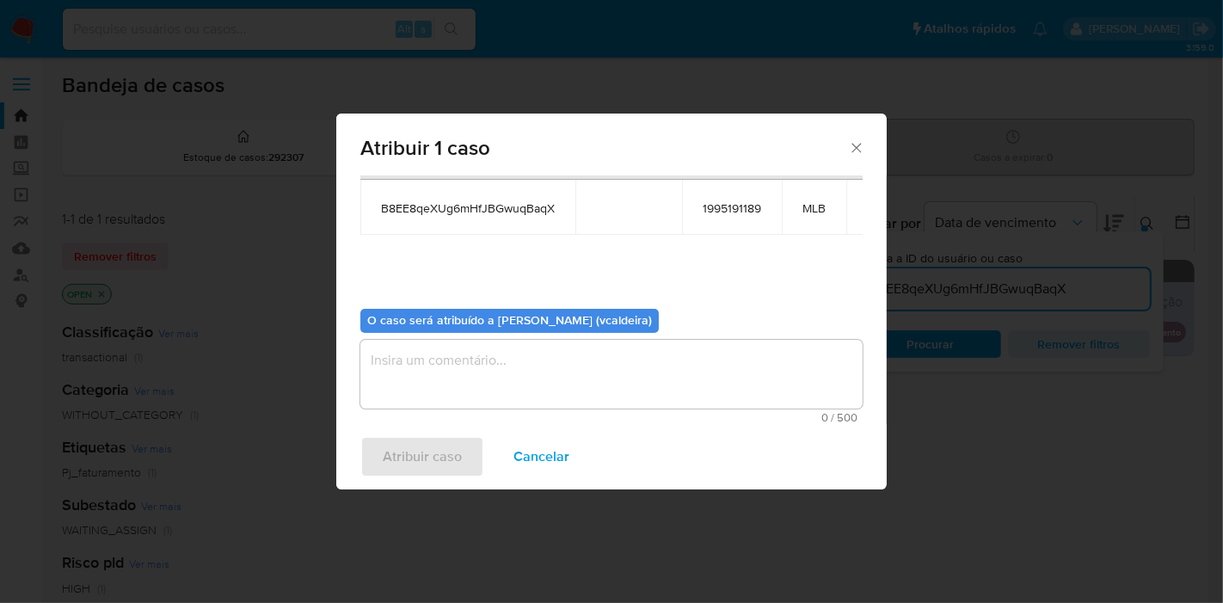
click at [445, 386] on textarea "assign-modal" at bounding box center [611, 374] width 502 height 69
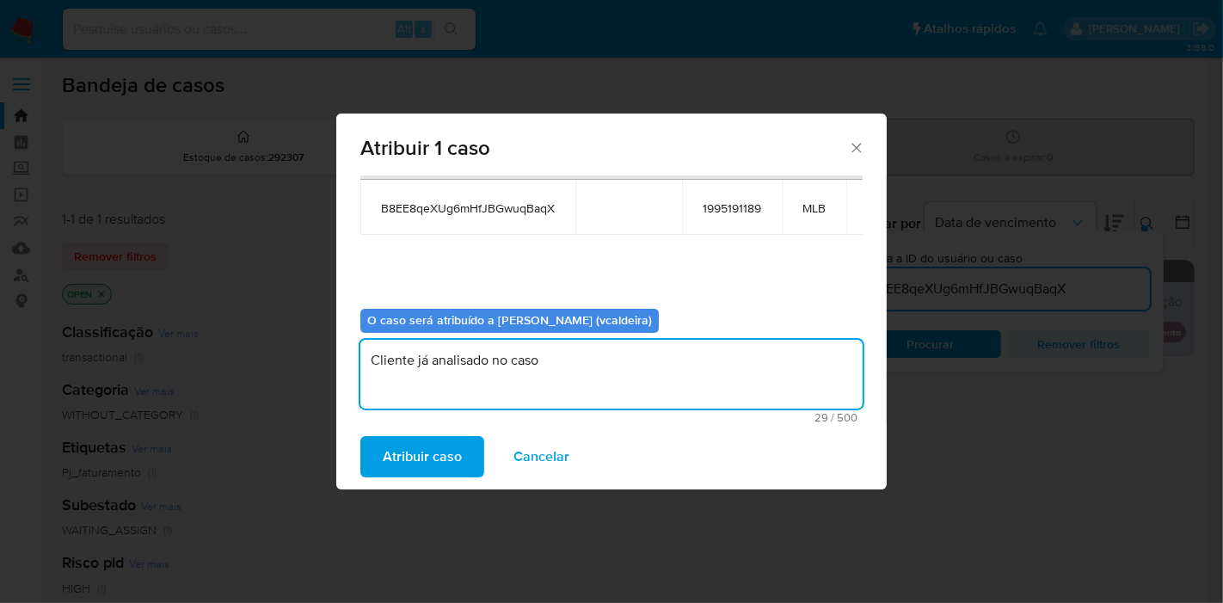
paste textarea "OkoQEiq93Dn79v188PV1fwFQ"
click at [594, 367] on textarea "Cliente já analisado no caso OkoQEiq93Dn79v188PV1fwFQ." at bounding box center [611, 374] width 502 height 69
click at [594, 366] on textarea "Cliente já analisado no caso OkoQEiq93Dn79v188PV1fwFQ." at bounding box center [611, 374] width 502 height 69
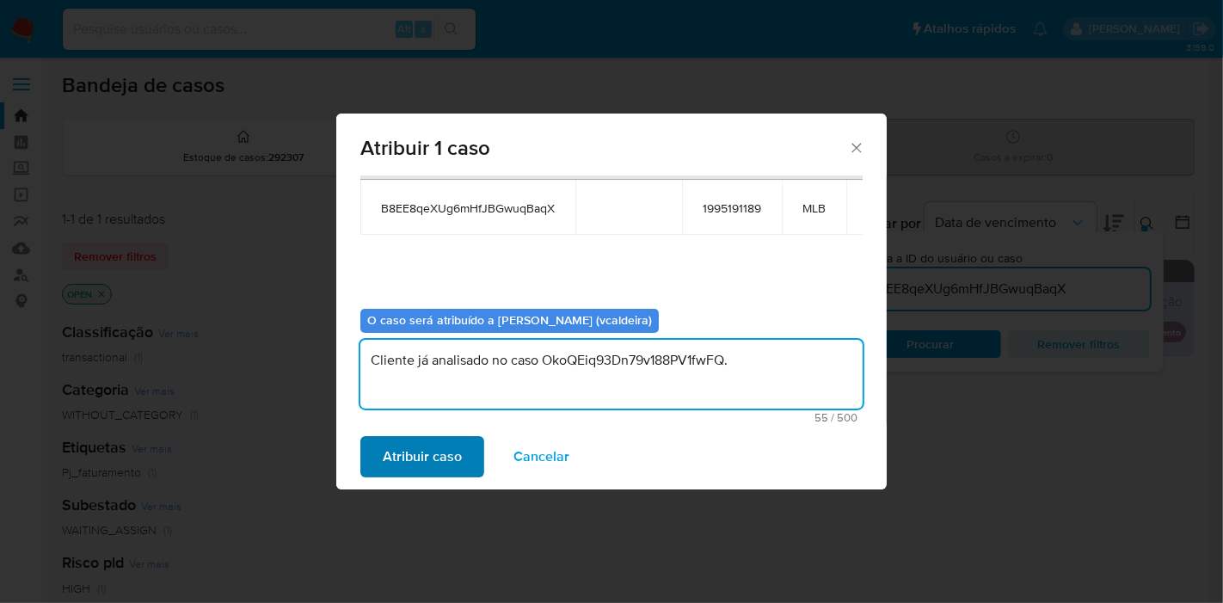
type textarea "Cliente já analisado no caso OkoQEiq93Dn79v188PV1fwFQ."
click at [417, 452] on span "Atribuir caso" at bounding box center [422, 457] width 79 height 38
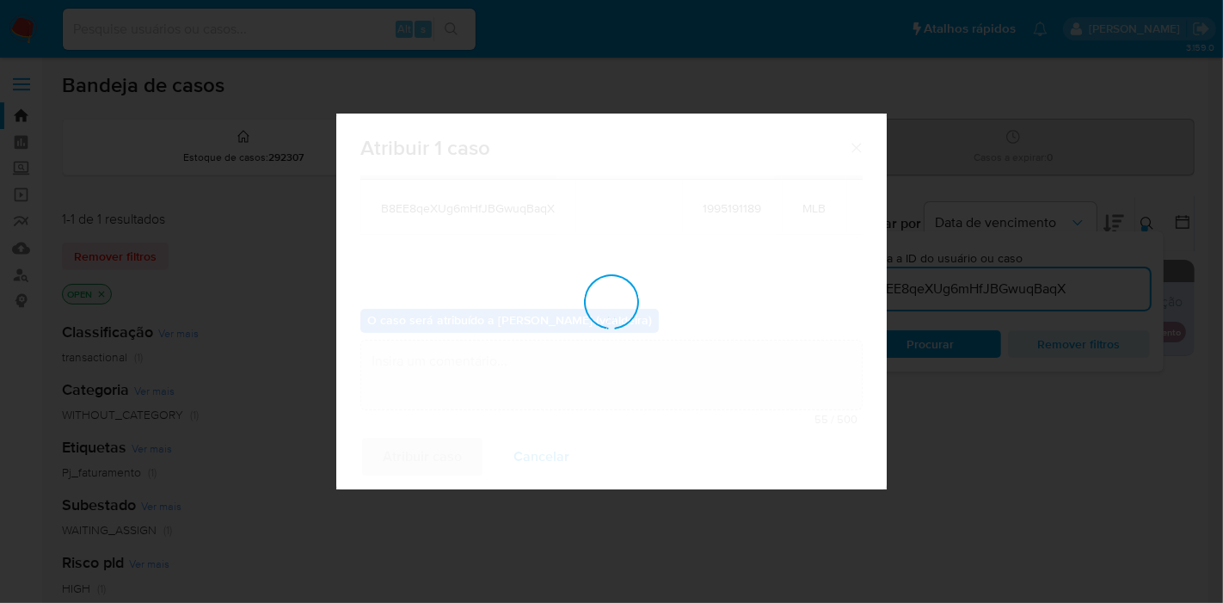
checkbox input "false"
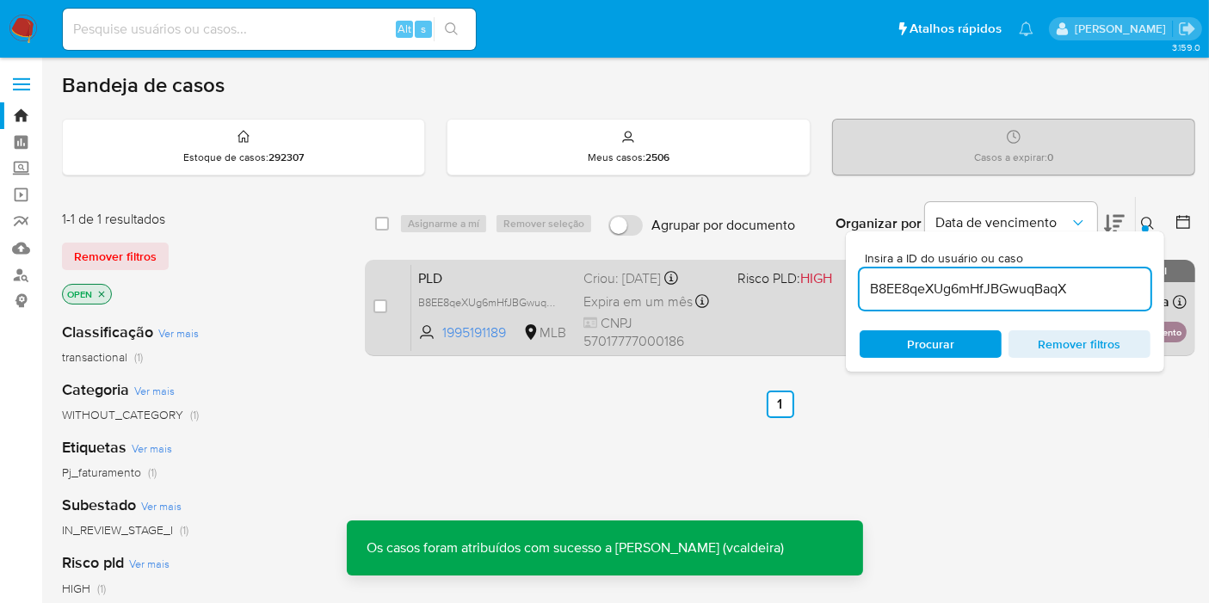
click at [471, 276] on span "PLD" at bounding box center [493, 277] width 151 height 22
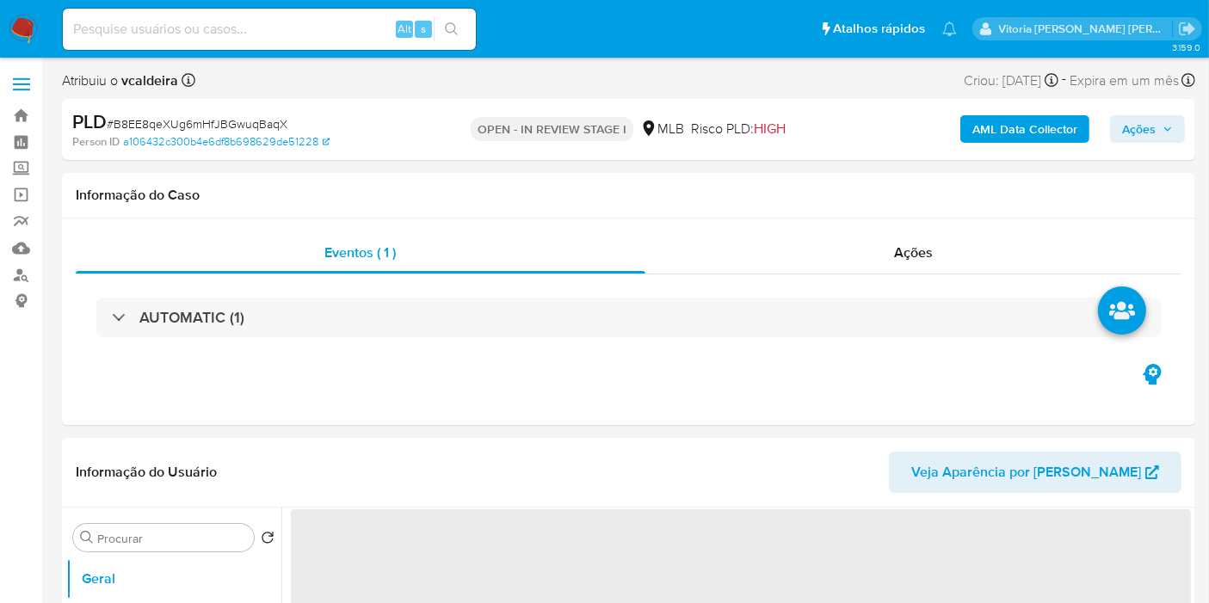
click at [1148, 129] on span "Ações" at bounding box center [1139, 129] width 34 height 28
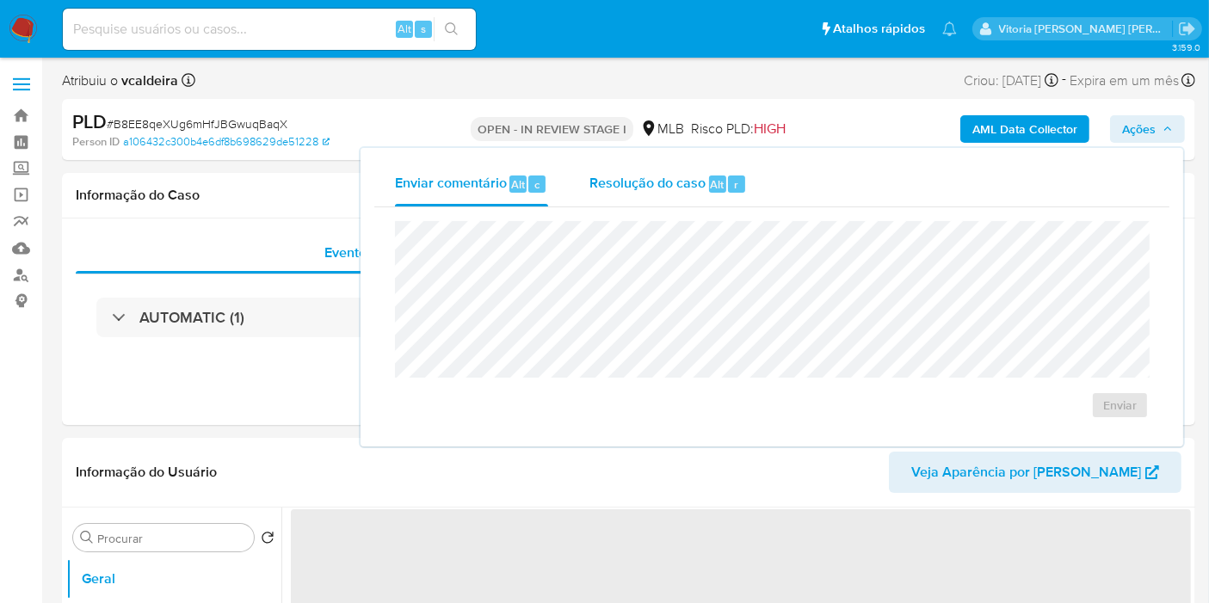
select select "10"
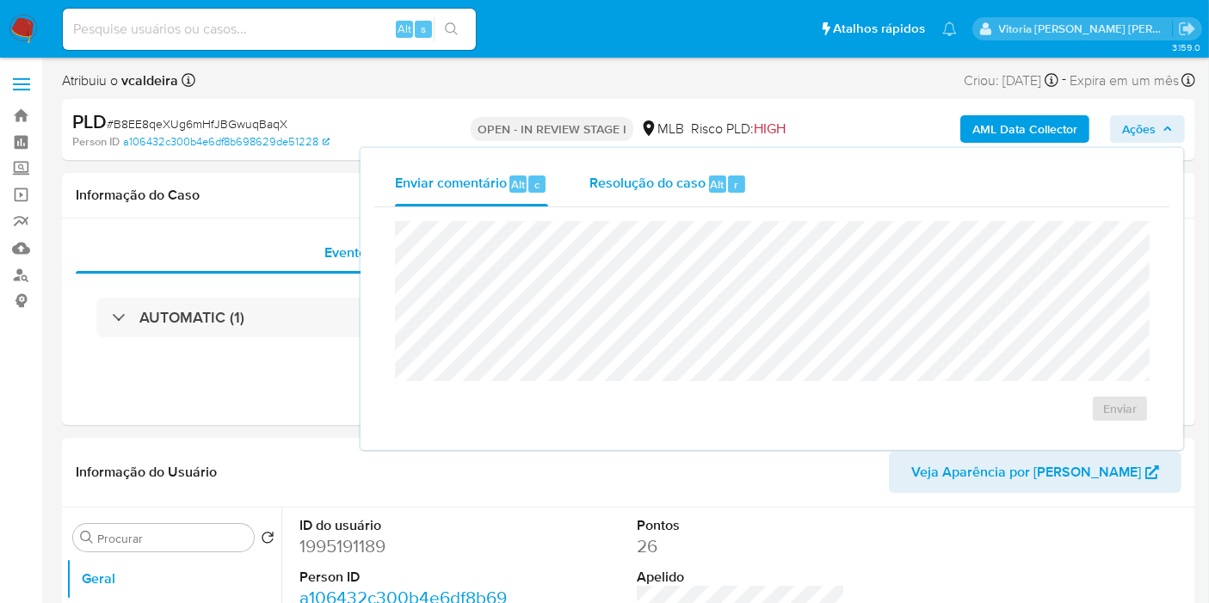
click at [662, 175] on span "Resolução do caso" at bounding box center [647, 184] width 116 height 20
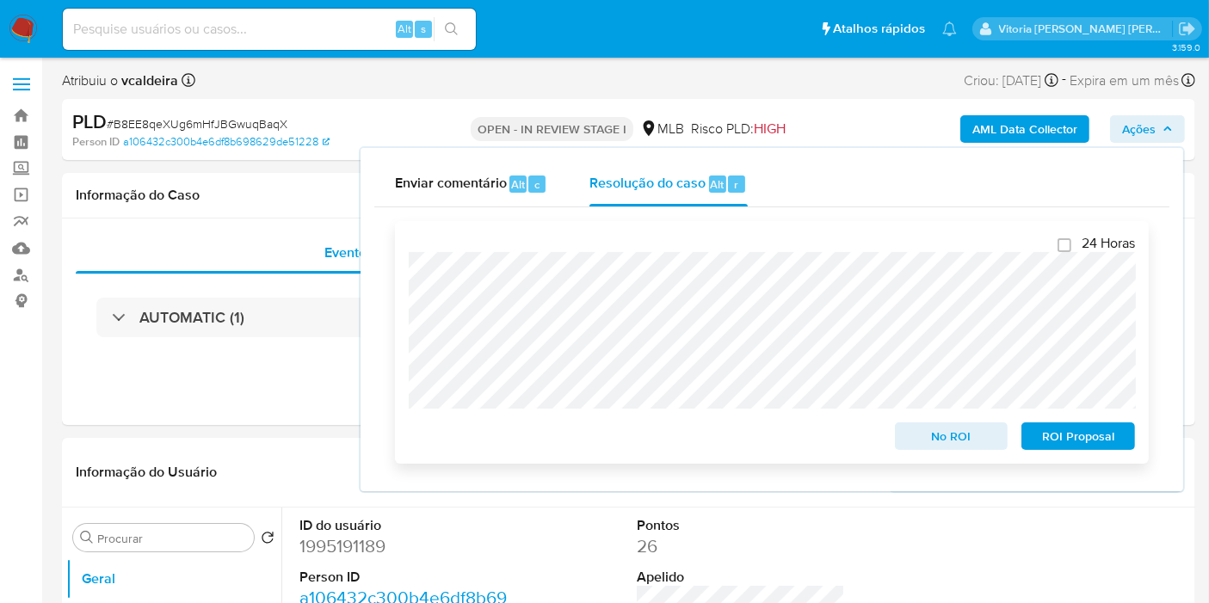
click at [946, 429] on span "No ROI" at bounding box center [951, 436] width 89 height 24
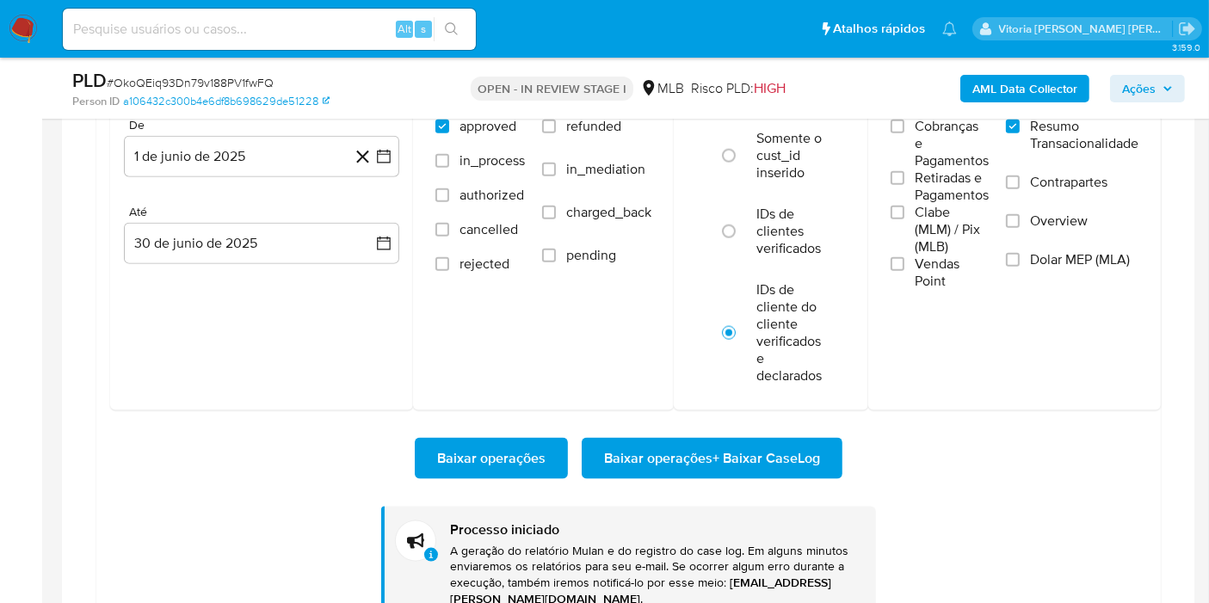
scroll to position [1209, 0]
click at [162, 21] on input at bounding box center [269, 29] width 413 height 22
paste input "uux5us8Zuzv6qOtsQgFeV6FL"
type input "uux5us8Zuzv6qOtsQgFeV6FL"
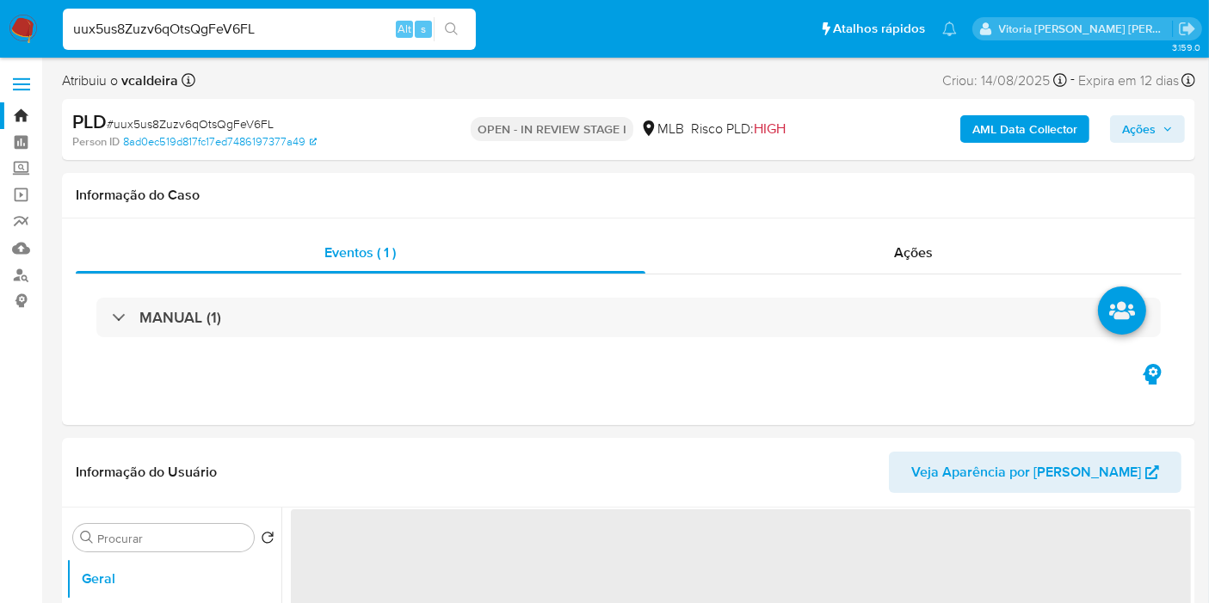
select select "10"
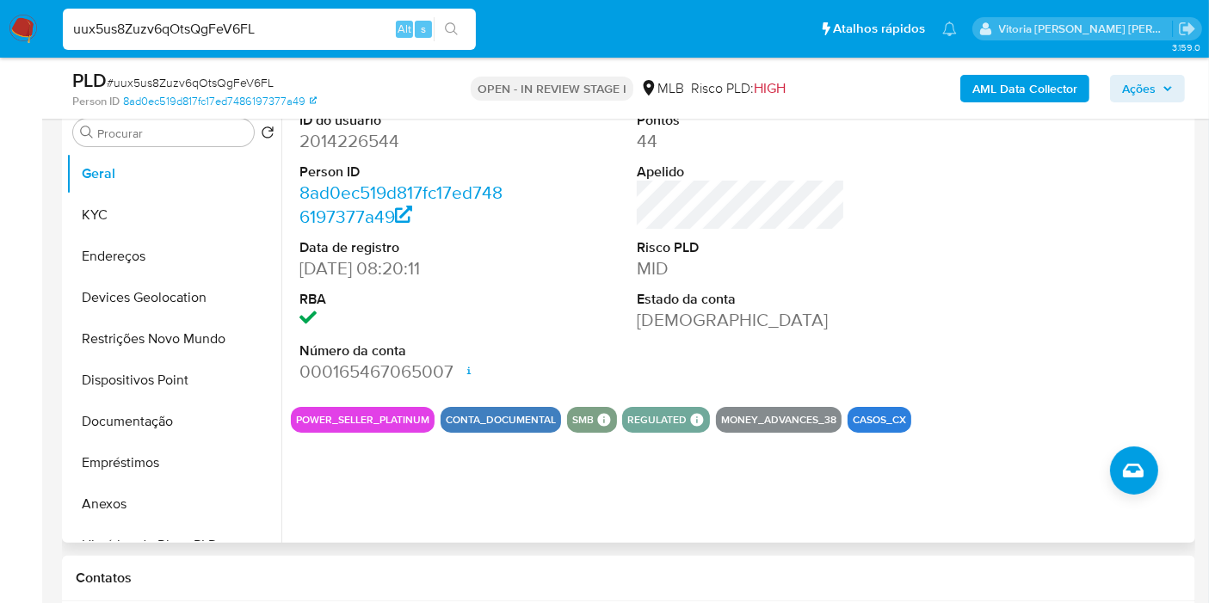
scroll to position [286, 0]
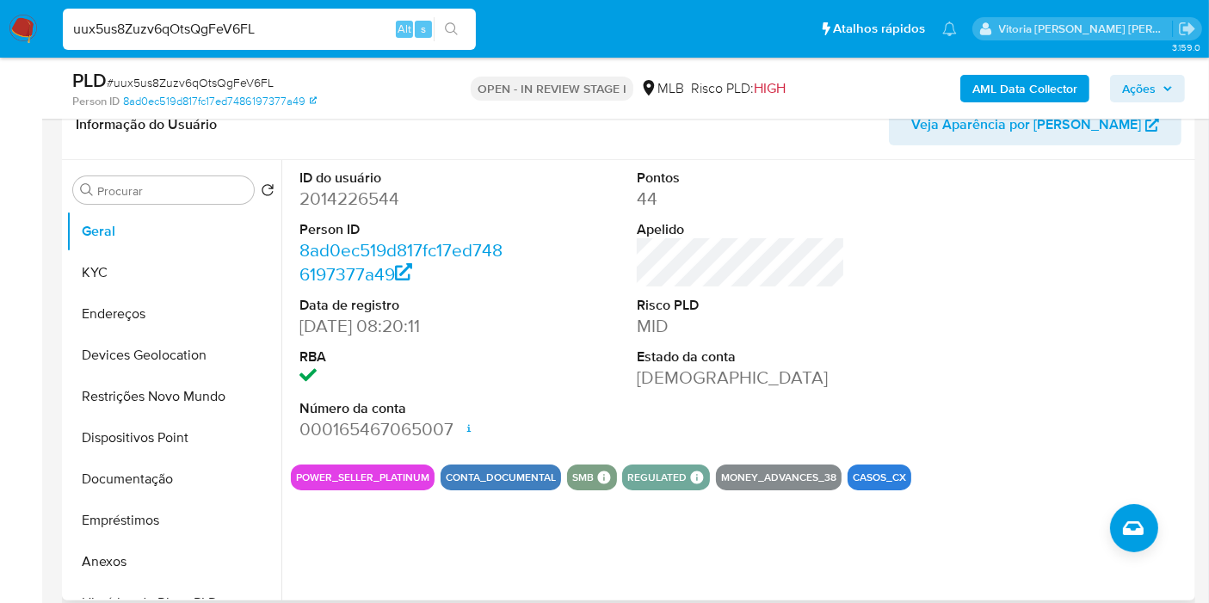
click at [336, 204] on dd "2014226544" at bounding box center [403, 199] width 208 height 24
copy dd "2014226544"
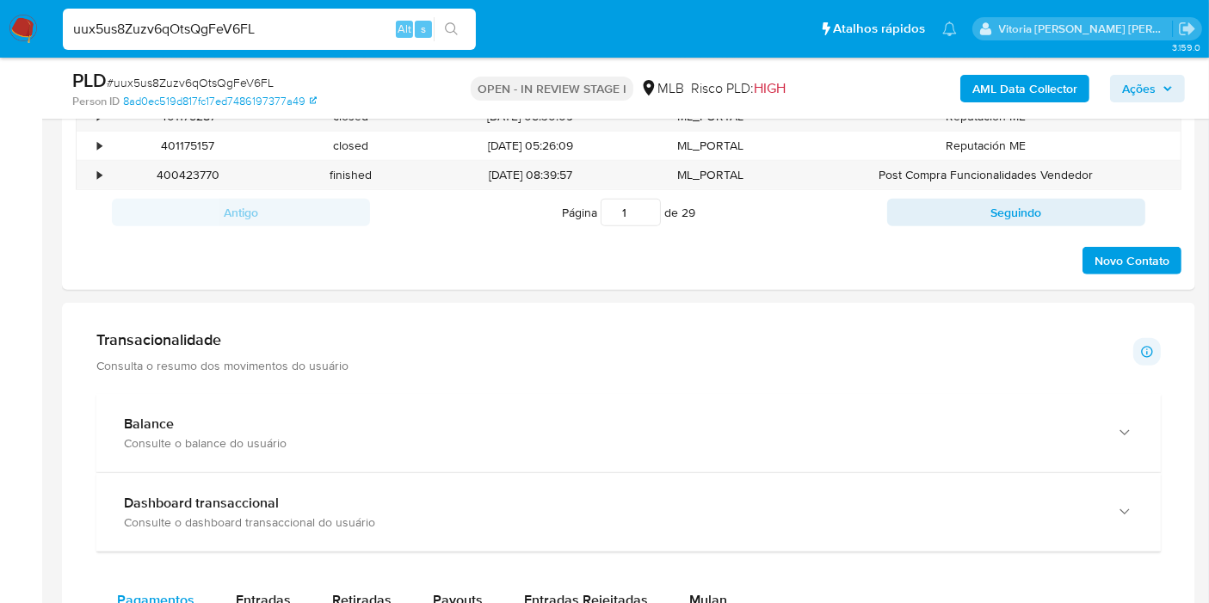
scroll to position [1147, 0]
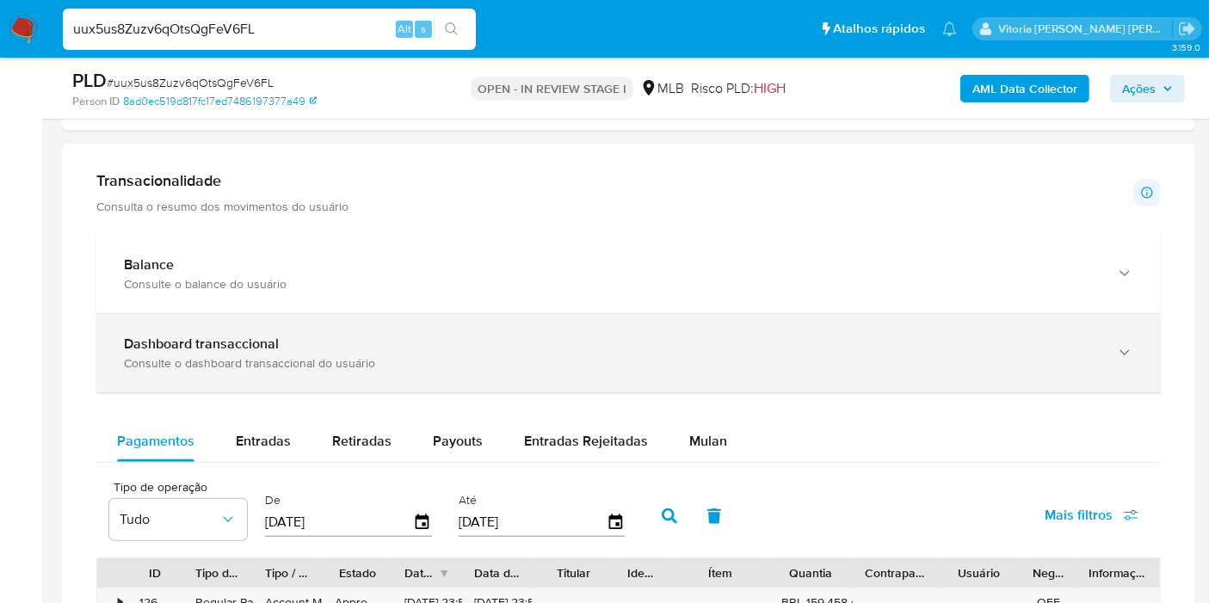
click at [528, 357] on div "Consulte o dashboard transaccional do usuário" at bounding box center [611, 362] width 975 height 15
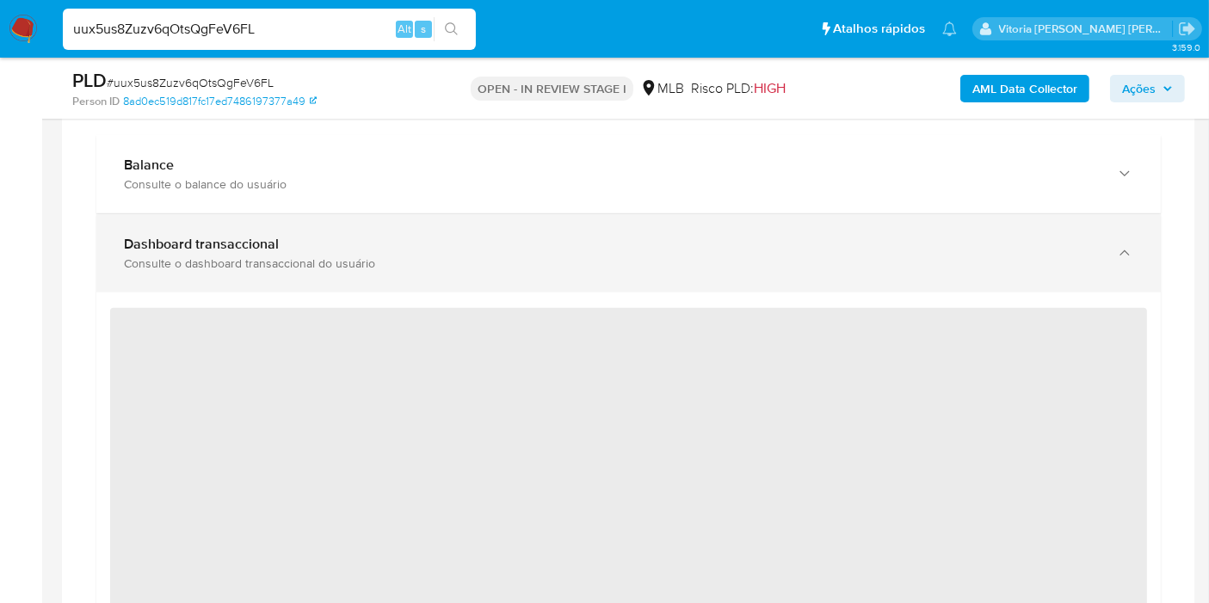
scroll to position [1338, 0]
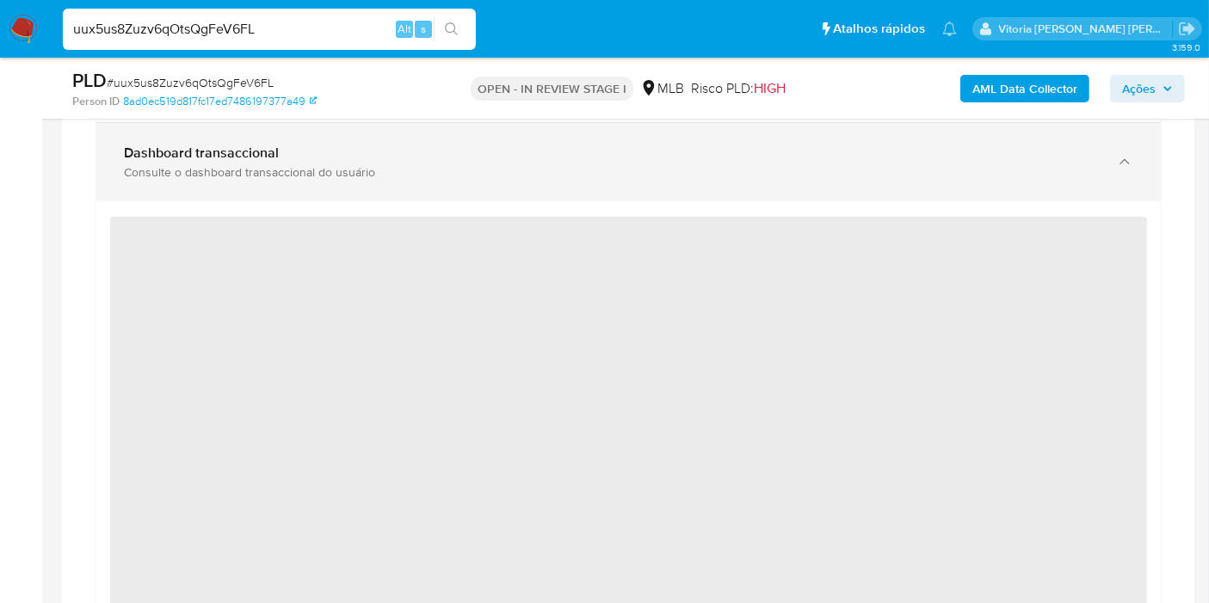
click at [472, 169] on div "Consulte o dashboard transaccional do usuário" at bounding box center [611, 171] width 975 height 15
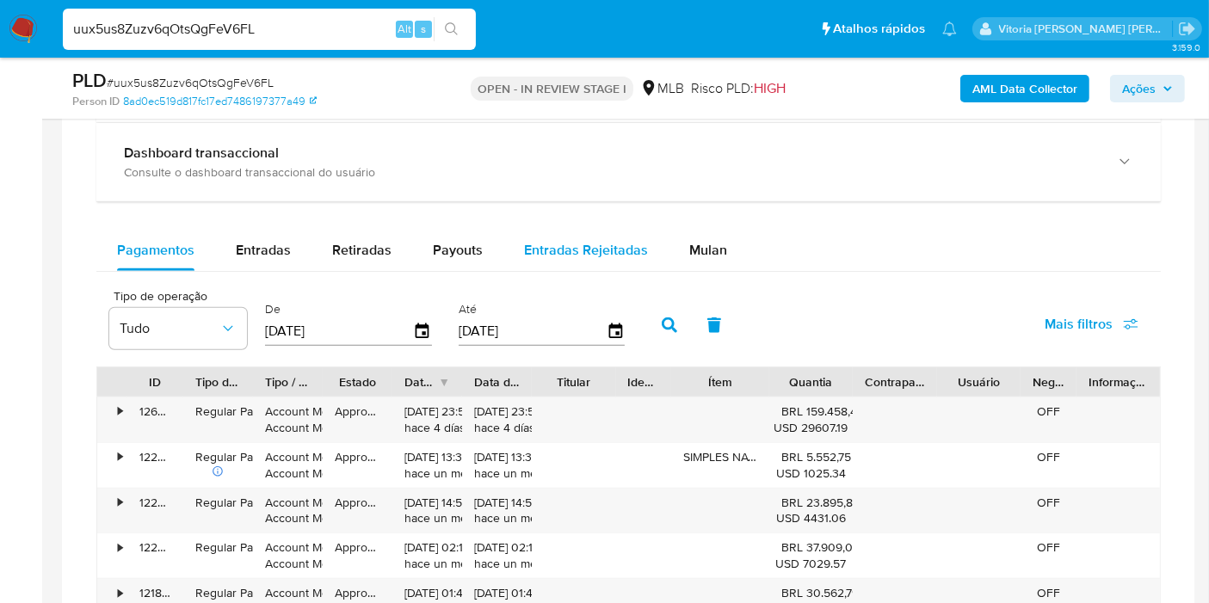
scroll to position [1242, 0]
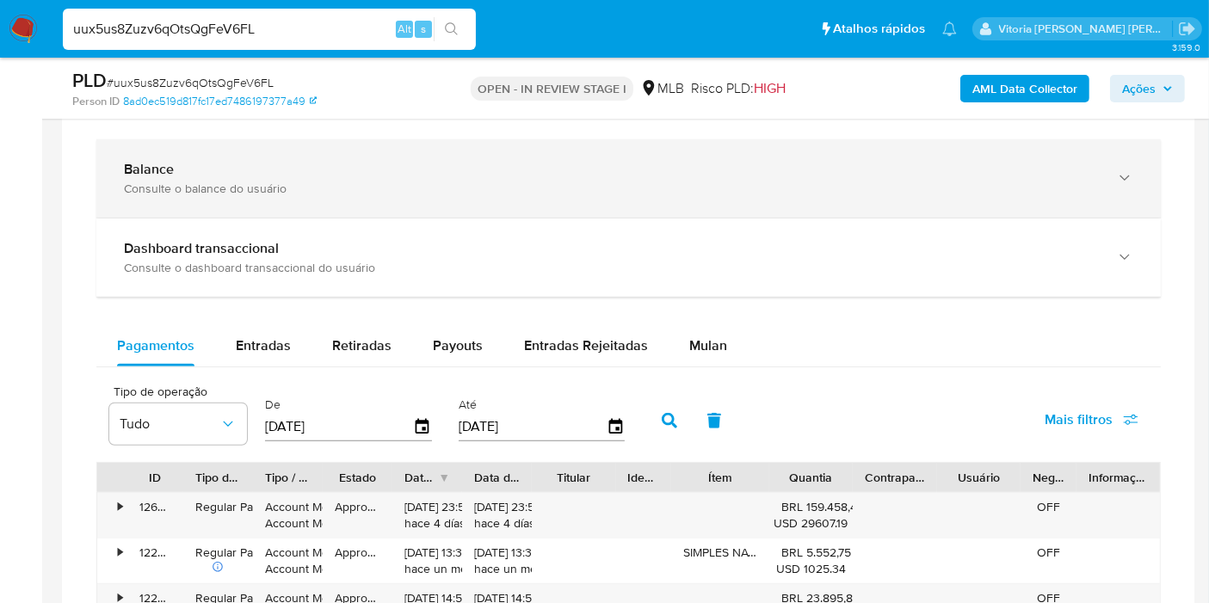
click at [339, 191] on div "Consulte o balance do usuário" at bounding box center [611, 188] width 975 height 15
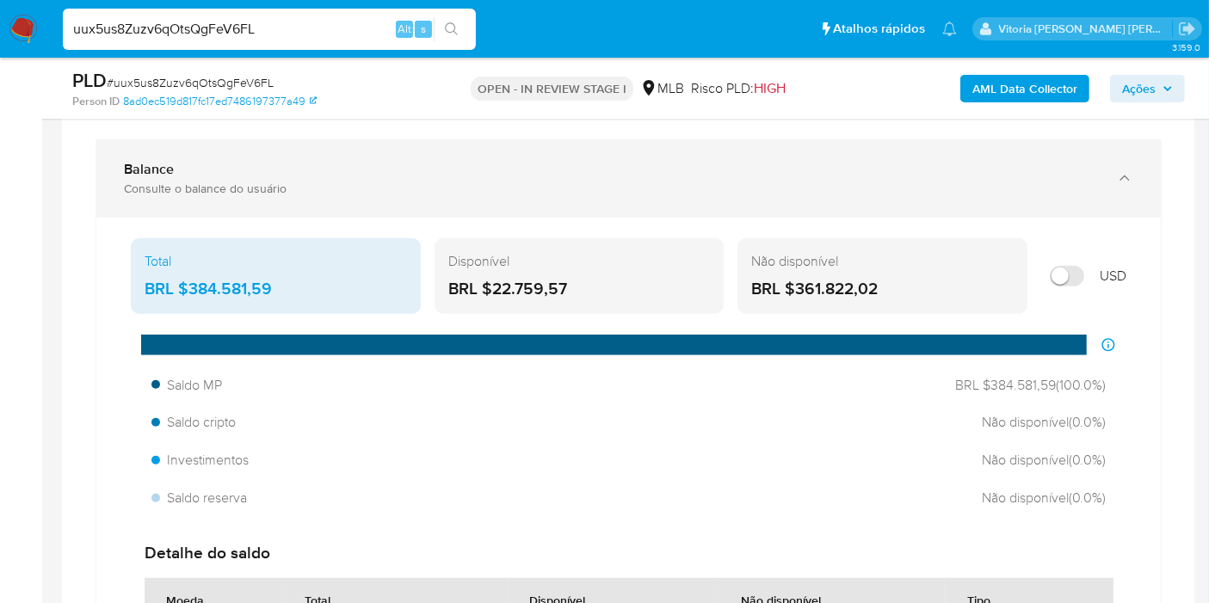
click at [1130, 175] on icon "button" at bounding box center [1124, 177] width 17 height 17
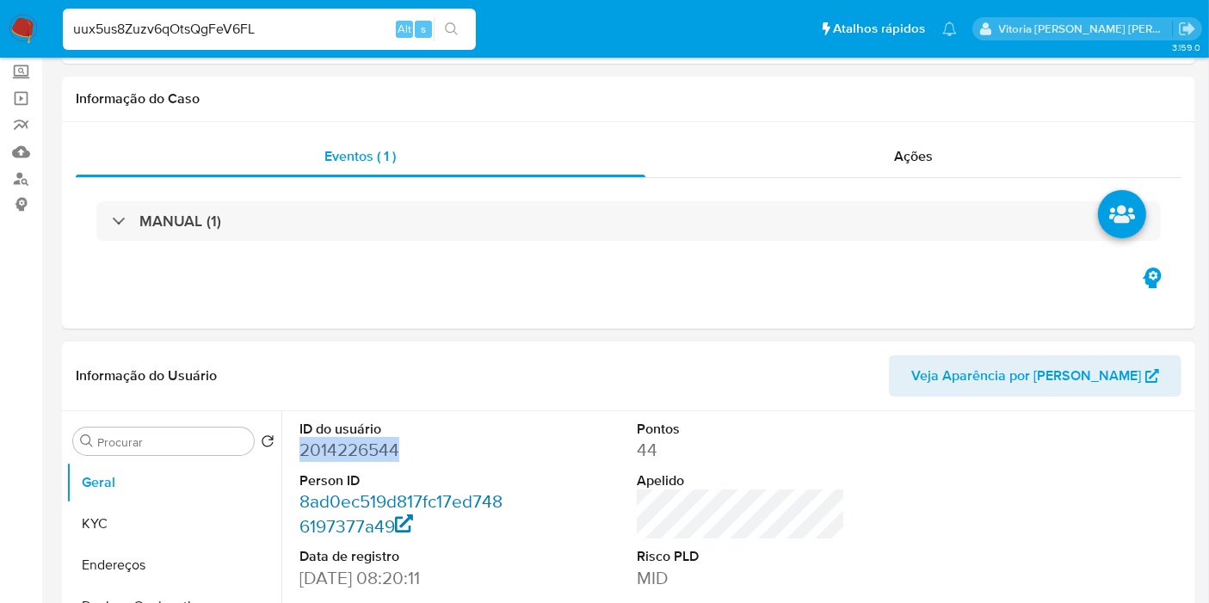
scroll to position [191, 0]
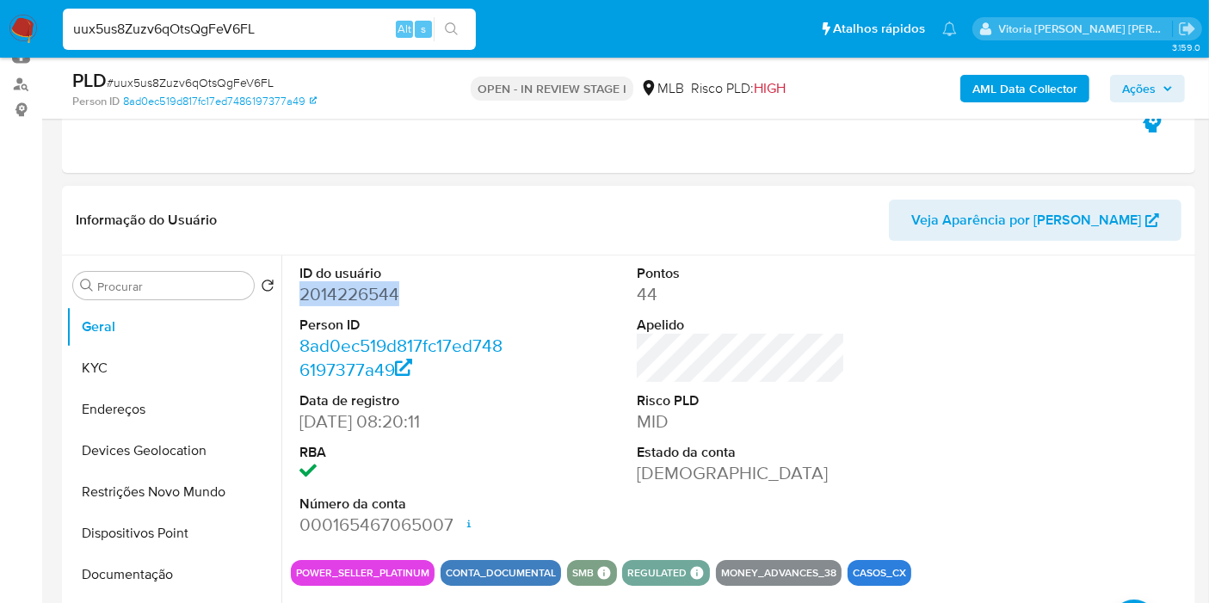
copy dd "2014226544"
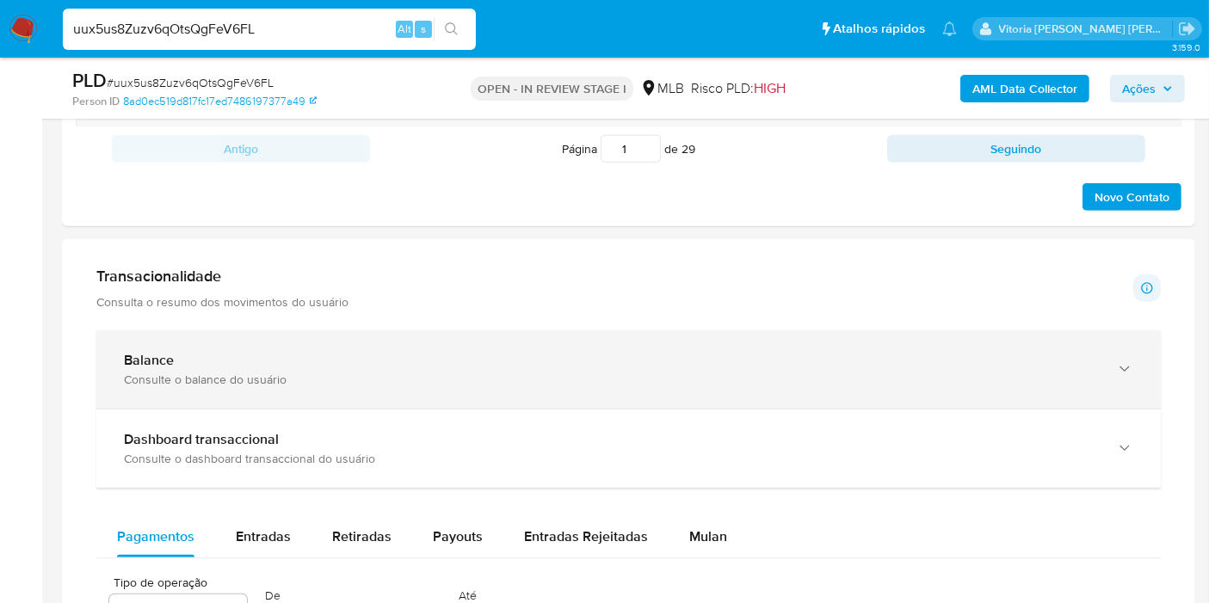
scroll to position [1051, 0]
click at [485, 360] on div "Balance" at bounding box center [611, 360] width 975 height 17
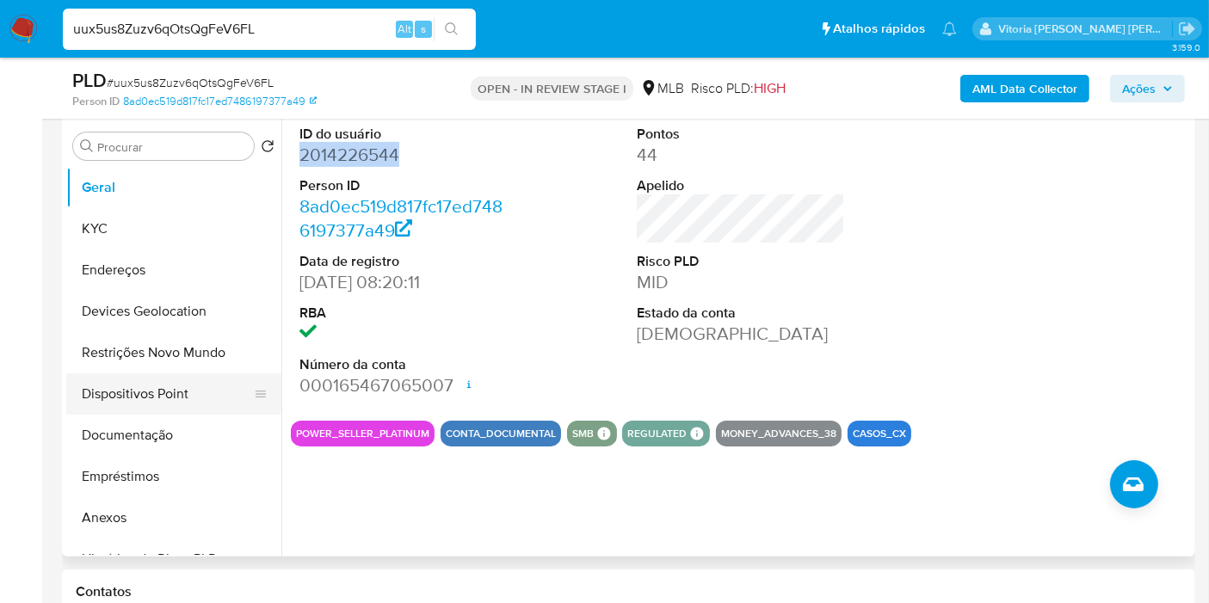
scroll to position [286, 0]
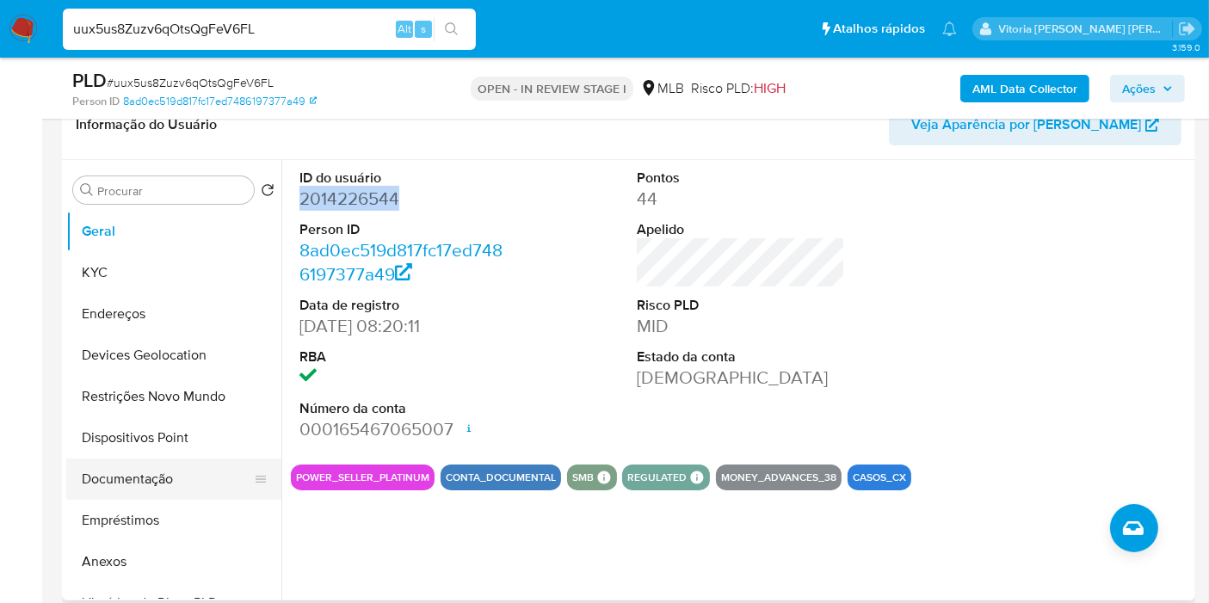
click at [176, 489] on button "Documentação" at bounding box center [166, 478] width 201 height 41
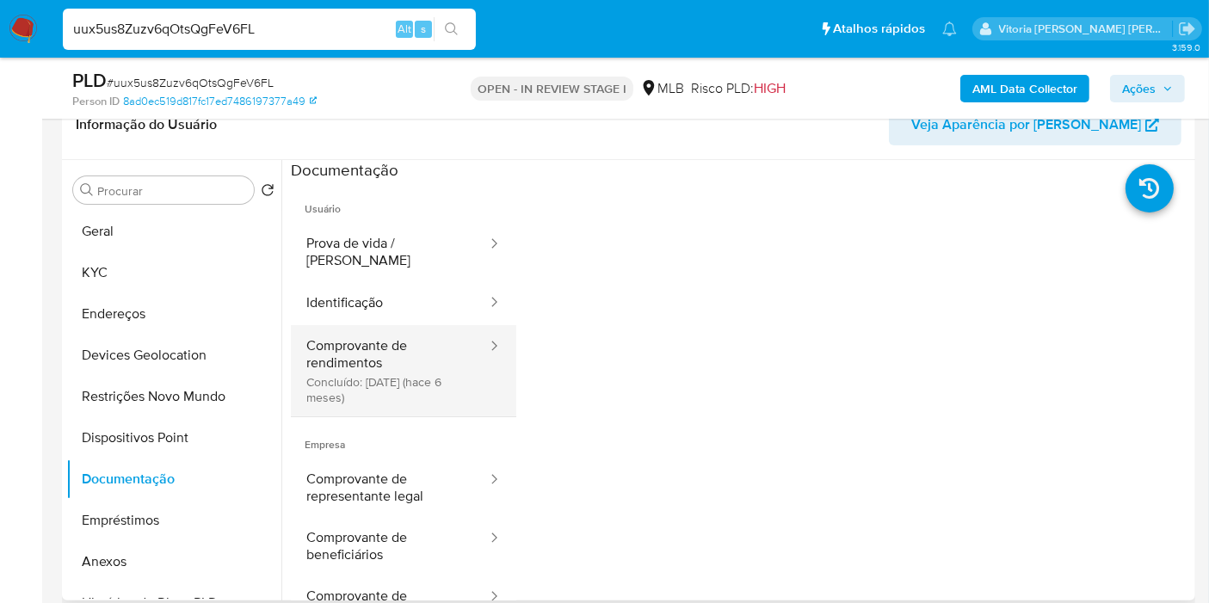
click at [376, 344] on button "Comprovante de rendimentos Concluído: [DATE] (hace 6 meses)" at bounding box center [390, 370] width 198 height 91
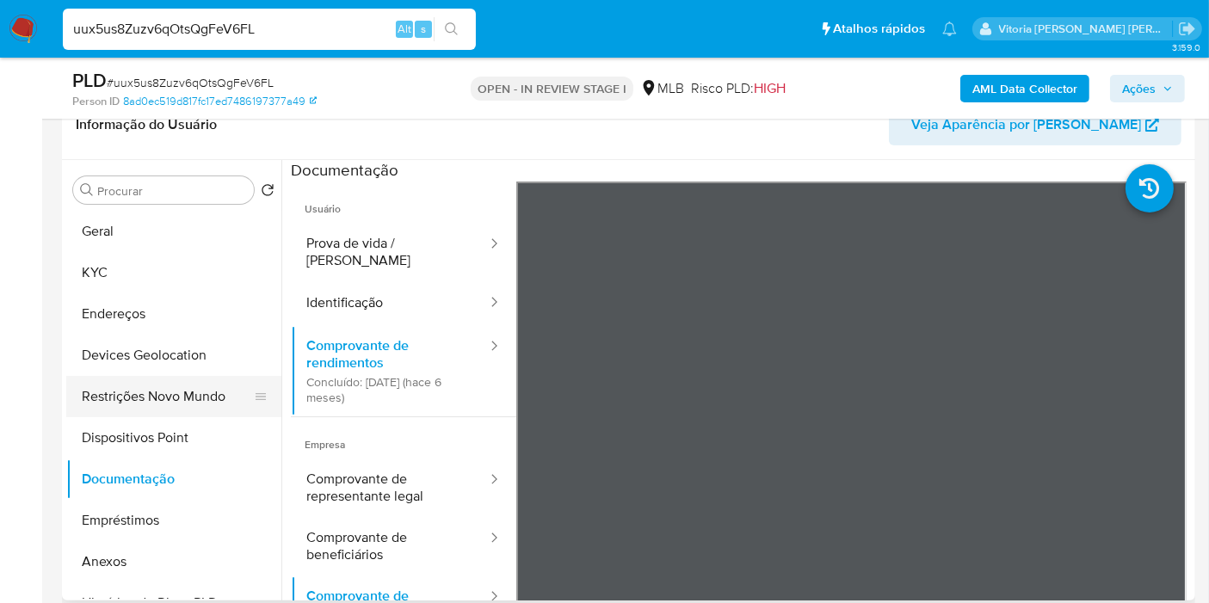
click at [142, 411] on button "Restrições Novo Mundo" at bounding box center [166, 396] width 201 height 41
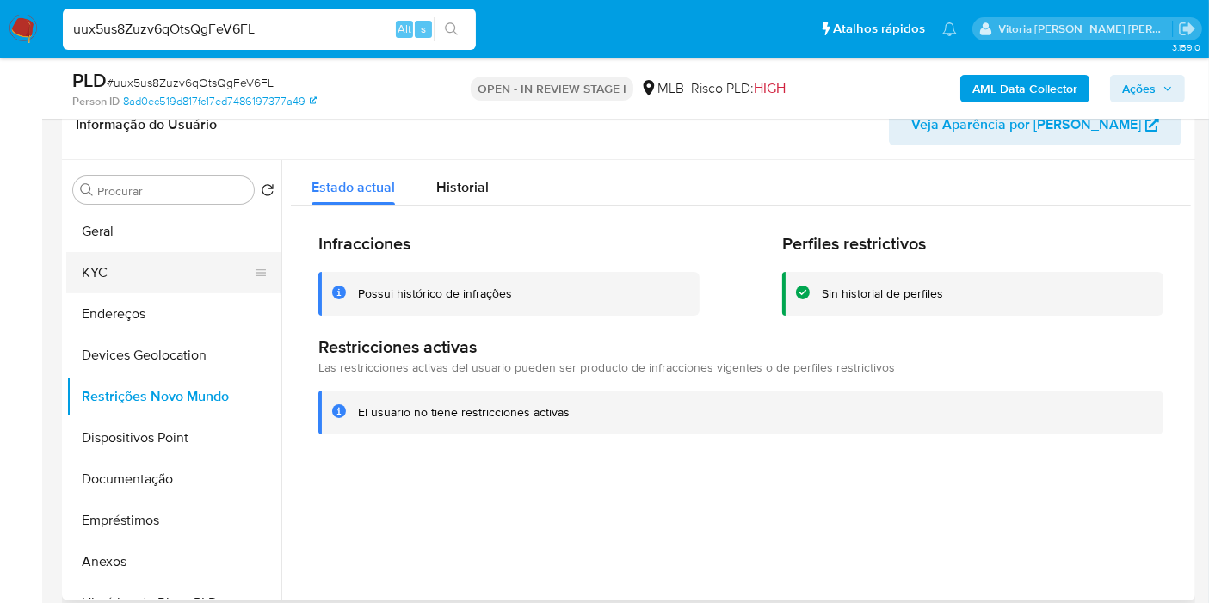
click at [103, 274] on button "KYC" at bounding box center [166, 272] width 201 height 41
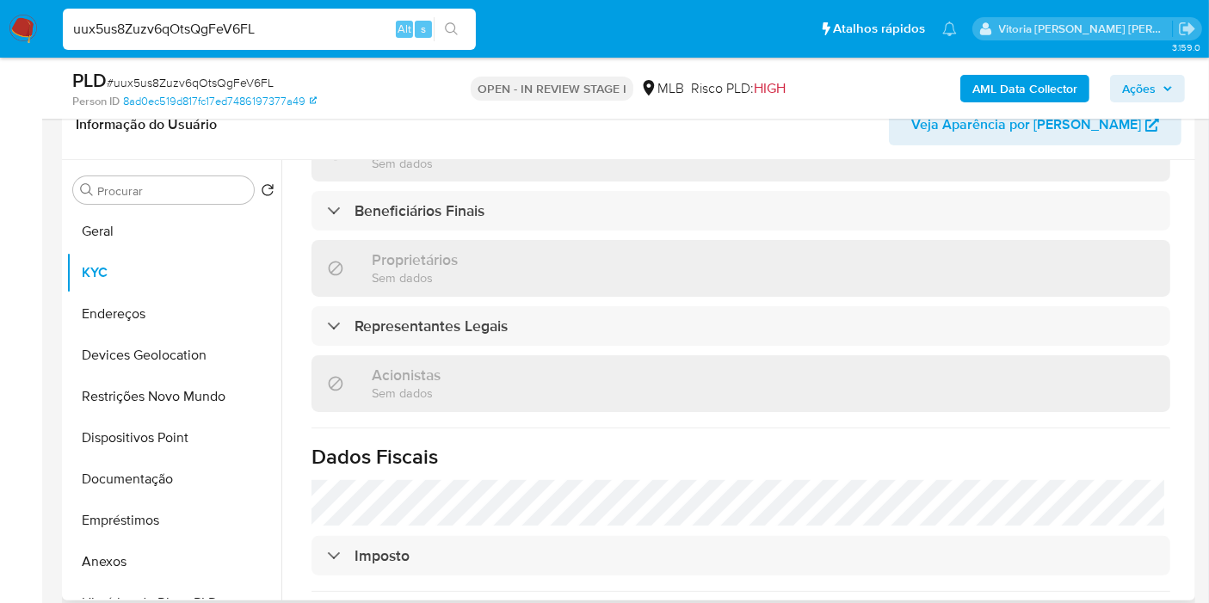
scroll to position [1091, 0]
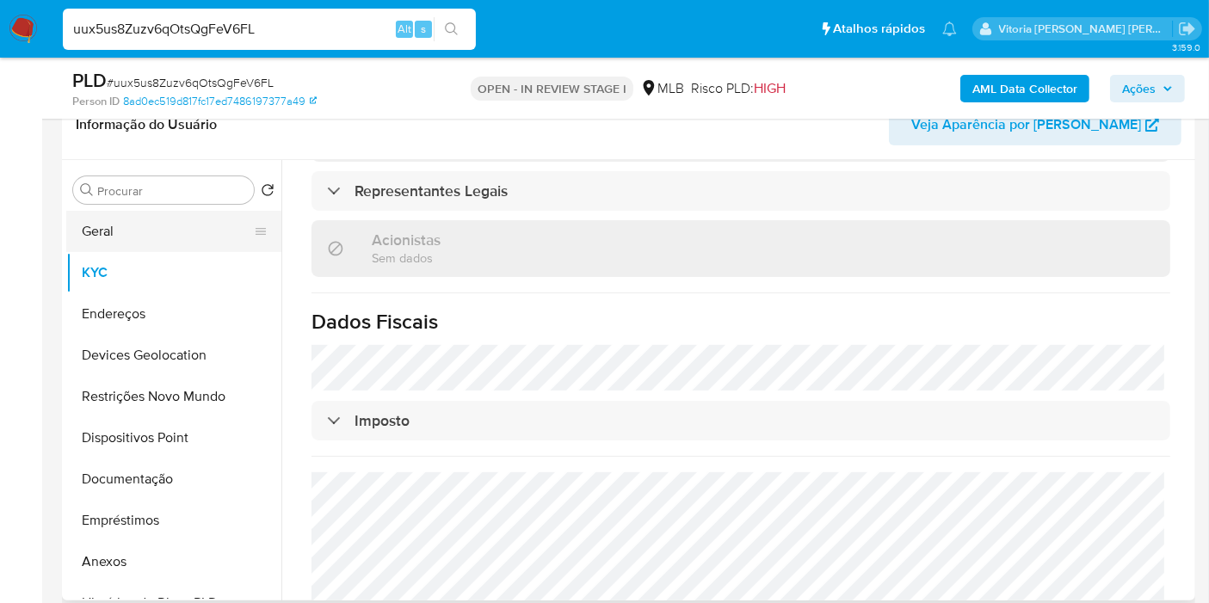
click at [142, 234] on button "Geral" at bounding box center [166, 231] width 201 height 41
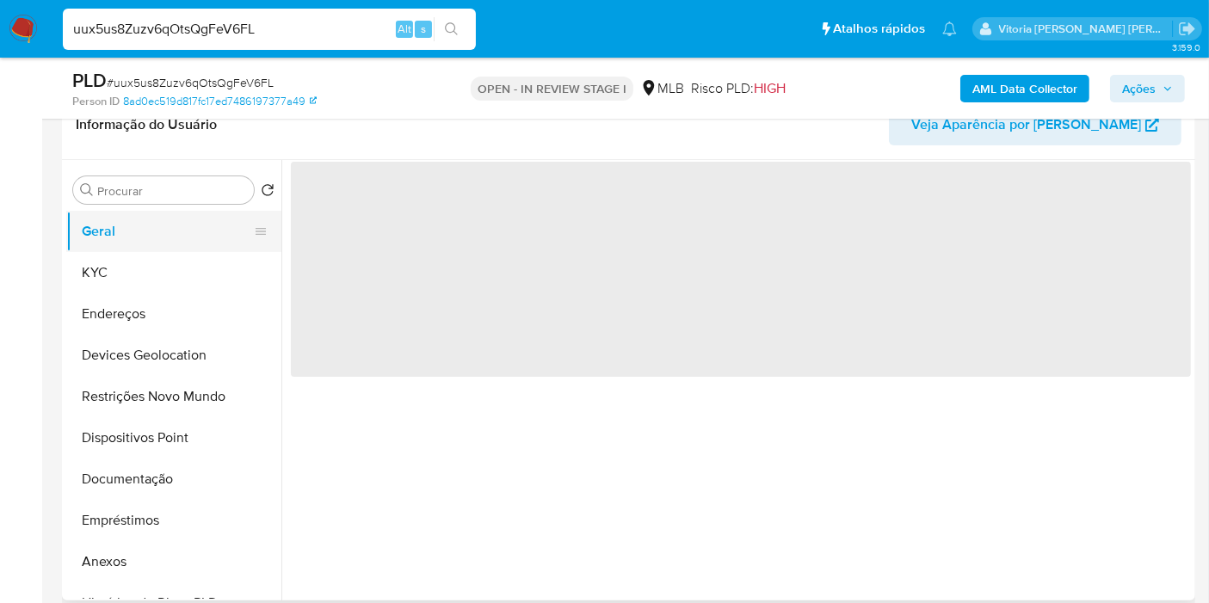
scroll to position [0, 0]
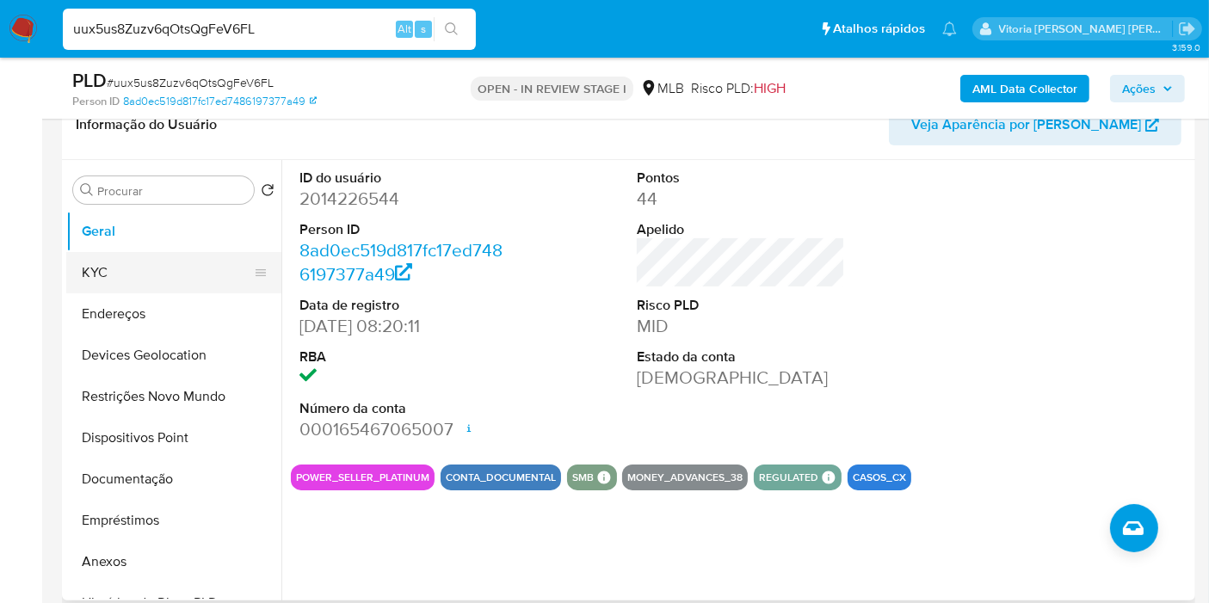
click at [138, 275] on button "KYC" at bounding box center [166, 272] width 201 height 41
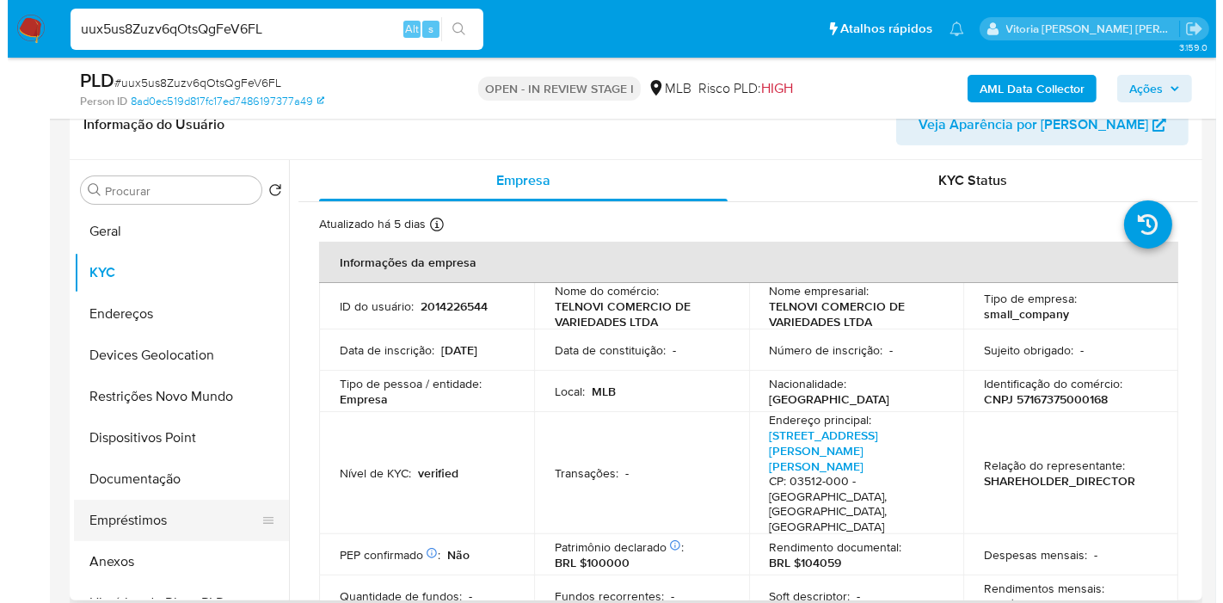
scroll to position [191, 0]
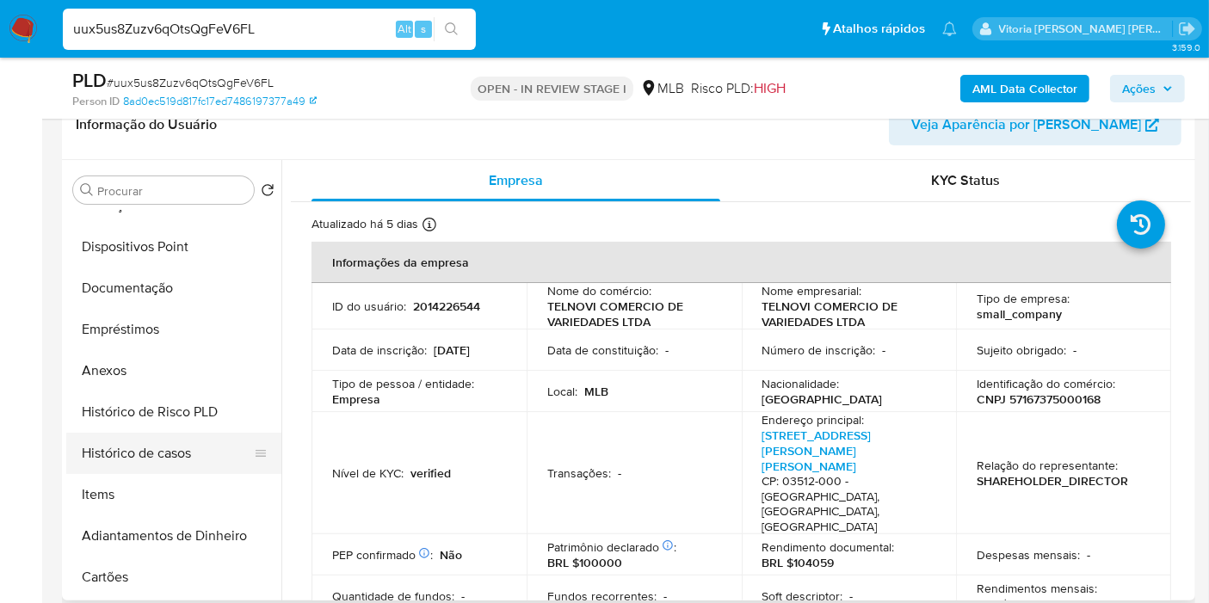
click at [155, 437] on button "Histórico de casos" at bounding box center [166, 453] width 201 height 41
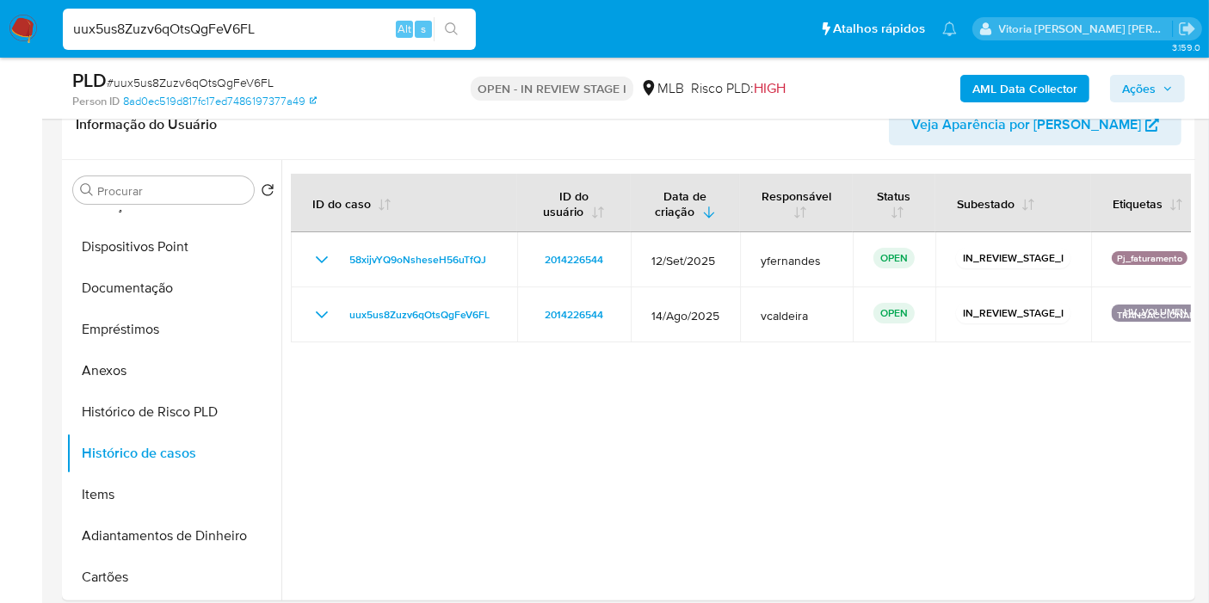
click at [1022, 89] on b "AML Data Collector" at bounding box center [1024, 89] width 105 height 28
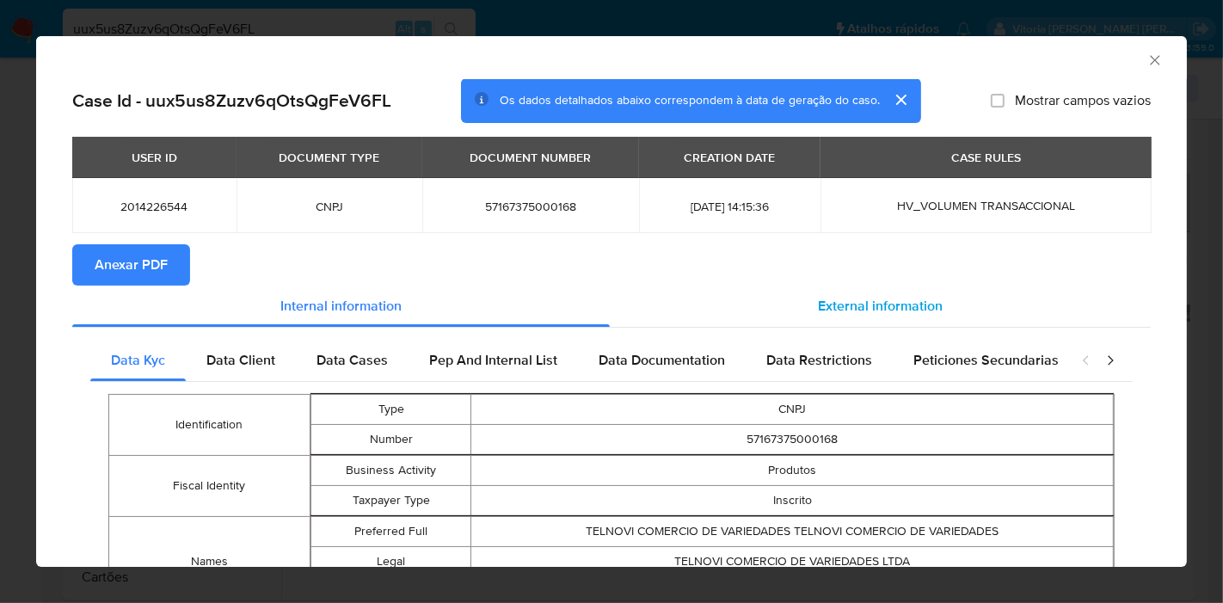
click at [903, 301] on span "External information" at bounding box center [880, 306] width 125 height 20
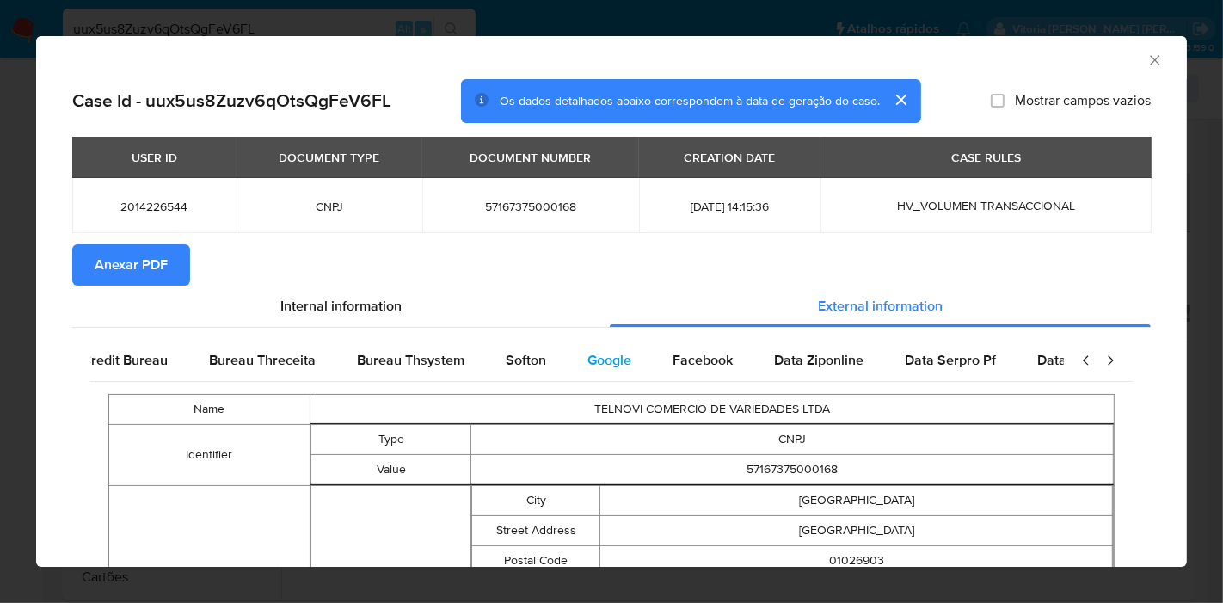
scroll to position [0, 578]
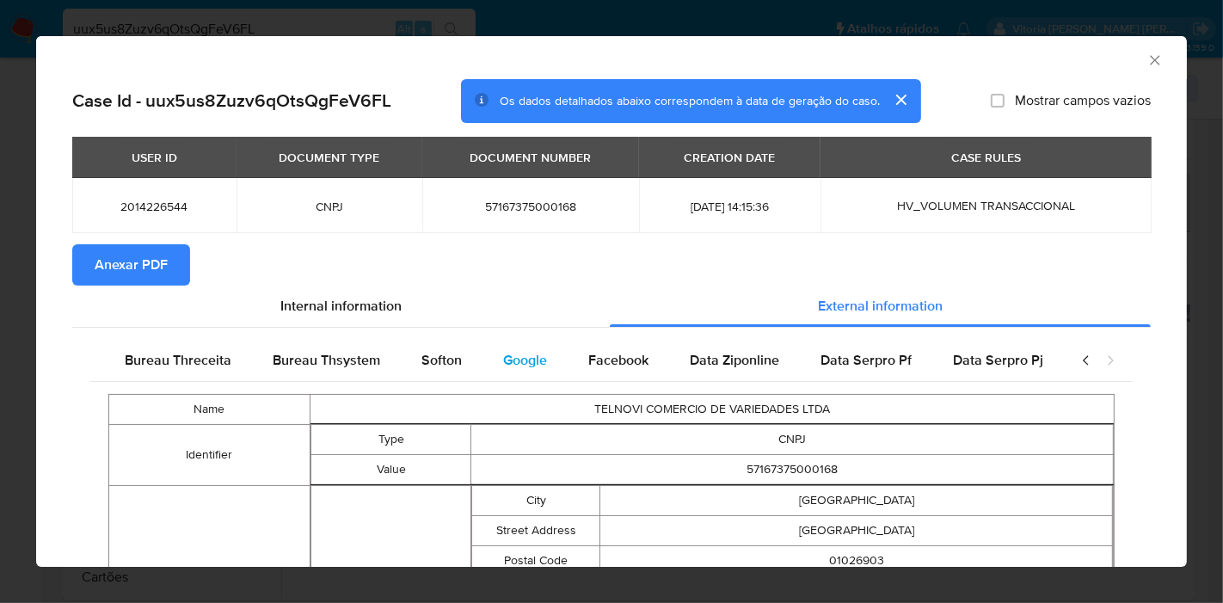
click at [538, 359] on div "Google" at bounding box center [525, 360] width 85 height 41
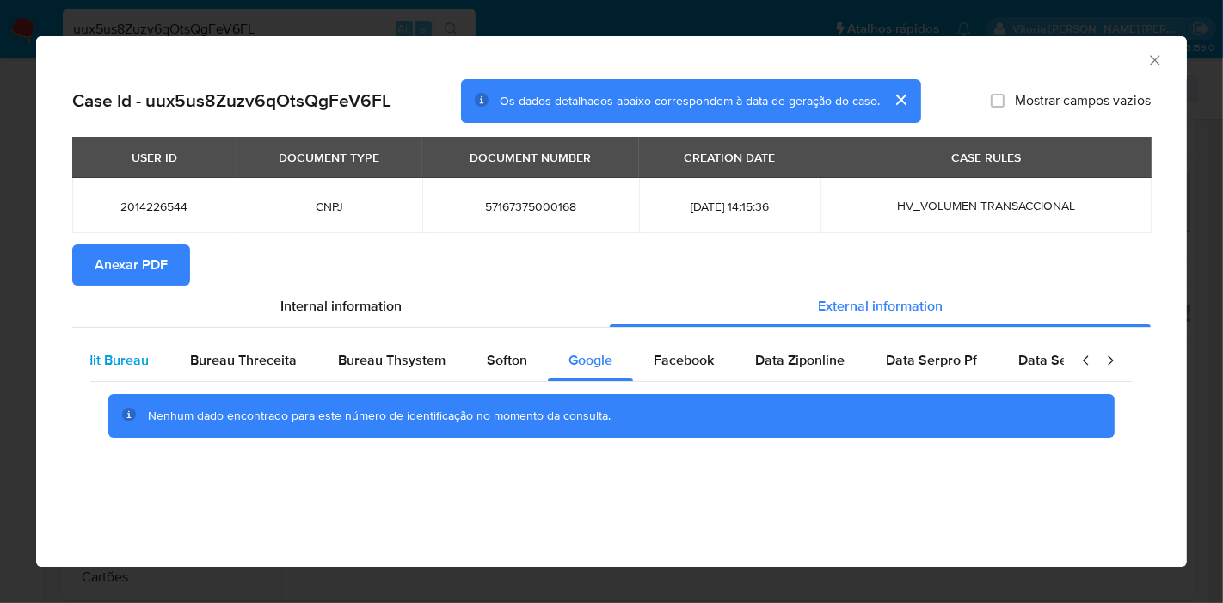
scroll to position [0, 0]
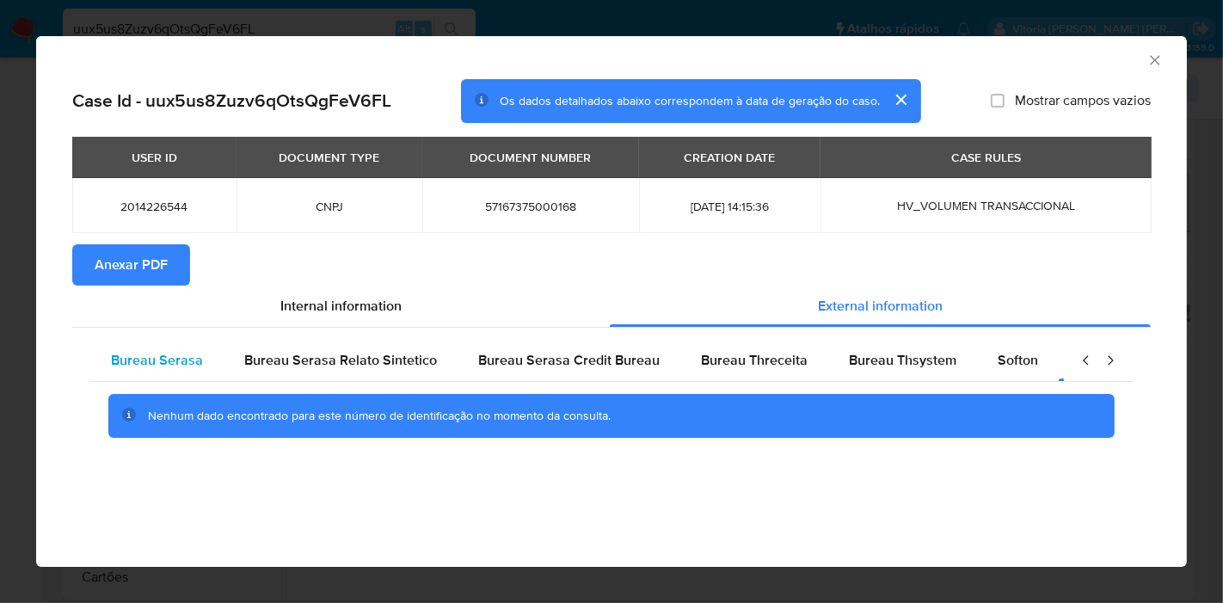
click at [195, 347] on div "Bureau Serasa" at bounding box center [156, 360] width 133 height 41
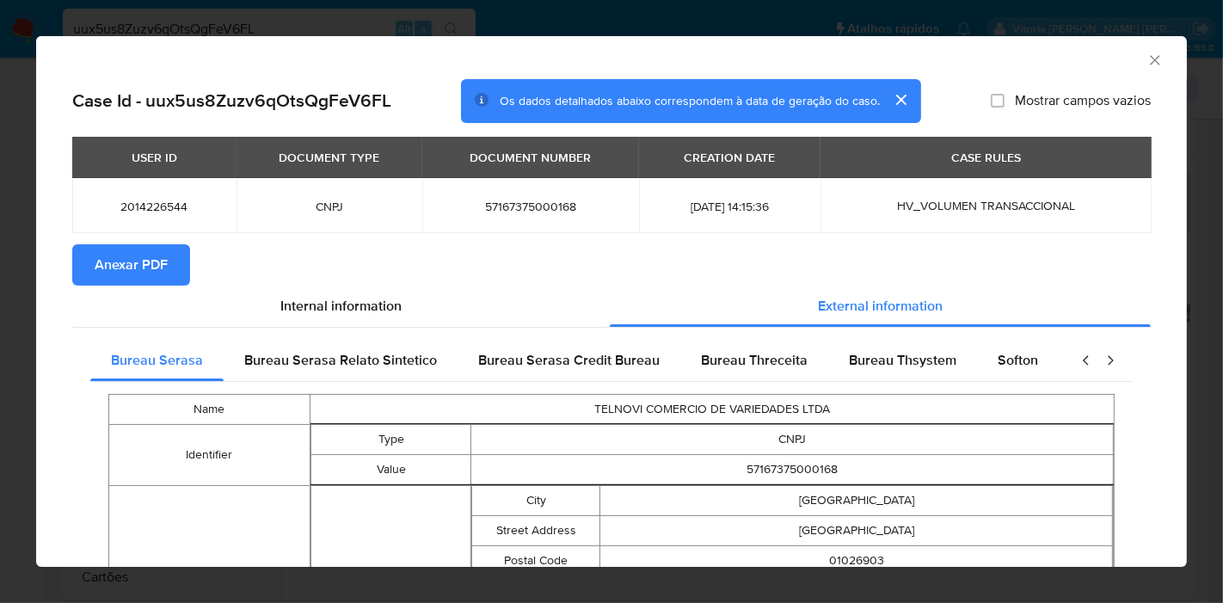
click at [174, 258] on button "Anexar PDF" at bounding box center [131, 264] width 118 height 41
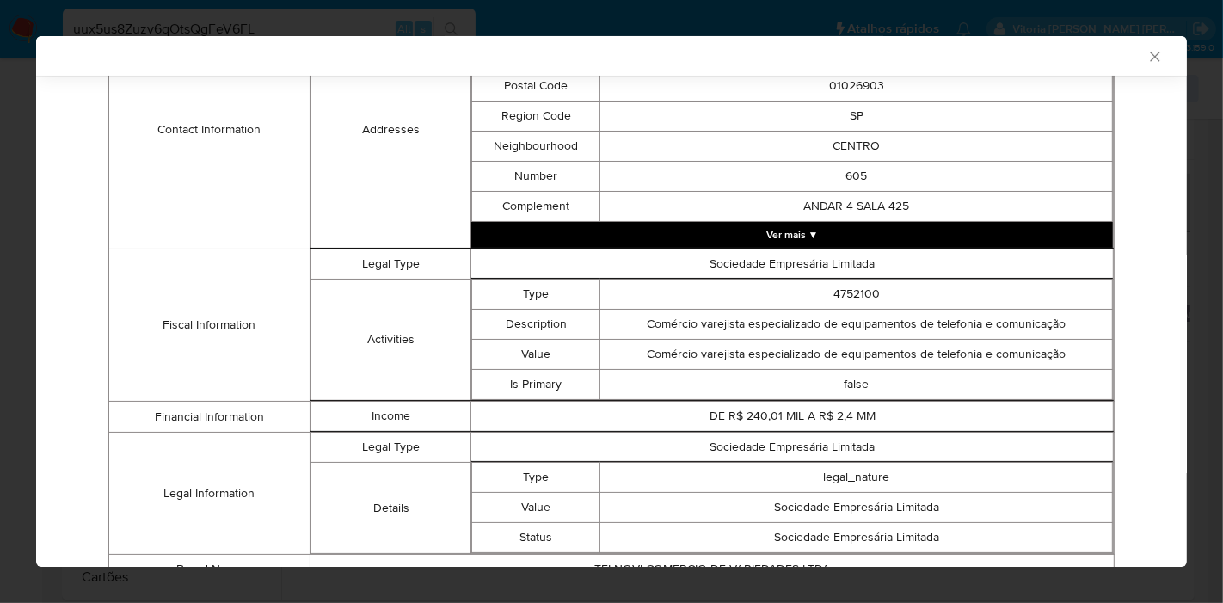
scroll to position [666, 0]
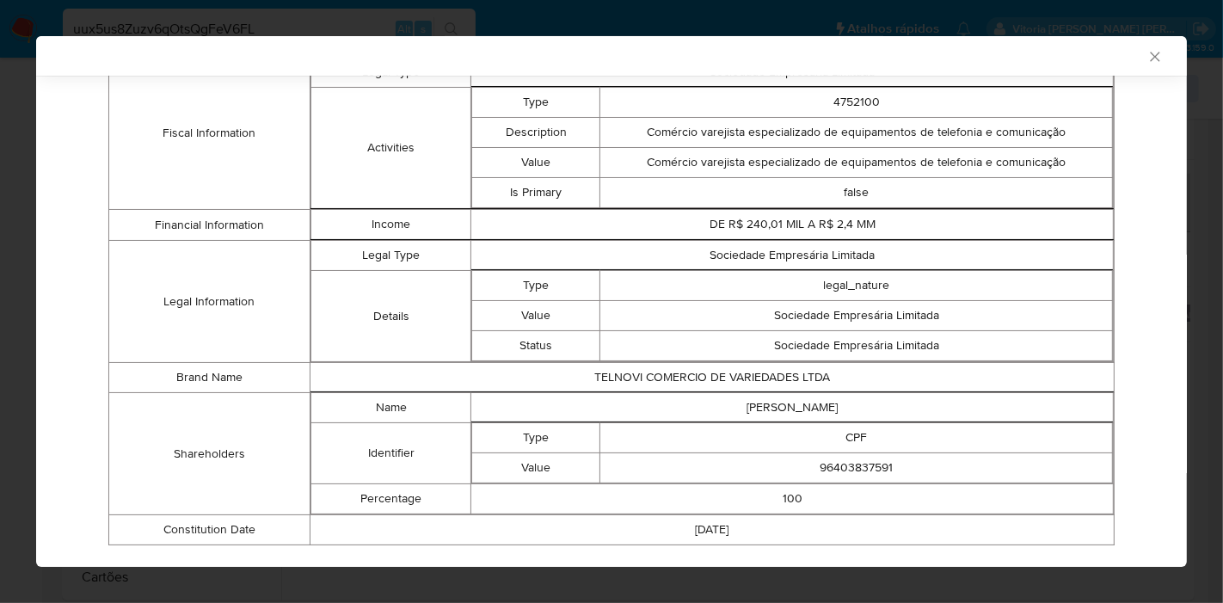
click at [1154, 129] on div "Case Id - uux5us8Zuzv6qOtsQgFeV6FL Os dados detalhados abaixo correspondem à da…" at bounding box center [611, 8] width 1151 height 1197
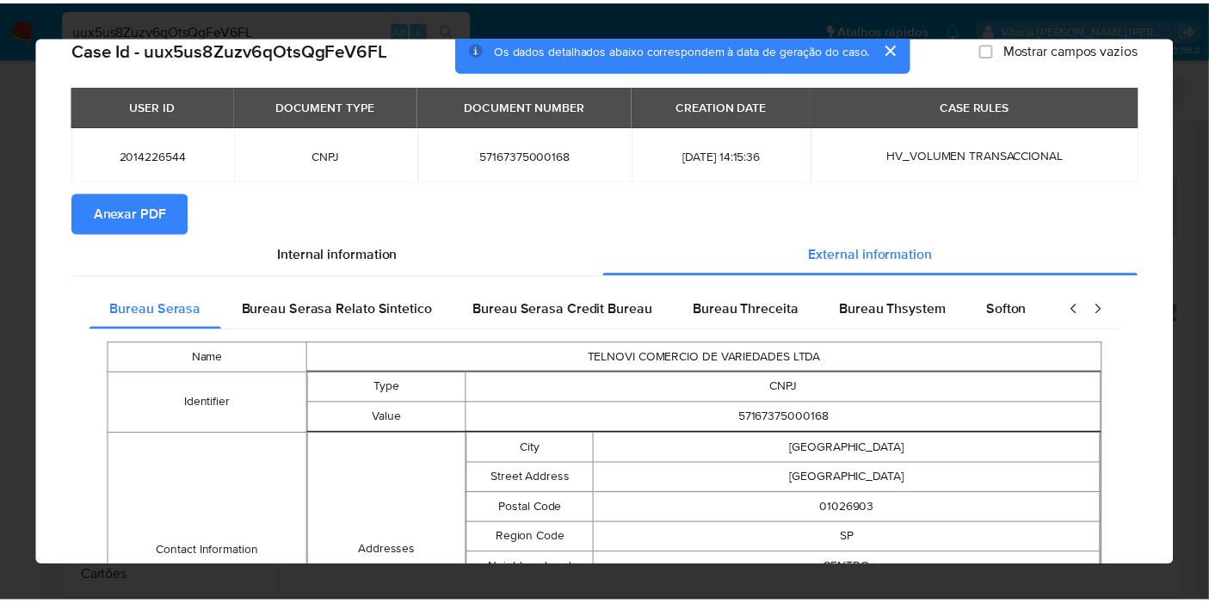
scroll to position [0, 0]
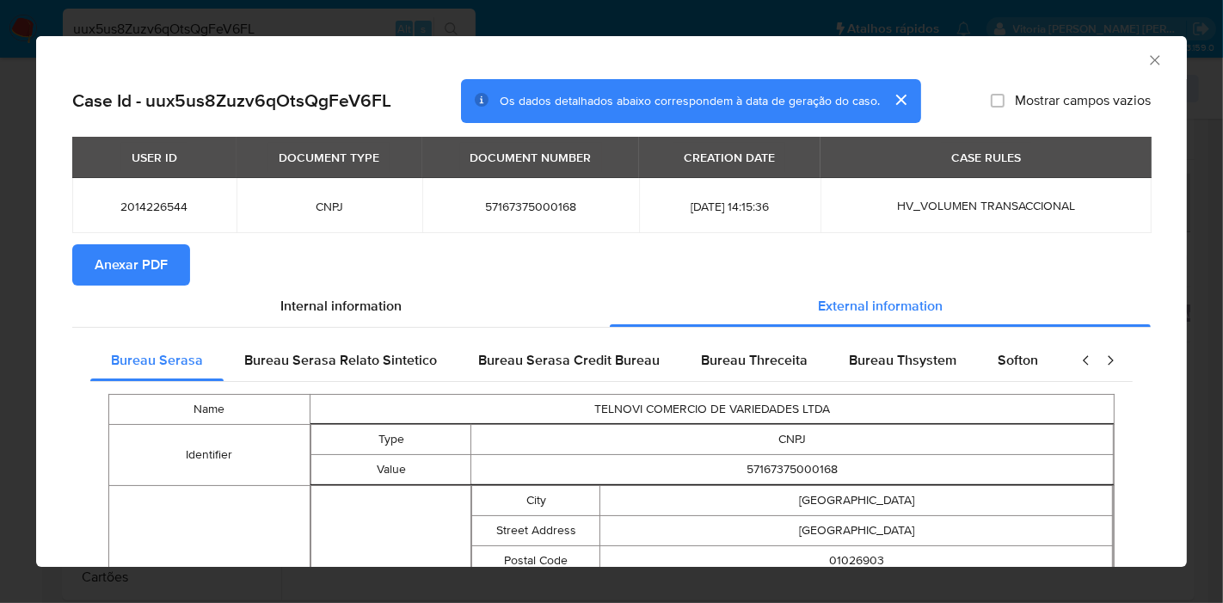
click at [485, 189] on td "57167375000168" at bounding box center [531, 205] width 218 height 55
click at [491, 194] on td "57167375000168" at bounding box center [531, 205] width 218 height 55
click at [494, 205] on span "57167375000168" at bounding box center [531, 206] width 176 height 15
copy span "57167375000168"
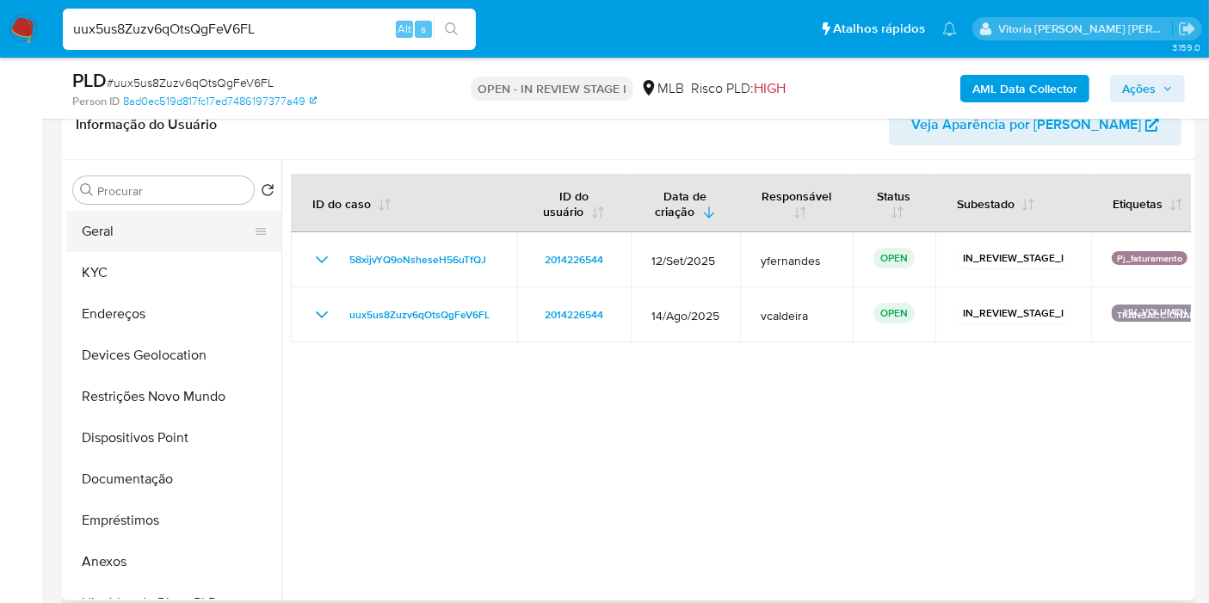
click at [125, 248] on button "Geral" at bounding box center [166, 231] width 201 height 41
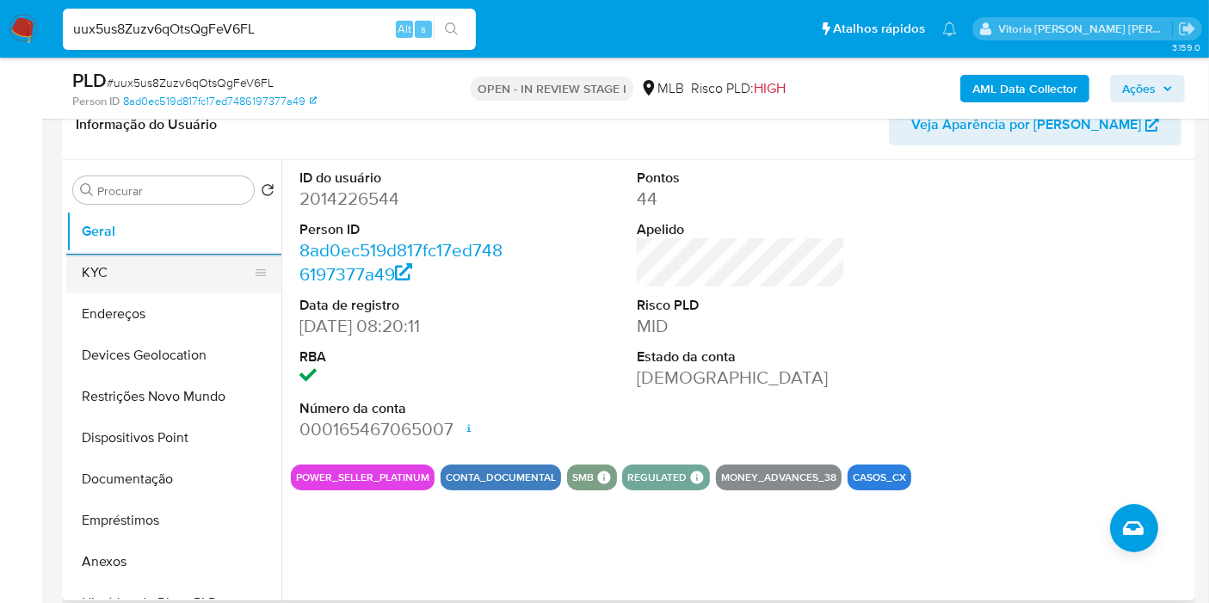
click at [132, 261] on button "KYC" at bounding box center [166, 272] width 201 height 41
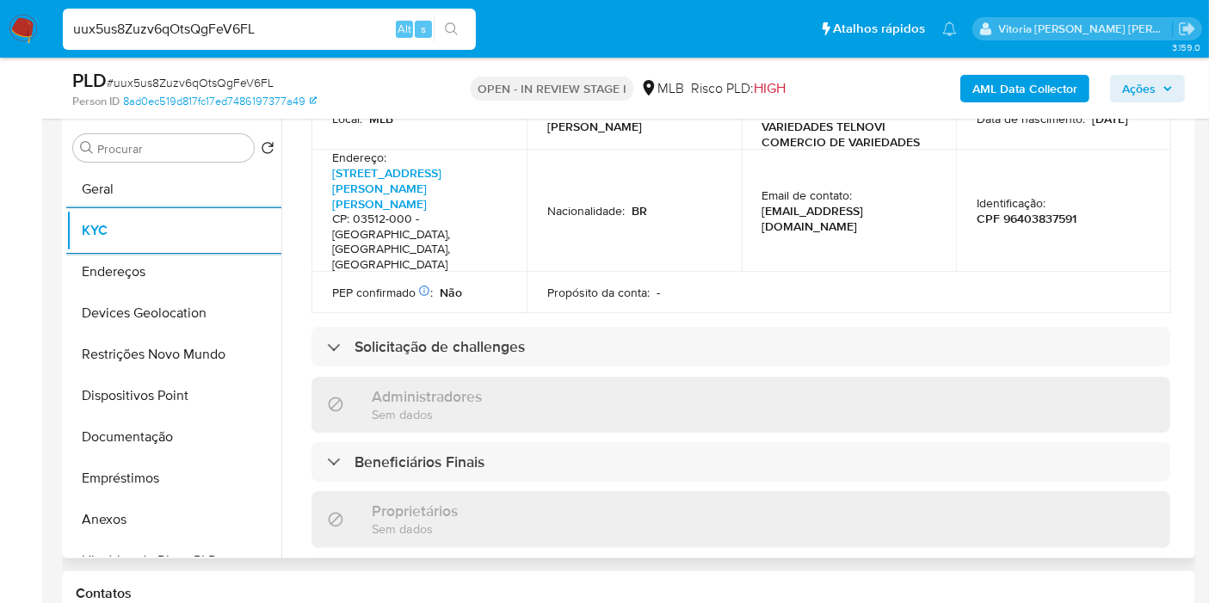
scroll to position [668, 0]
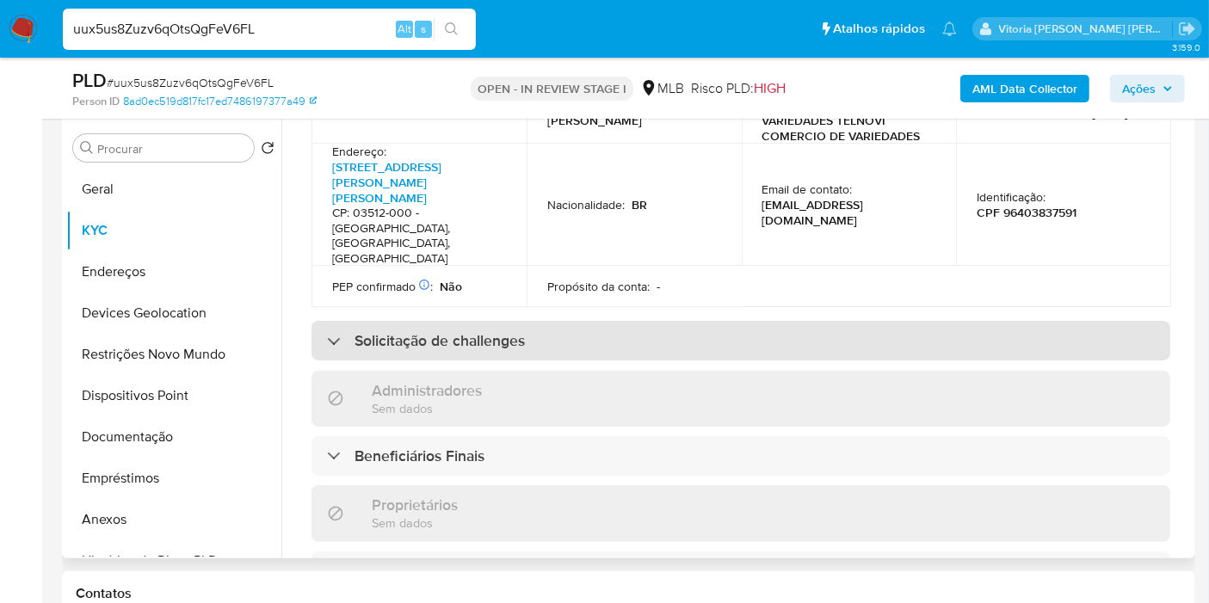
click at [437, 331] on h3 "Solicitação de challenges" at bounding box center [439, 340] width 170 height 19
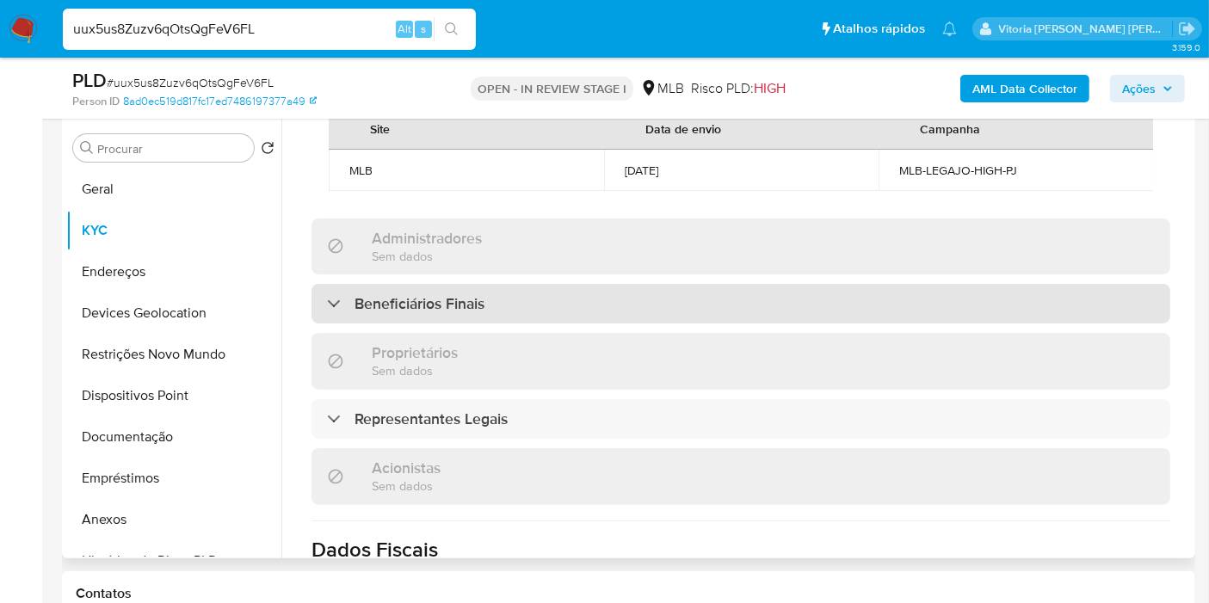
scroll to position [956, 0]
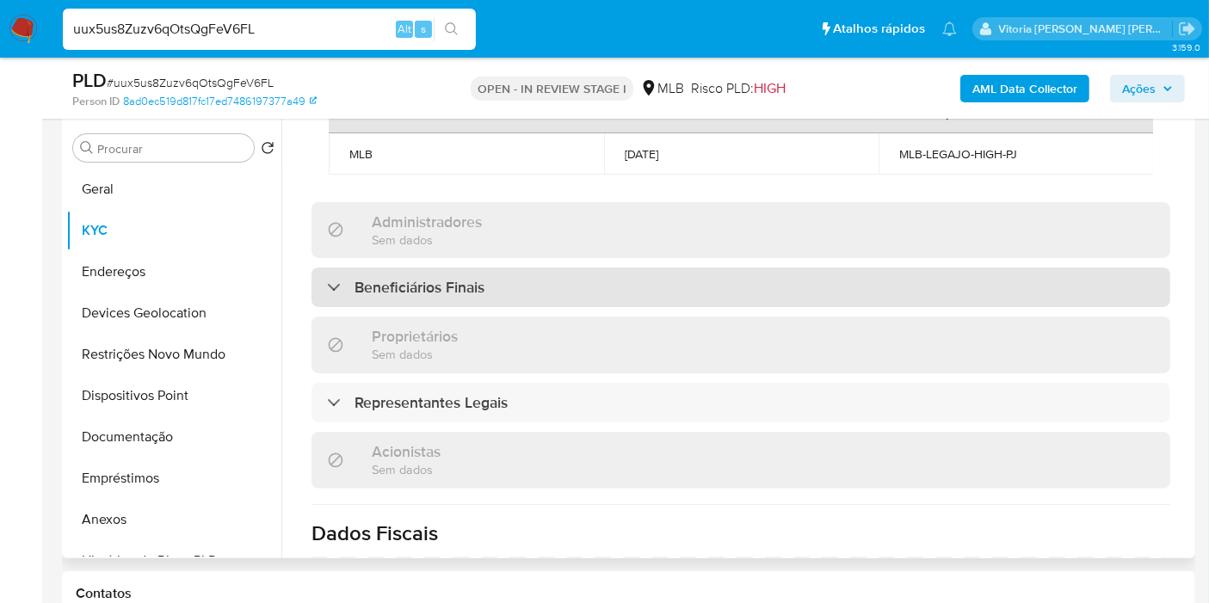
click at [494, 268] on div "Beneficiários Finais" at bounding box center [740, 288] width 858 height 40
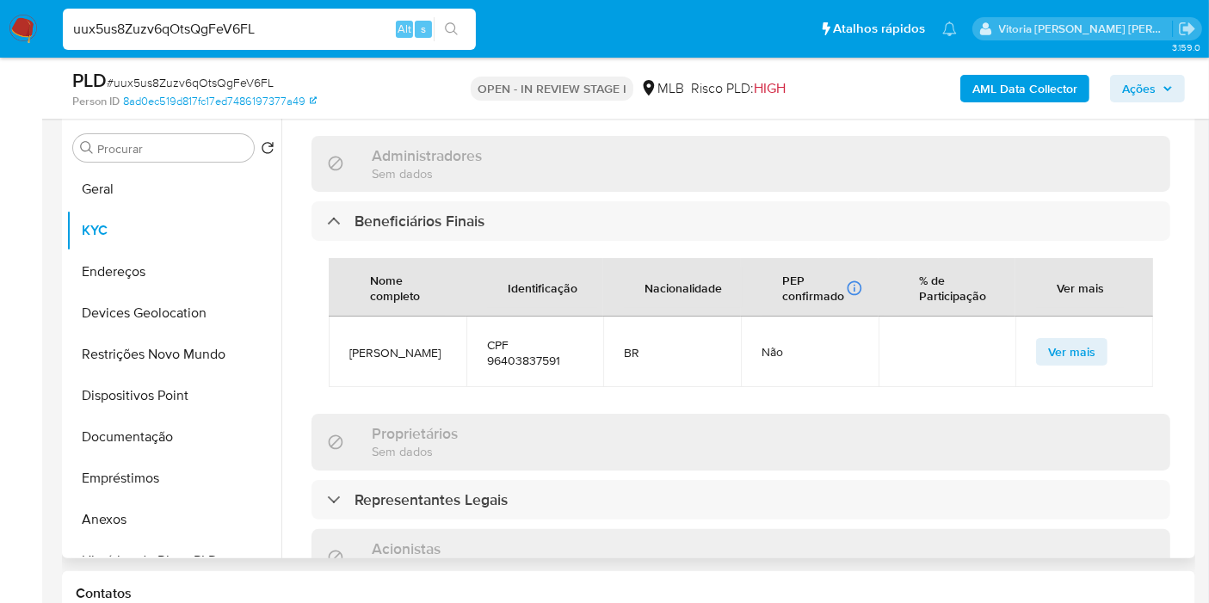
scroll to position [1051, 0]
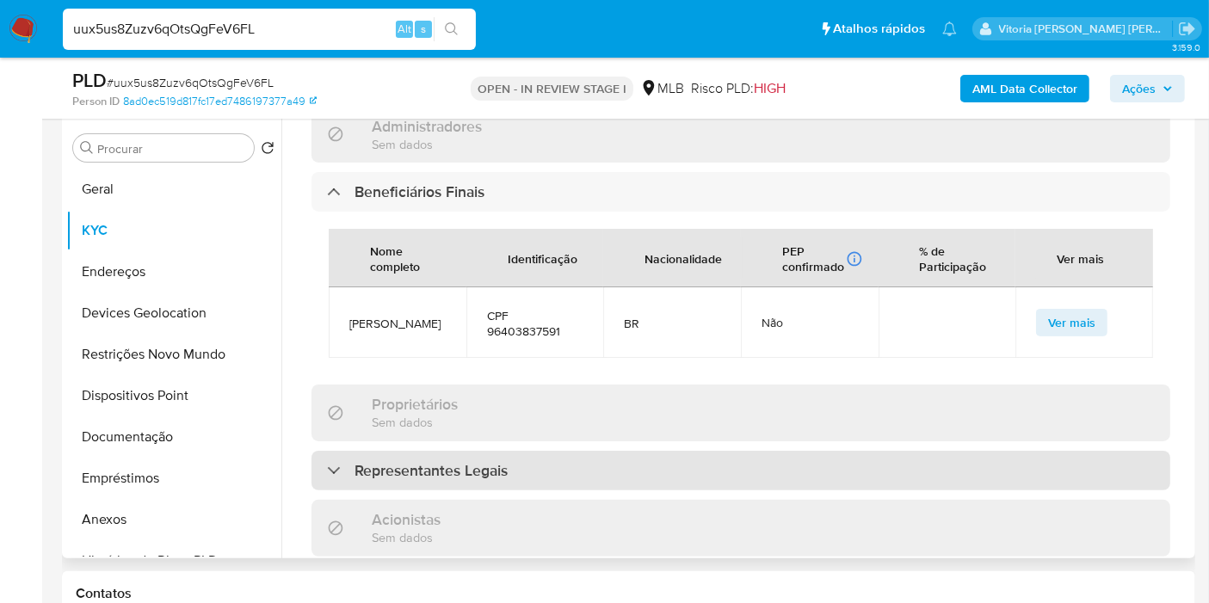
click at [441, 451] on div "Representantes Legais" at bounding box center [740, 471] width 858 height 40
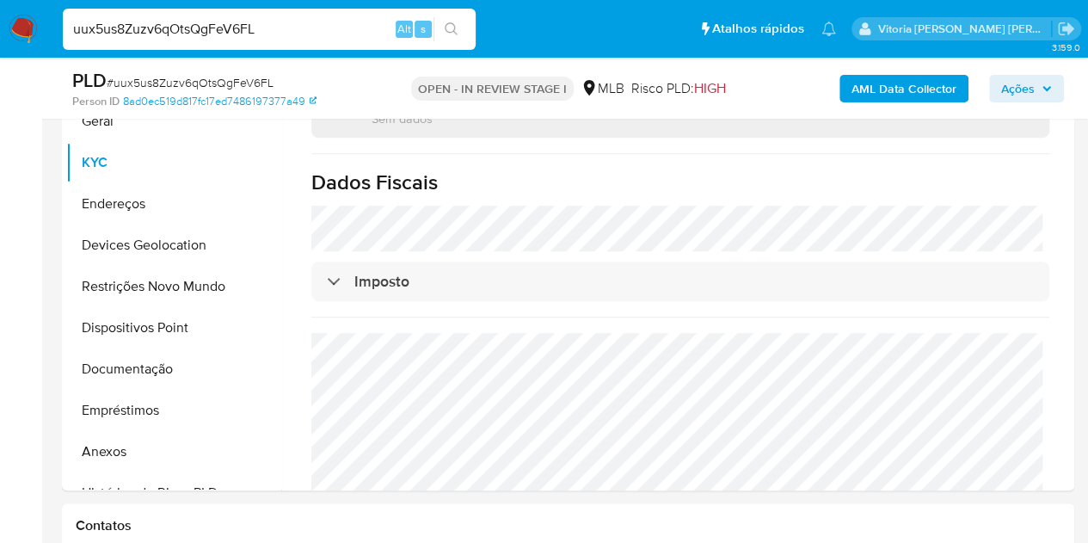
scroll to position [380, 0]
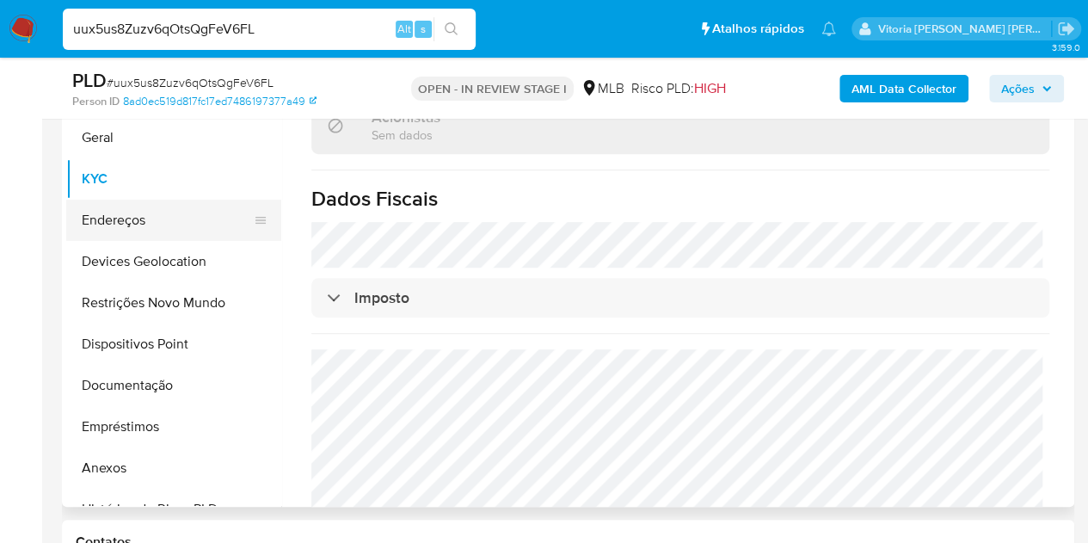
click at [112, 221] on button "Endereços" at bounding box center [166, 220] width 201 height 41
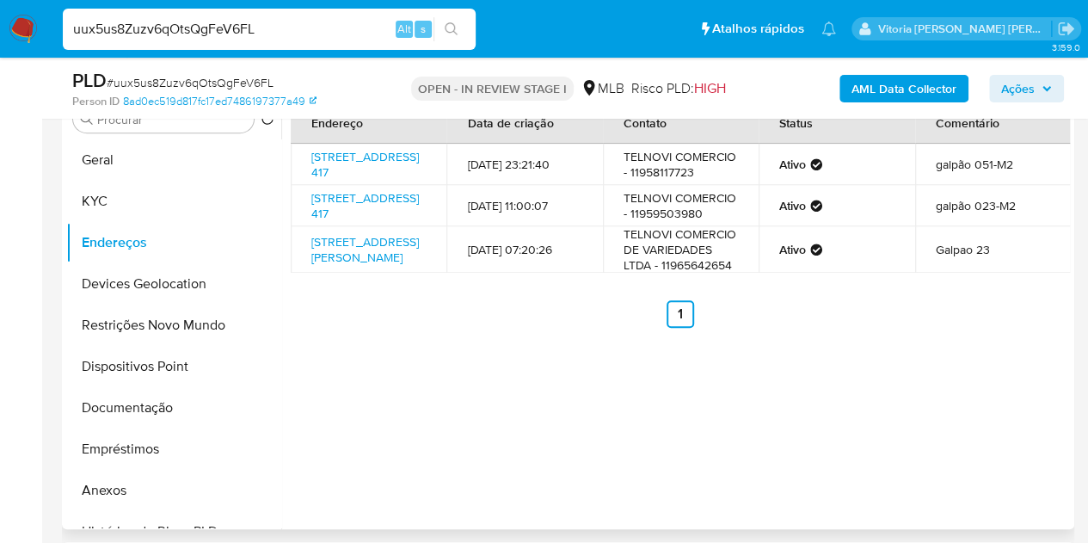
scroll to position [294, 0]
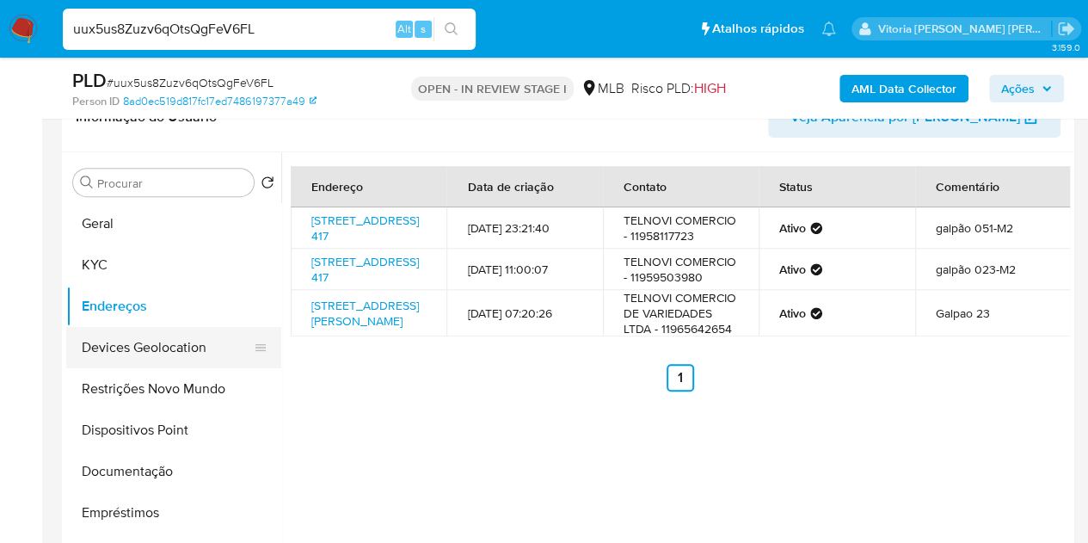
click at [135, 342] on button "Devices Geolocation" at bounding box center [166, 347] width 201 height 41
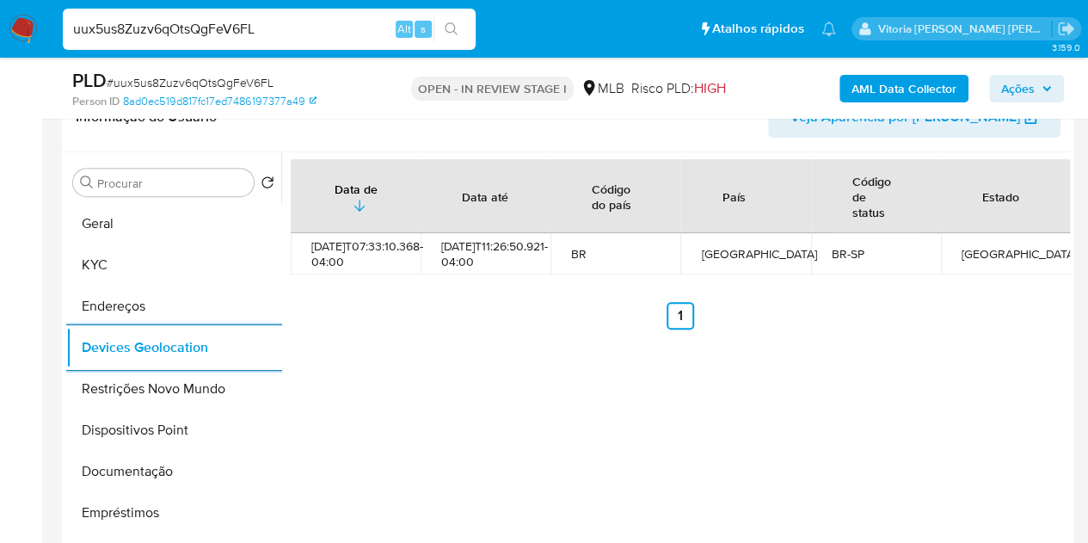
click at [447, 317] on ul "Anterior 1 Siguiente" at bounding box center [680, 316] width 779 height 28
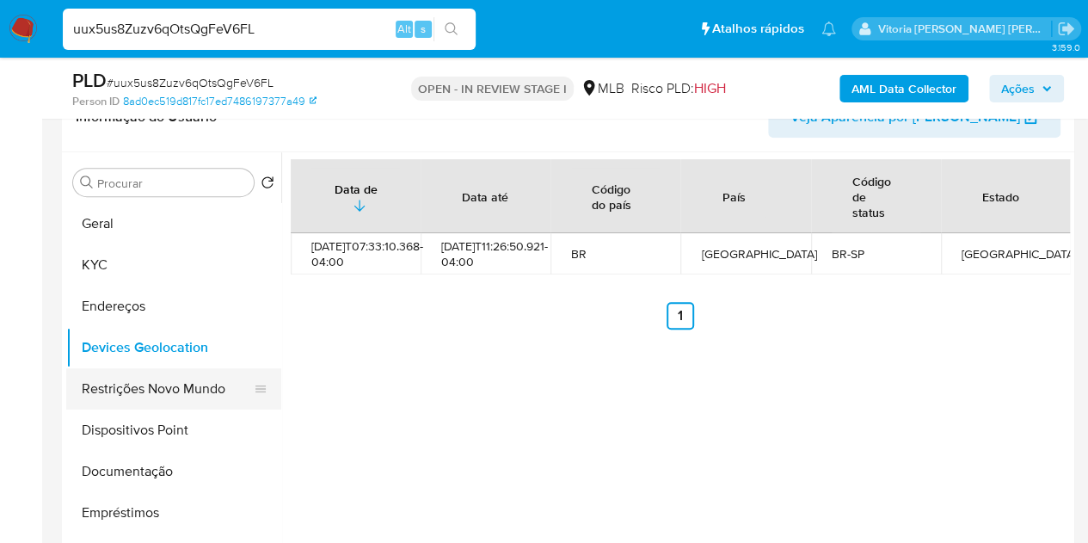
click at [77, 380] on button "Restrições Novo Mundo" at bounding box center [166, 388] width 201 height 41
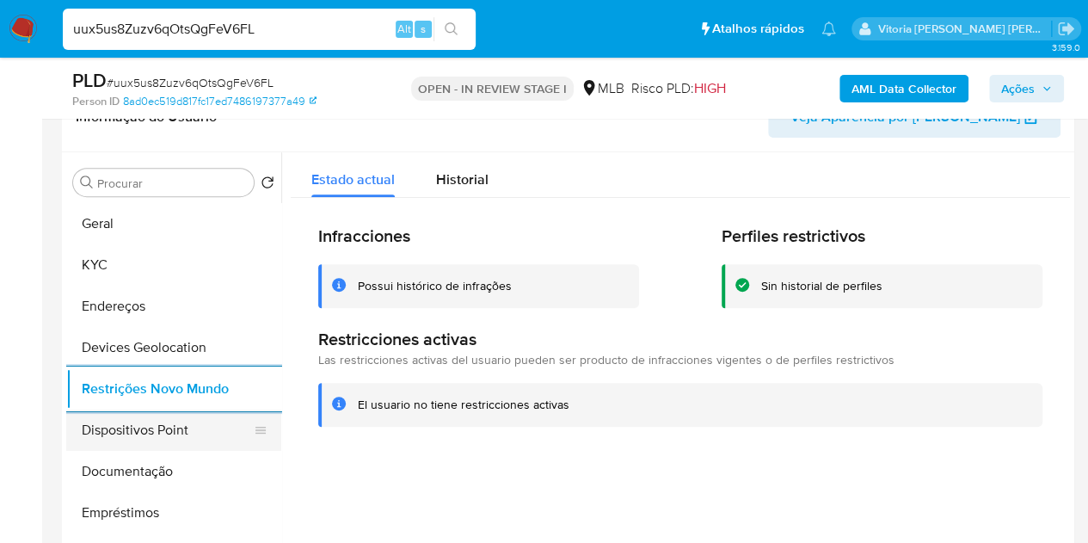
click at [115, 430] on button "Dispositivos Point" at bounding box center [166, 429] width 201 height 41
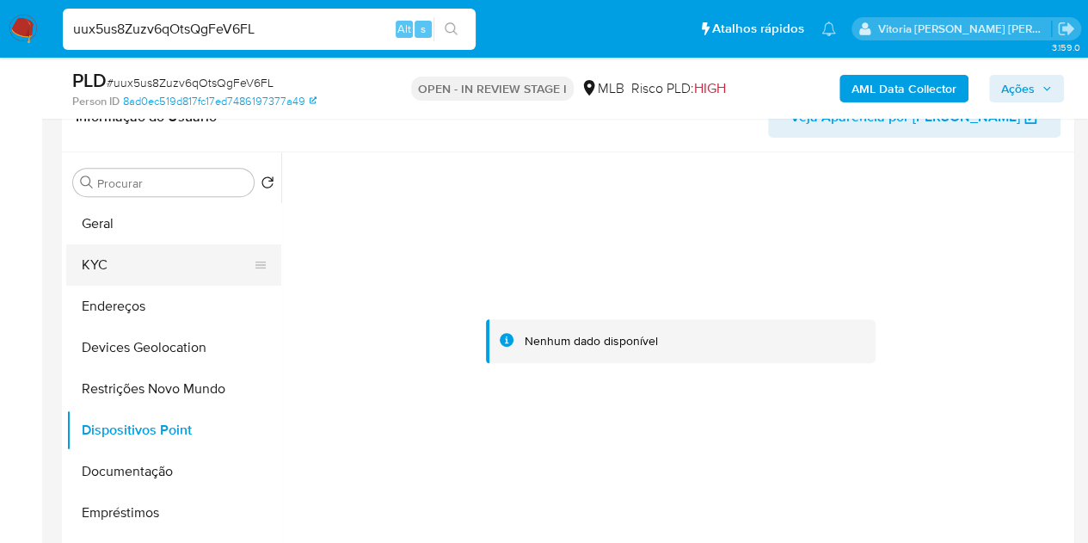
click at [130, 279] on button "KYC" at bounding box center [166, 264] width 201 height 41
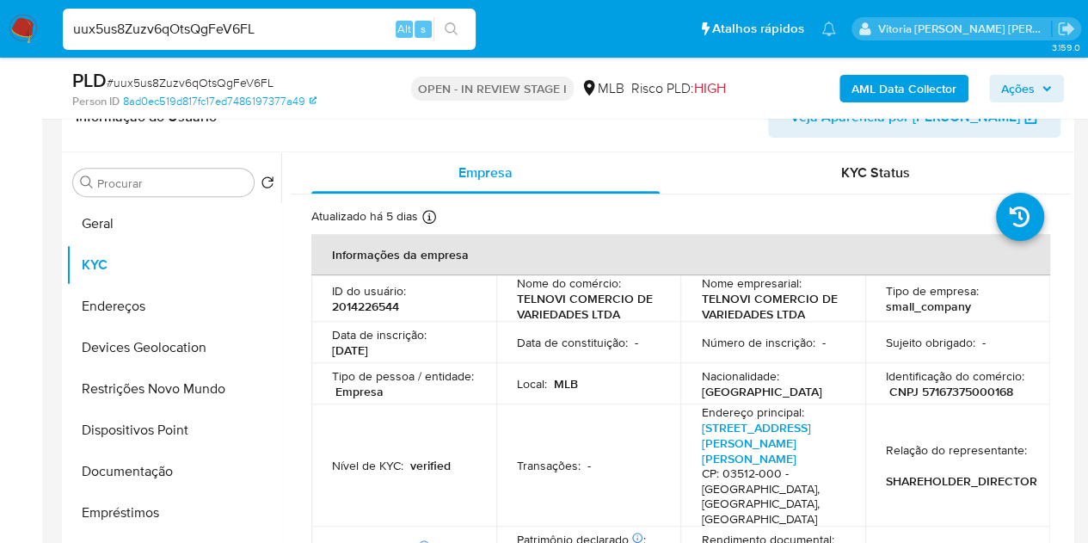
click at [936, 394] on p "CNPJ 57167375000168" at bounding box center [951, 391] width 124 height 15
copy p "57167375000168"
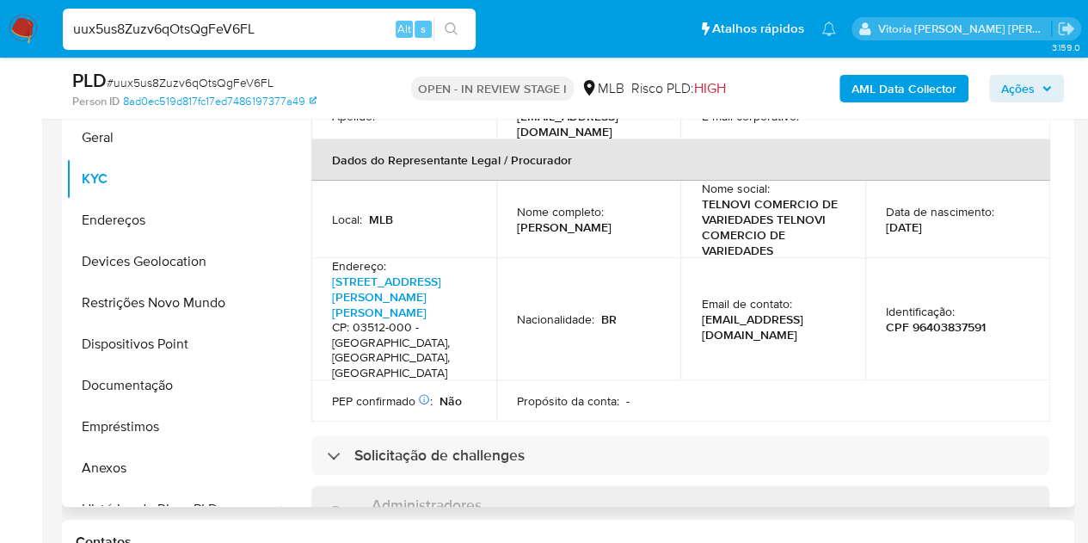
scroll to position [602, 0]
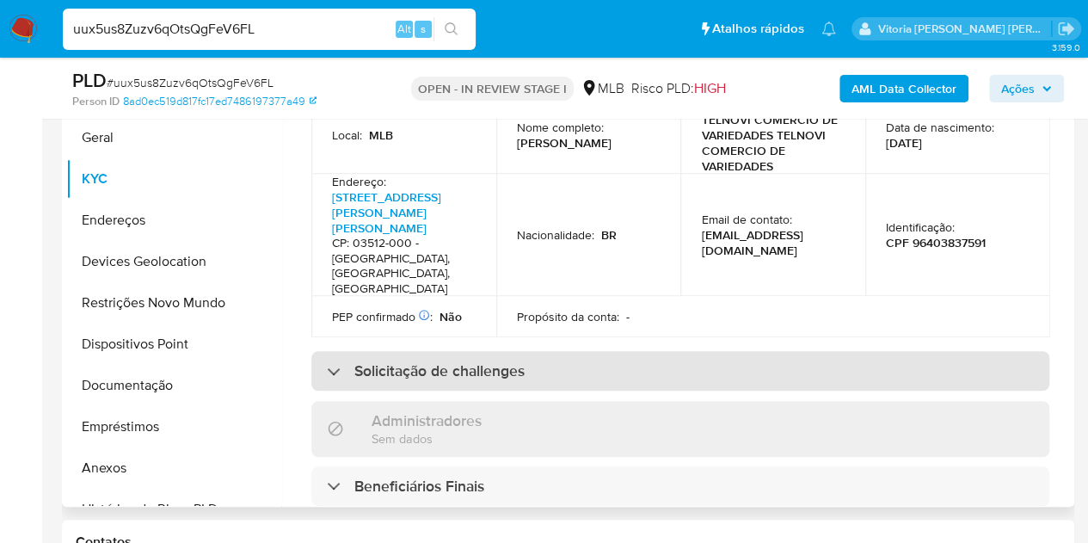
click at [468, 361] on h3 "Solicitação de challenges" at bounding box center [439, 370] width 170 height 19
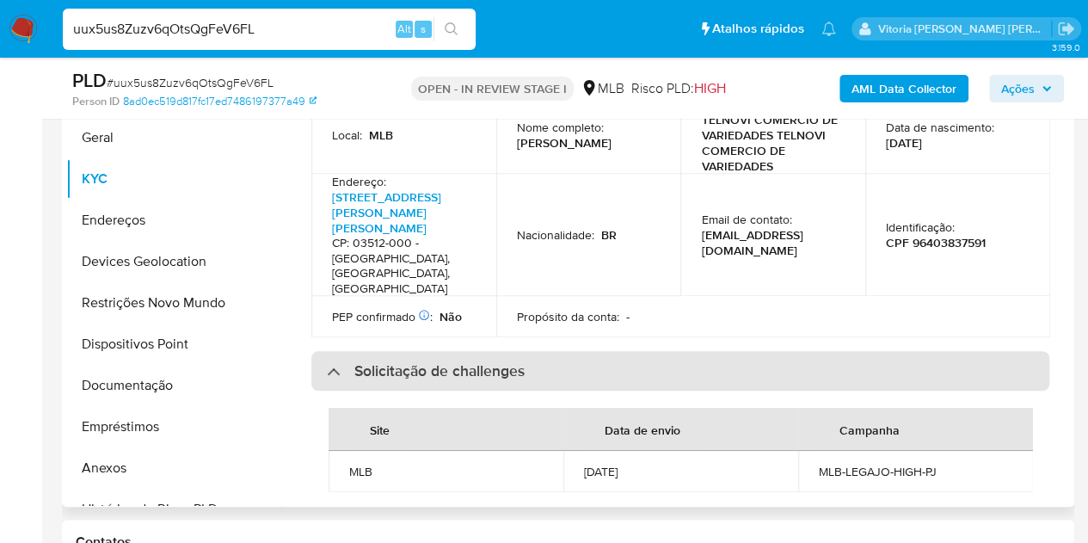
scroll to position [774, 0]
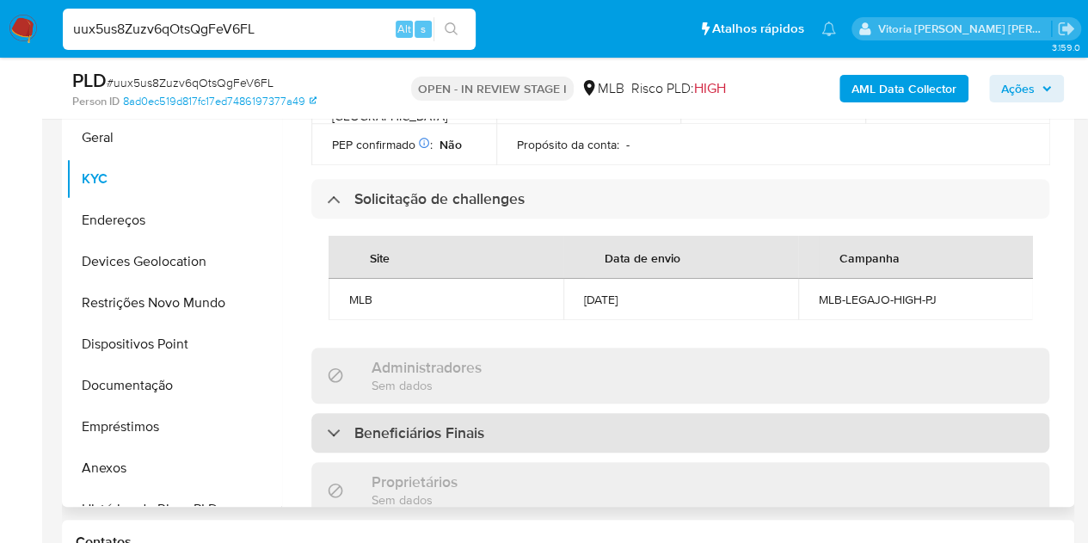
click at [411, 423] on h3 "Beneficiários Finais" at bounding box center [419, 432] width 130 height 19
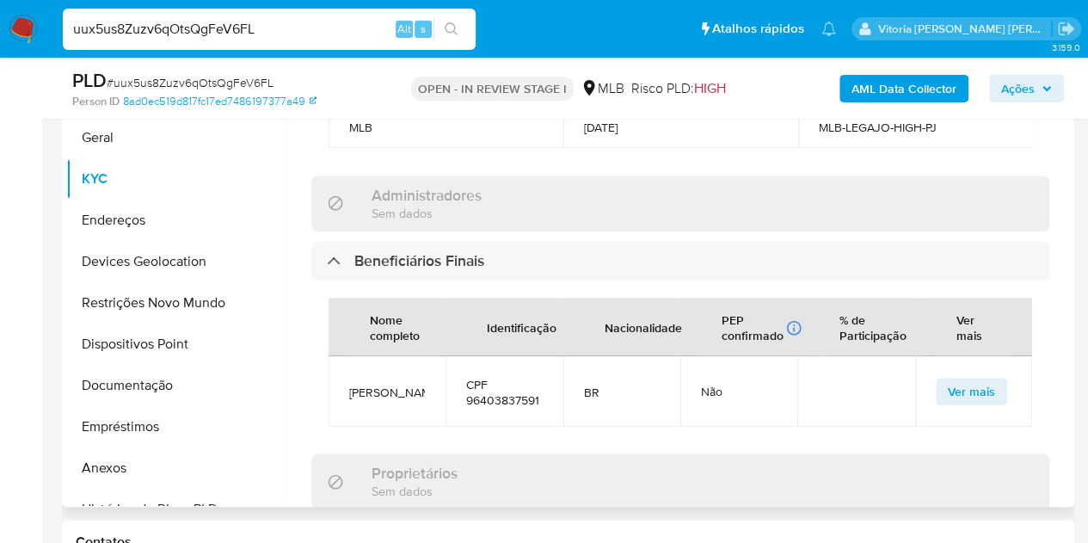
scroll to position [1118, 0]
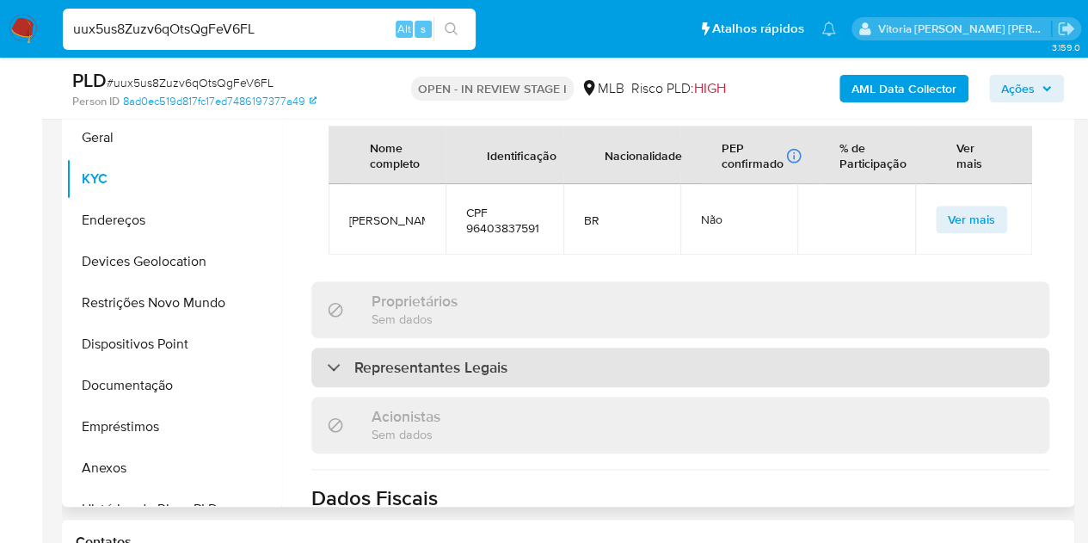
click at [450, 358] on h3 "Representantes Legais" at bounding box center [430, 367] width 153 height 19
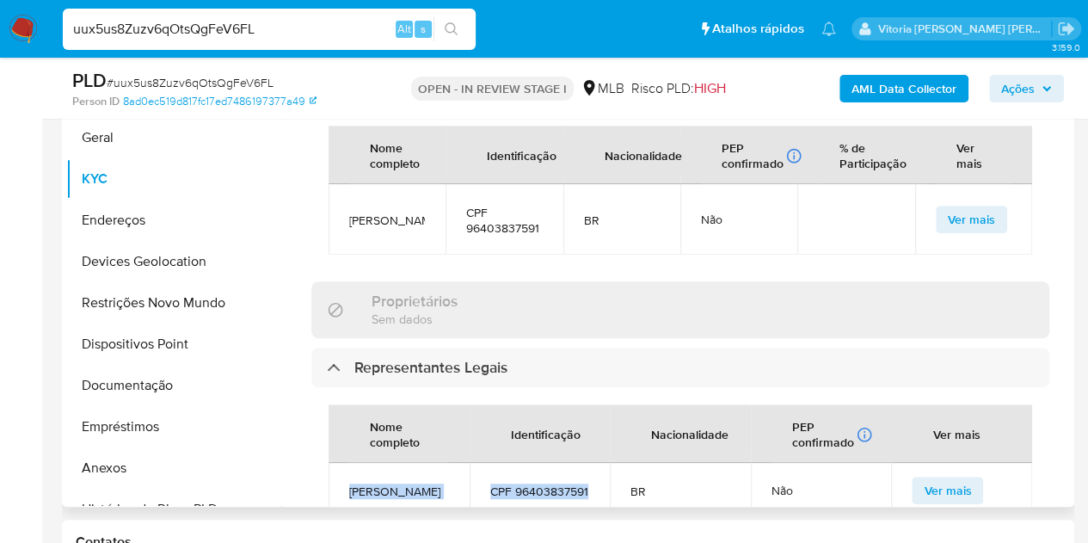
drag, startPoint x: 556, startPoint y: 428, endPoint x: 348, endPoint y: 407, distance: 208.3
click at [348, 463] on tr "Cristovaldo Da Cruz Silva CPF 96403837591 BR Não Ver mais" at bounding box center [681, 490] width 704 height 55
copy tr "Cristovaldo Da Cruz Silva CPF 96403837591"
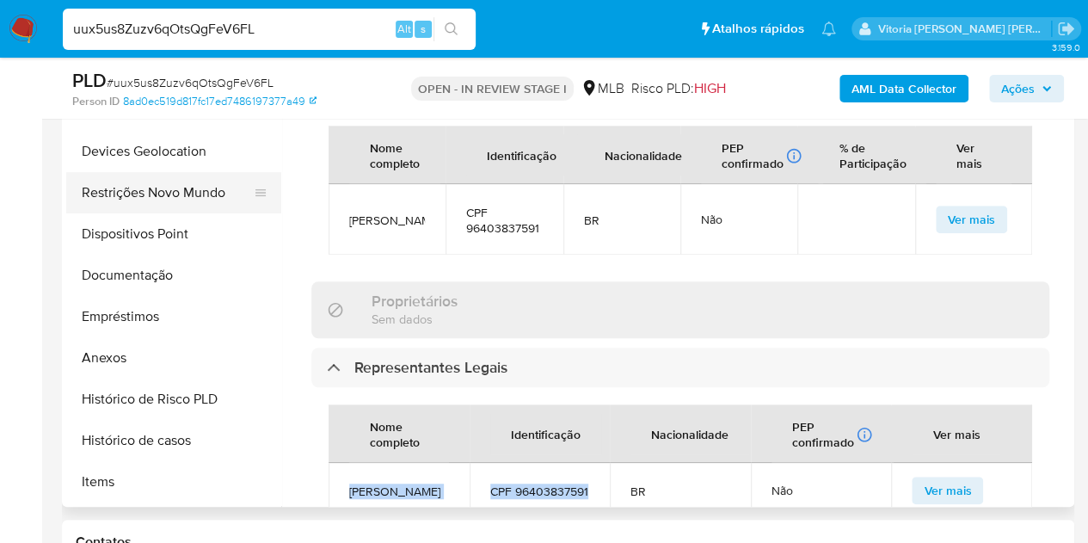
scroll to position [172, 0]
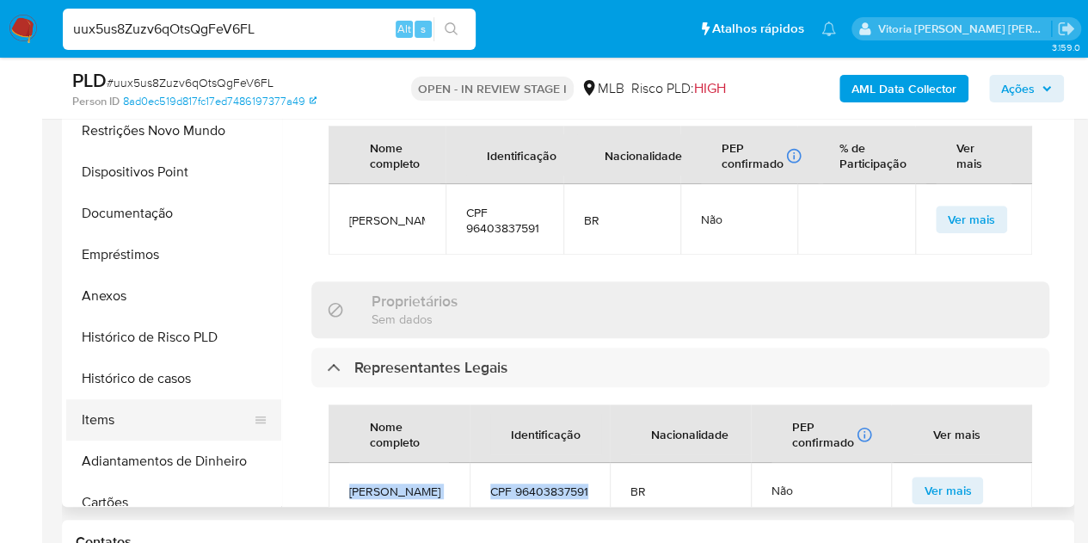
click at [102, 416] on button "Items" at bounding box center [166, 419] width 201 height 41
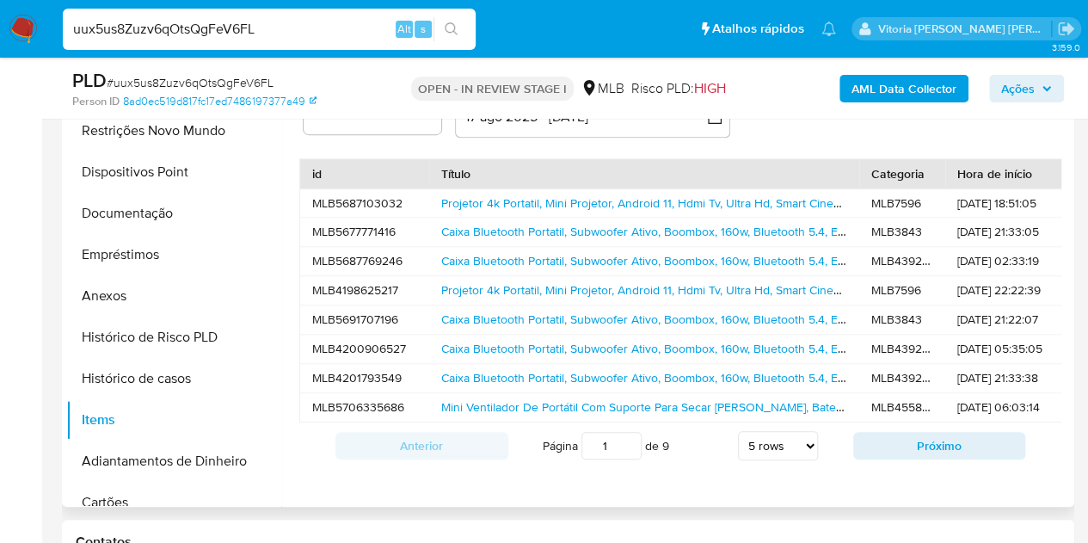
scroll to position [0, 258]
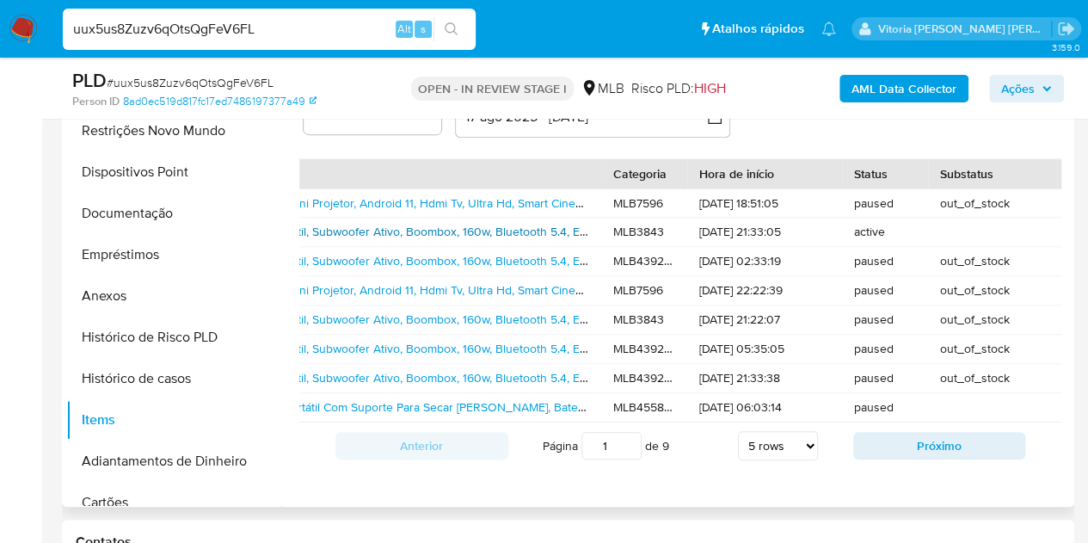
click at [434, 231] on link "Caixa Bluetooth Portatil, Subwoofer Ativo, Boombox, 160w, Bluetooth 5.4, Estére…" at bounding box center [700, 231] width 1034 height 17
click at [883, 455] on button "Próximo" at bounding box center [939, 446] width 173 height 28
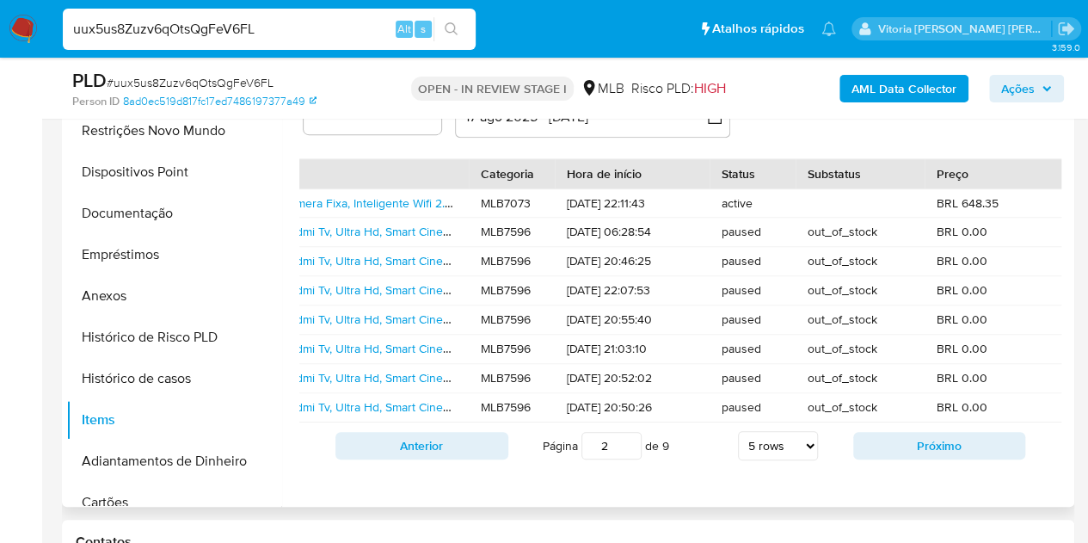
scroll to position [0, 0]
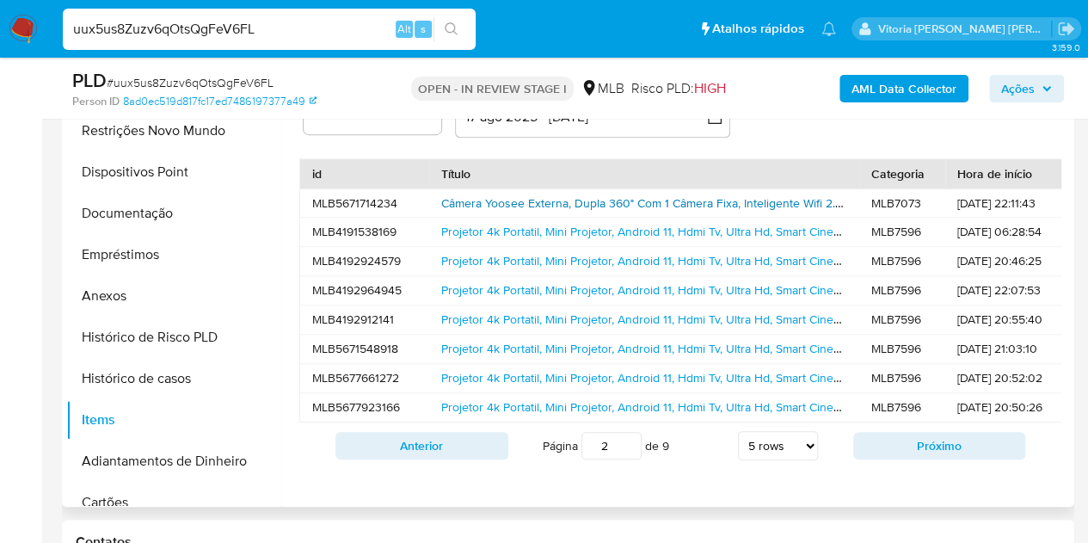
click at [517, 204] on link "Câmera Yoosee Externa, Dupla 360° Com 1 Câmera Fixa, Inteligente Wifi 2.4g, Com…" at bounding box center [1016, 202] width 1150 height 17
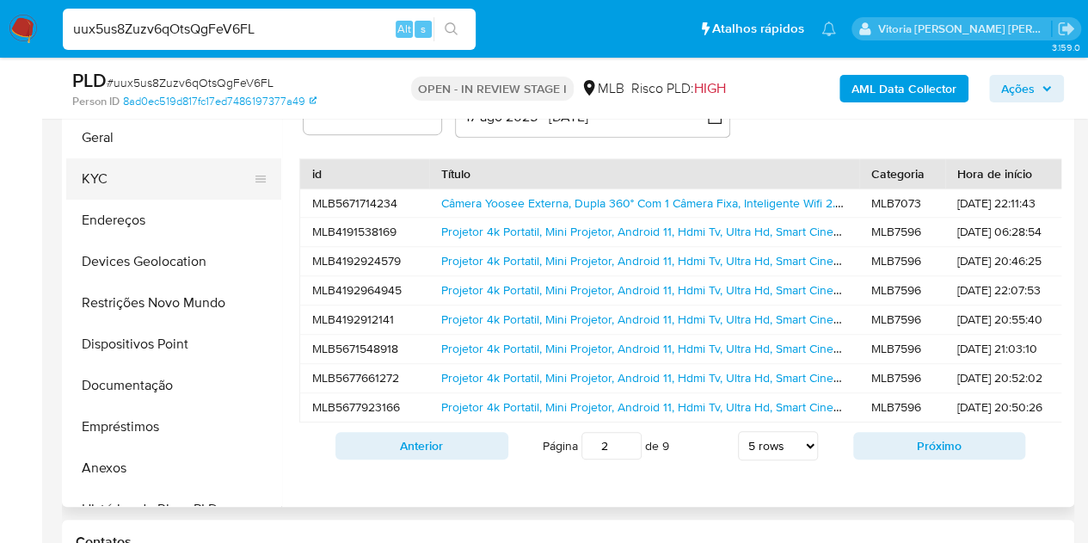
click at [106, 178] on button "KYC" at bounding box center [166, 178] width 201 height 41
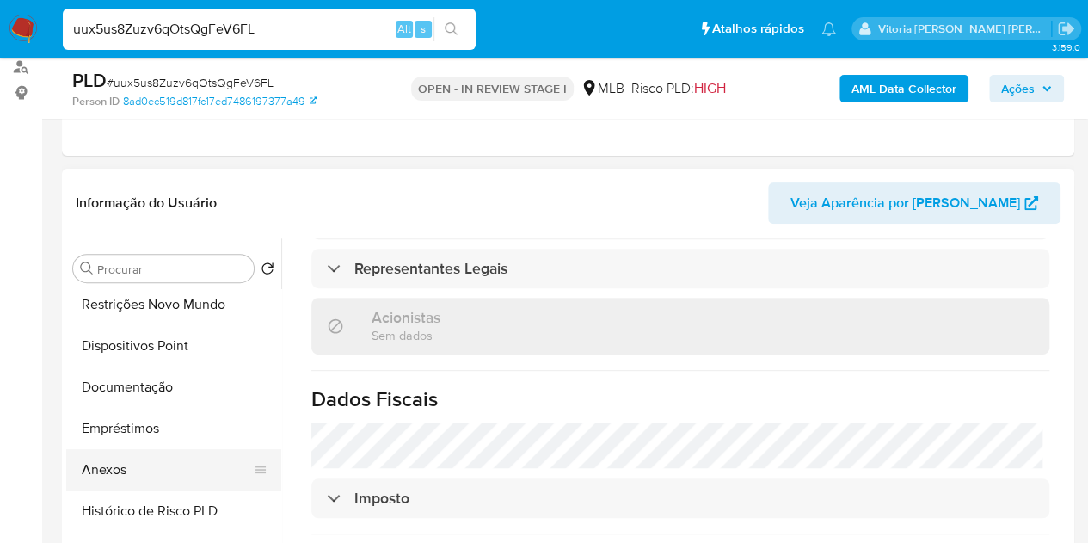
scroll to position [172, 0]
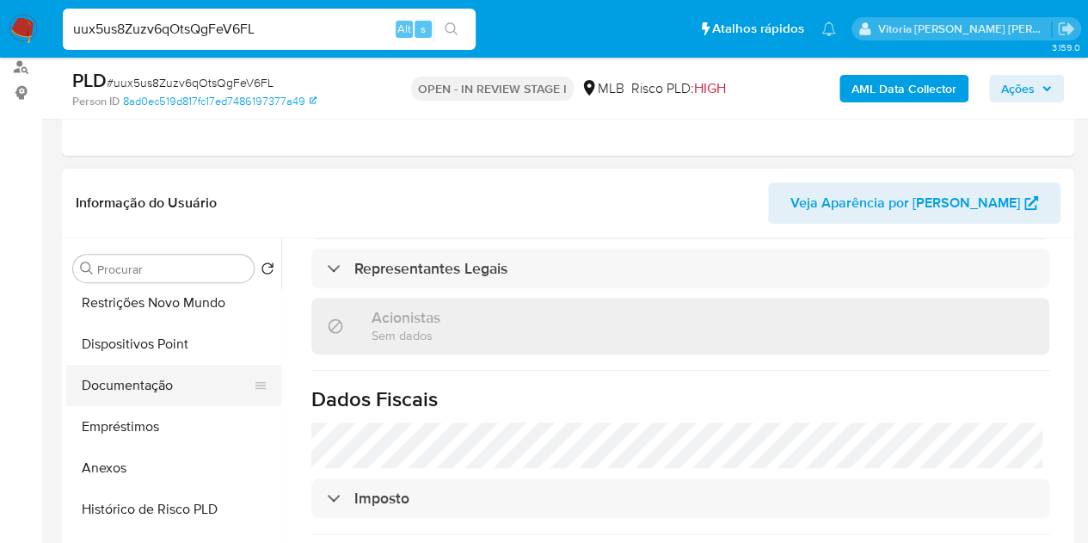
click at [120, 391] on button "Documentação" at bounding box center [166, 385] width 201 height 41
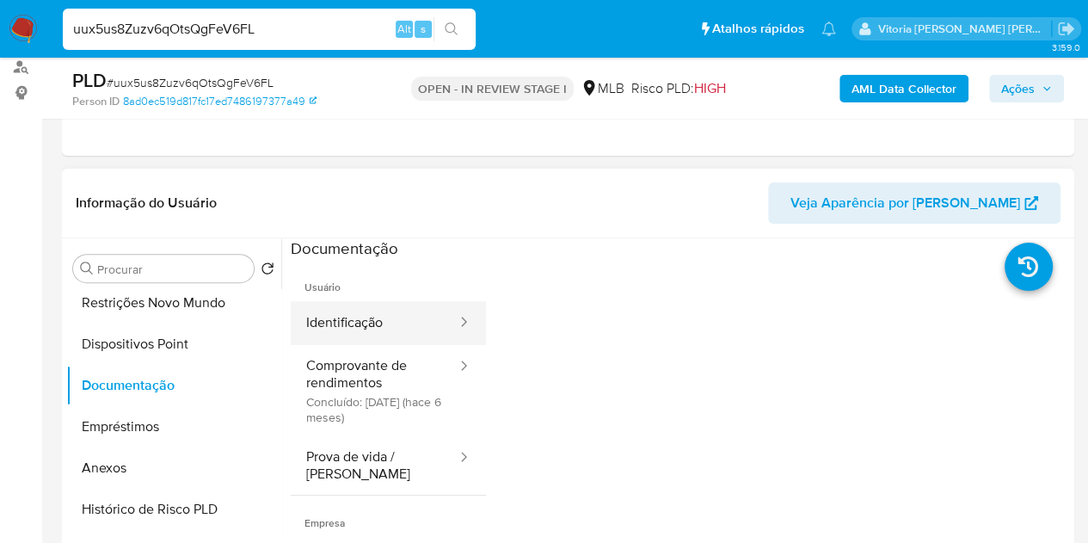
click at [416, 326] on button "Identificação" at bounding box center [375, 323] width 168 height 44
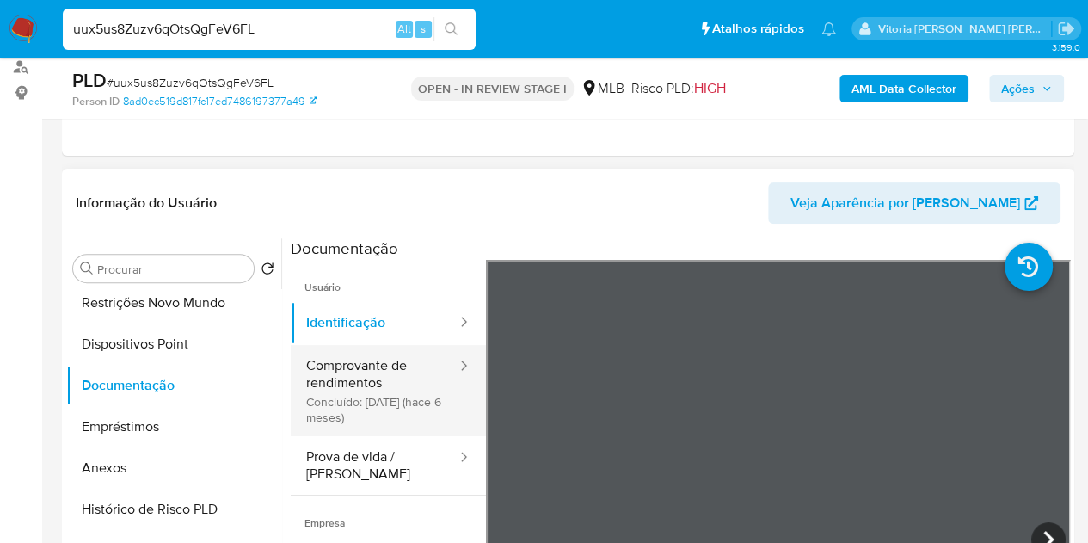
scroll to position [78, 0]
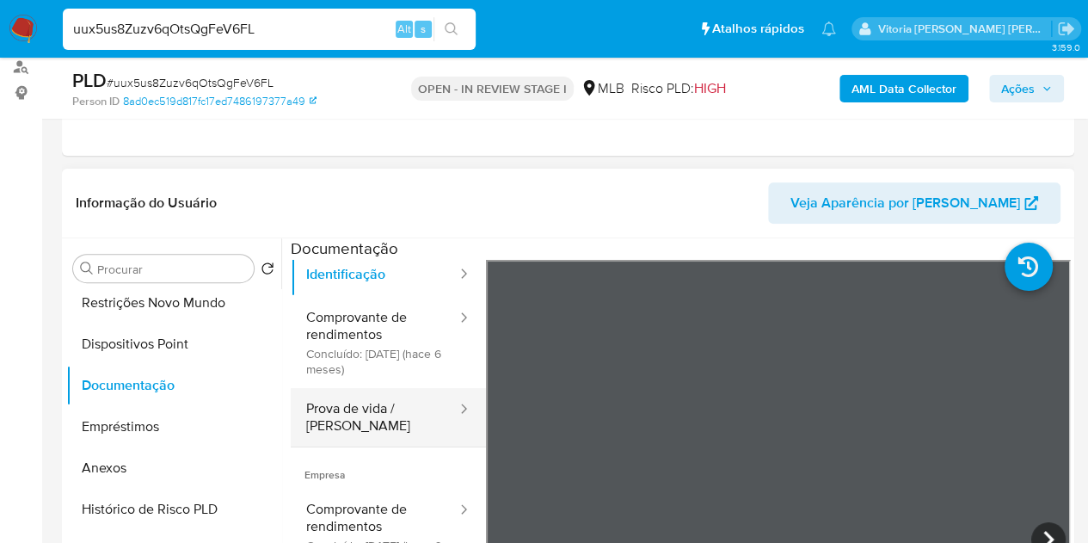
click at [387, 413] on button "Prova de vida / Selfie" at bounding box center [375, 417] width 168 height 58
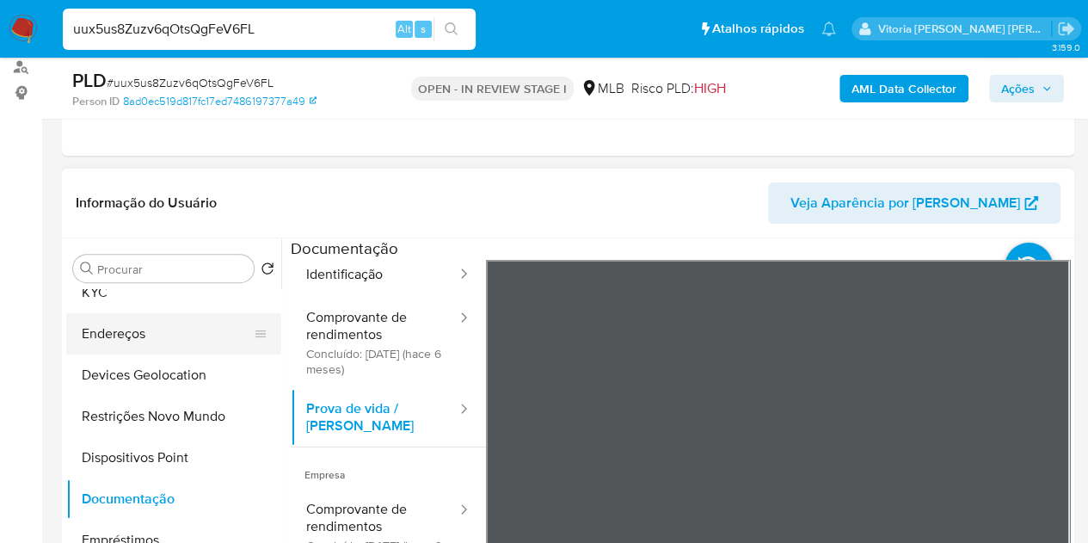
scroll to position [0, 0]
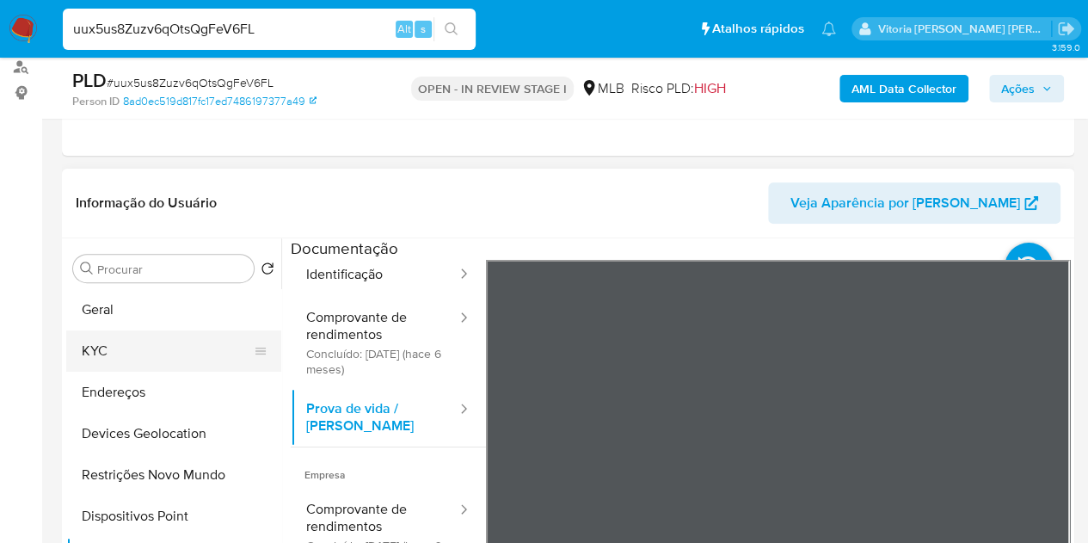
click at [166, 347] on button "KYC" at bounding box center [166, 350] width 201 height 41
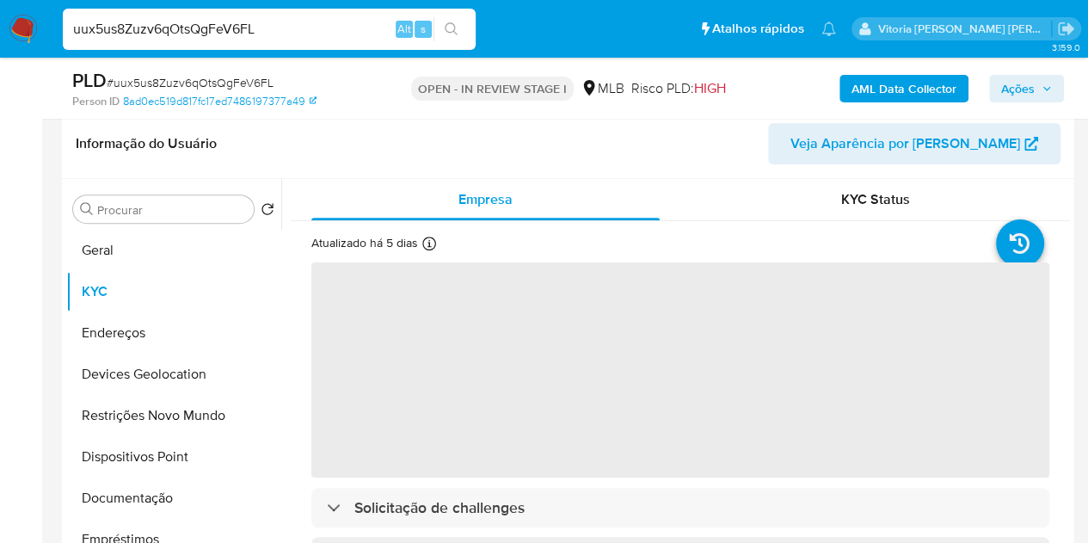
scroll to position [294, 0]
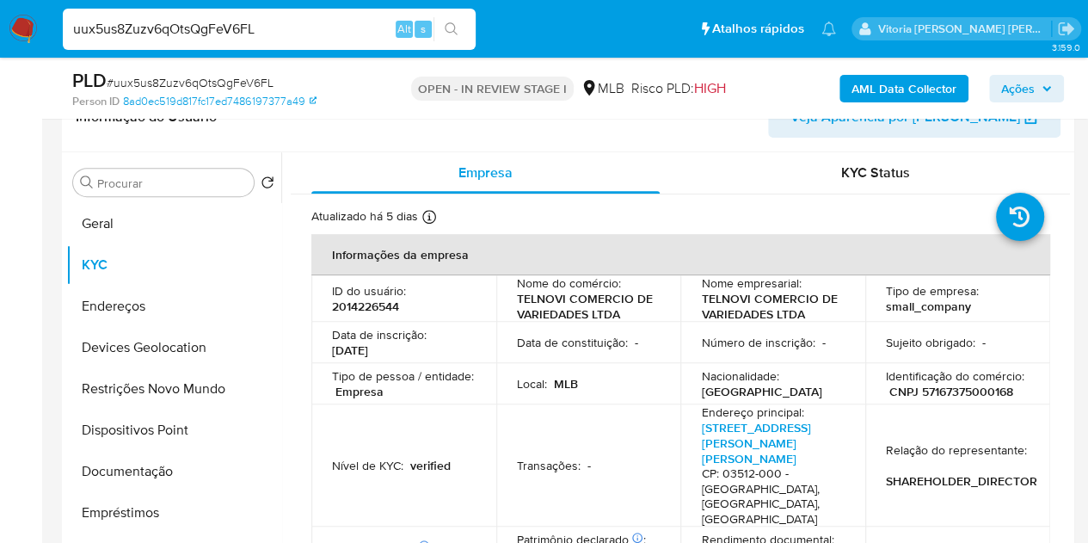
click at [976, 391] on p "CNPJ 57167375000168" at bounding box center [951, 391] width 124 height 15
copy p "57167375000168"
drag, startPoint x: 889, startPoint y: 414, endPoint x: 893, endPoint y: 394, distance: 20.1
click at [889, 407] on td "Relação do representante : SHAREHOLDER_DIRECTOR" at bounding box center [957, 465] width 185 height 122
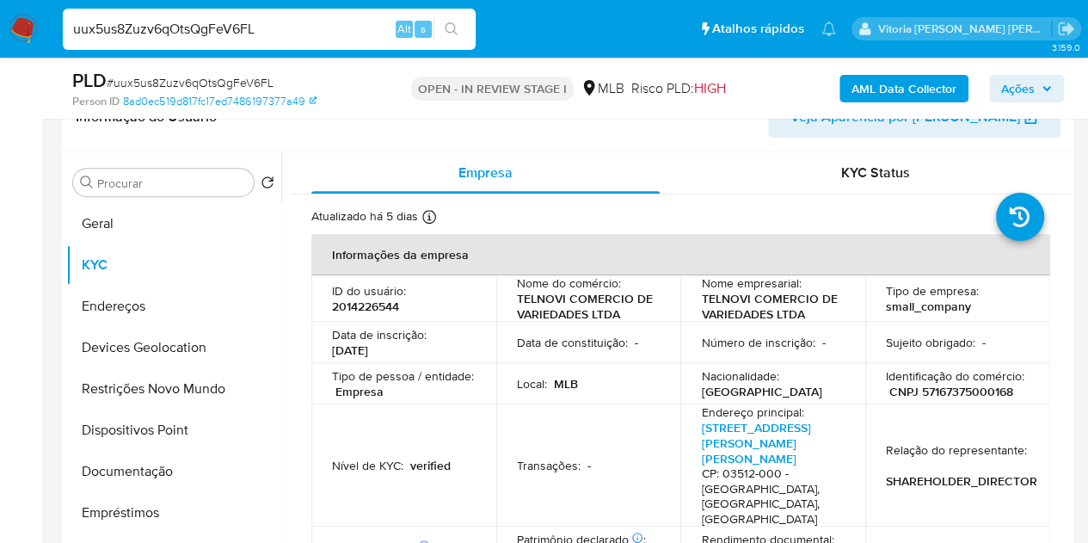
click at [943, 398] on p "CNPJ 57167375000168" at bounding box center [951, 391] width 124 height 15
copy p "57167375000168"
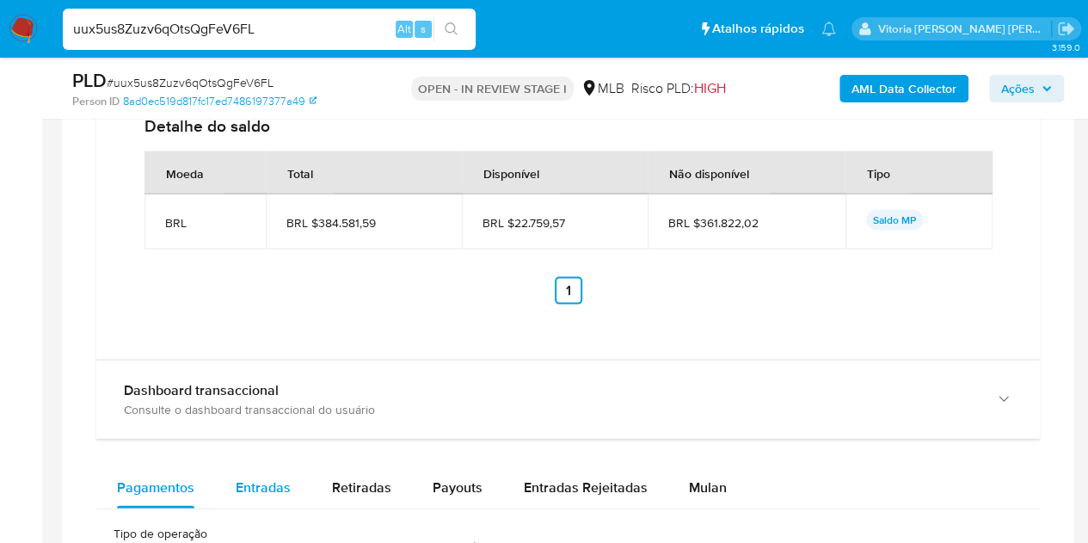
scroll to position [1843, 0]
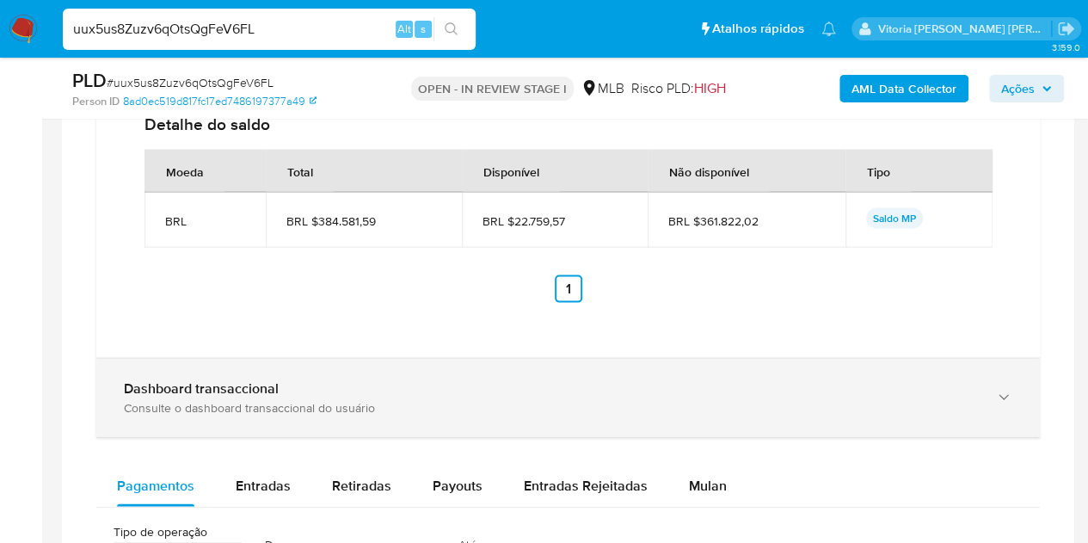
click at [305, 385] on div "Dashboard transaccional" at bounding box center [551, 388] width 854 height 17
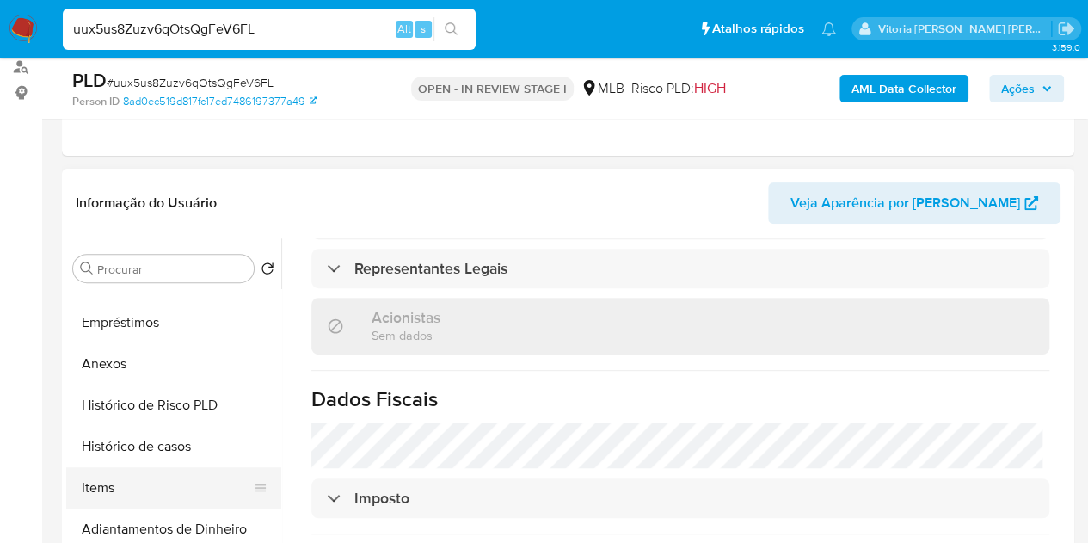
scroll to position [344, 0]
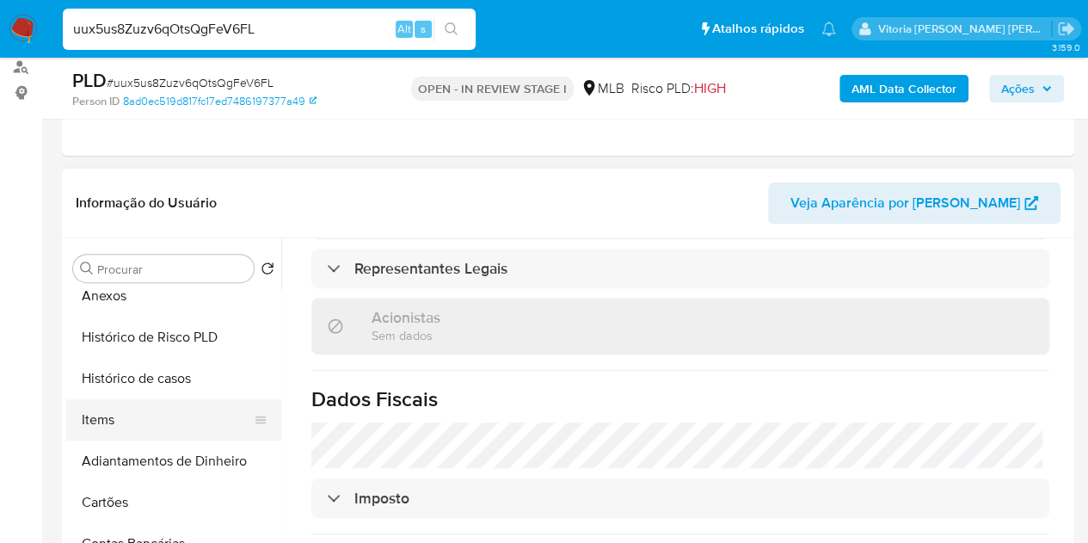
drag, startPoint x: 122, startPoint y: 404, endPoint x: 129, endPoint y: 410, distance: 9.1
click at [126, 406] on button "Items" at bounding box center [166, 419] width 201 height 41
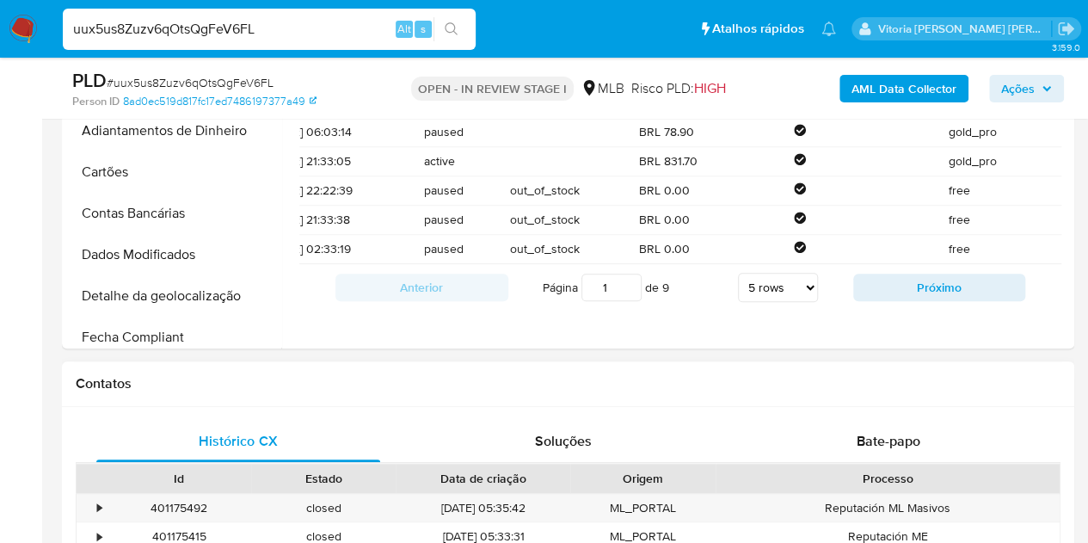
scroll to position [552, 0]
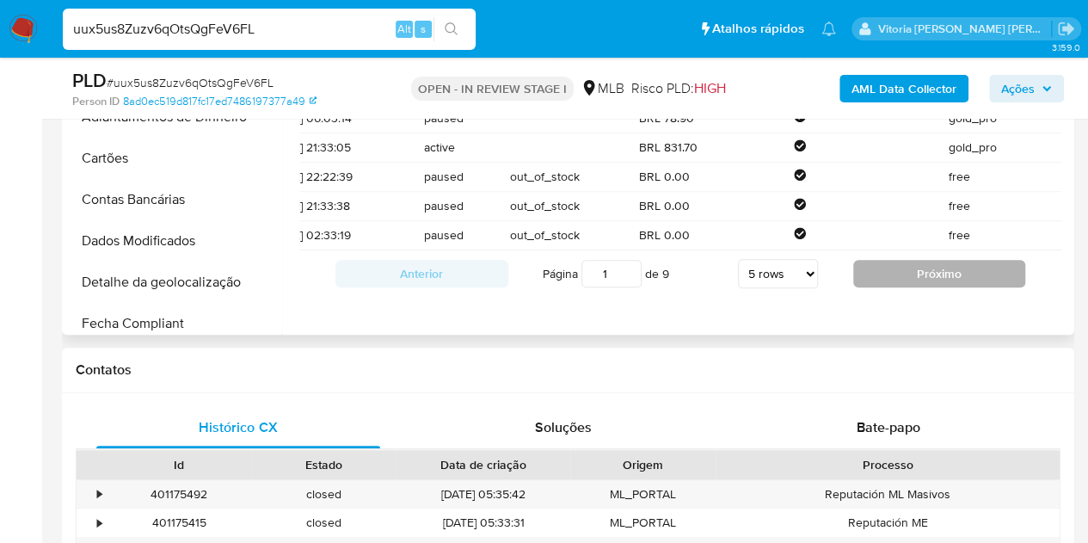
click at [914, 286] on button "Próximo" at bounding box center [939, 274] width 173 height 28
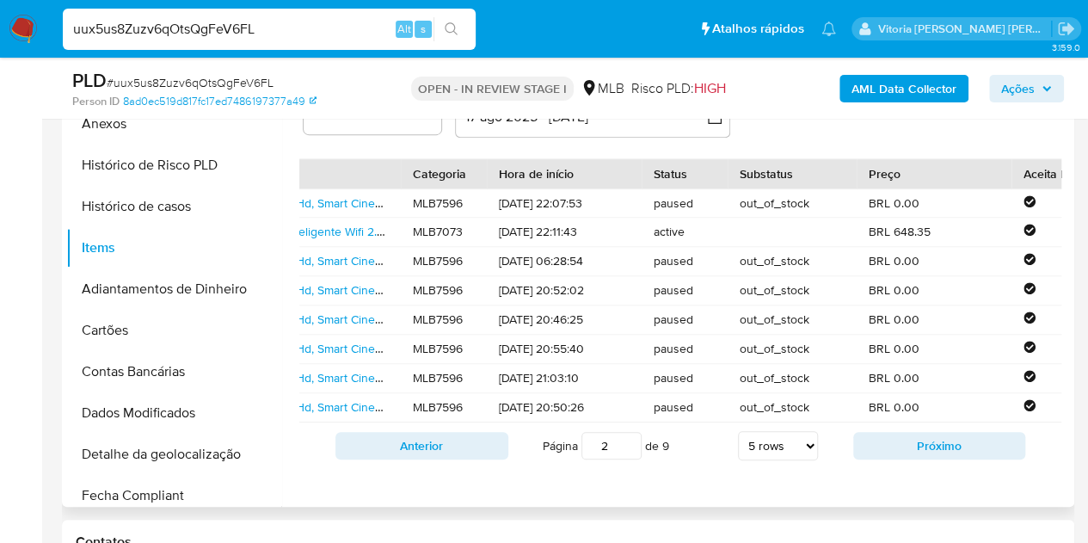
scroll to position [0, 516]
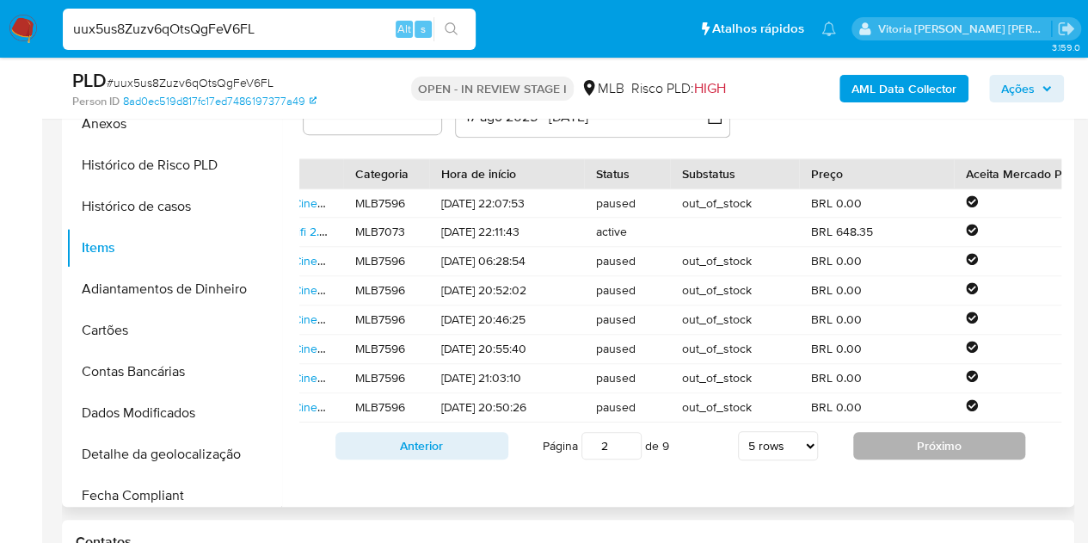
click at [895, 450] on button "Próximo" at bounding box center [939, 446] width 173 height 28
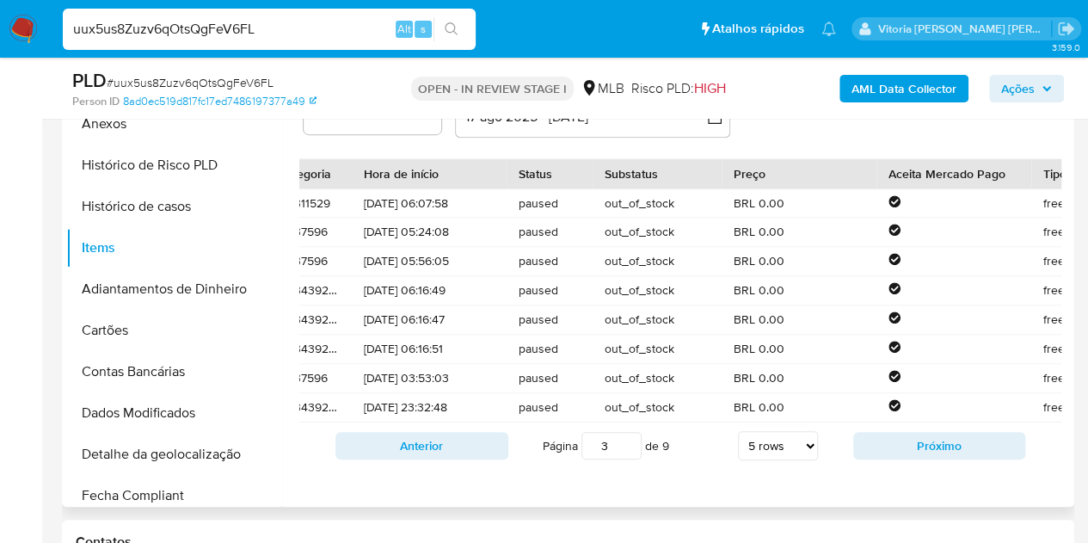
scroll to position [0, 602]
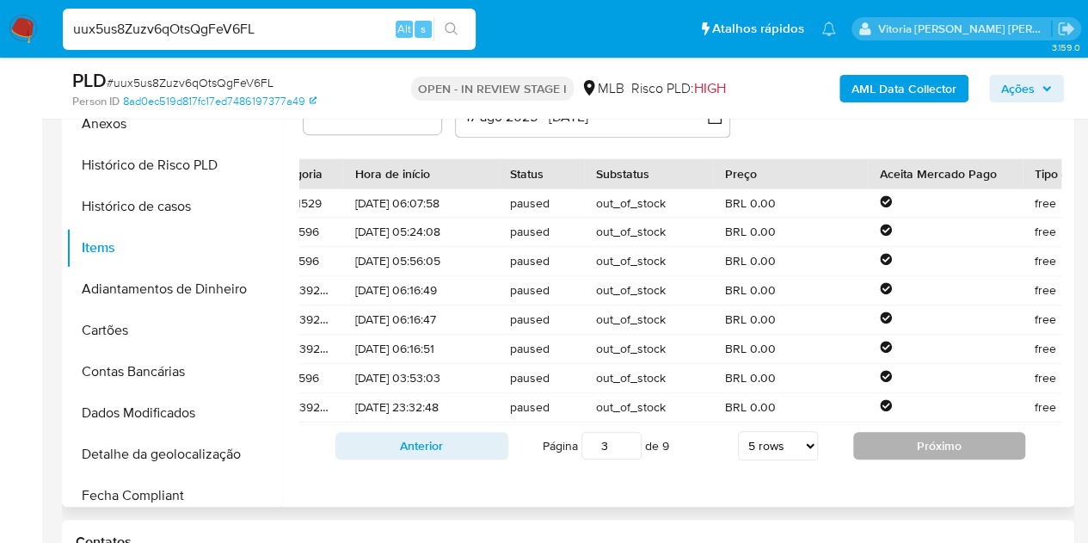
click at [919, 459] on button "Próximo" at bounding box center [939, 446] width 173 height 28
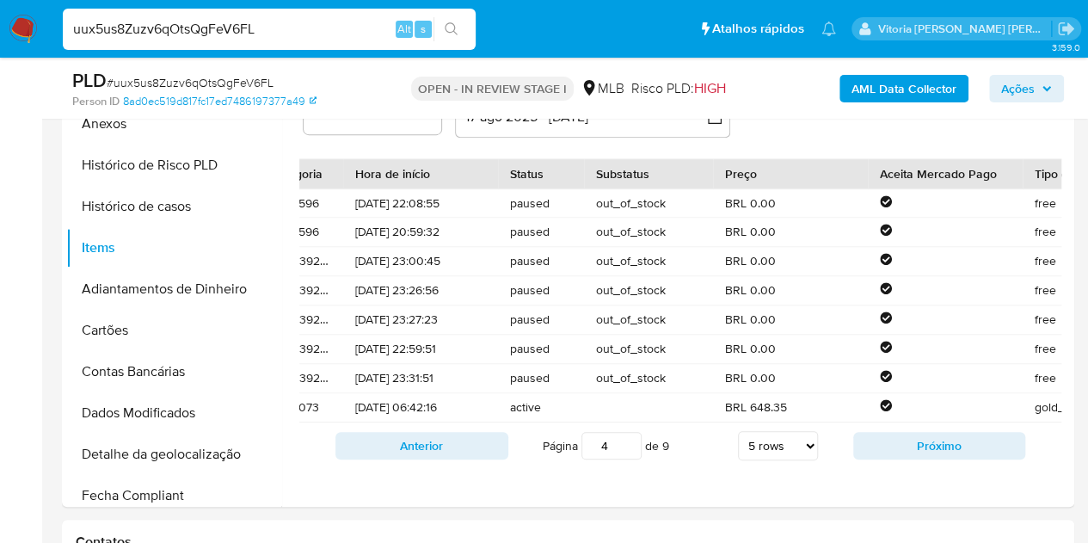
click at [1015, 83] on span "Ações" at bounding box center [1018, 89] width 34 height 28
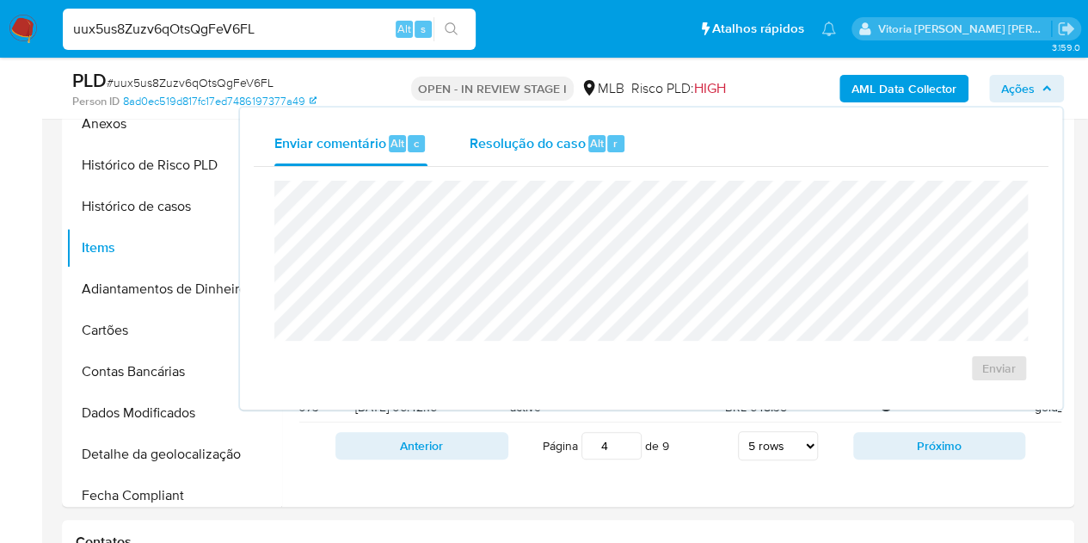
click at [525, 155] on div "Resolução do caso Alt r" at bounding box center [547, 143] width 157 height 45
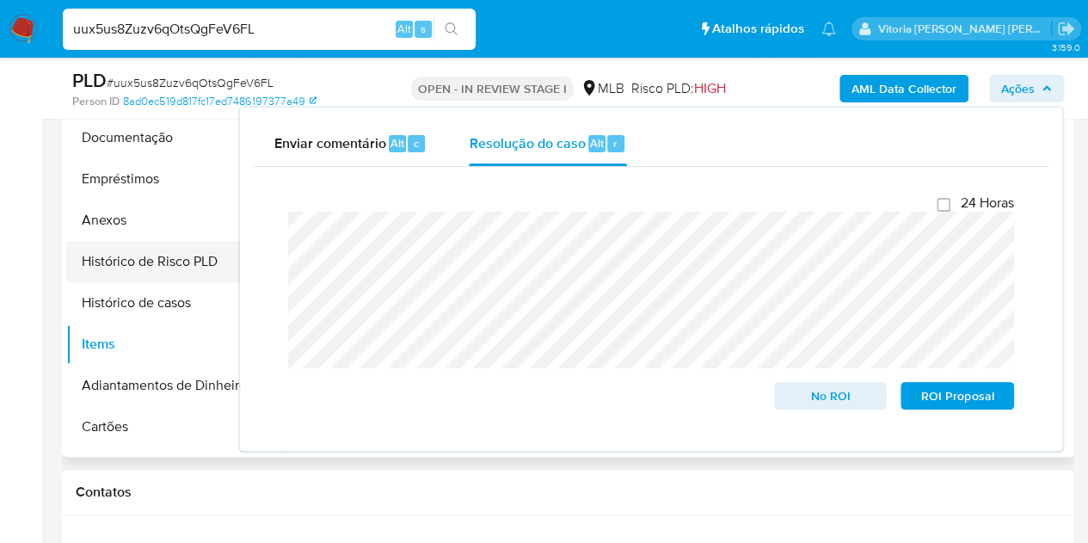
scroll to position [172, 0]
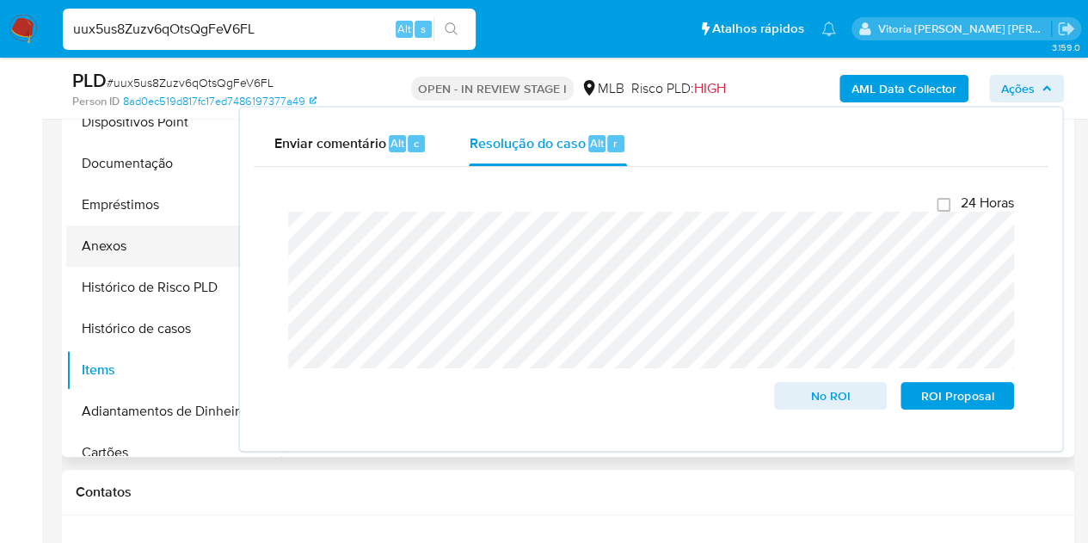
click at [129, 250] on button "Anexos" at bounding box center [166, 245] width 201 height 41
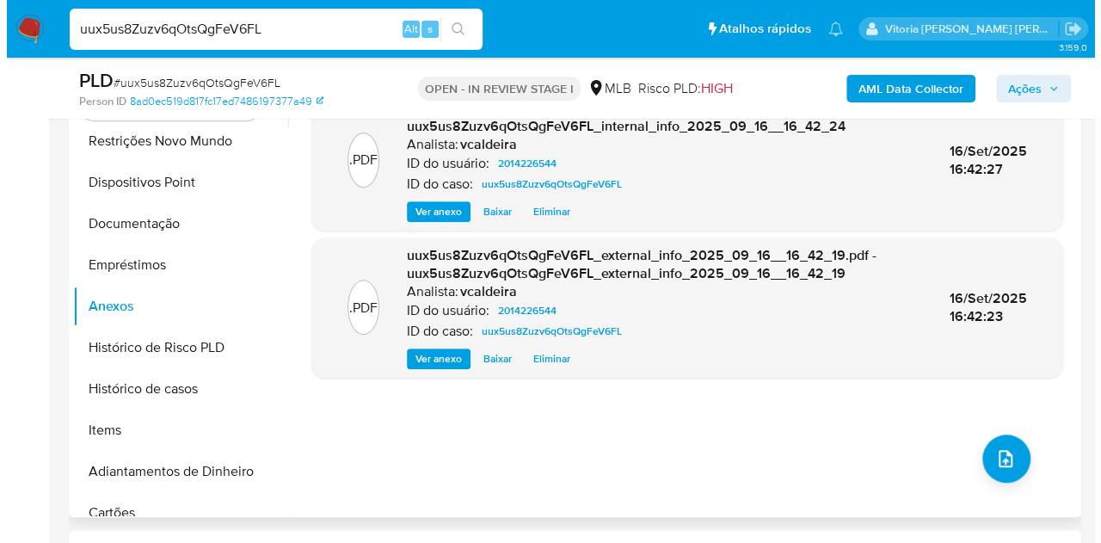
scroll to position [430, 0]
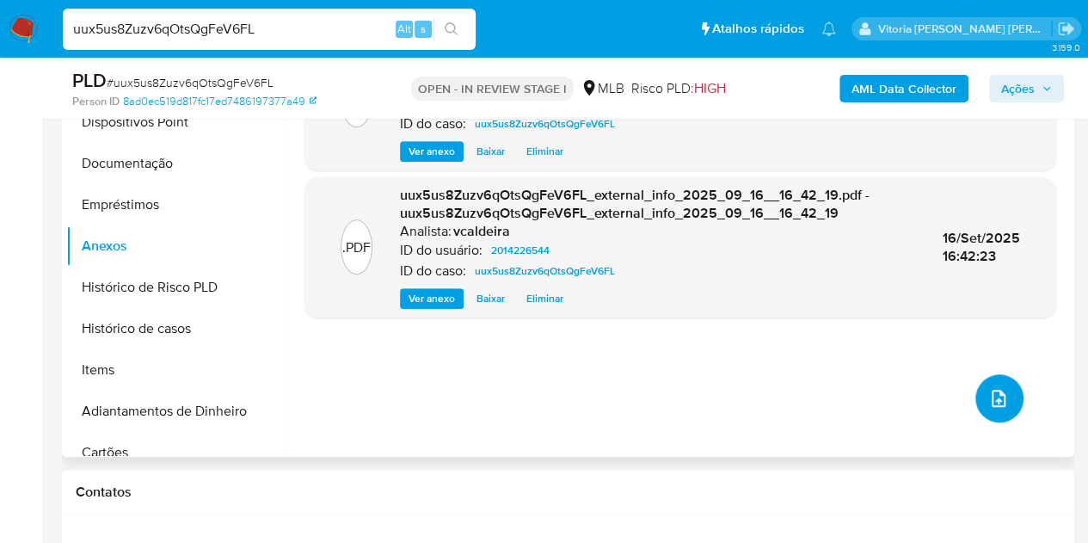
click at [988, 397] on icon "upload-file" at bounding box center [998, 398] width 21 height 21
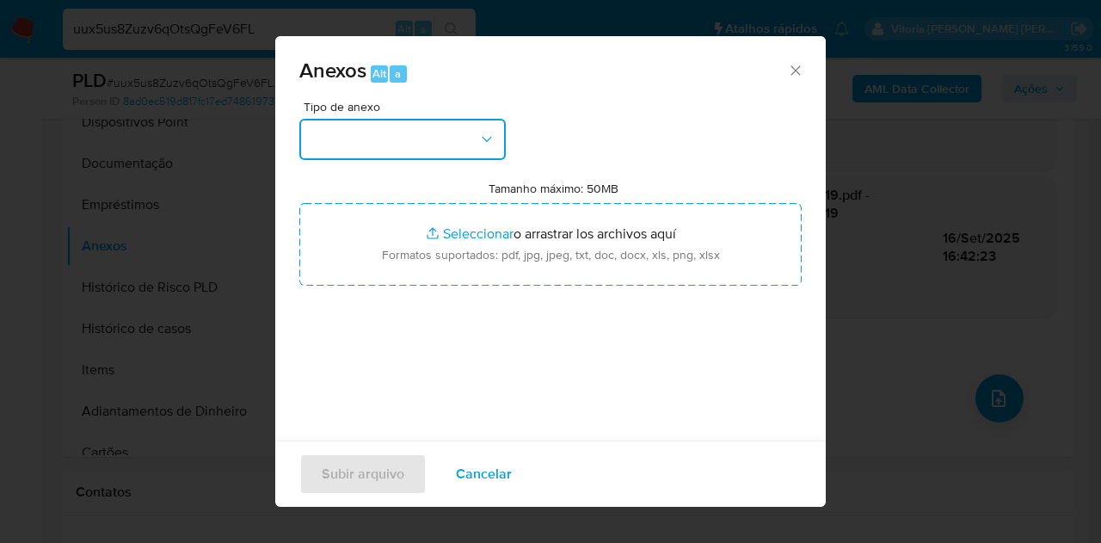
click at [453, 138] on button "button" at bounding box center [402, 139] width 206 height 41
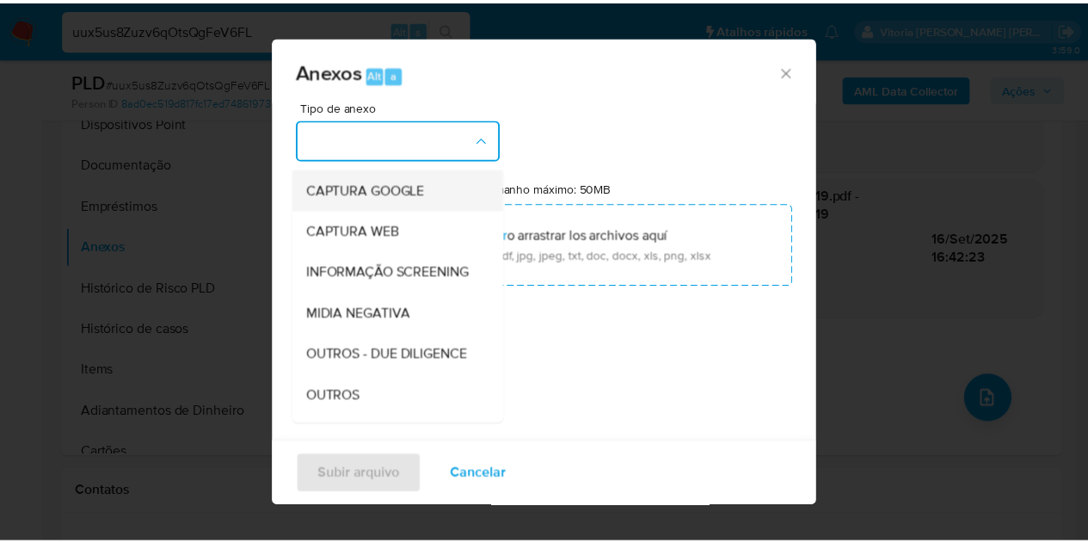
scroll to position [258, 0]
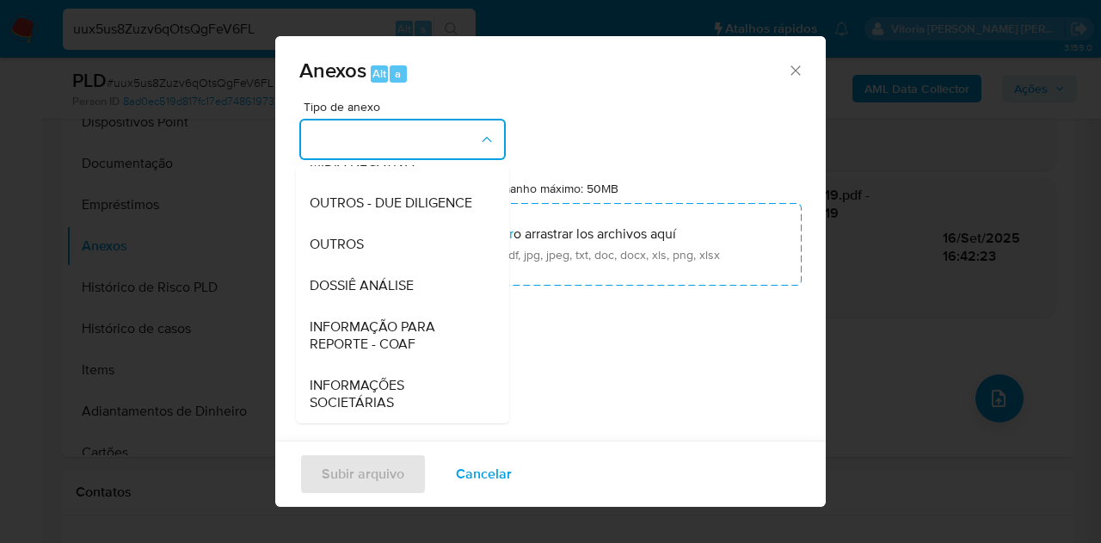
drag, startPoint x: 395, startPoint y: 290, endPoint x: 438, endPoint y: 354, distance: 76.8
click at [394, 292] on span "DOSSIÊ ANÁLISE" at bounding box center [362, 285] width 104 height 17
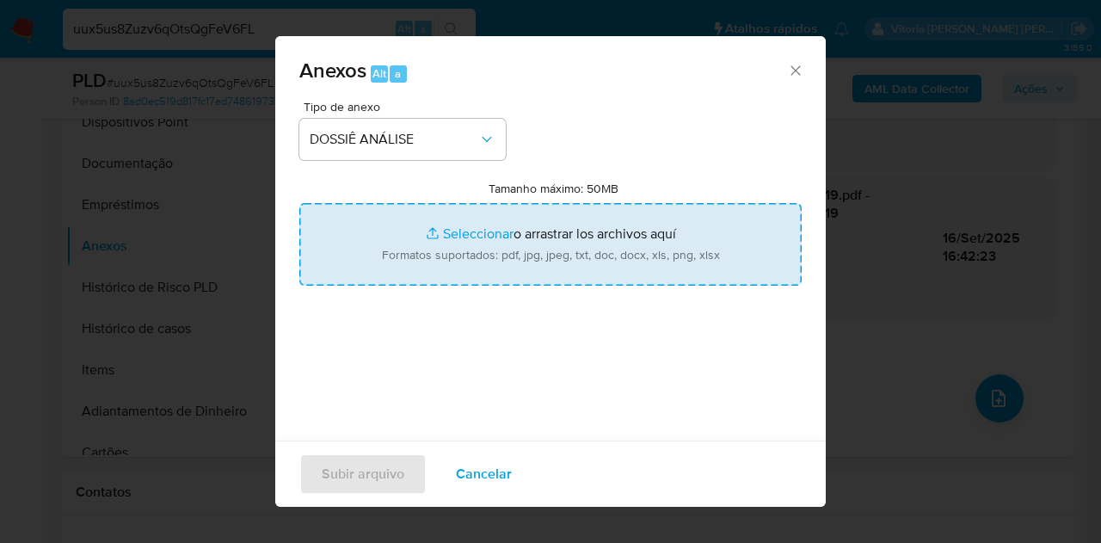
type input "C:\fakepath\Mulan 2014226544_2025_09_15_18_25_33.pdf"
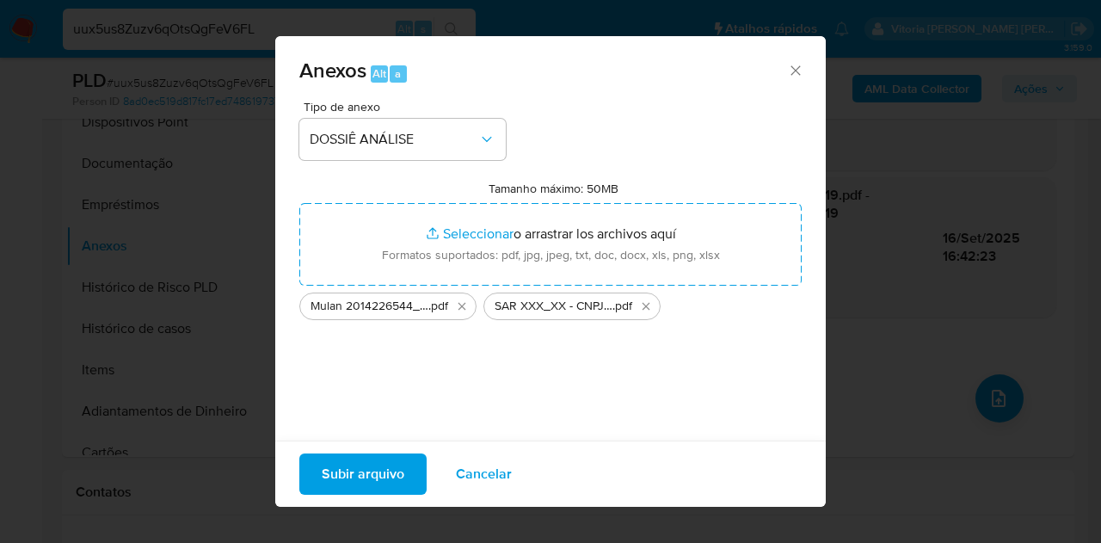
click at [376, 485] on span "Subir arquivo" at bounding box center [363, 474] width 83 height 38
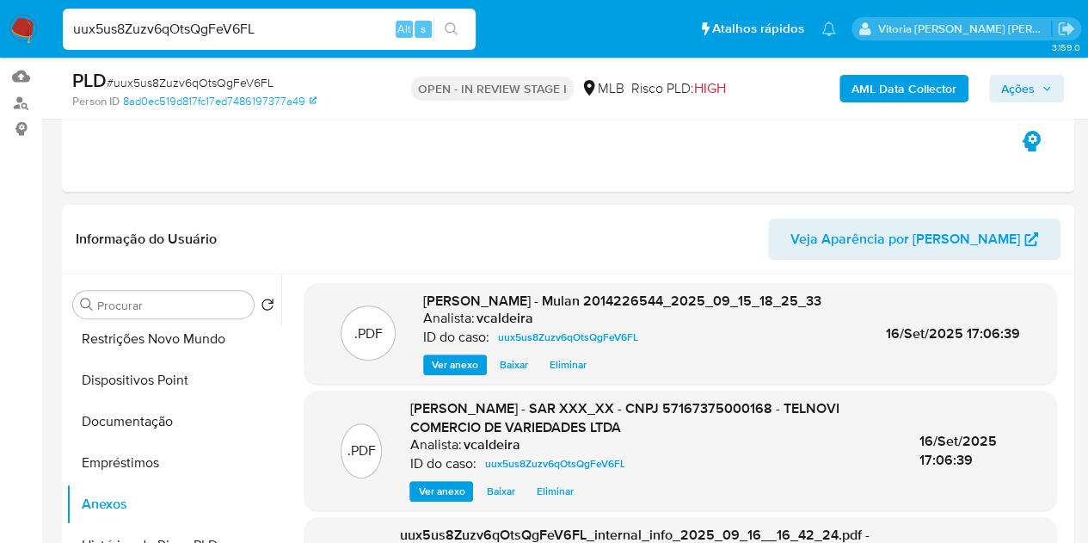
scroll to position [0, 0]
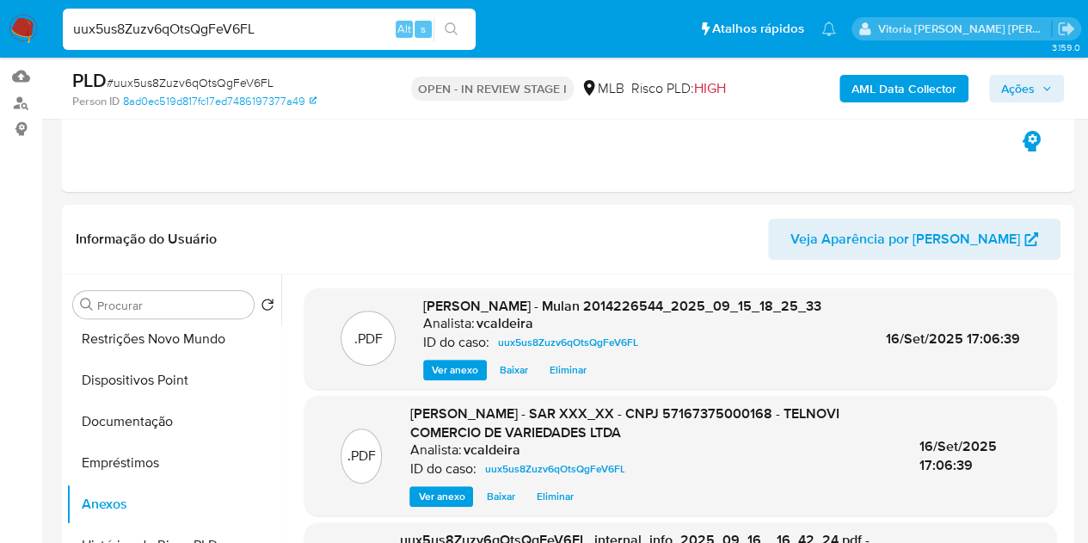
click at [1027, 86] on span "Ações" at bounding box center [1018, 89] width 34 height 28
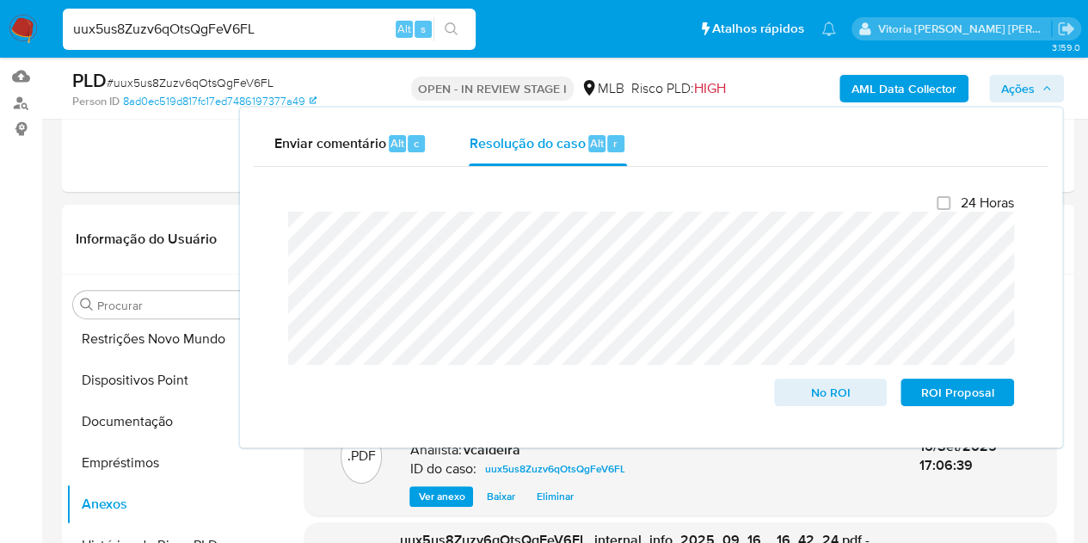
scroll to position [344, 0]
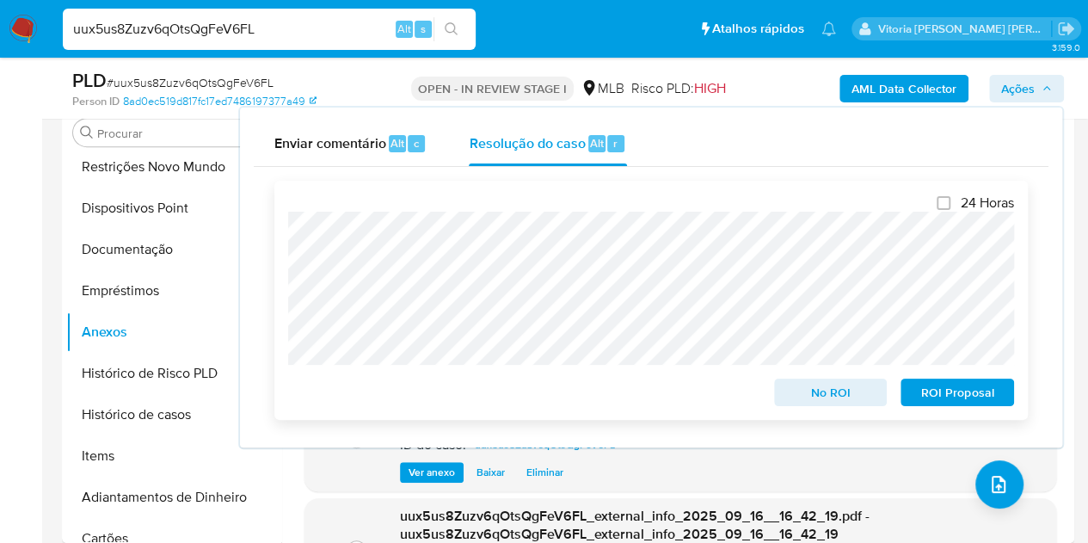
click at [941, 403] on span "ROI Proposal" at bounding box center [957, 392] width 89 height 24
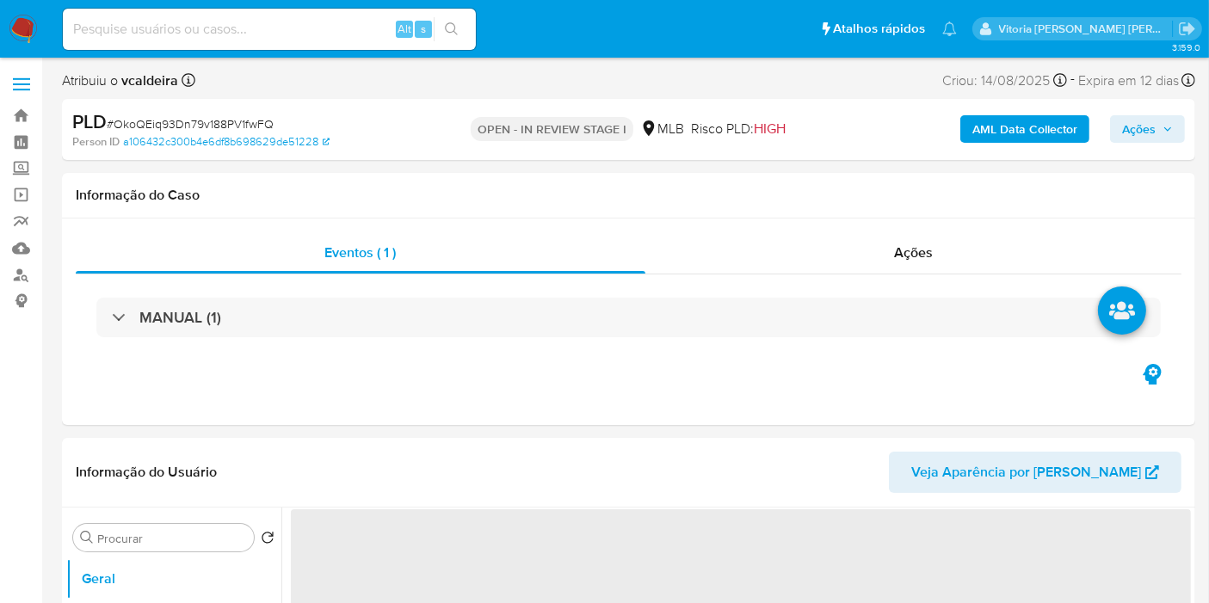
select select "10"
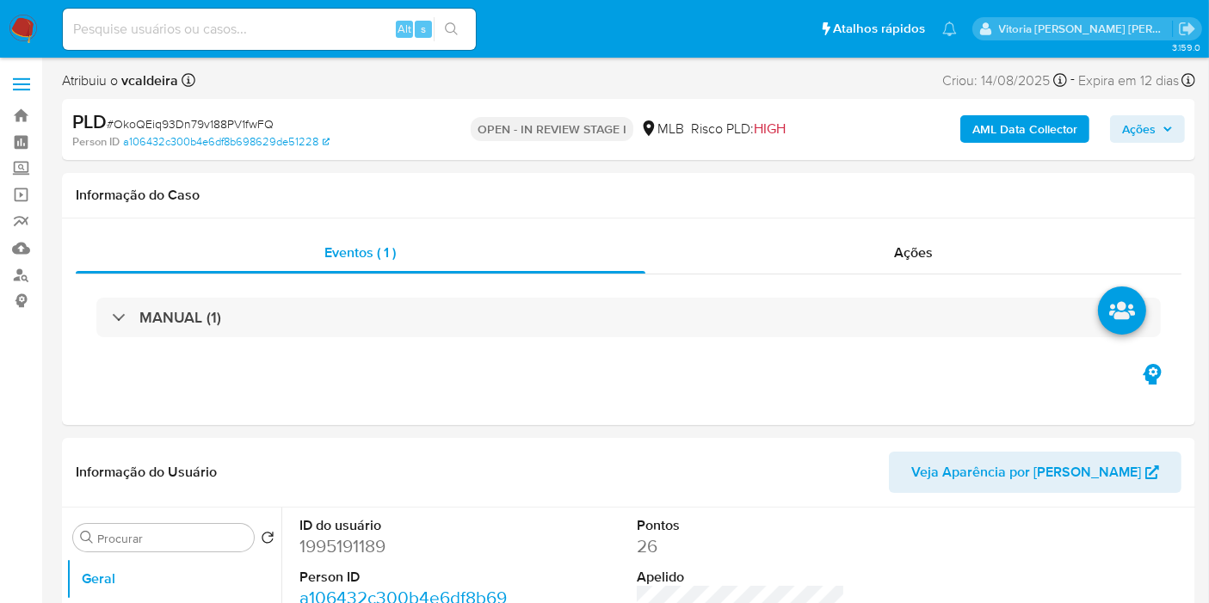
click at [1145, 110] on div "AML Data Collector Ações" at bounding box center [1001, 129] width 366 height 40
click at [1120, 132] on button "Ações" at bounding box center [1147, 129] width 75 height 28
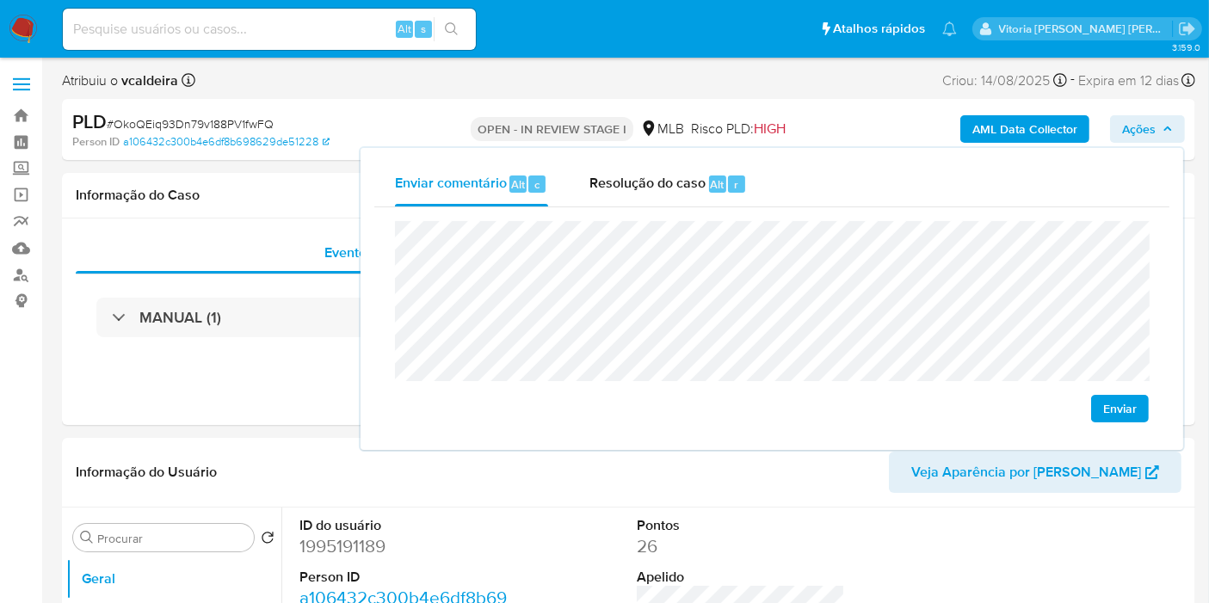
click at [1115, 406] on span "Enviar" at bounding box center [1120, 409] width 34 height 24
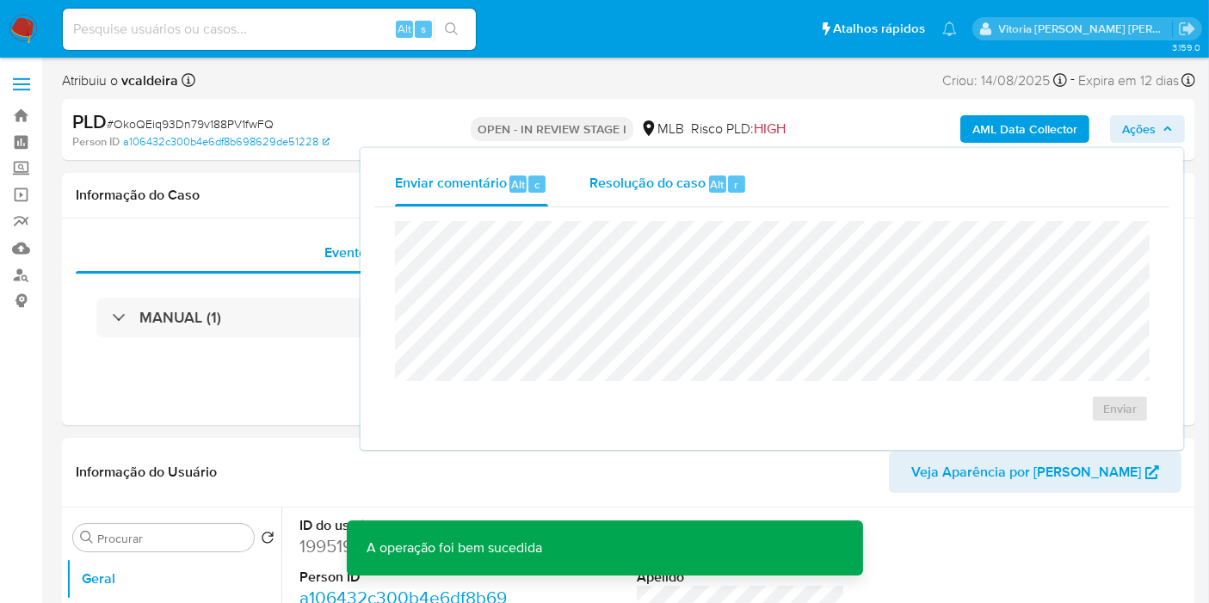
click at [639, 184] on span "Resolução do caso" at bounding box center [647, 184] width 116 height 20
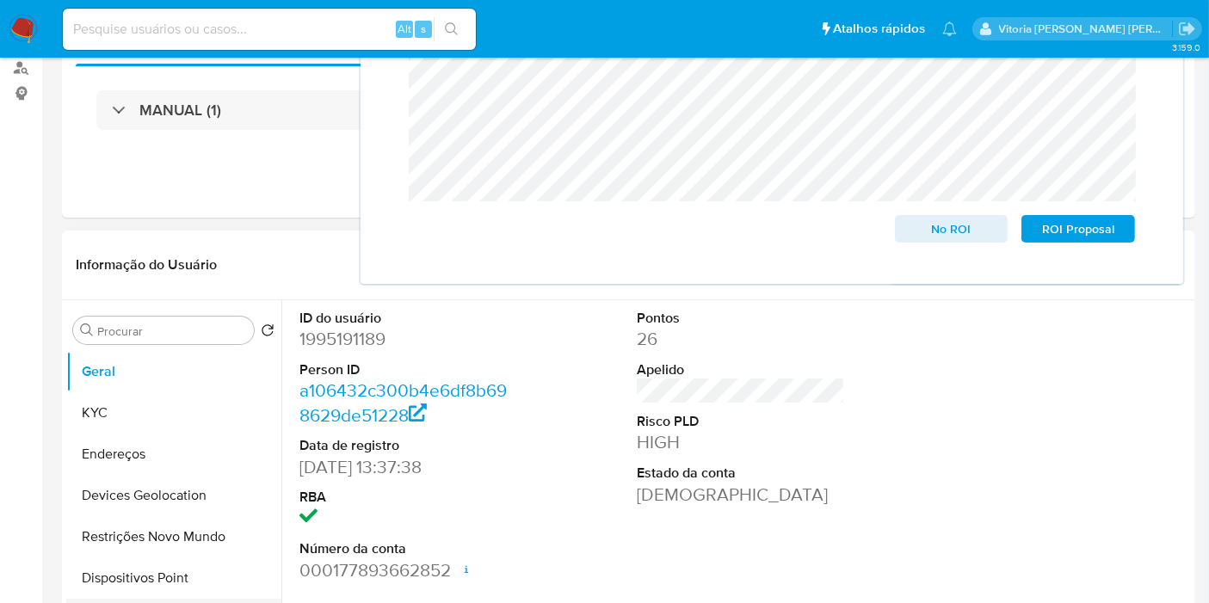
scroll to position [382, 0]
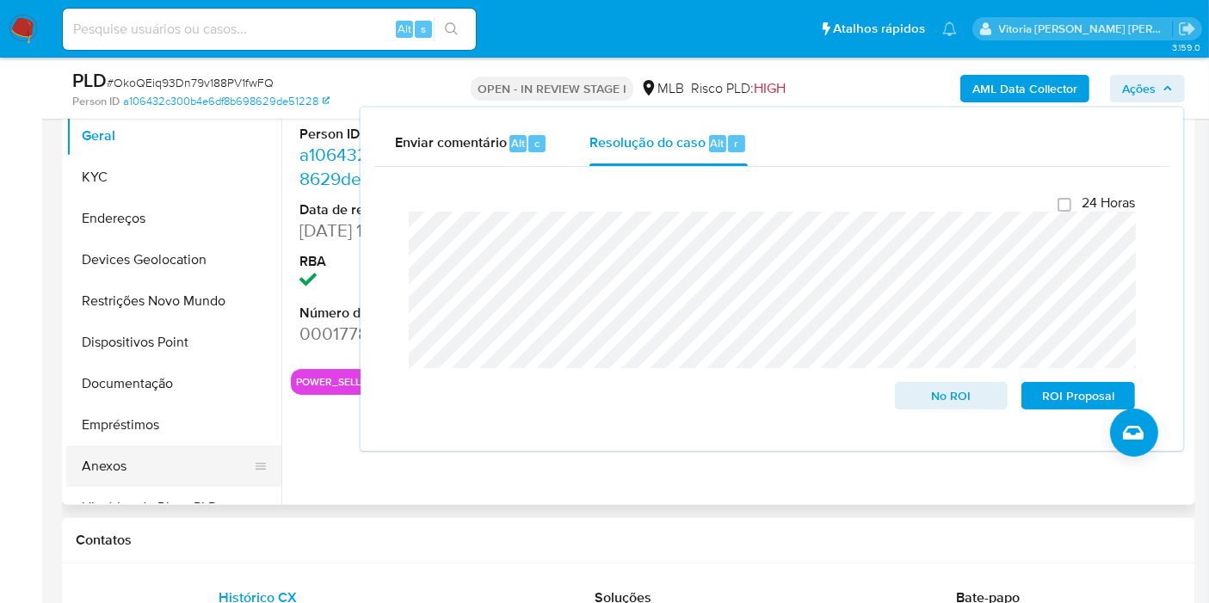
click at [169, 446] on button "Anexos" at bounding box center [166, 466] width 201 height 41
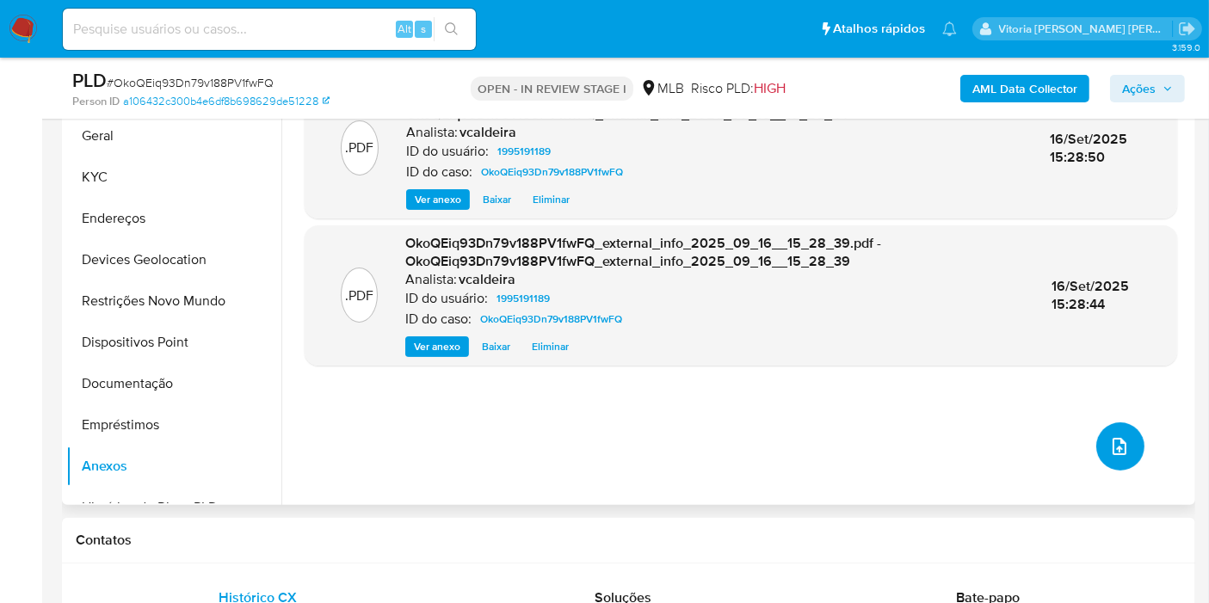
click at [1130, 454] on button "upload-file" at bounding box center [1120, 446] width 48 height 48
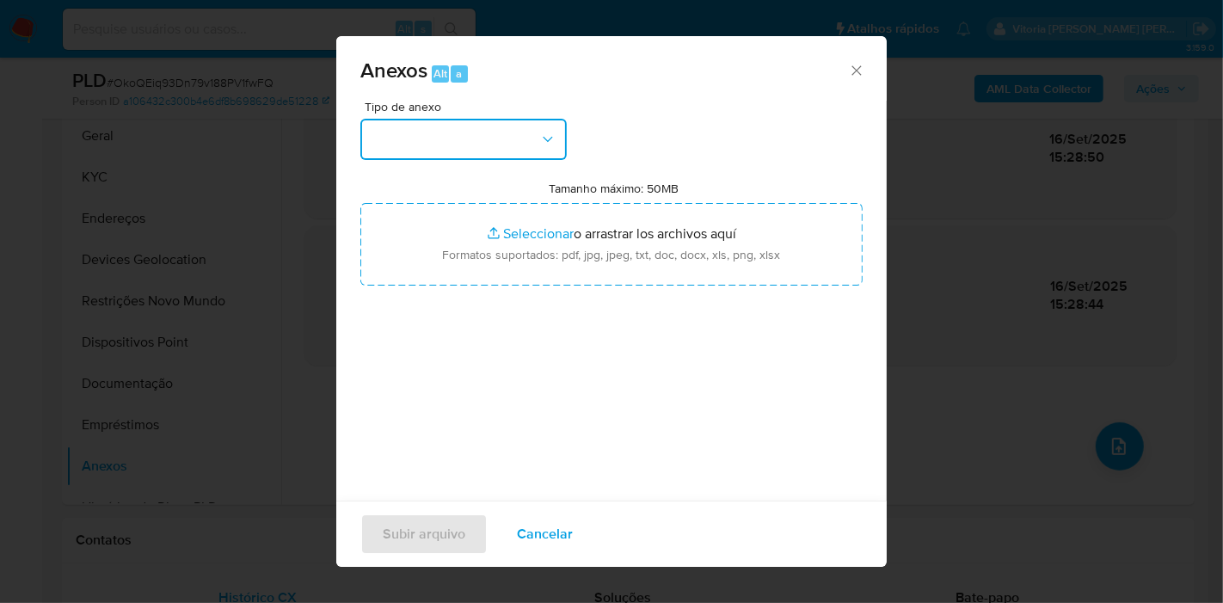
click at [518, 132] on button "button" at bounding box center [463, 139] width 206 height 41
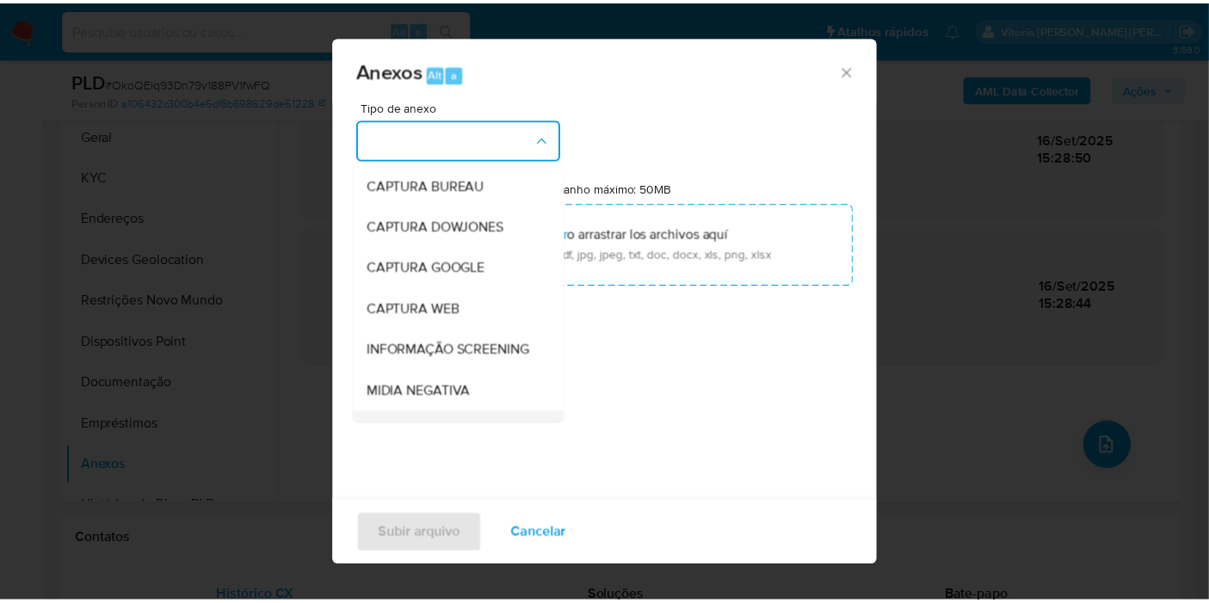
scroll to position [191, 0]
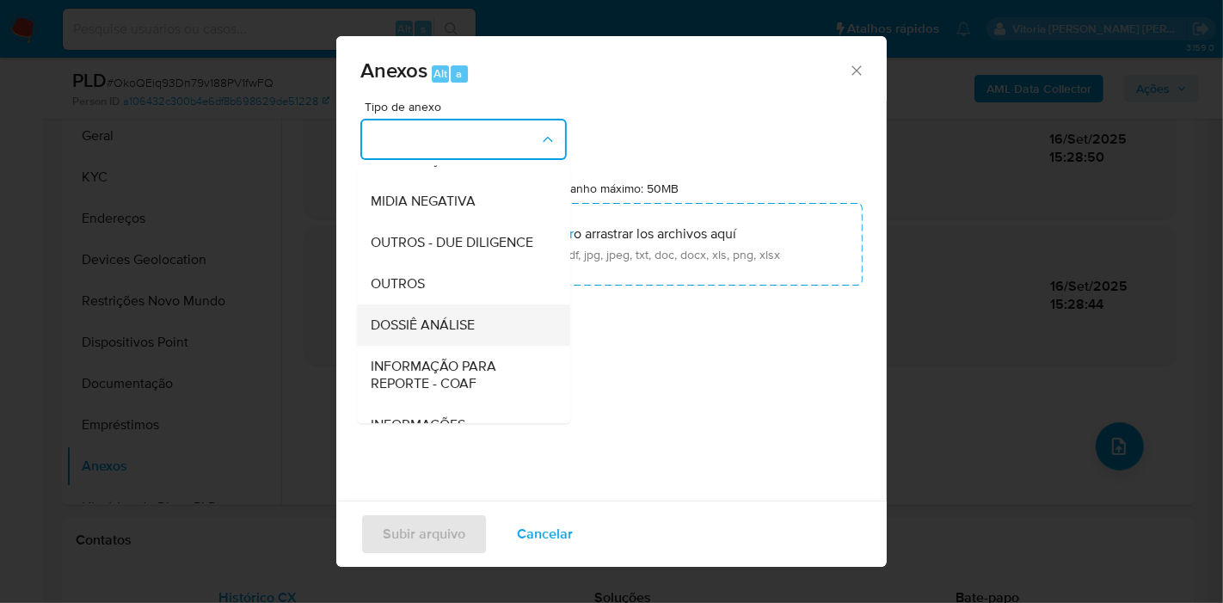
click at [457, 346] on div "DOSSIÊ ANÁLISE" at bounding box center [458, 325] width 175 height 41
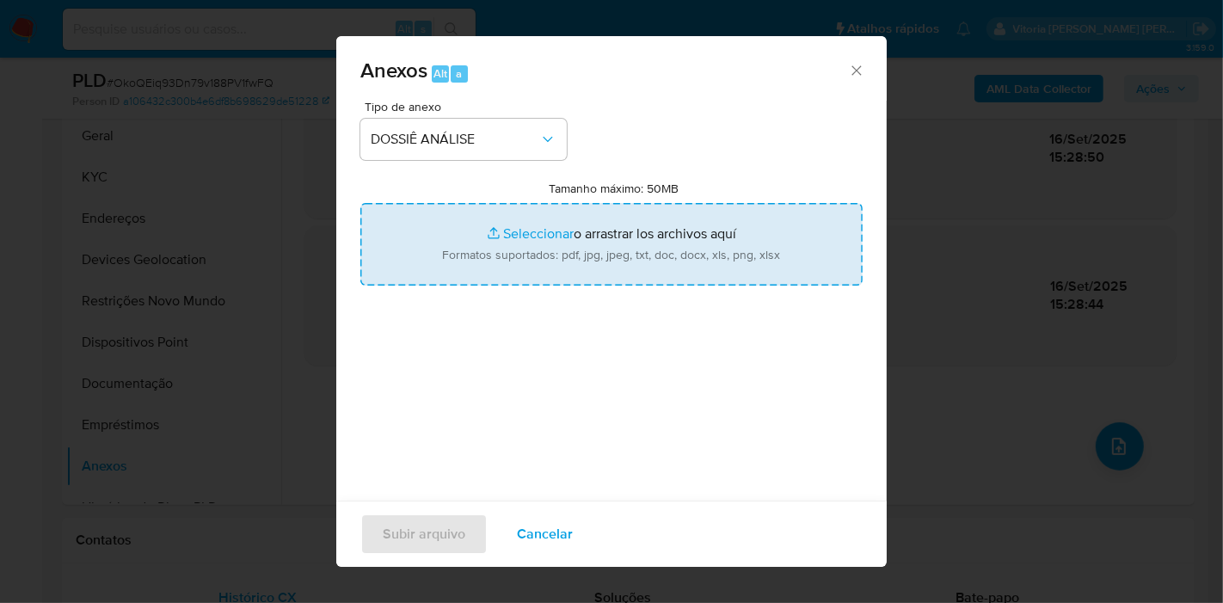
type input "C:\fakepath\SAR XXX_XX - CNPJ 57017777000186 - [PERSON_NAME] PRODUTOS LTDA.pdf"
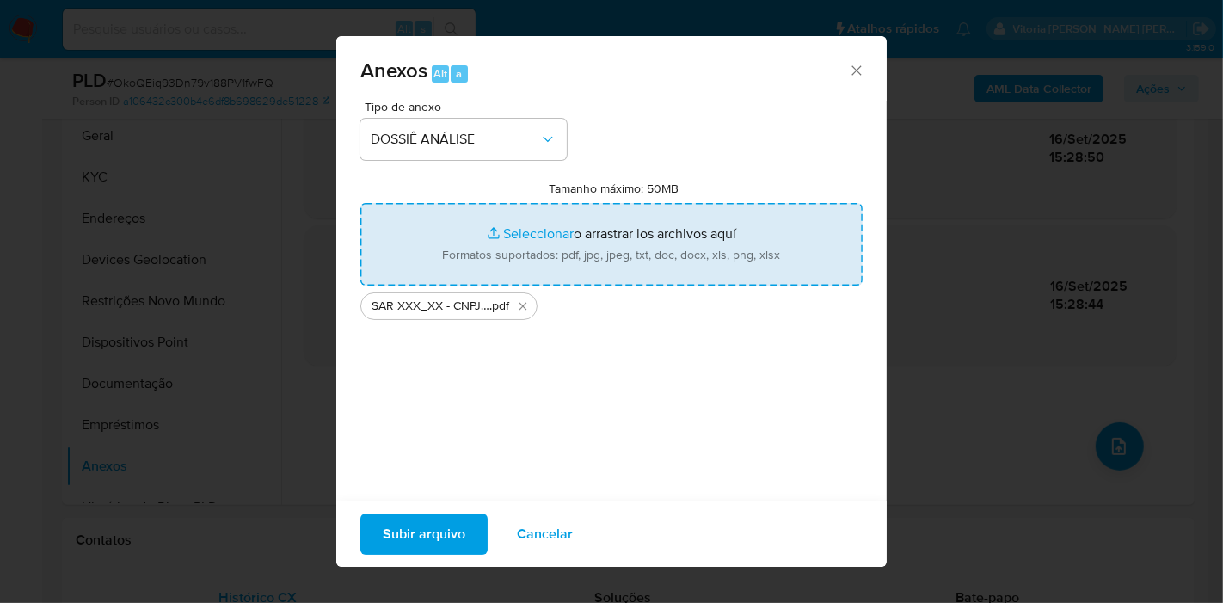
click at [447, 531] on span "Subir arquivo" at bounding box center [424, 534] width 83 height 38
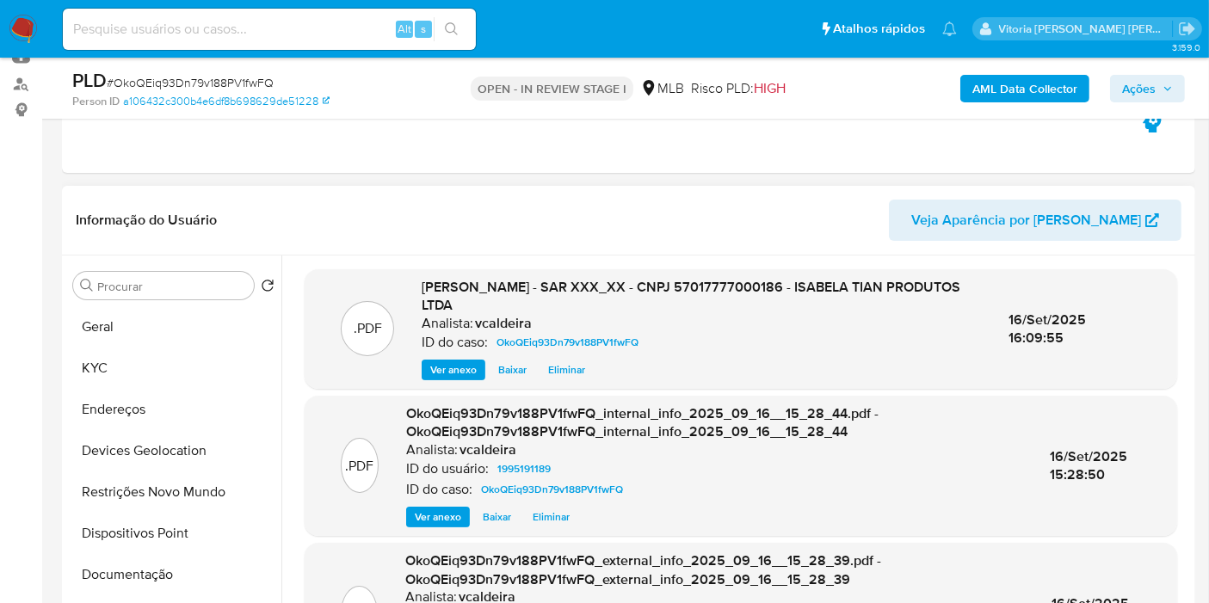
scroll to position [0, 0]
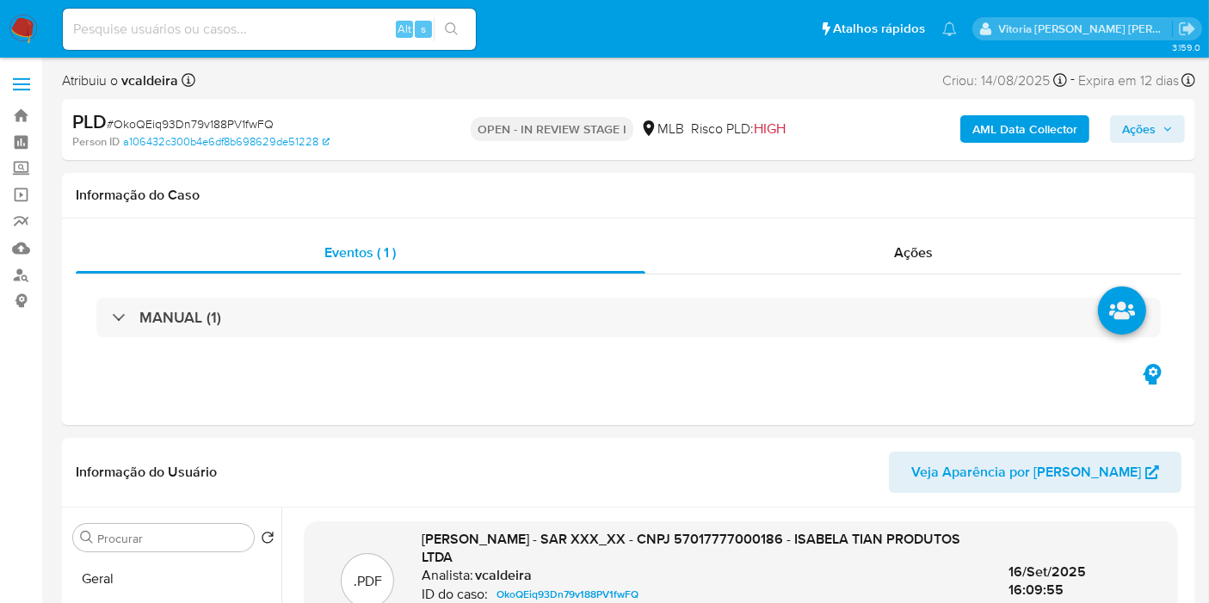
drag, startPoint x: 1176, startPoint y: 118, endPoint x: 1127, endPoint y: 143, distance: 55.0
click at [1176, 119] on button "Ações" at bounding box center [1147, 129] width 75 height 28
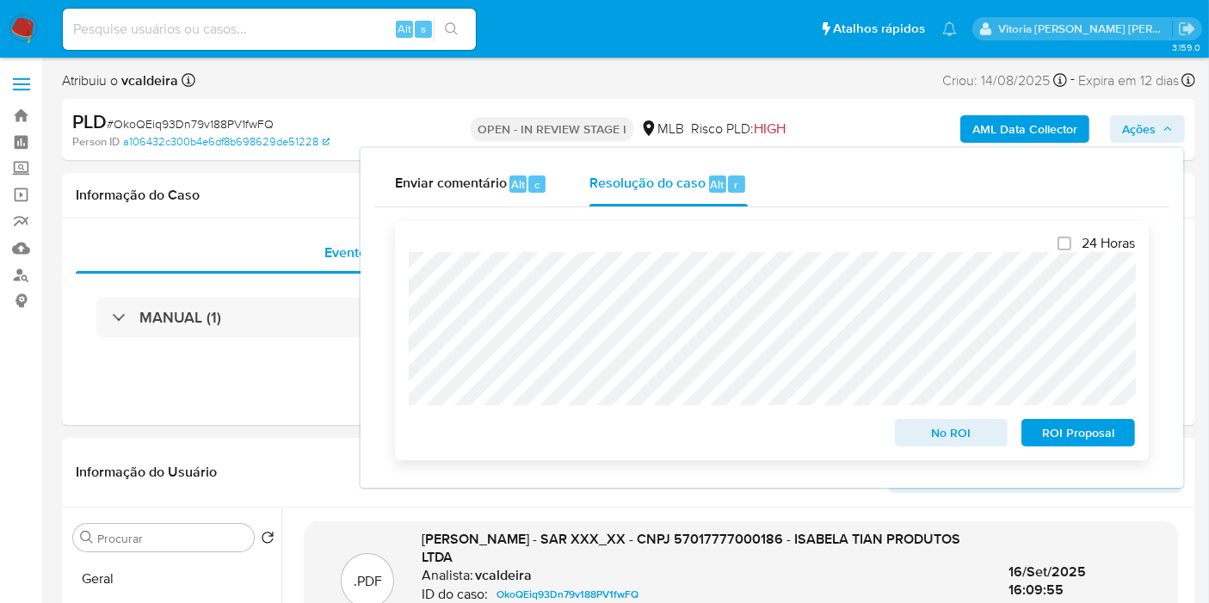
click at [1096, 437] on span "ROI Proposal" at bounding box center [1077, 433] width 89 height 24
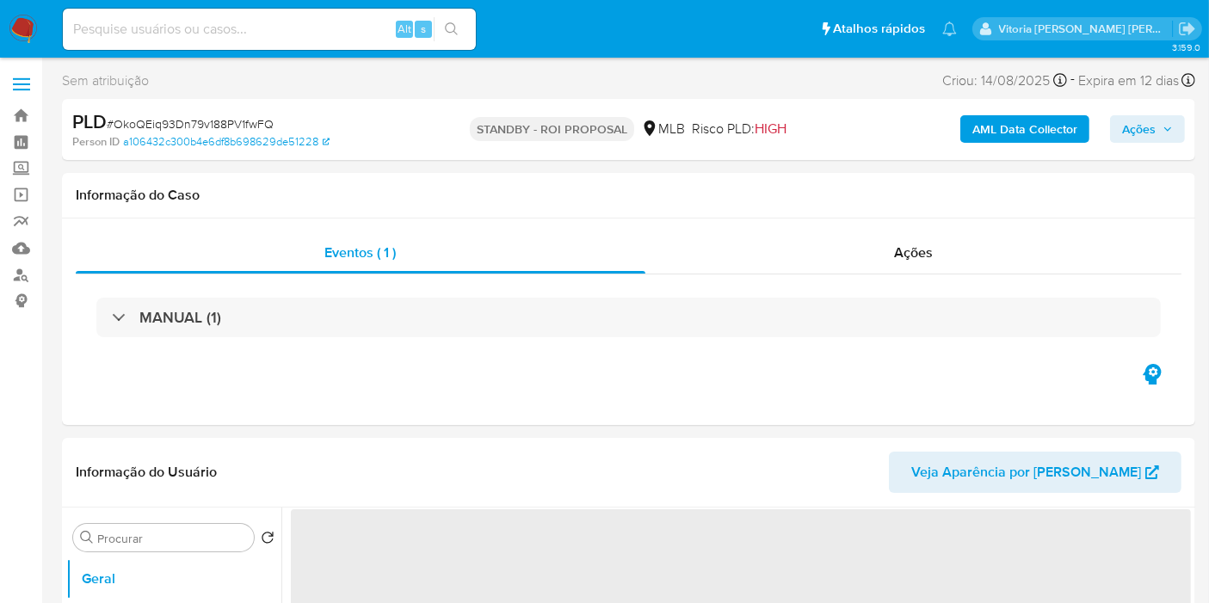
select select "10"
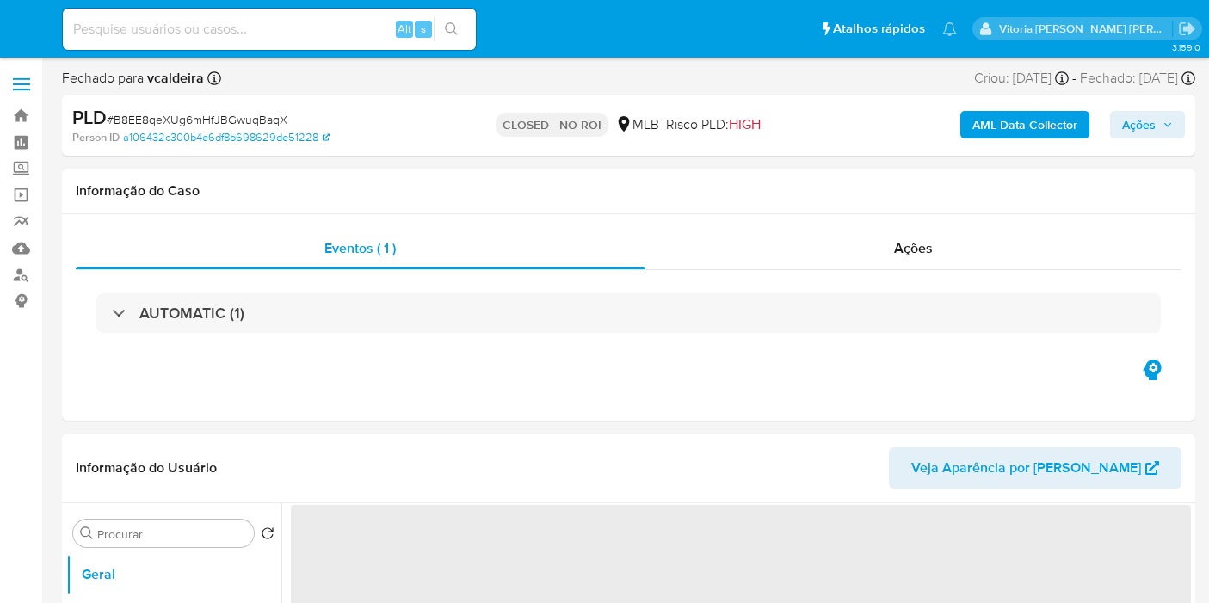
select select "10"
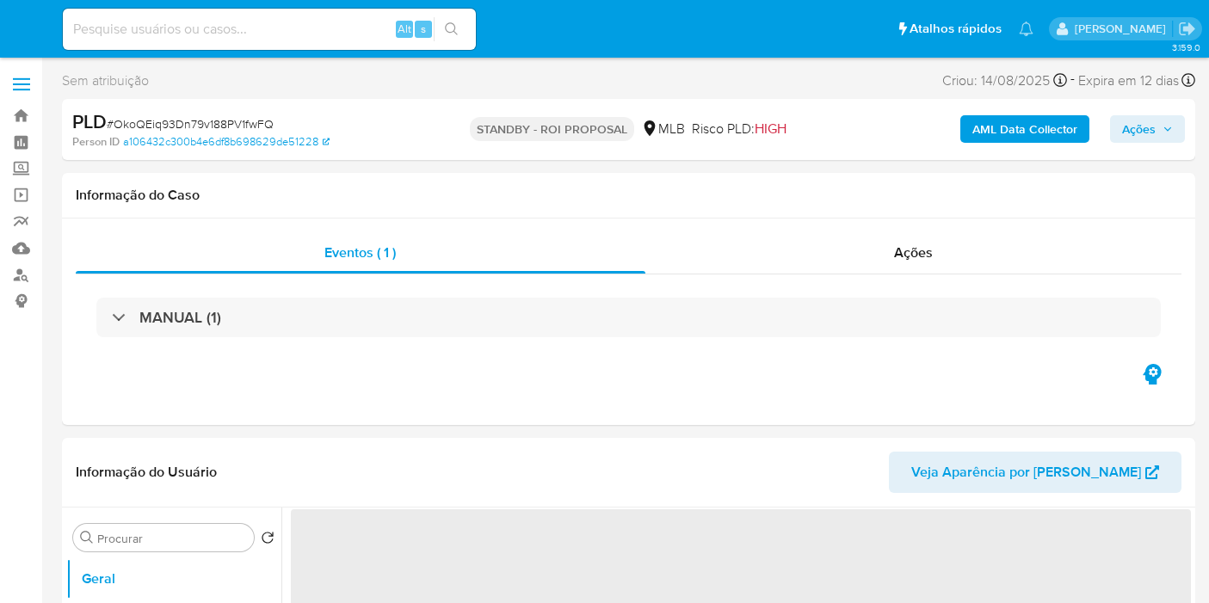
select select "10"
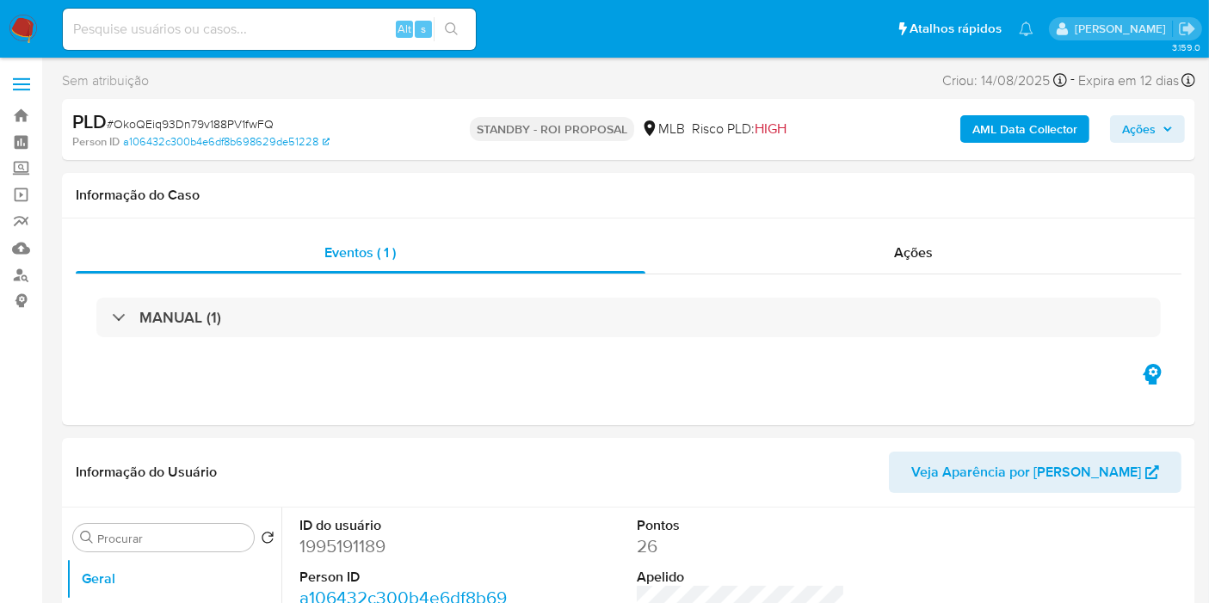
click at [1142, 136] on span "Ações" at bounding box center [1139, 129] width 34 height 28
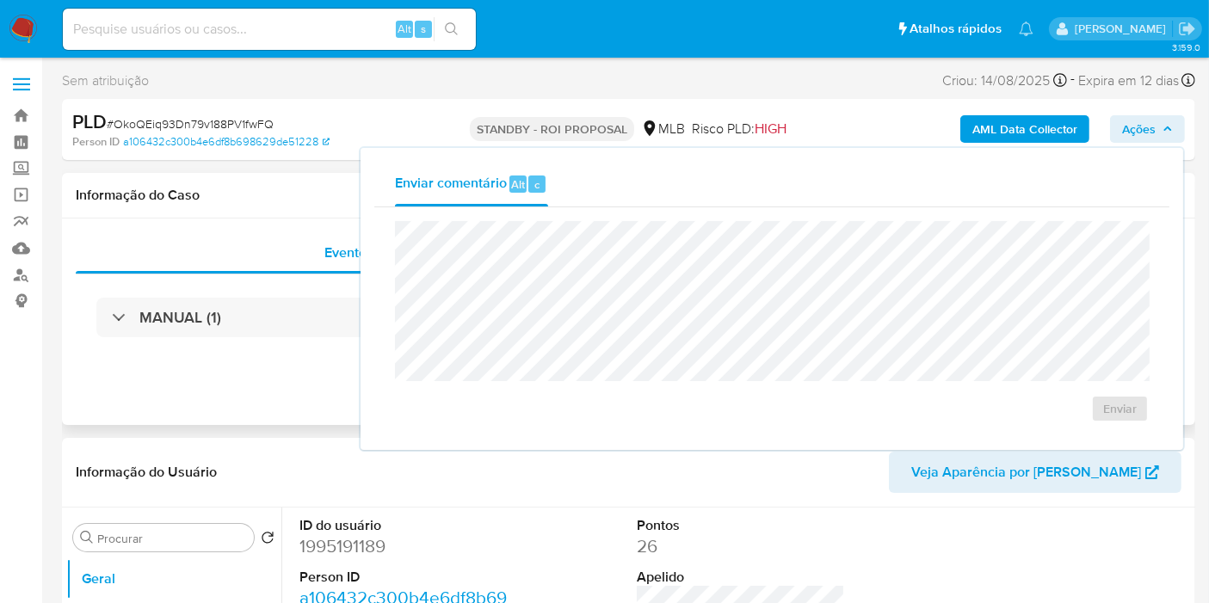
click at [249, 404] on div "Eventos ( 1 ) Ações MANUAL (1)" at bounding box center [628, 321] width 1133 height 206
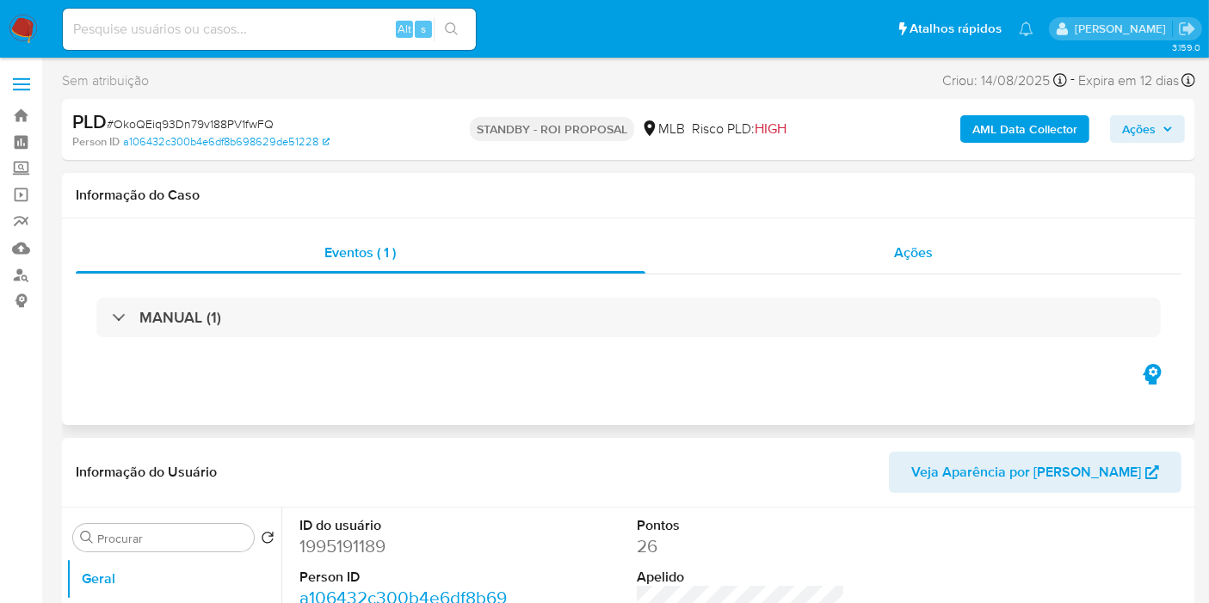
click at [907, 238] on div "Ações" at bounding box center [913, 252] width 537 height 41
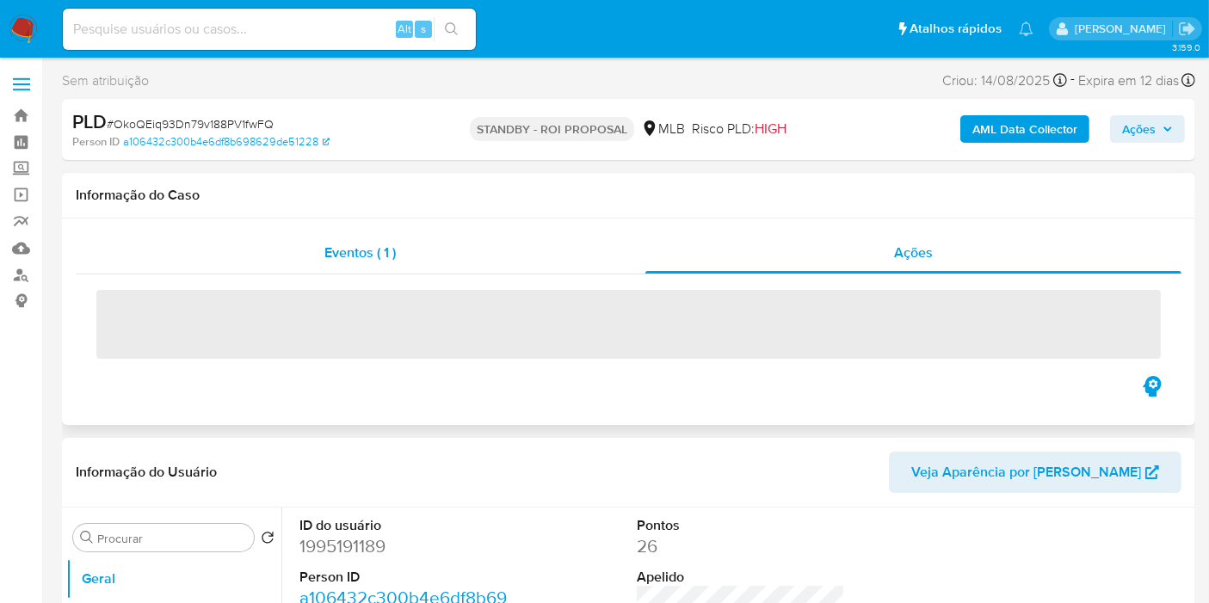
click at [369, 247] on span "Eventos ( 1 )" at bounding box center [359, 253] width 71 height 20
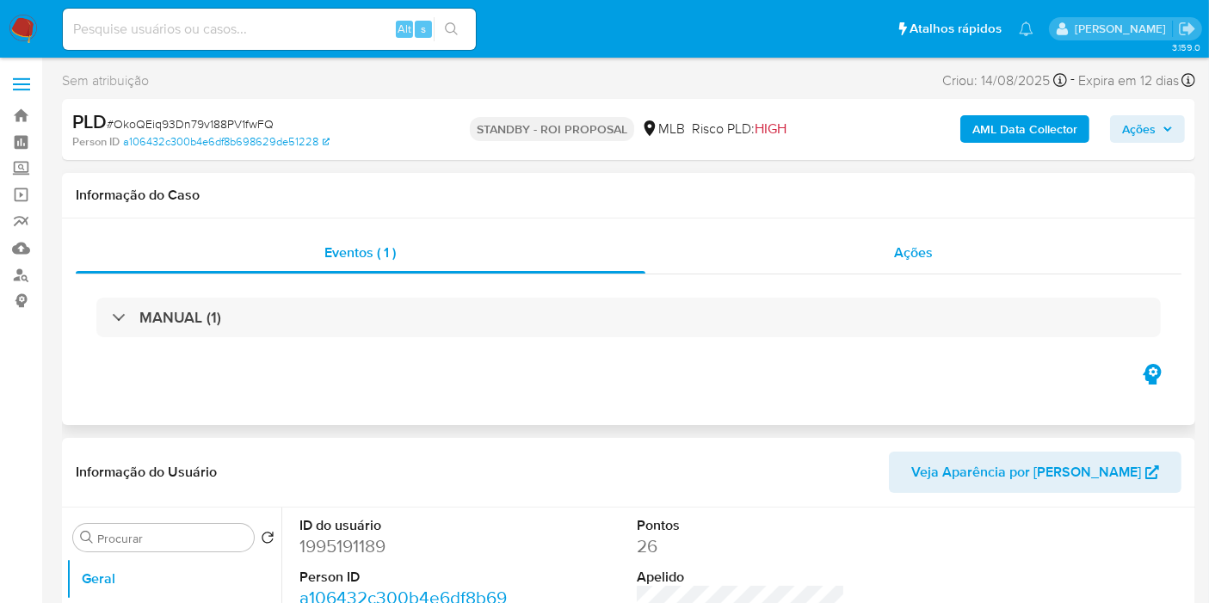
click at [962, 234] on div "Ações" at bounding box center [913, 252] width 537 height 41
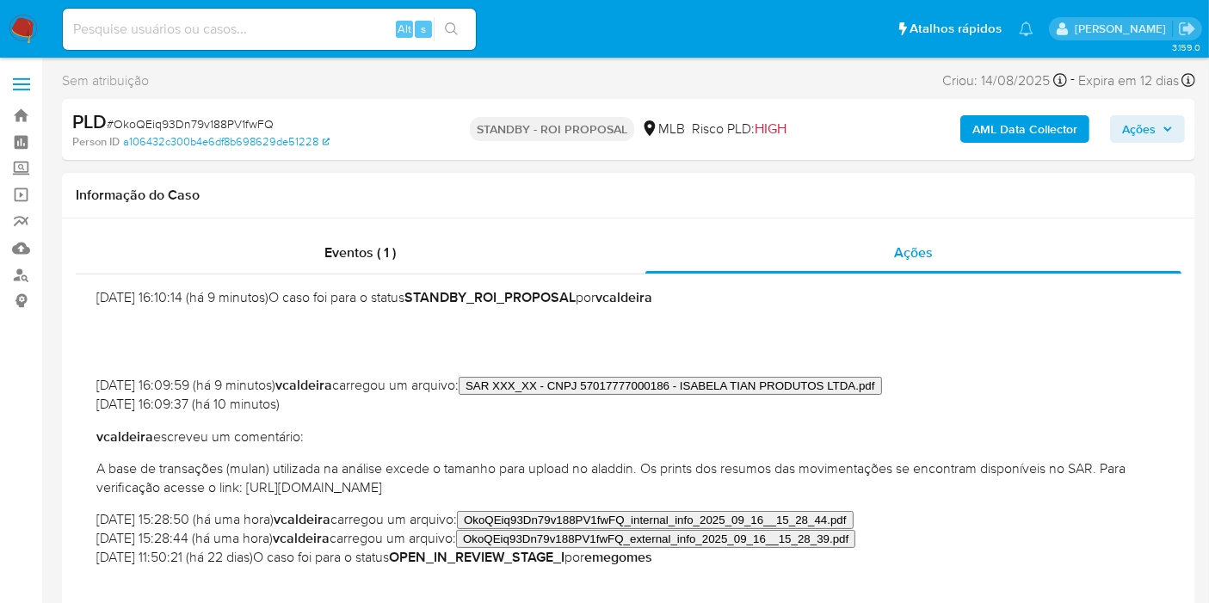
scroll to position [191, 0]
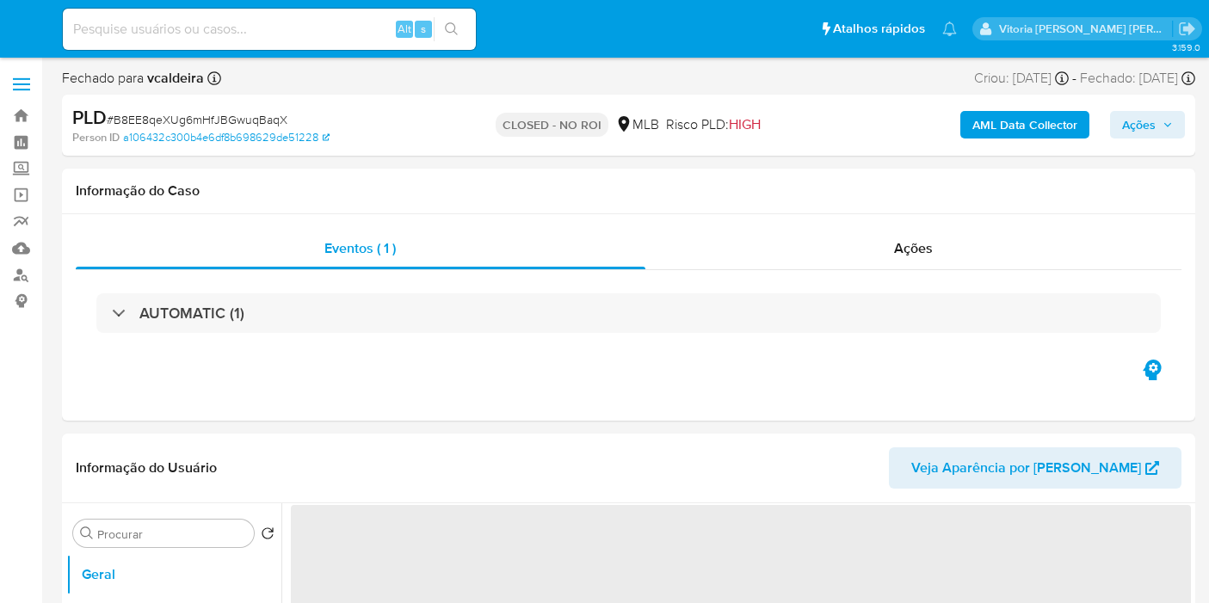
select select "10"
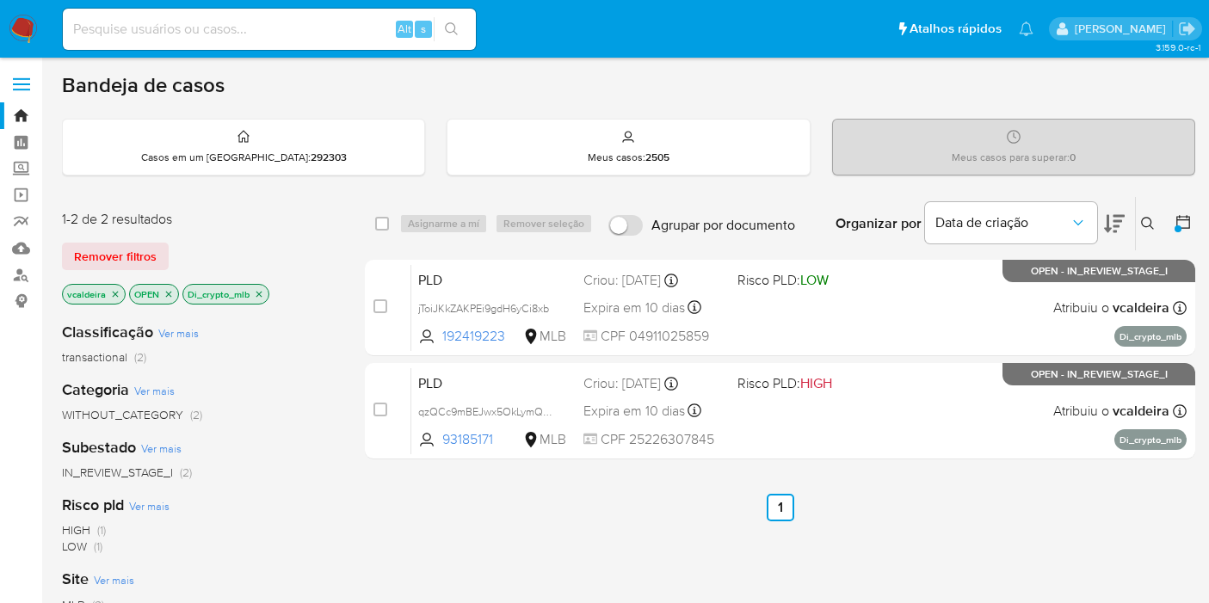
scroll to position [95, 0]
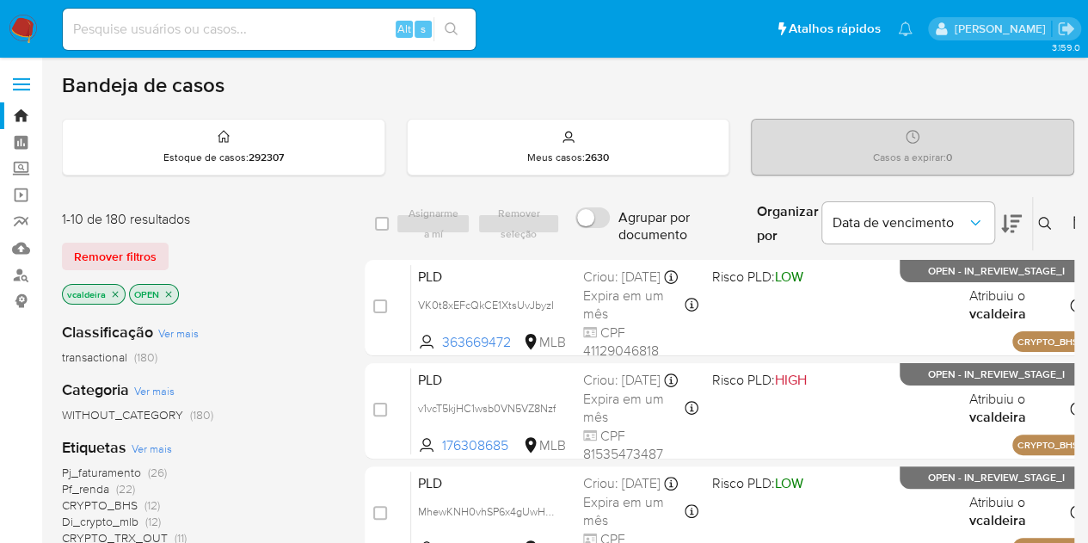
click at [206, 16] on div "Alt s" at bounding box center [269, 29] width 413 height 41
click at [217, 24] on input at bounding box center [269, 29] width 413 height 22
paste input "eiPS1iD3oDCIoRyQYbUSBTII"
type input "eiPS1iD3oDCIoRyQYbUSBTII"
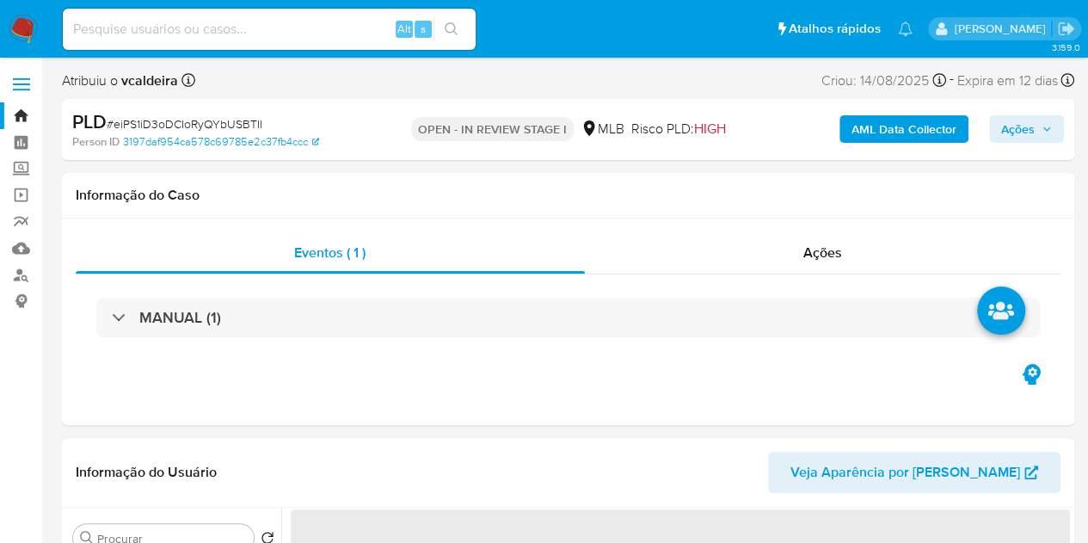
select select "10"
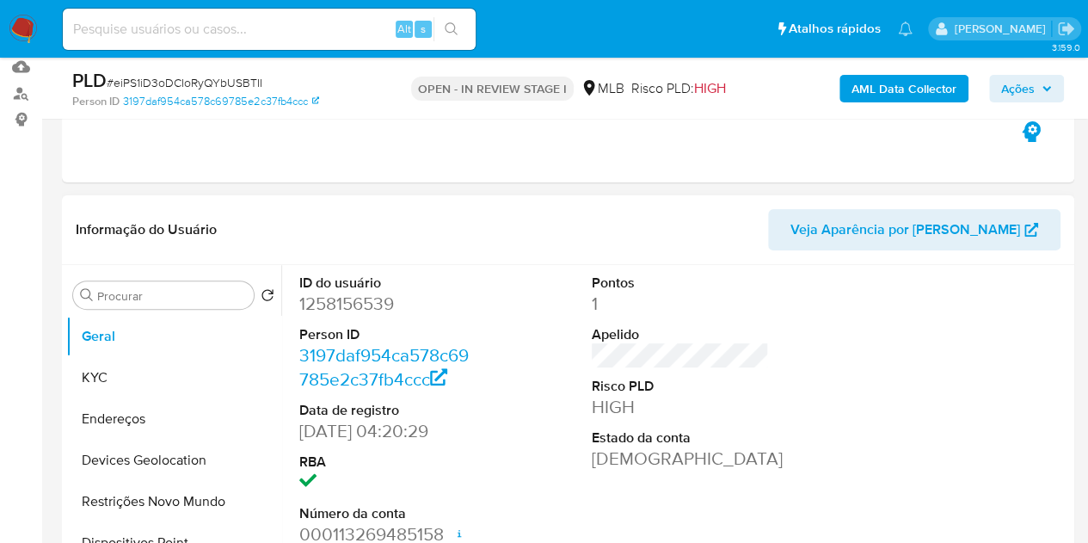
scroll to position [258, 0]
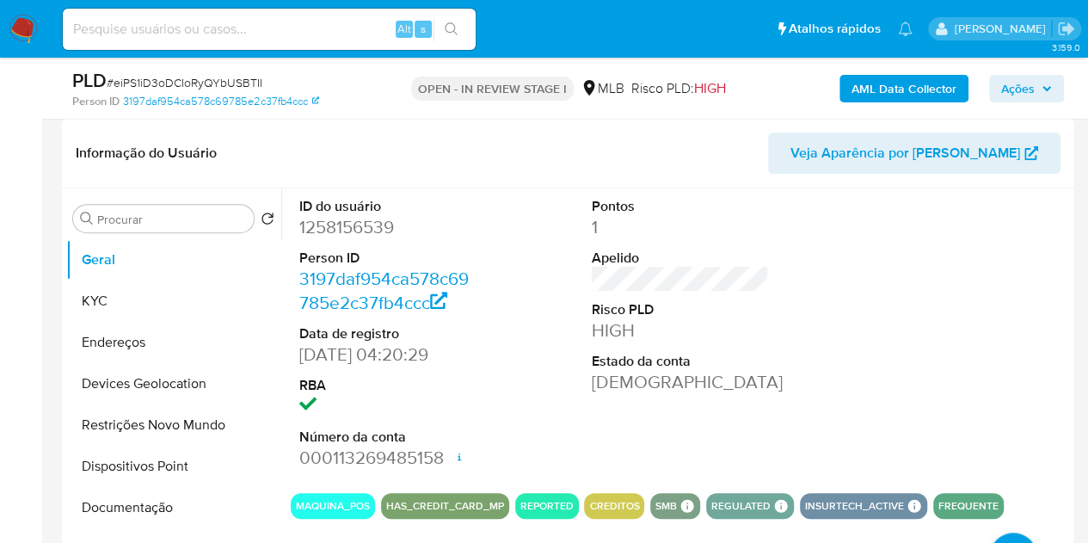
click at [377, 222] on dd "1258156539" at bounding box center [388, 227] width 178 height 24
copy dd "1258156539"
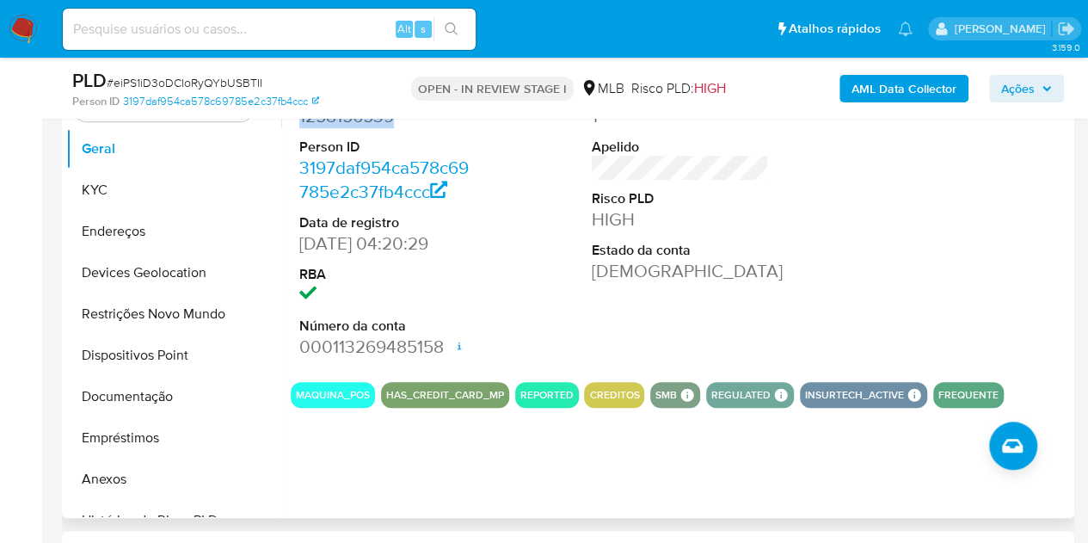
scroll to position [430, 0]
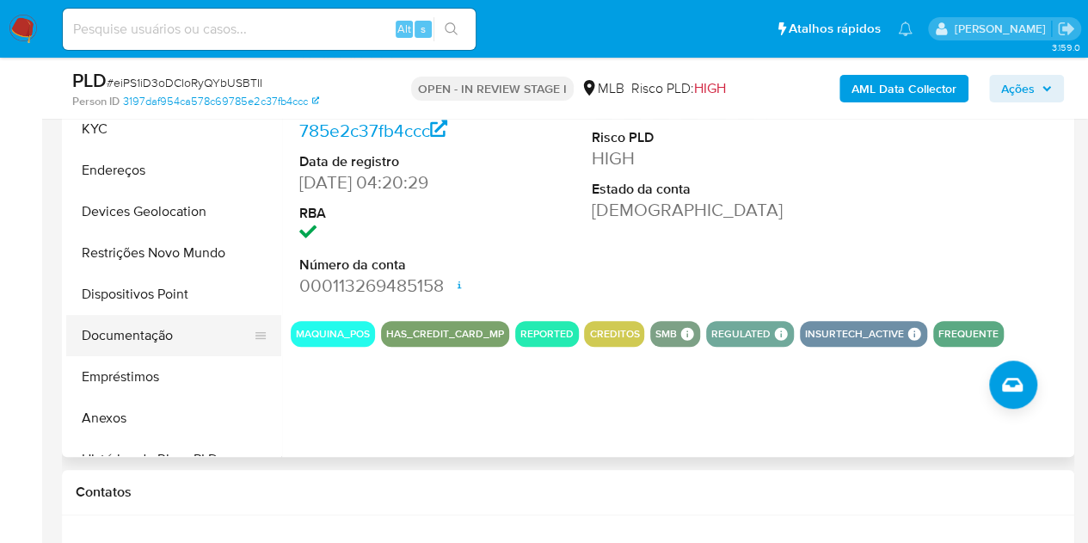
click at [130, 331] on button "Documentação" at bounding box center [166, 335] width 201 height 41
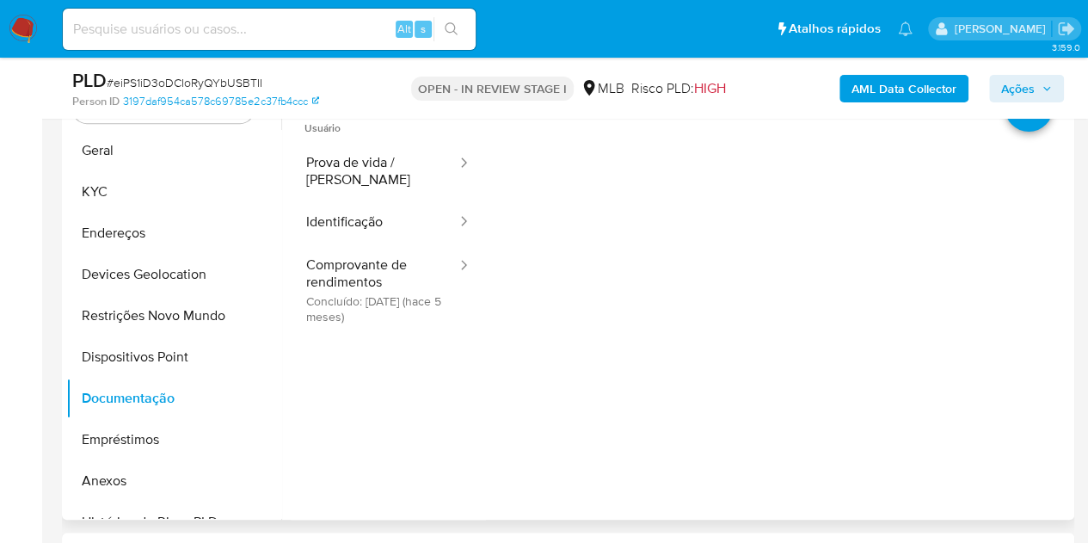
scroll to position [258, 0]
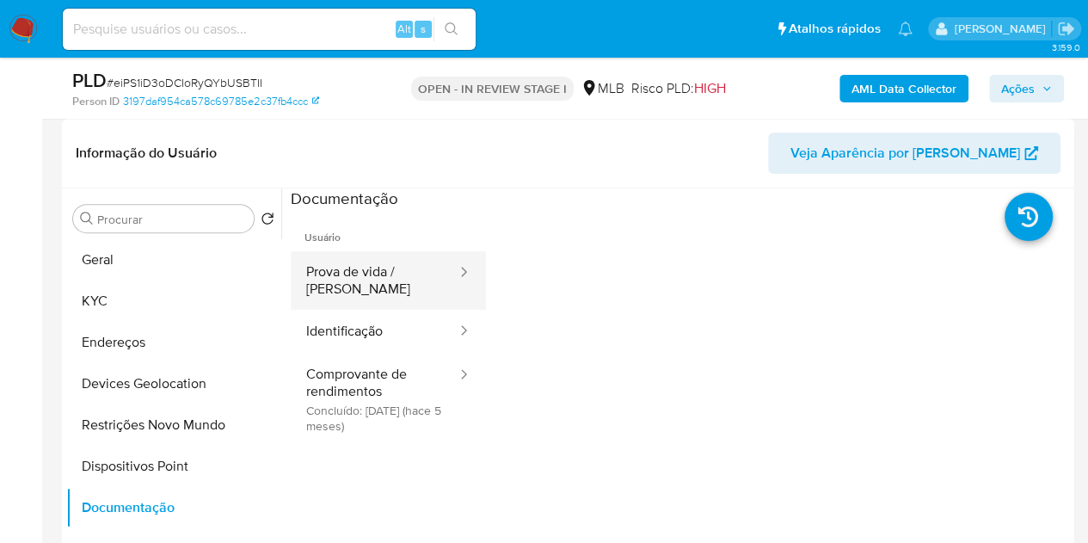
click at [366, 394] on button "Comprovante de rendimentos Concluído: 16/04/2025 (hace 5 meses)" at bounding box center [375, 399] width 168 height 91
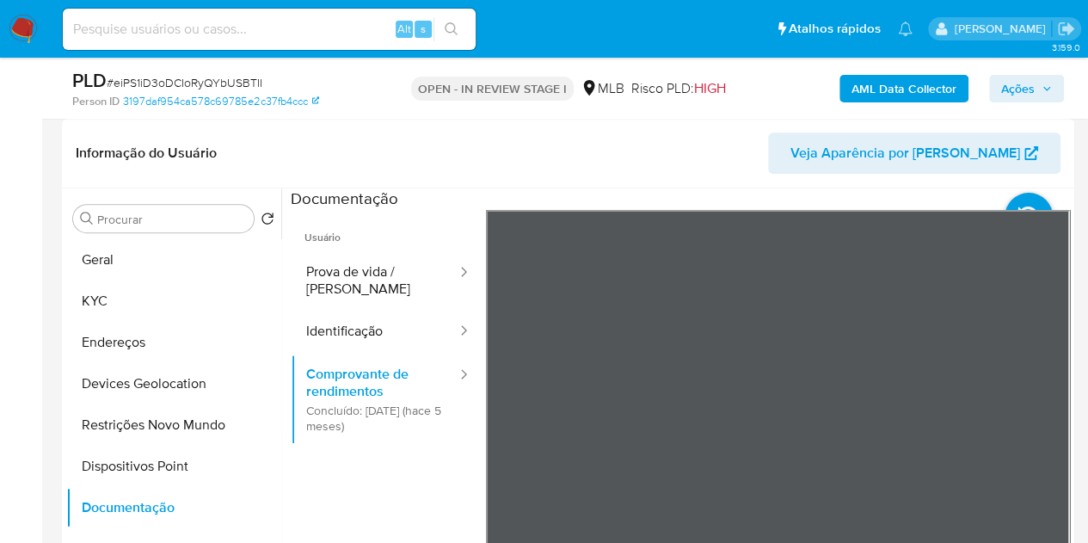
click at [104, 304] on button "KYC" at bounding box center [166, 300] width 201 height 41
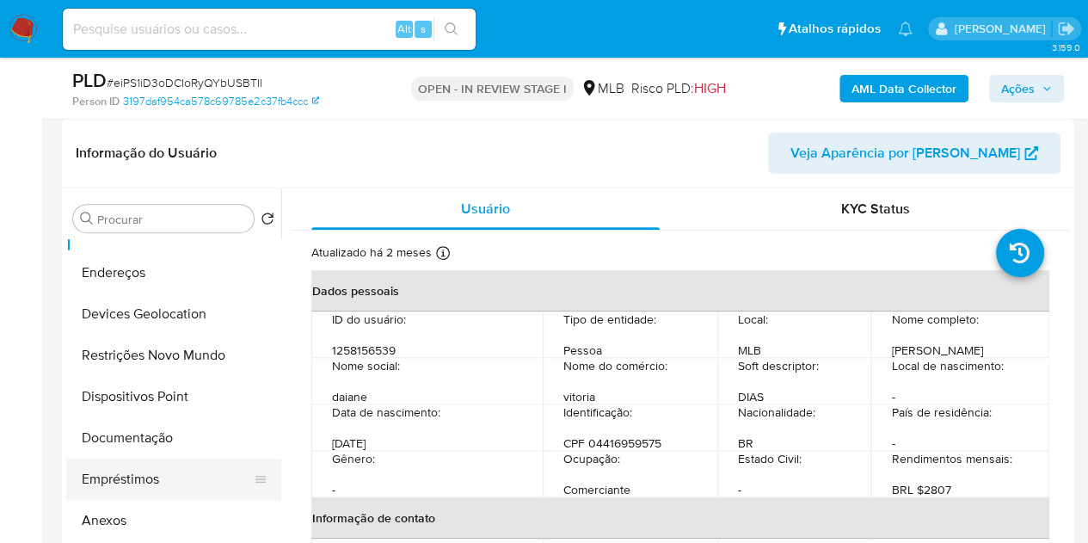
scroll to position [86, 0]
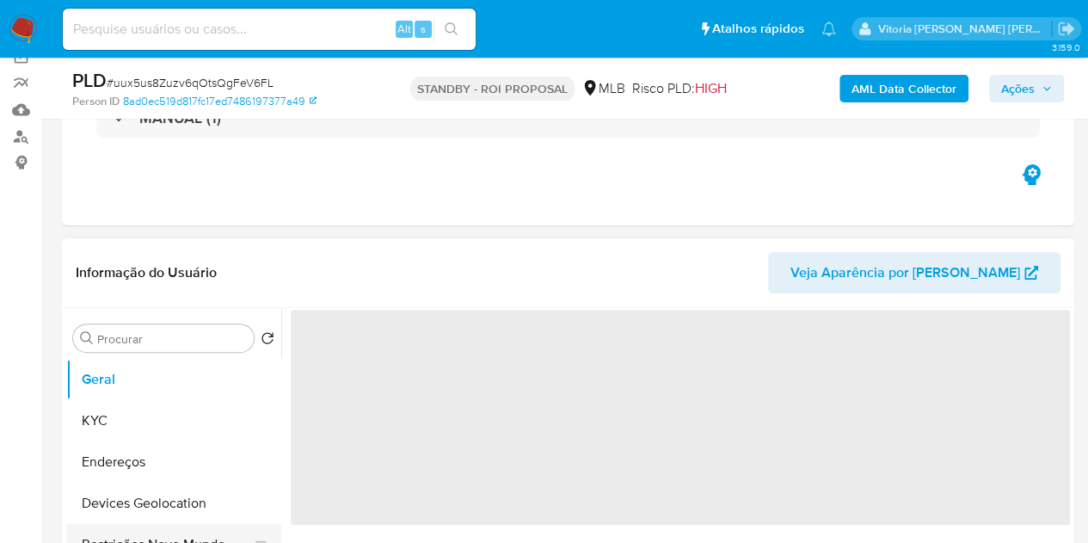
scroll to position [258, 0]
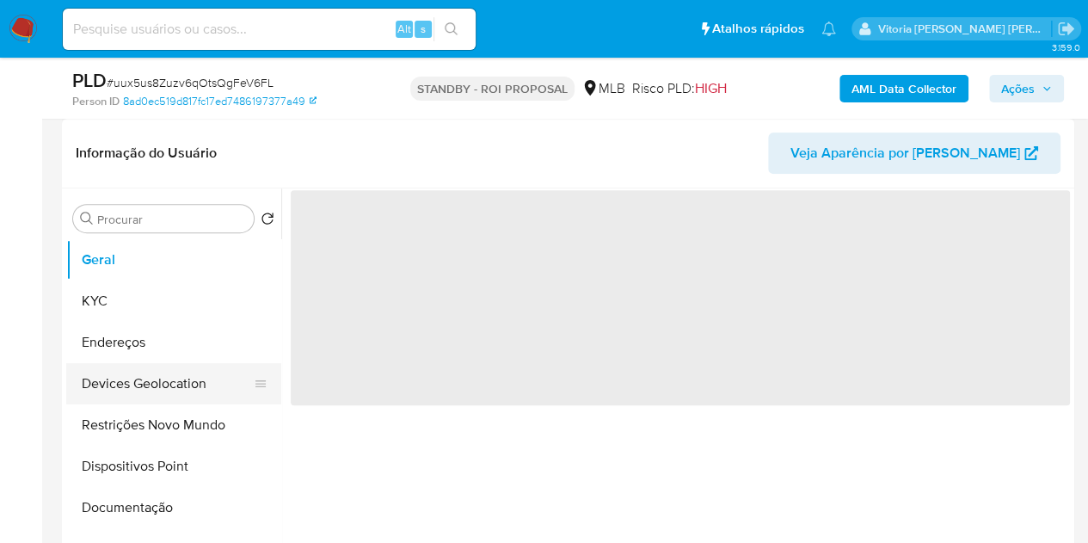
select select "10"
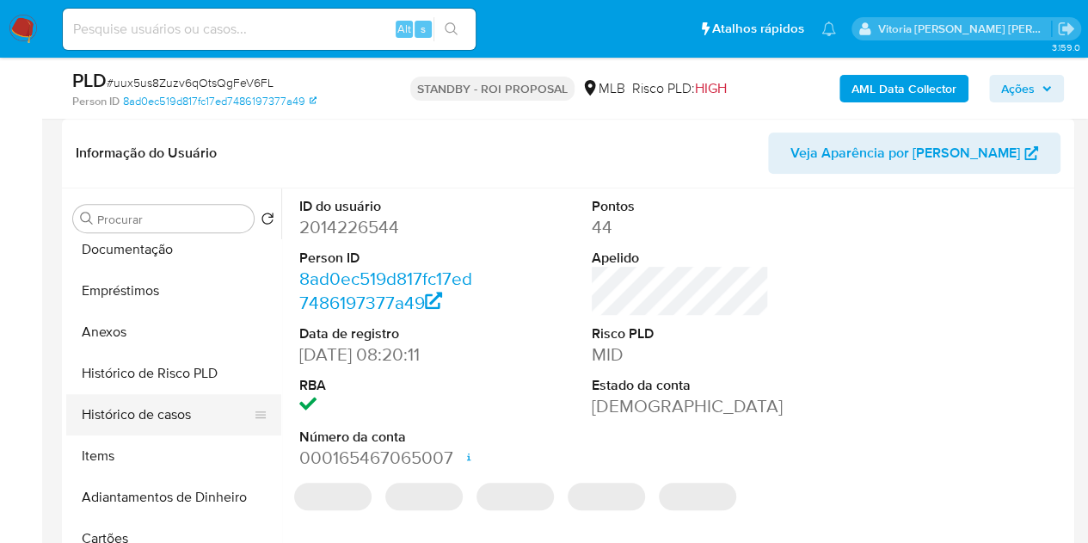
click at [174, 417] on button "Histórico de casos" at bounding box center [166, 414] width 201 height 41
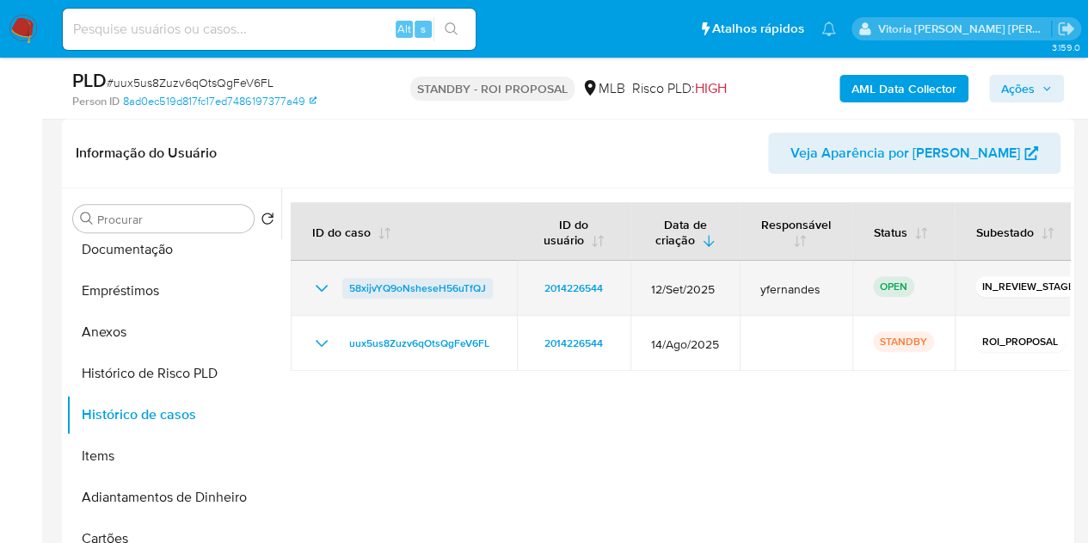
click at [423, 293] on span "58xijvYQ9oNsheseH56uTfQJ" at bounding box center [417, 288] width 137 height 21
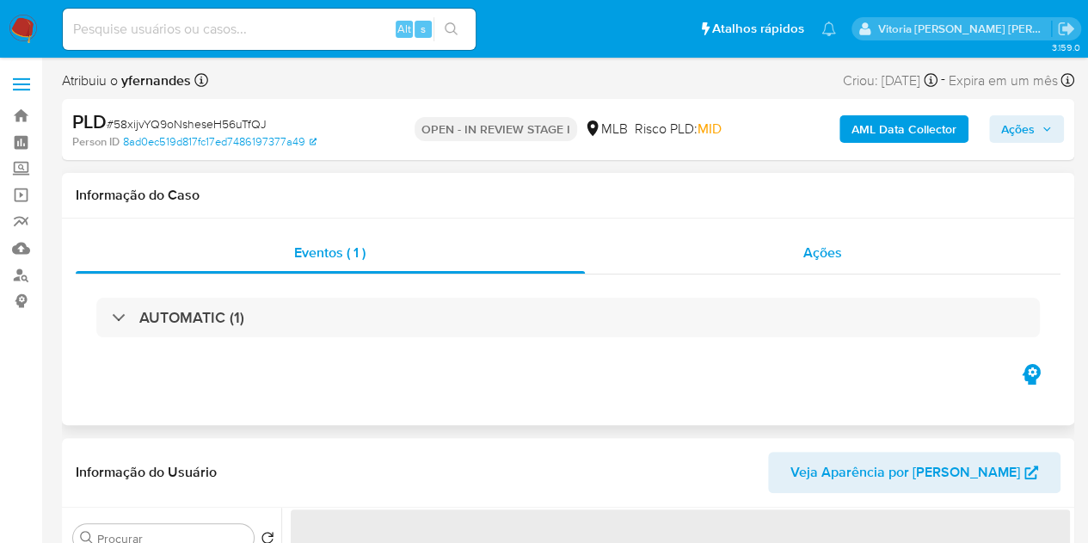
click at [847, 242] on div "Ações" at bounding box center [823, 252] width 477 height 41
select select "10"
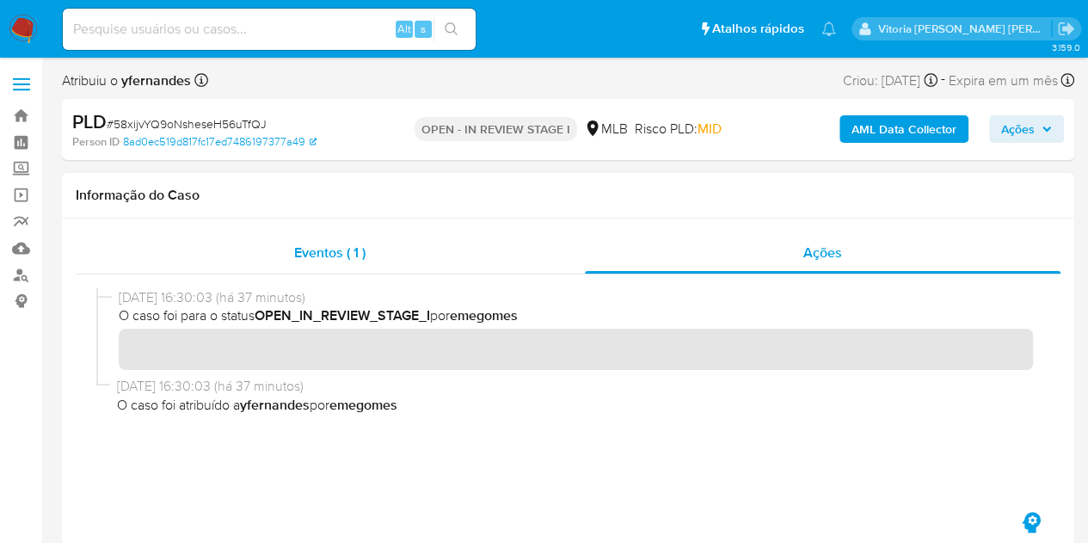
click at [331, 250] on span "Eventos ( 1 )" at bounding box center [329, 253] width 71 height 20
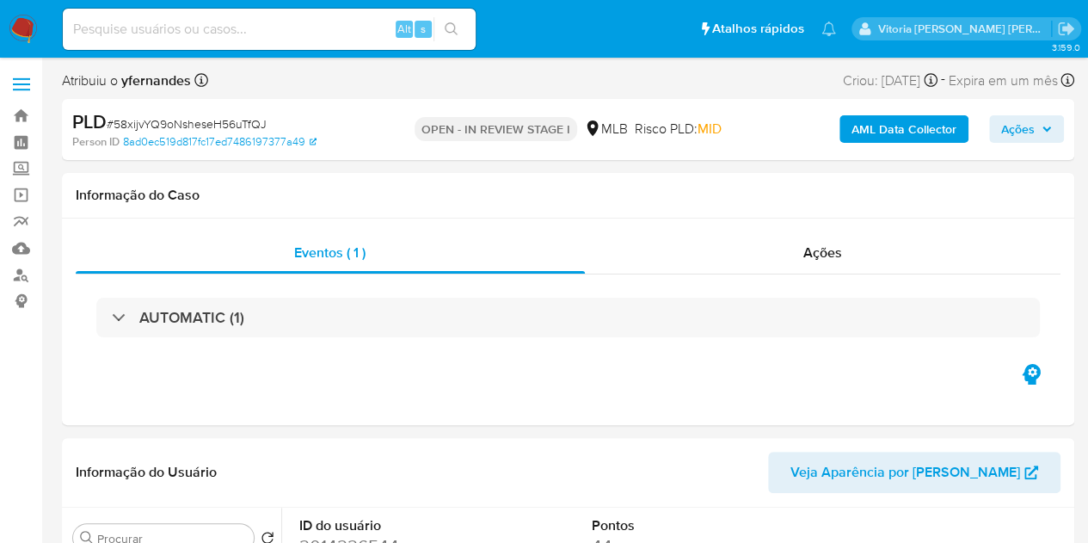
click at [12, 30] on img at bounding box center [23, 29] width 29 height 29
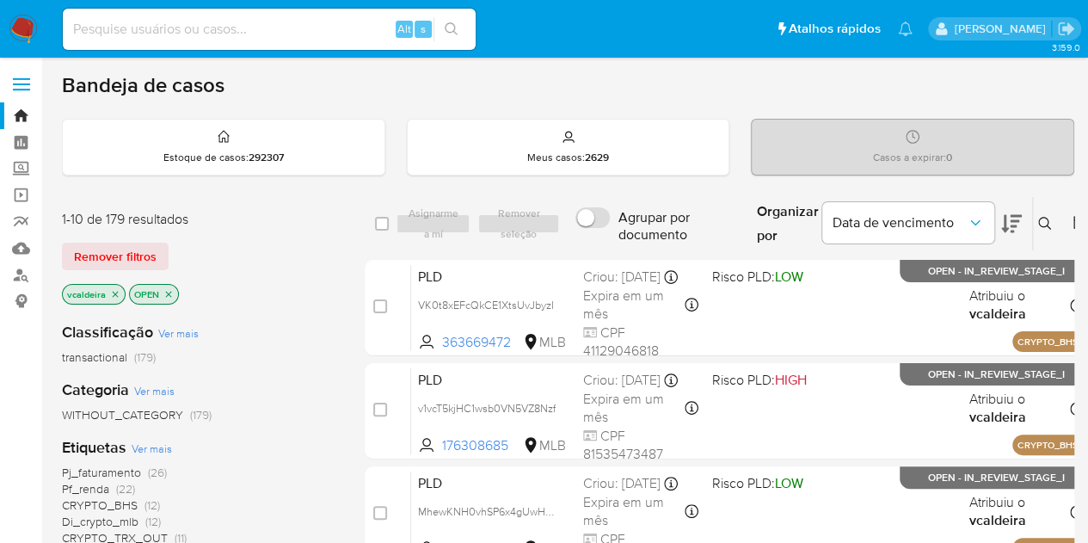
click at [172, 32] on input at bounding box center [269, 29] width 413 height 22
click at [1043, 226] on icon at bounding box center [1045, 224] width 14 height 14
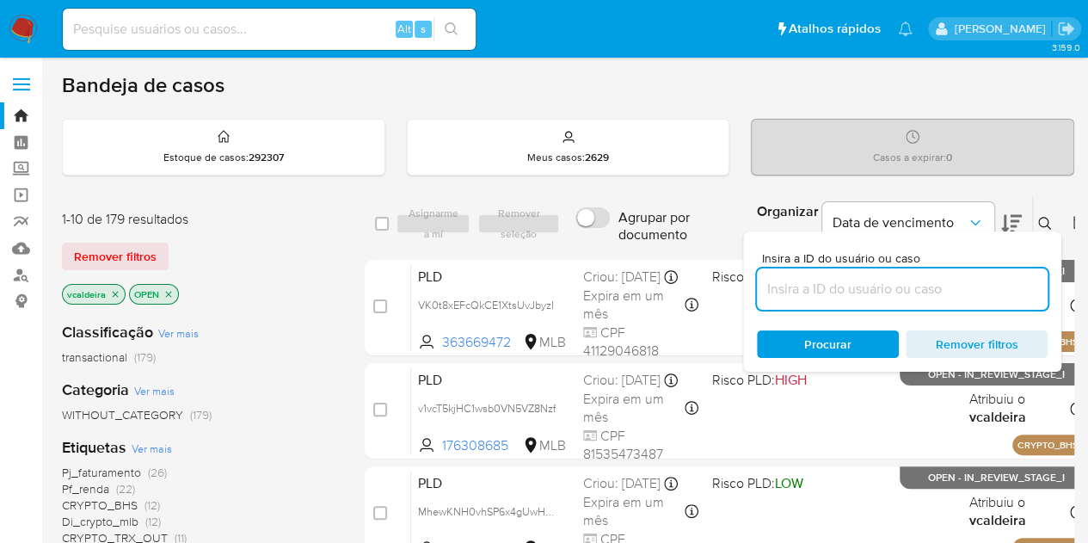
click at [884, 292] on input at bounding box center [902, 289] width 291 height 22
type input "58xijvYQ9oNsheseH56uTfQJ"
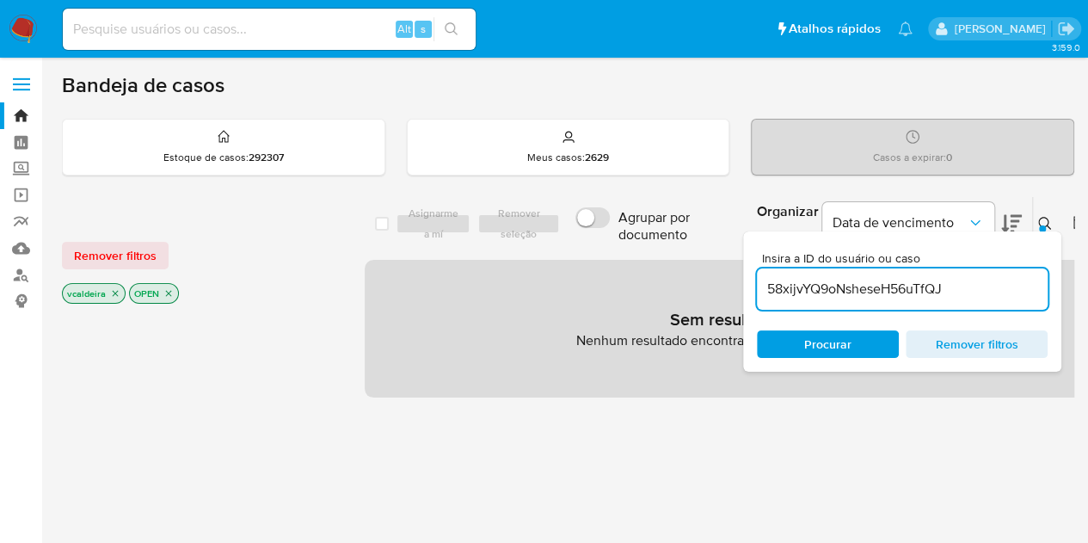
click at [114, 290] on icon "close-filter" at bounding box center [115, 293] width 10 height 10
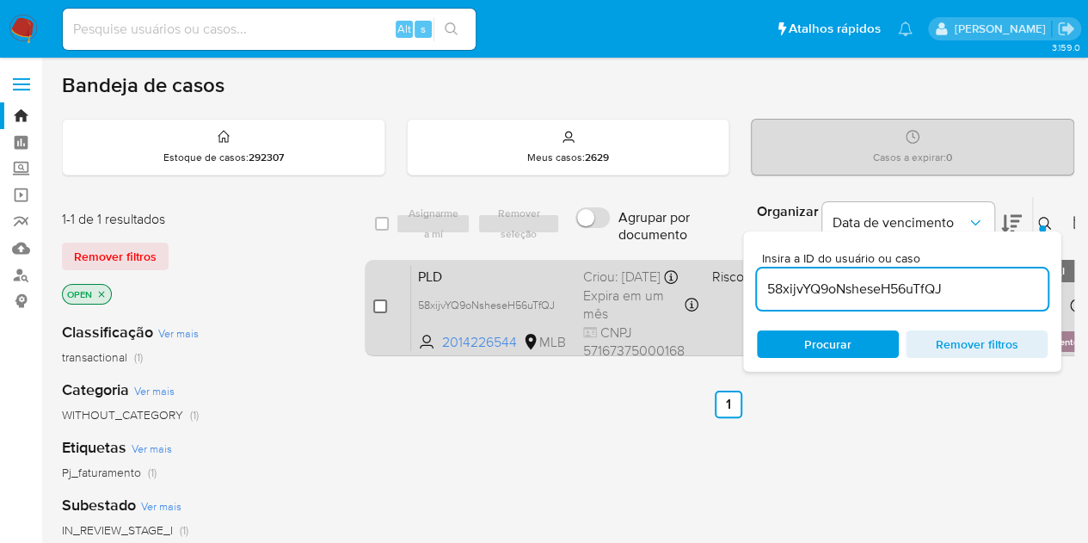
click at [376, 301] on input "checkbox" at bounding box center [380, 306] width 14 height 14
checkbox input "true"
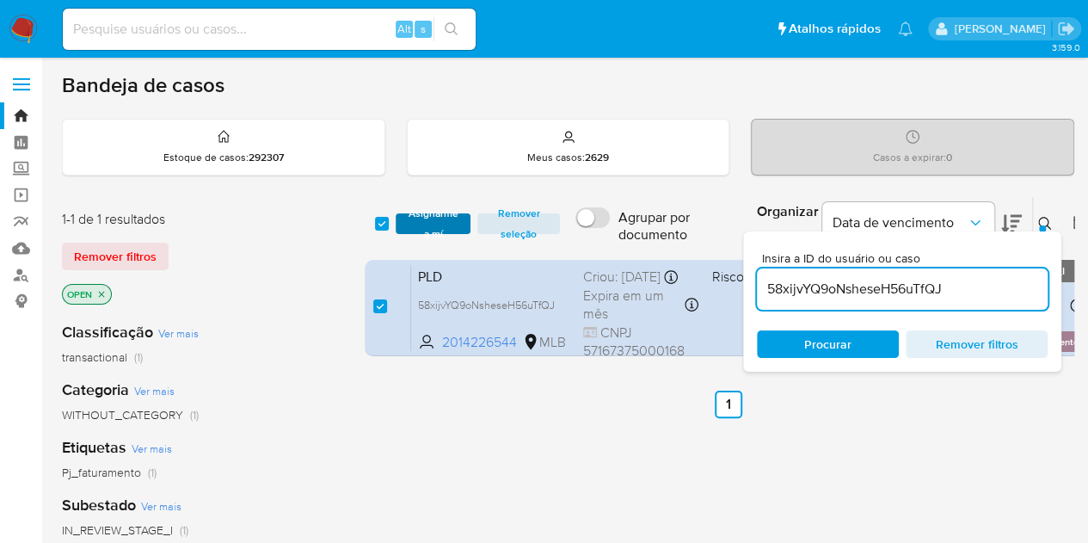
click at [444, 223] on span "Asignarme a mí" at bounding box center [433, 223] width 58 height 17
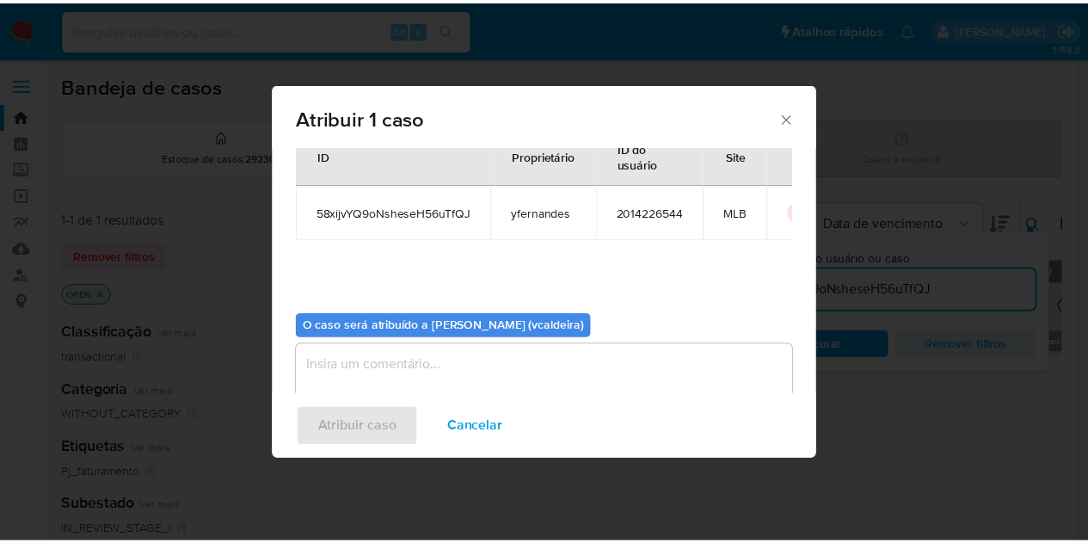
scroll to position [88, 0]
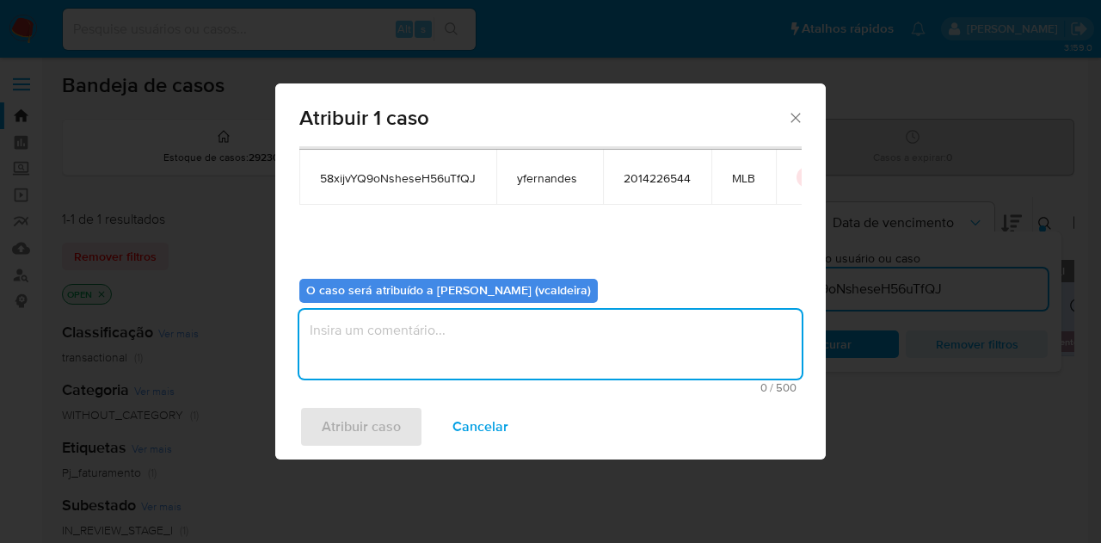
drag, startPoint x: 452, startPoint y: 348, endPoint x: 382, endPoint y: 458, distance: 131.5
click at [451, 348] on textarea "assign-modal" at bounding box center [550, 344] width 502 height 69
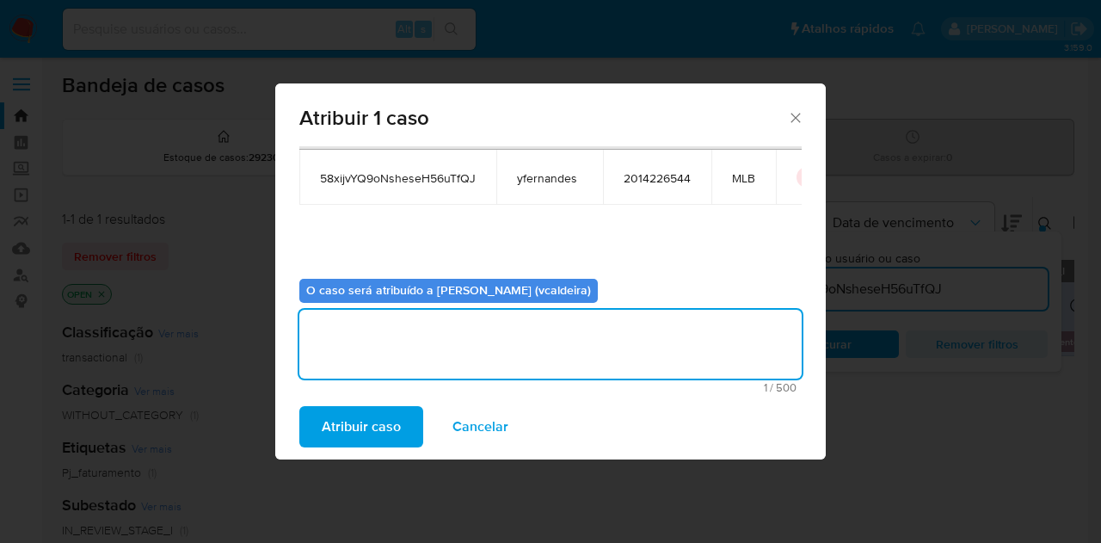
click at [345, 351] on textarea "assign-modal" at bounding box center [550, 344] width 502 height 69
paste textarea "uux5us8Zuzv6qOtsQgFeV6FL"
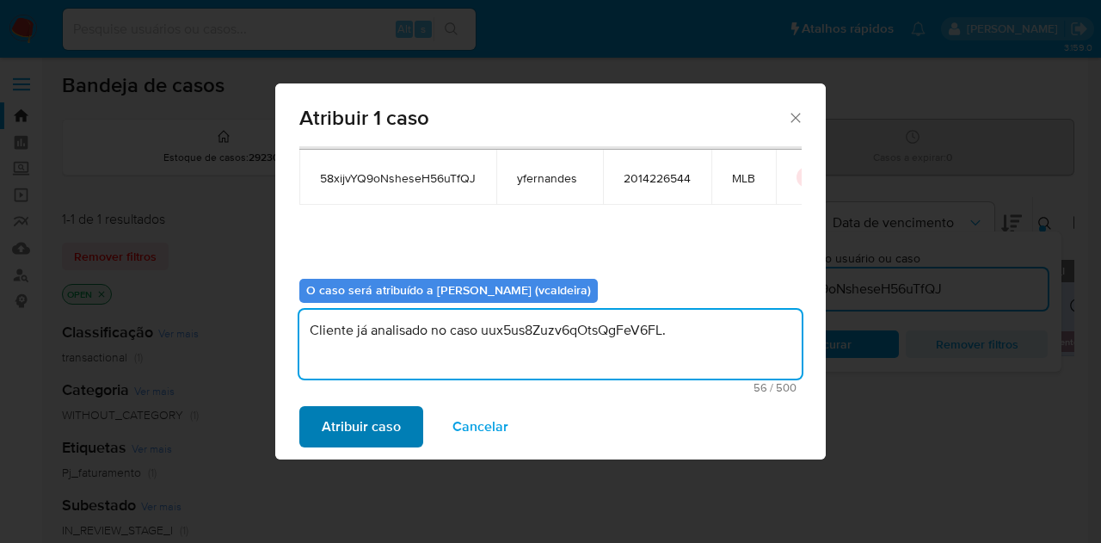
type textarea "Cliente já analisado no caso uux5us8Zuzv6qOtsQgFeV6FL."
click at [335, 417] on span "Atribuir caso" at bounding box center [361, 427] width 79 height 38
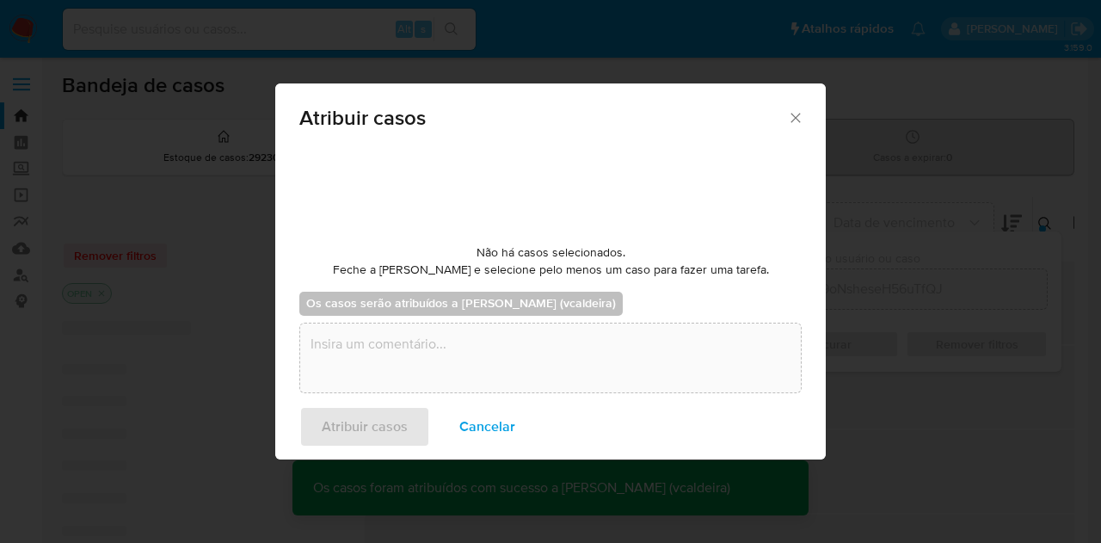
checkbox input "false"
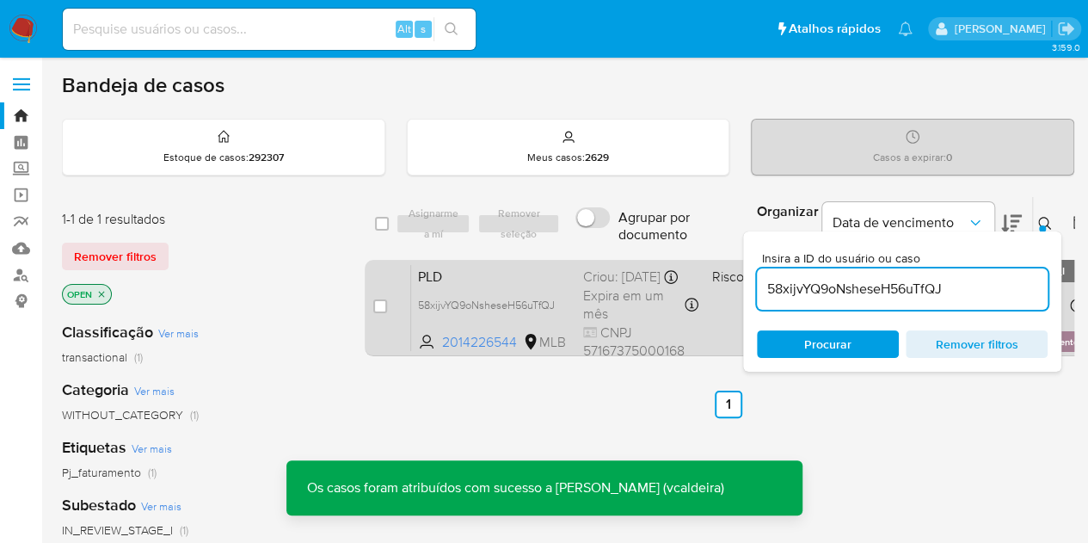
click at [497, 284] on span "PLD" at bounding box center [493, 275] width 151 height 22
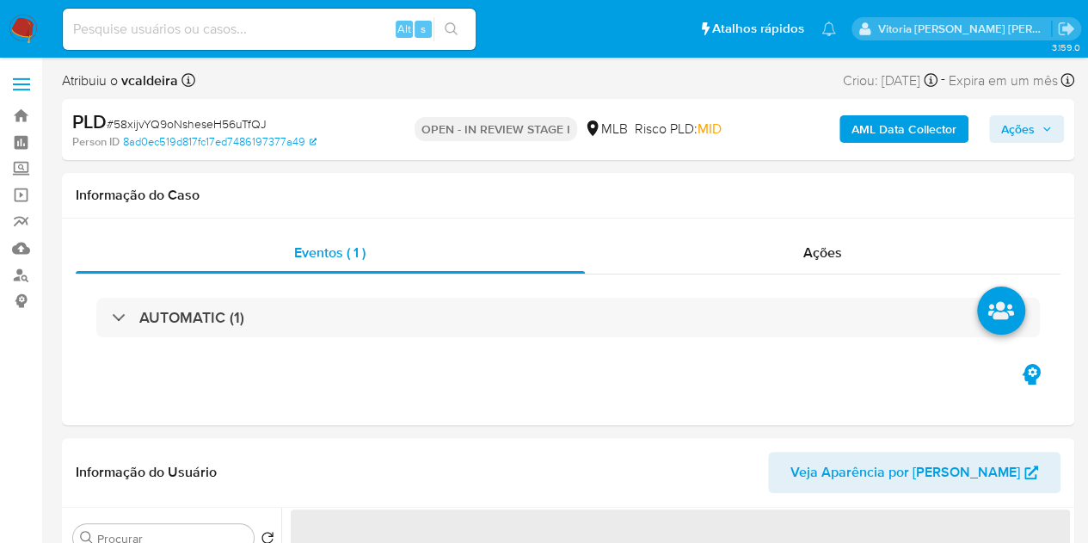
select select "10"
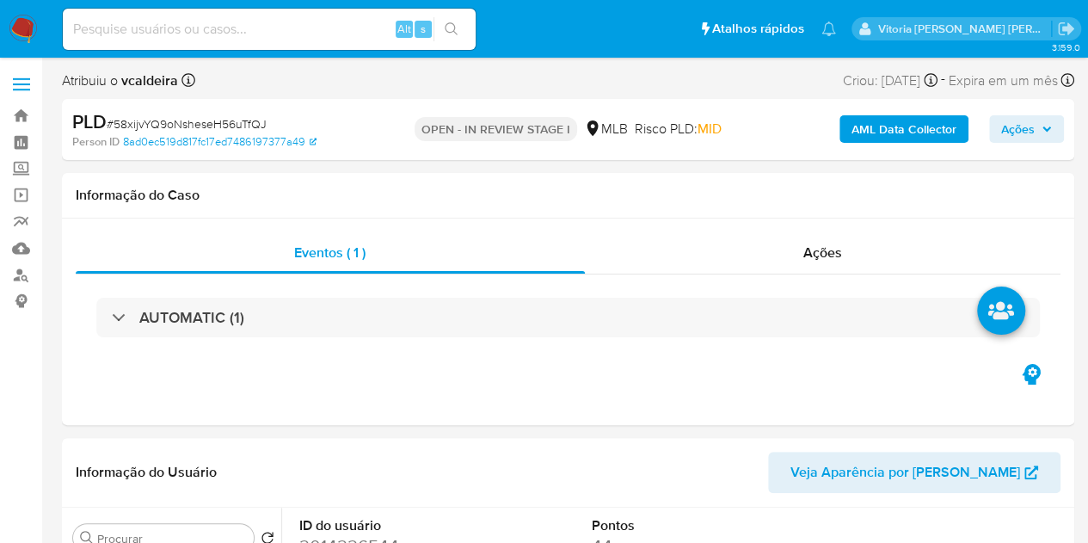
click at [994, 127] on button "Ações" at bounding box center [1026, 129] width 75 height 28
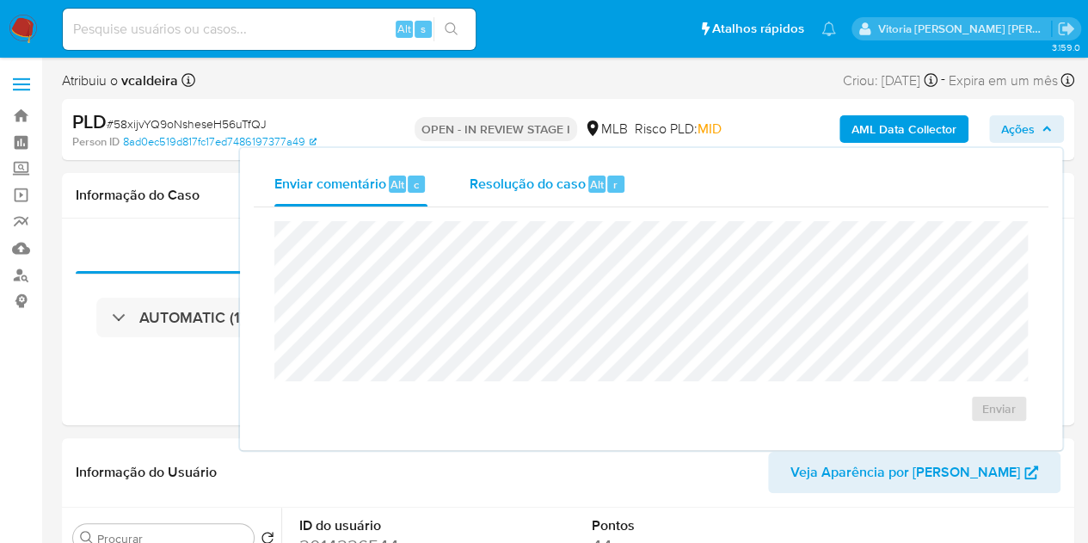
click at [547, 202] on div "Resolução do caso Alt r" at bounding box center [547, 184] width 157 height 45
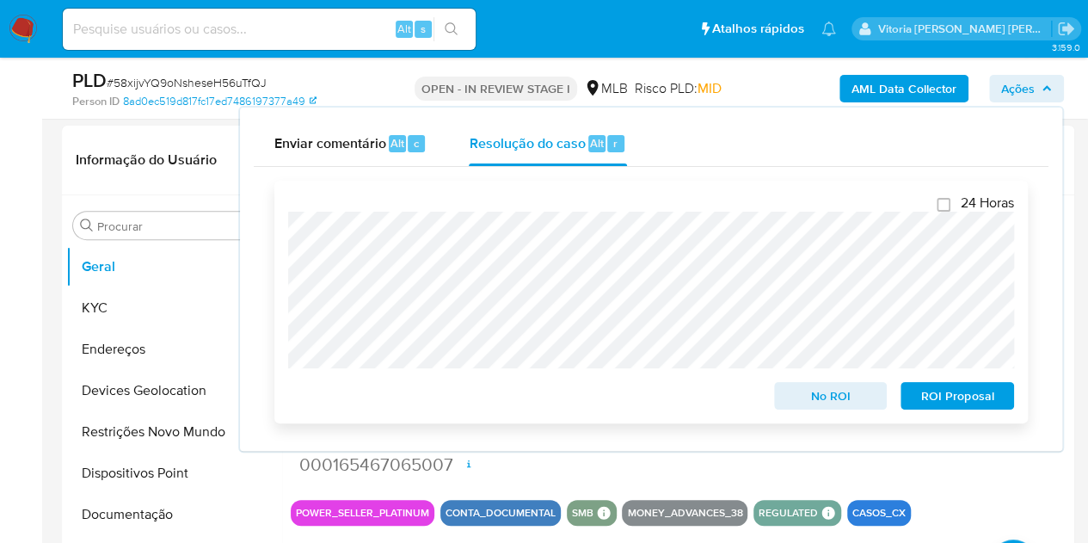
scroll to position [258, 0]
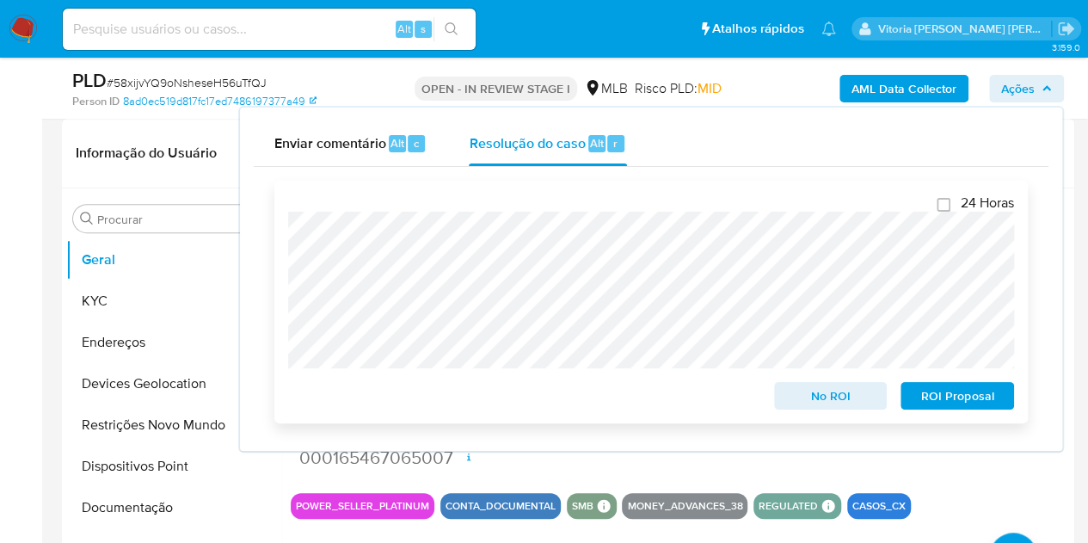
click at [804, 396] on span "No ROI" at bounding box center [830, 396] width 89 height 24
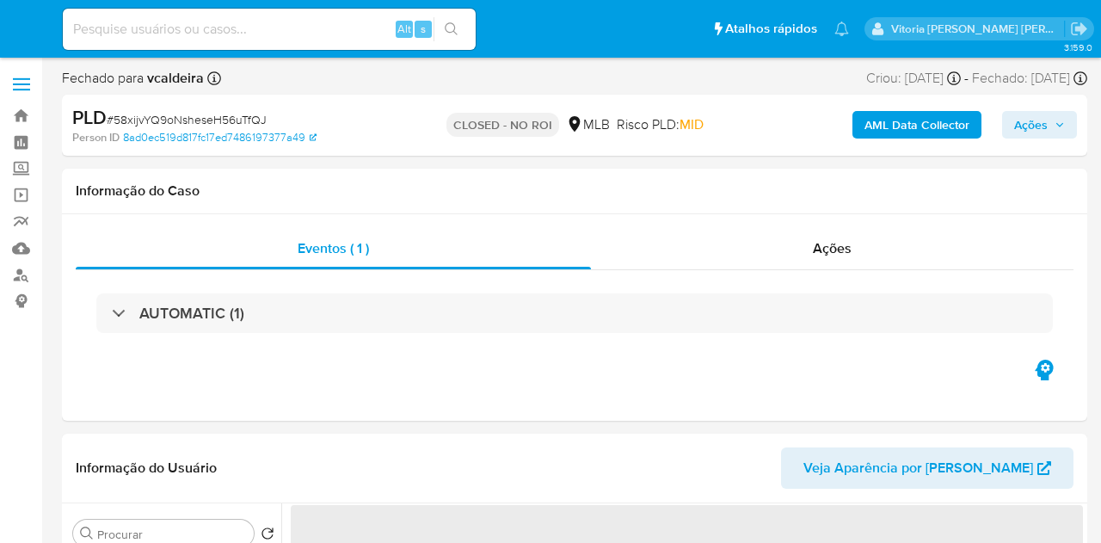
select select "10"
